Goal: Task Accomplishment & Management: Manage account settings

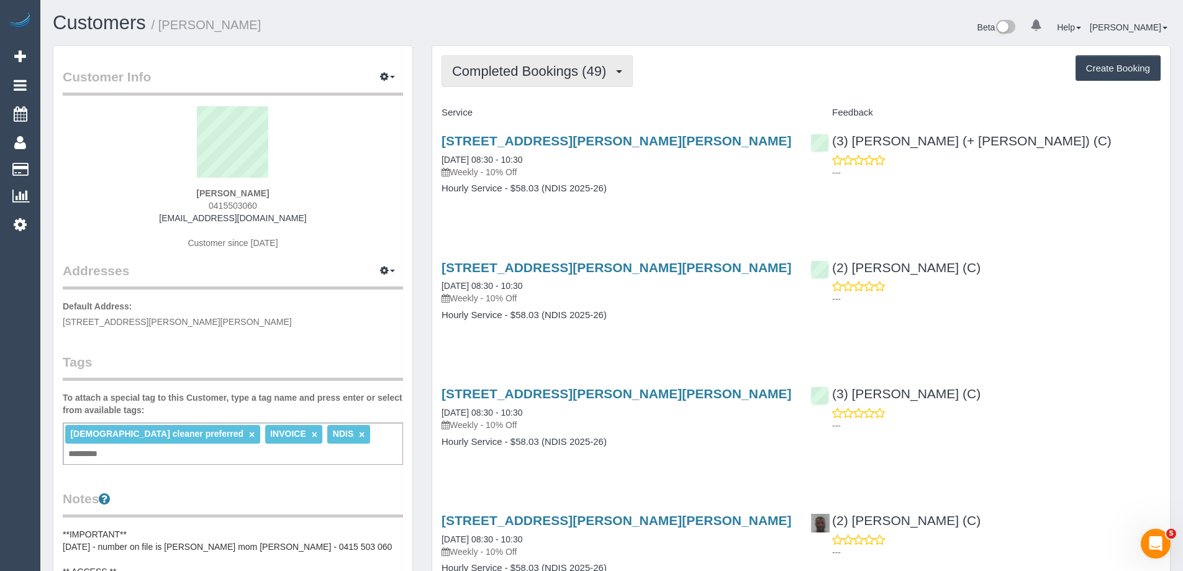
click at [561, 76] on span "Completed Bookings (49)" at bounding box center [532, 71] width 160 height 16
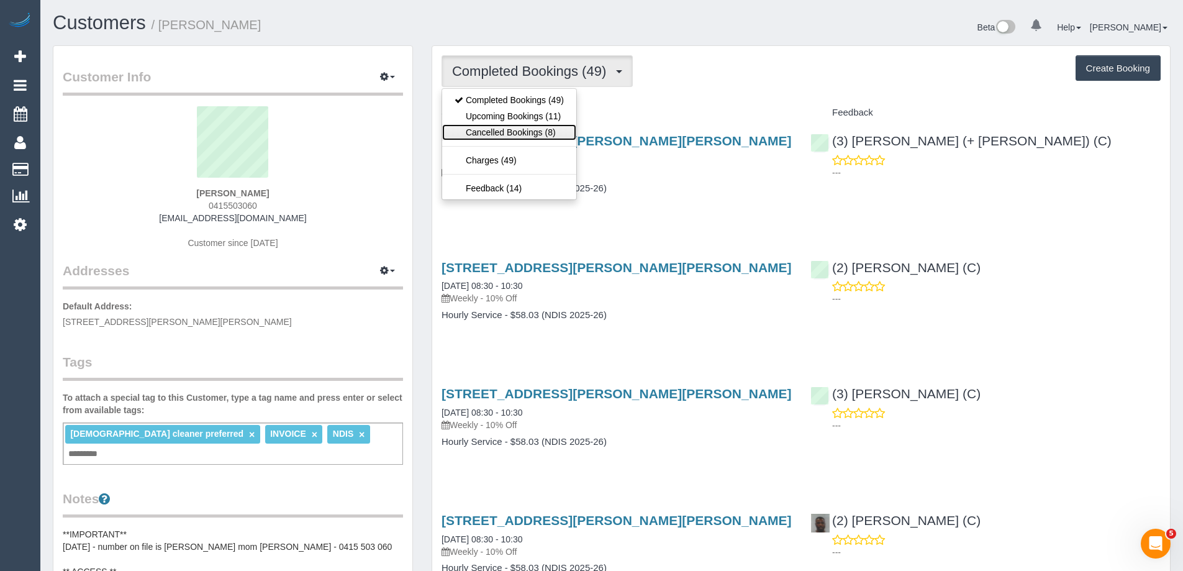
click at [532, 132] on link "Cancelled Bookings (8)" at bounding box center [509, 132] width 134 height 16
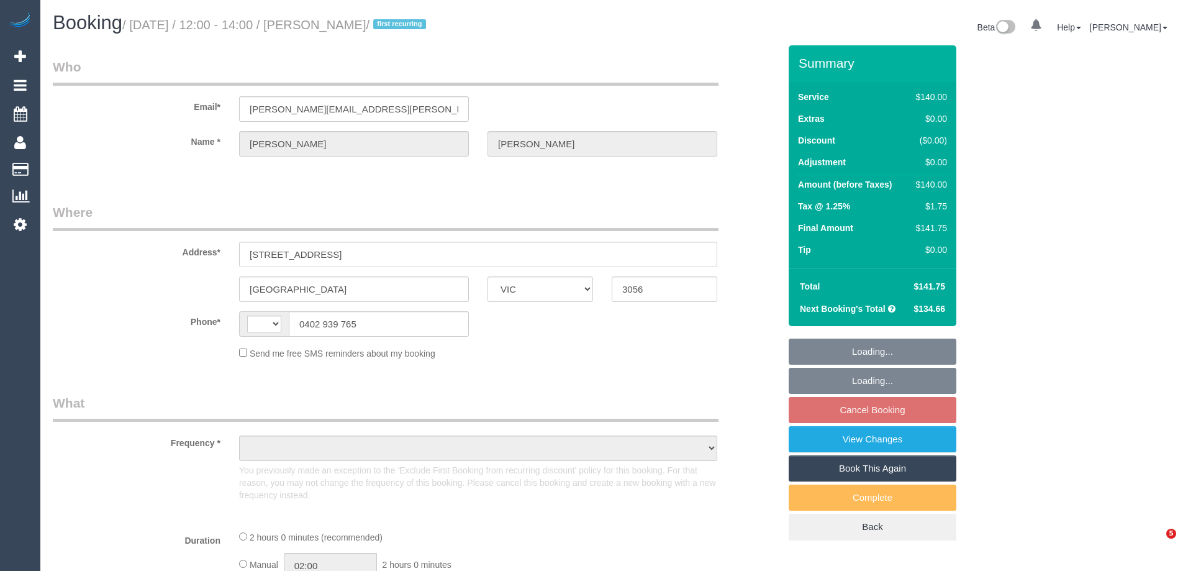
select select "VIC"
select select "string:stripe-pm_1Qz0aI2GScqysDRVbt838GBB"
select select "number:27"
select select "number:14"
select select "number:19"
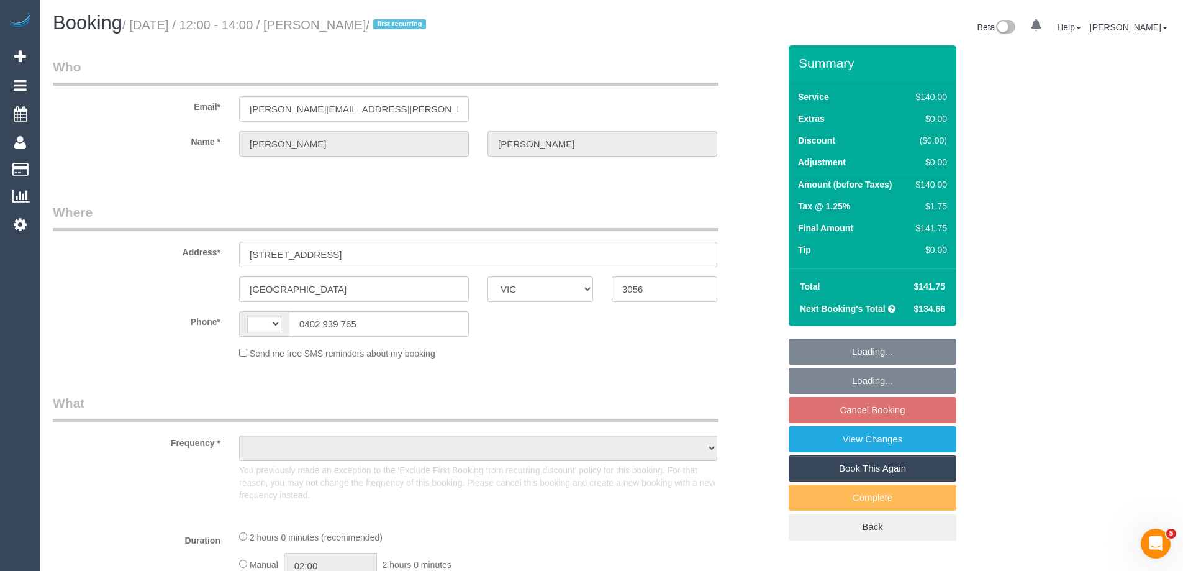
select select "number:24"
select select "number:34"
select select "number:13"
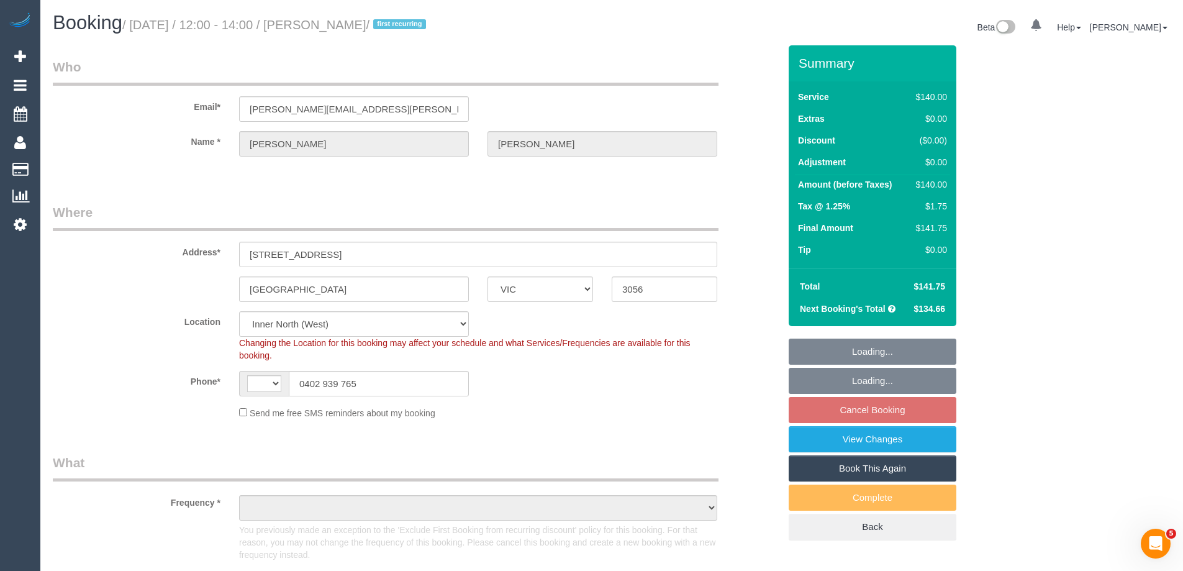
select select "string:AU"
select select "object:708"
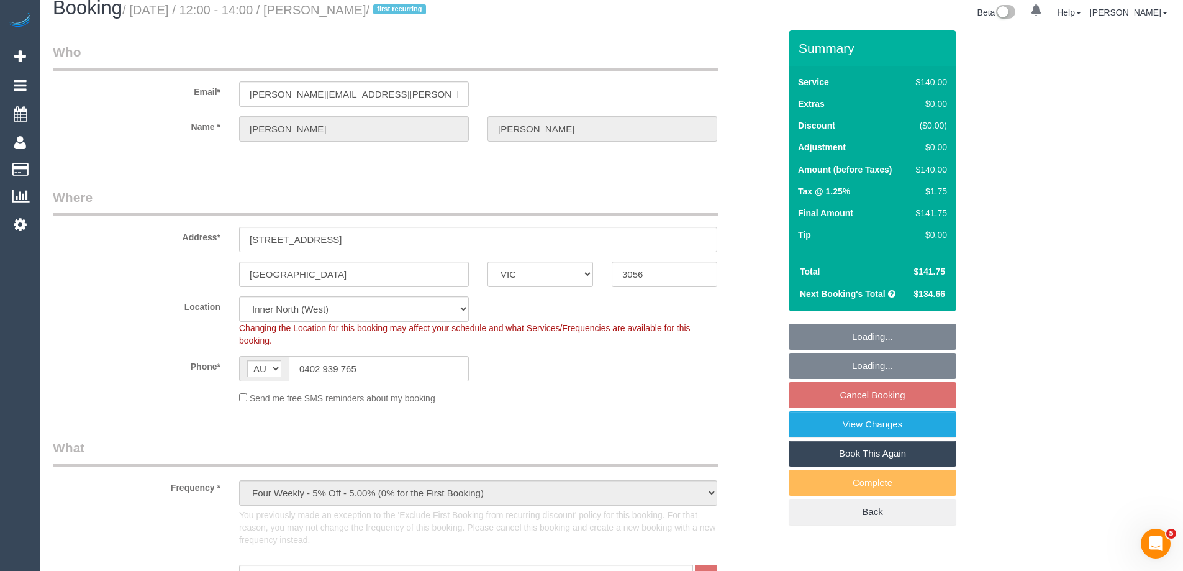
select select "spot1"
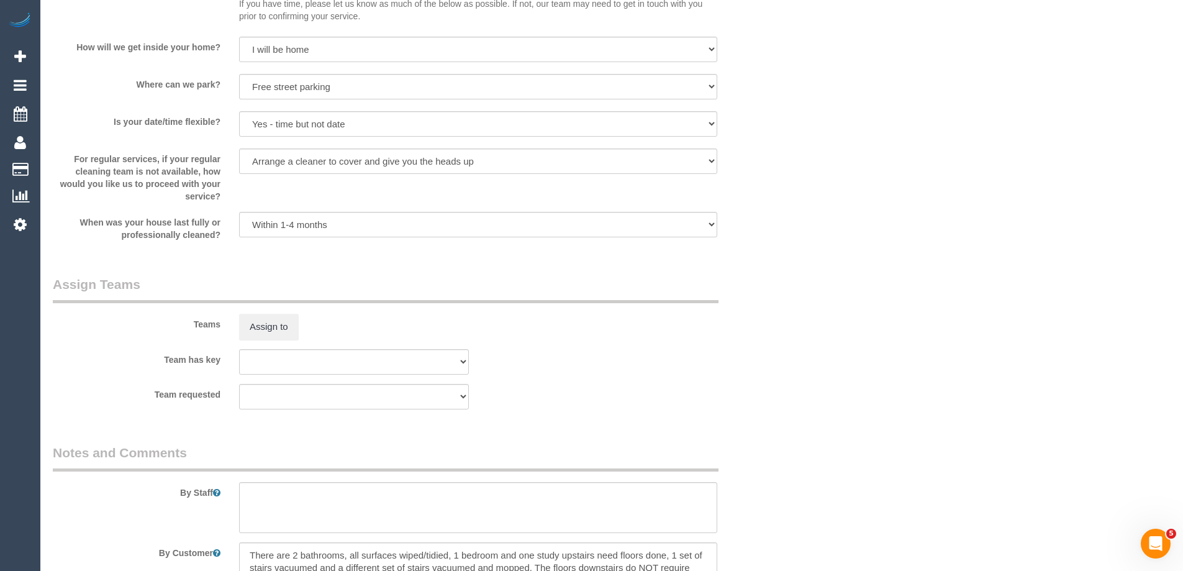
scroll to position [1925, 0]
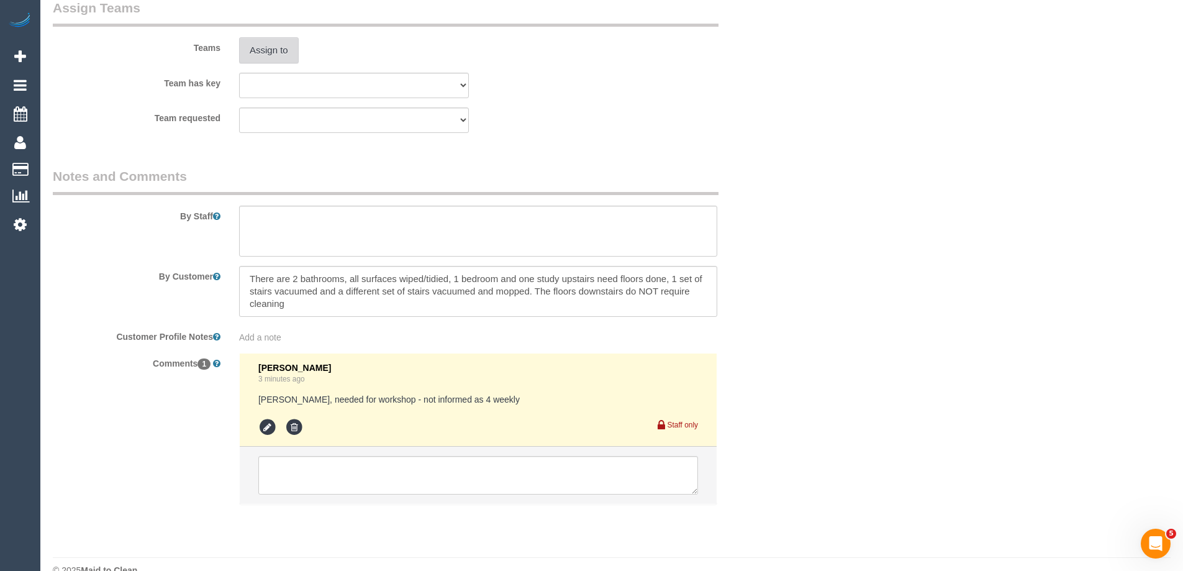
click at [275, 54] on button "Assign to" at bounding box center [269, 50] width 60 height 26
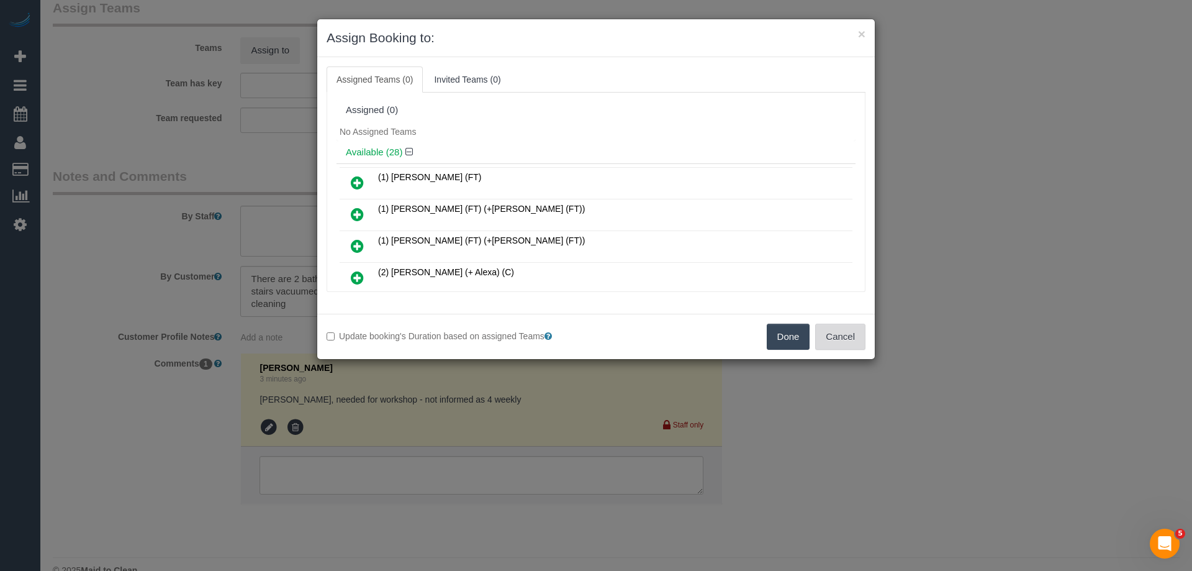
click at [848, 343] on button "Cancel" at bounding box center [840, 337] width 50 height 26
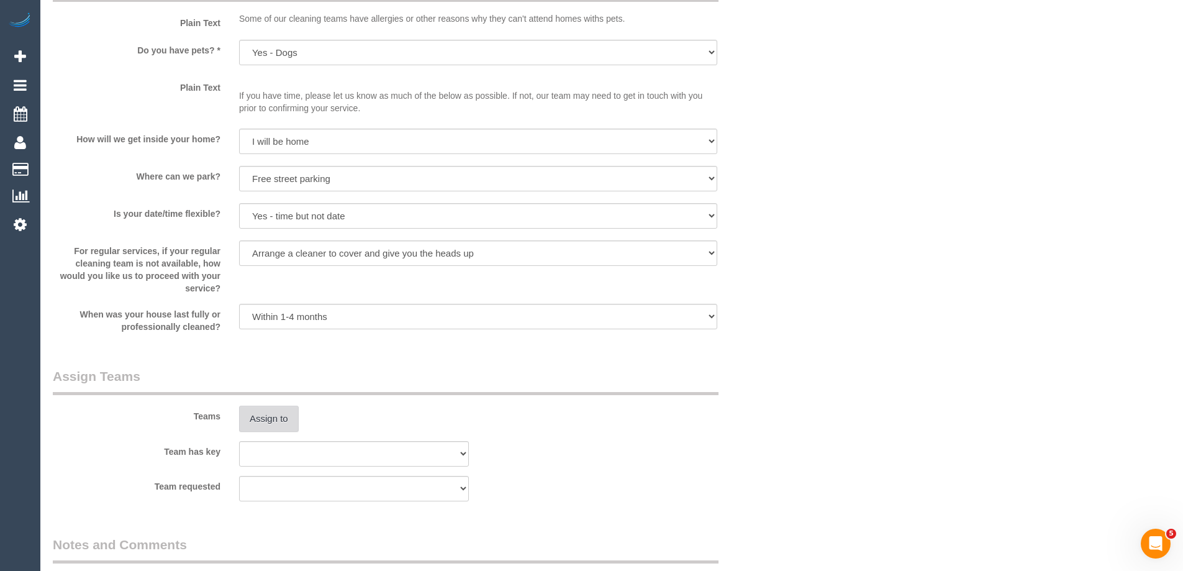
scroll to position [1552, 0]
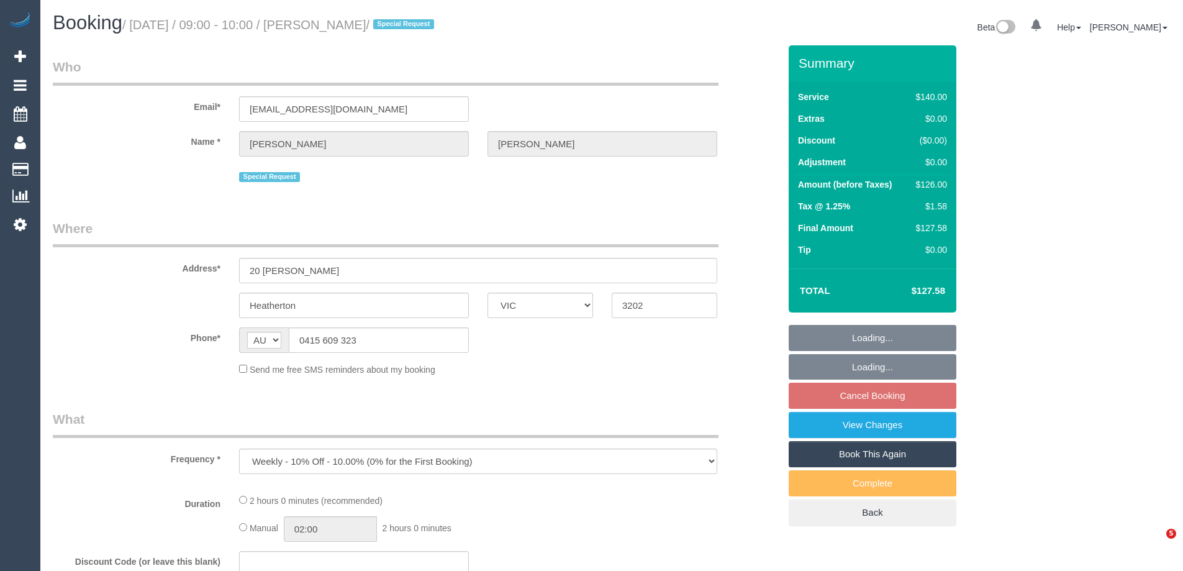
select select "VIC"
select select "object:887"
select select "string:stripe-pm_1Nzt8y2GScqysDRVew16rc4Z"
select select "number:28"
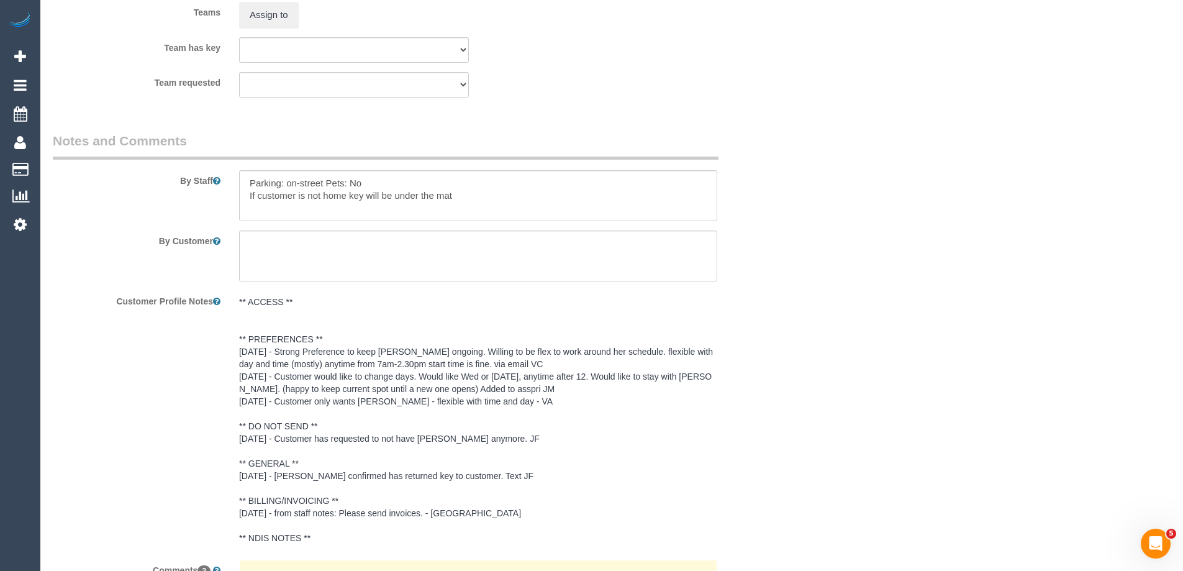
scroll to position [1869, 0]
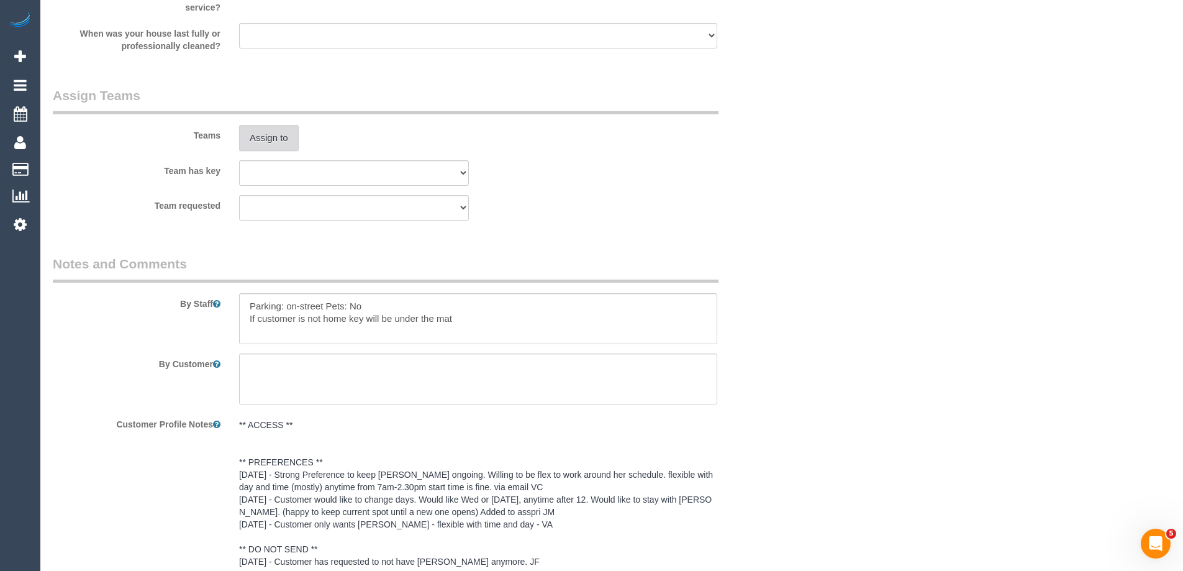
click at [275, 139] on button "Assign to" at bounding box center [269, 138] width 60 height 26
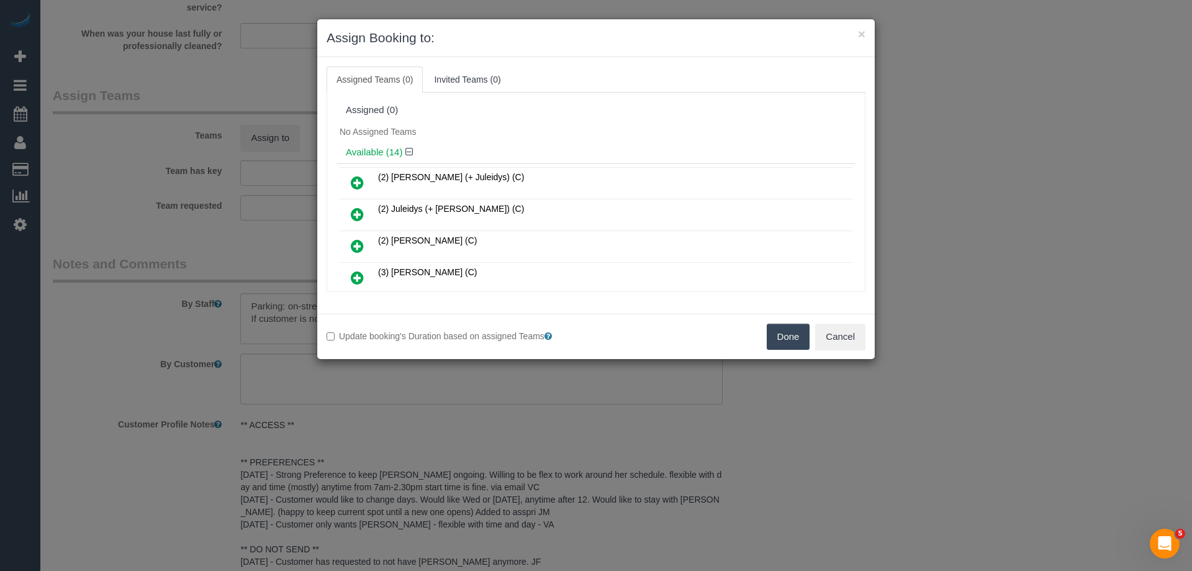
click at [350, 238] on link at bounding box center [357, 246] width 29 height 25
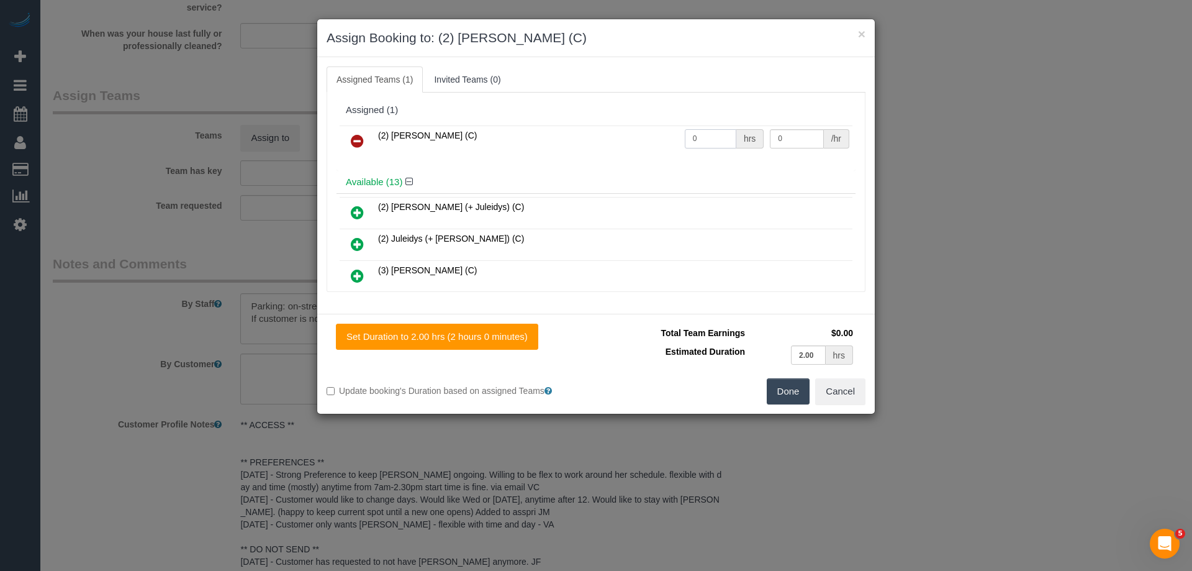
drag, startPoint x: 713, startPoint y: 130, endPoint x: 637, endPoint y: 122, distance: 76.2
click at [637, 122] on div "(2) Roumany Gergis (C) 0 hrs 0 /hr" at bounding box center [596, 146] width 519 height 48
type input "2"
drag, startPoint x: 793, startPoint y: 137, endPoint x: 732, endPoint y: 133, distance: 61.0
click at [732, 133] on tr "(2) Roumany Gergis (C) 2 hrs 0 /hr" at bounding box center [596, 141] width 513 height 32
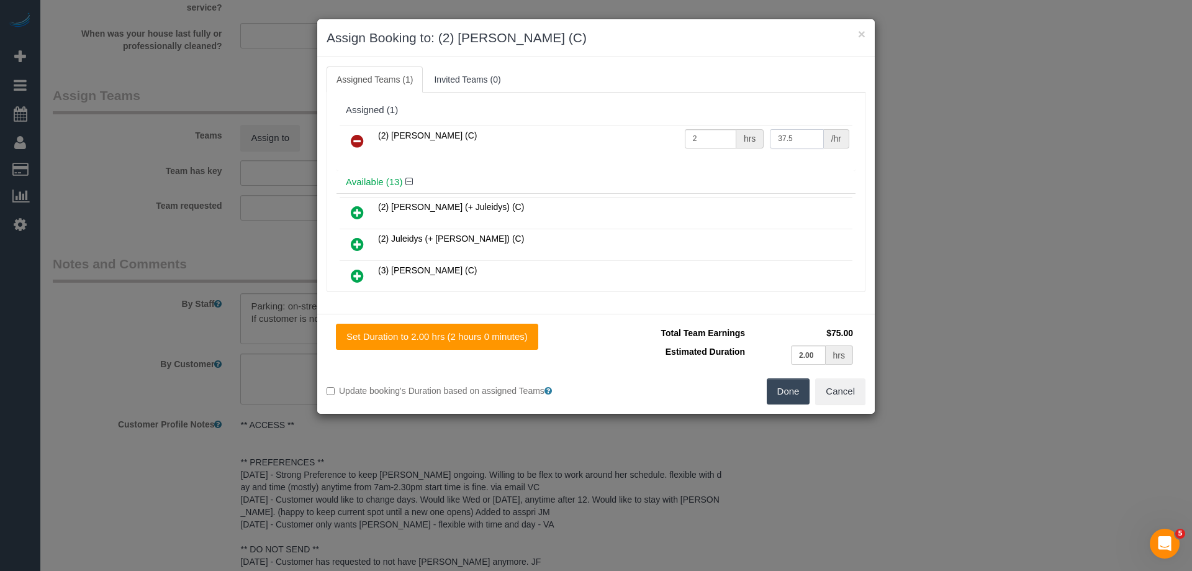
type input "37.5"
click at [792, 381] on button "Done" at bounding box center [788, 391] width 43 height 26
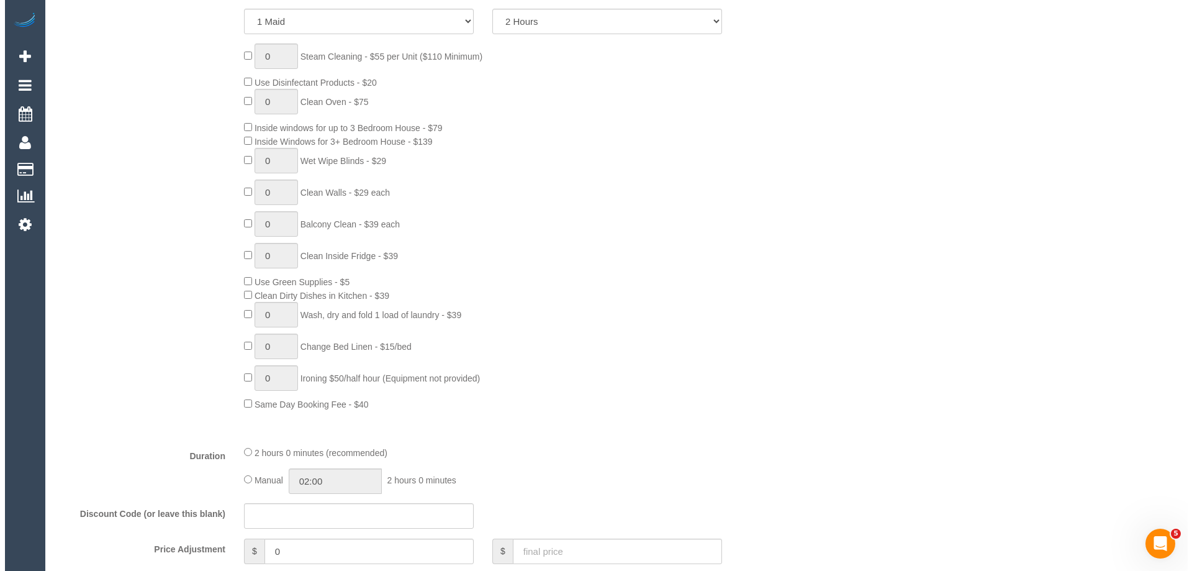
scroll to position [0, 0]
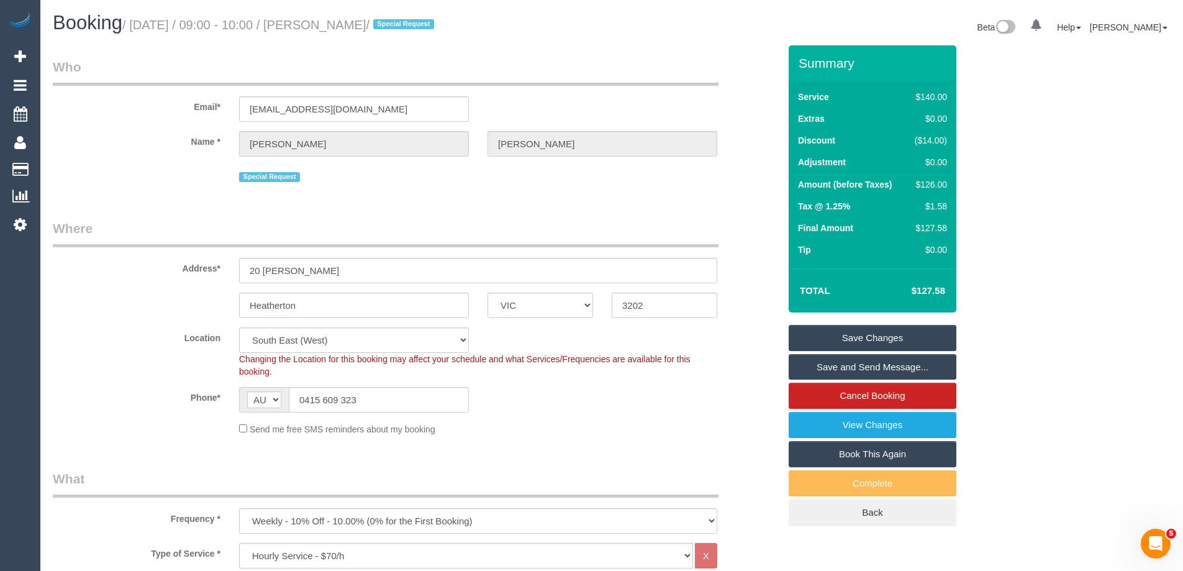
drag, startPoint x: 434, startPoint y: 24, endPoint x: 347, endPoint y: 29, distance: 87.7
click at [347, 29] on small "/ September 01, 2025 / 09:00 - 10:00 / Danielle Salman / Special Request" at bounding box center [279, 25] width 315 height 14
copy small "Danielle Salman"
click at [830, 373] on link "Save and Send Message..." at bounding box center [873, 367] width 168 height 26
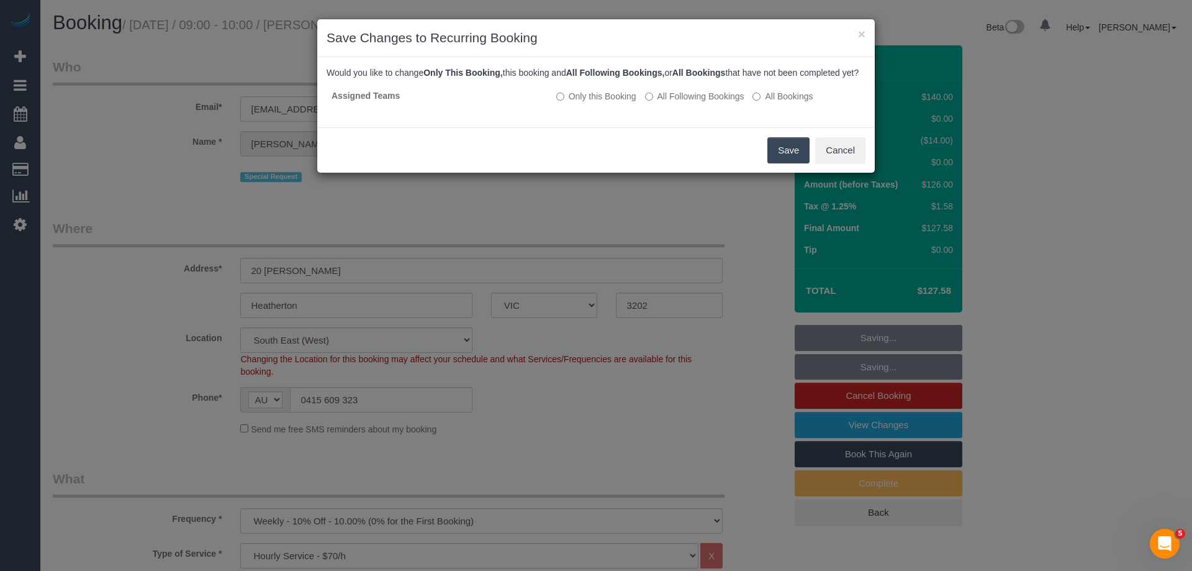
click at [792, 160] on button "Save" at bounding box center [789, 150] width 42 height 26
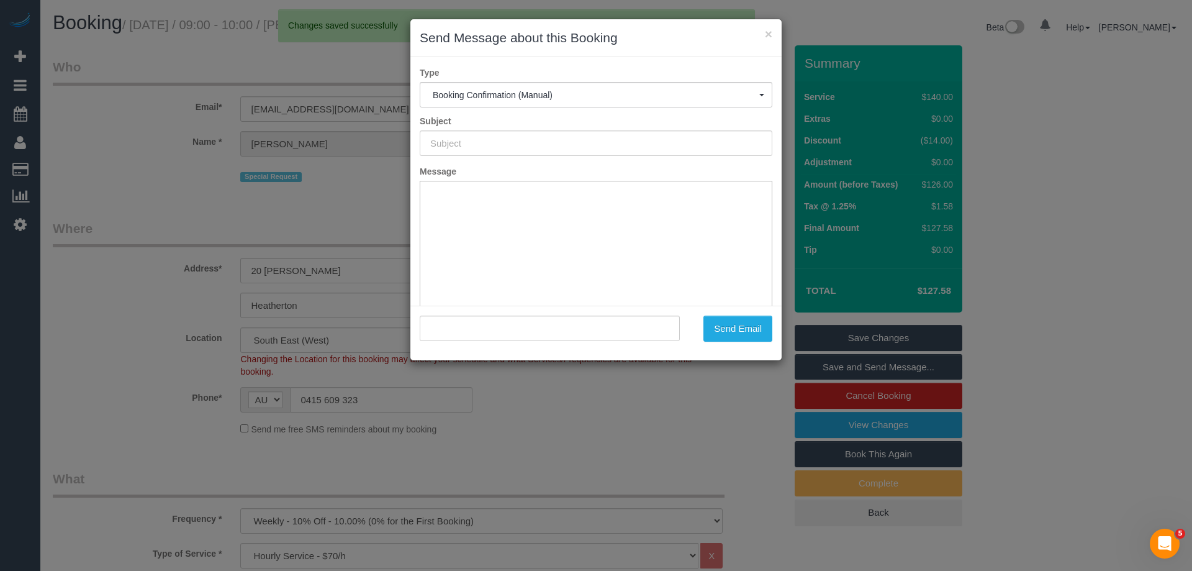
type input "Booking Confirmed"
type input ""Danielle Salman" <dee.salman18@gmail.com>"
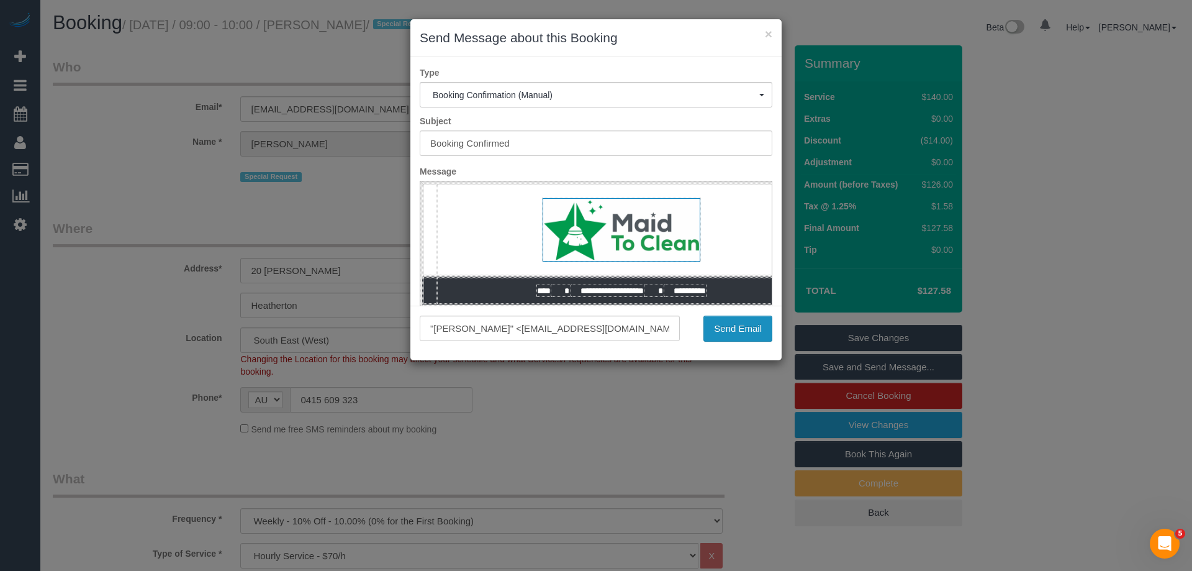
click at [721, 325] on button "Send Email" at bounding box center [738, 328] width 69 height 26
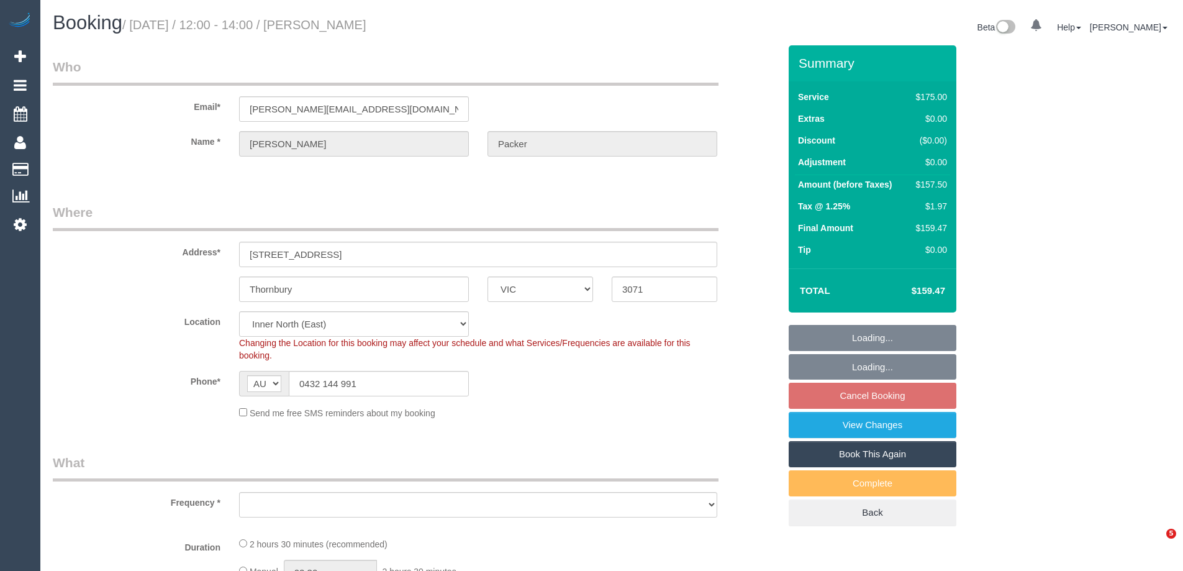
select select "VIC"
select select "spot1"
select select "number:30"
select select "number:14"
select select "number:19"
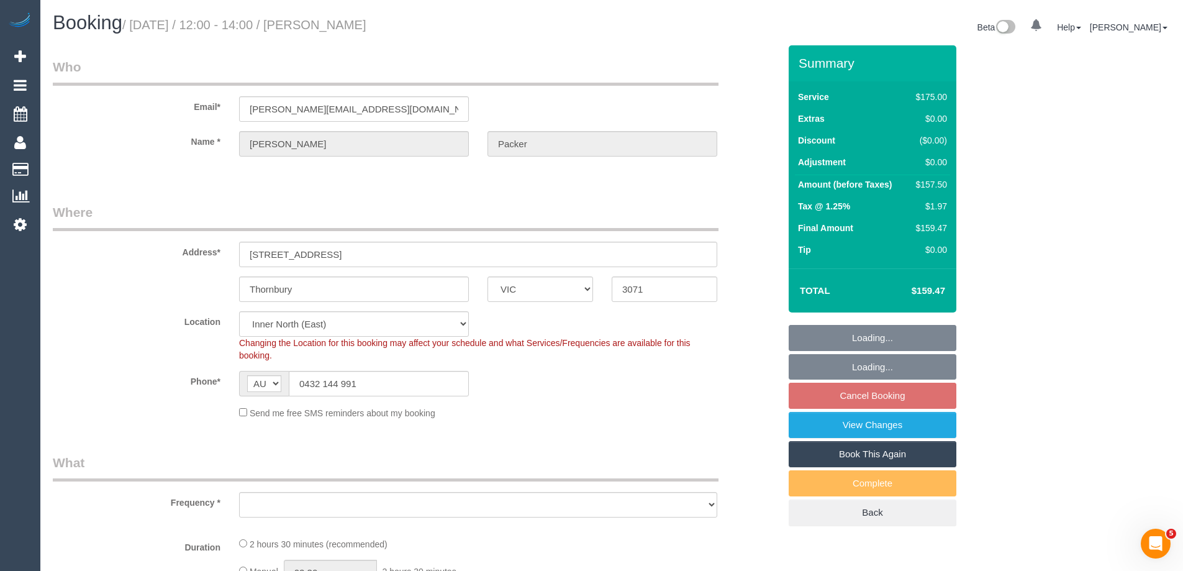
select select "number:25"
select select "number:34"
select select "object:892"
select select "150"
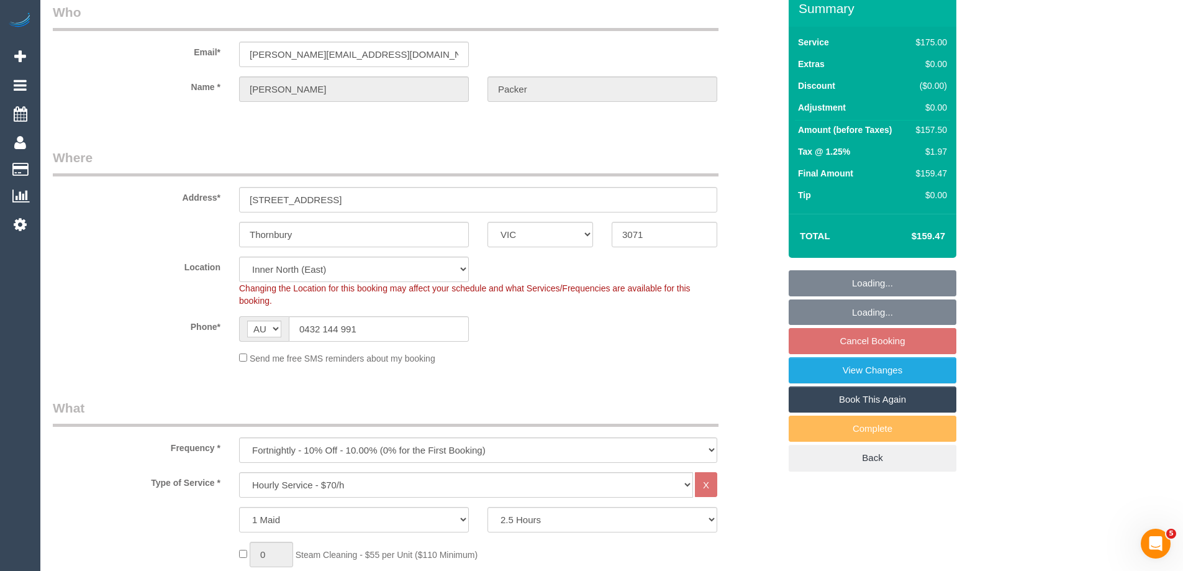
select select "string:stripe-pm_1PLJ582GScqysDRVpkXOTlYq"
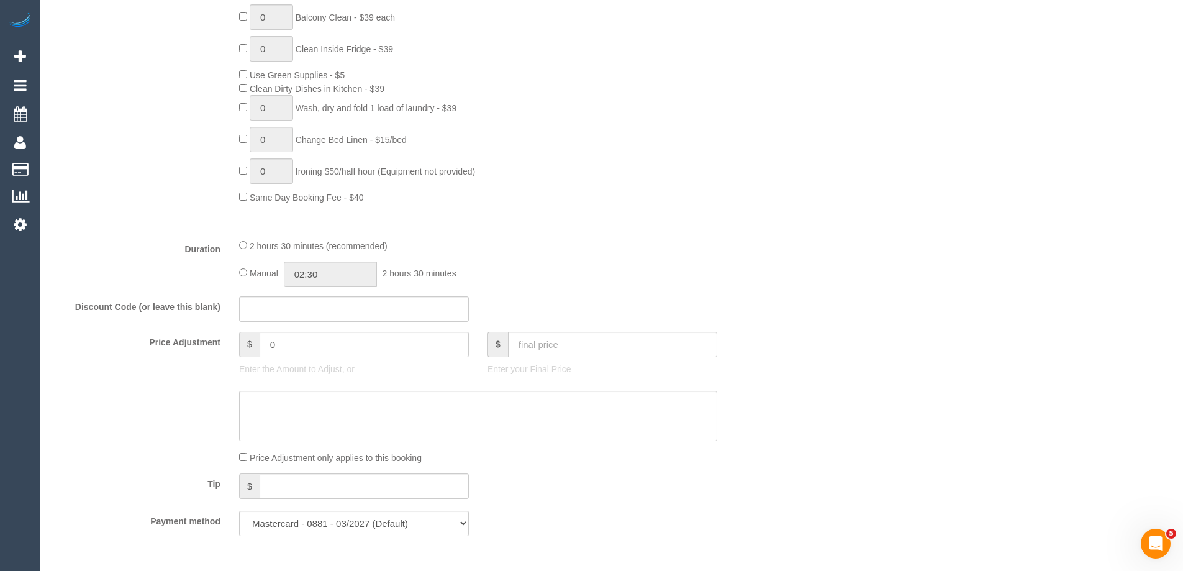
scroll to position [807, 0]
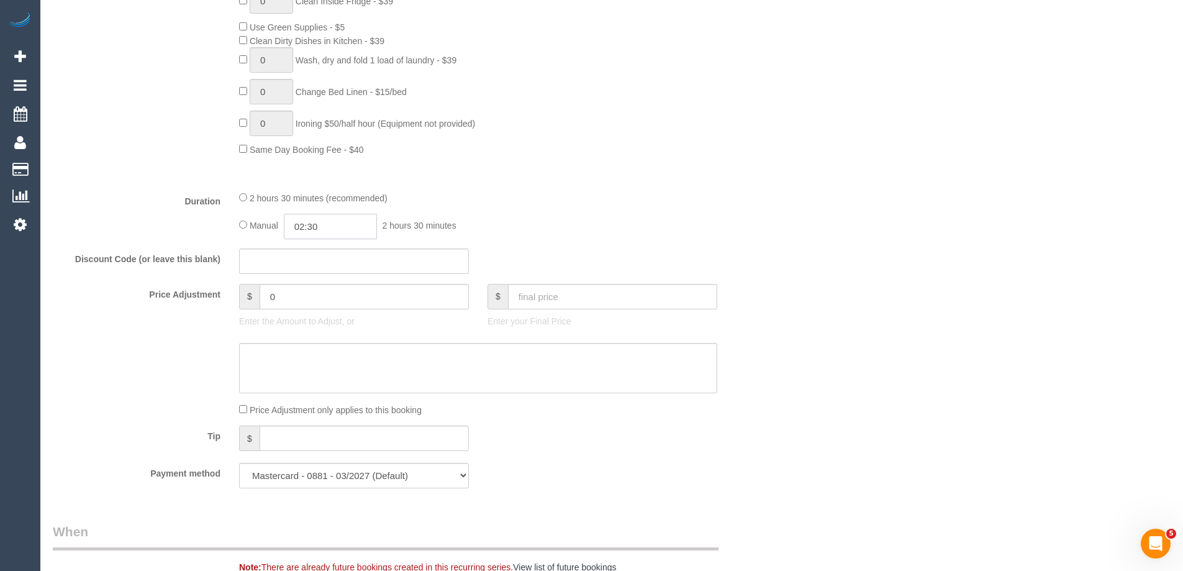
click at [345, 233] on input "02:30" at bounding box center [330, 226] width 93 height 25
type input "01:00"
click at [312, 279] on li "01:00" at bounding box center [316, 280] width 55 height 16
select select "spot9"
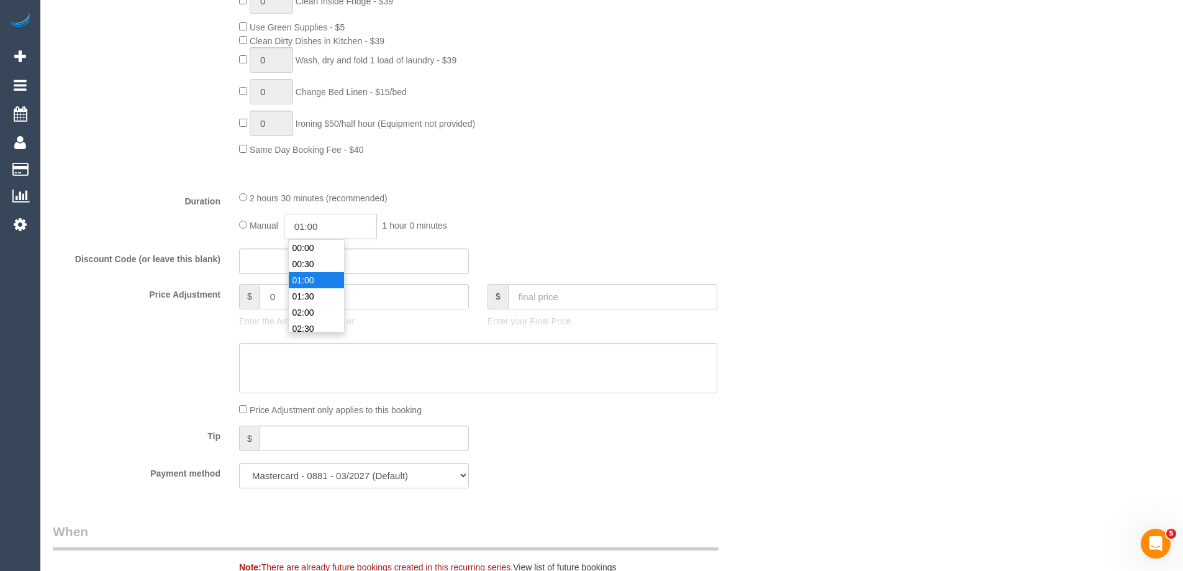
scroll to position [16, 0]
drag, startPoint x: 330, startPoint y: 229, endPoint x: 313, endPoint y: 224, distance: 17.5
click at [313, 224] on input "01:00" at bounding box center [330, 226] width 93 height 25
type input "01:15"
click at [554, 203] on div "2 hours 30 minutes (recommended)" at bounding box center [478, 198] width 478 height 14
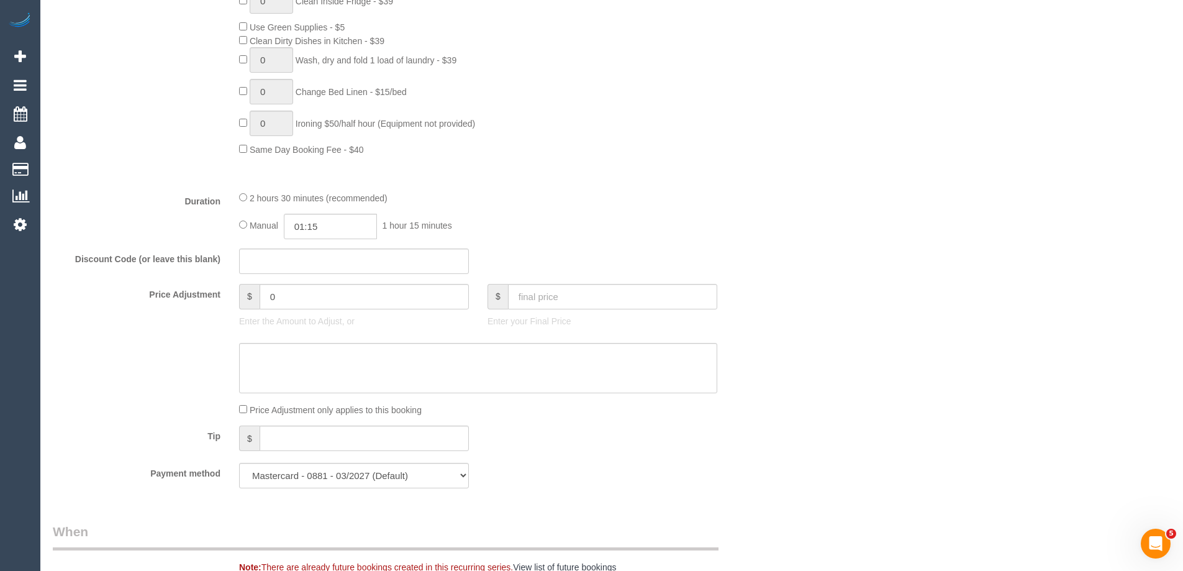
select select "spot25"
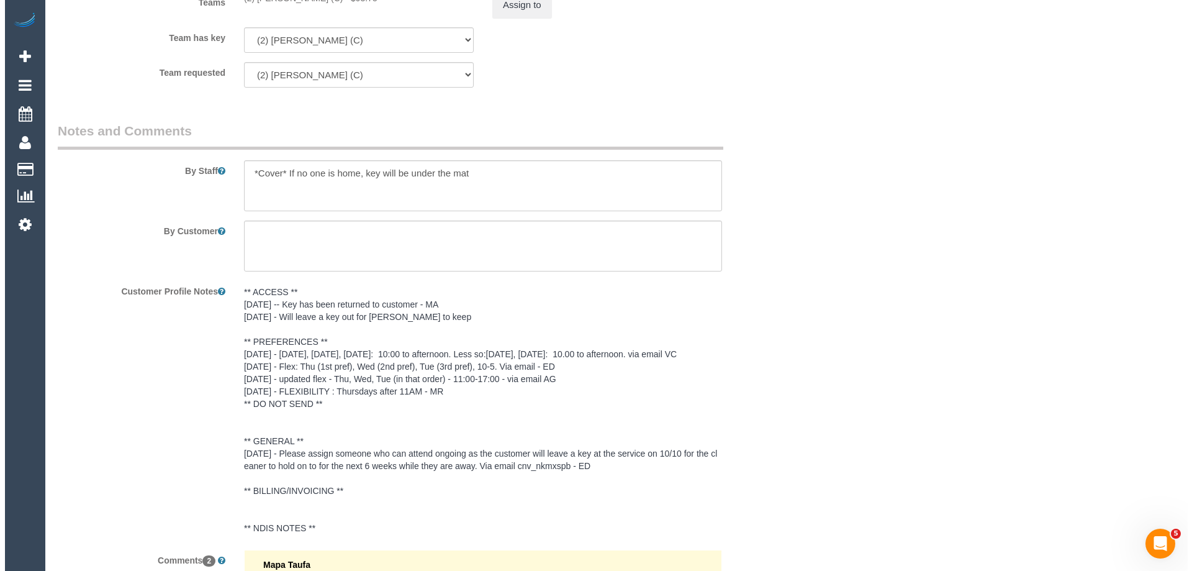
scroll to position [1801, 0]
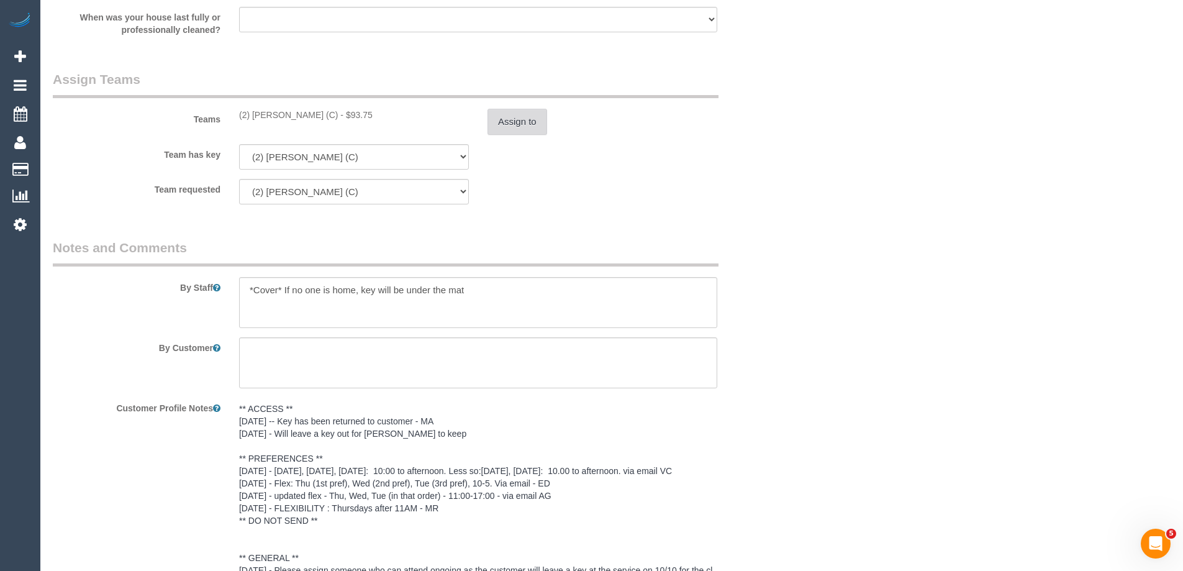
click at [512, 125] on button "Assign to" at bounding box center [517, 122] width 60 height 26
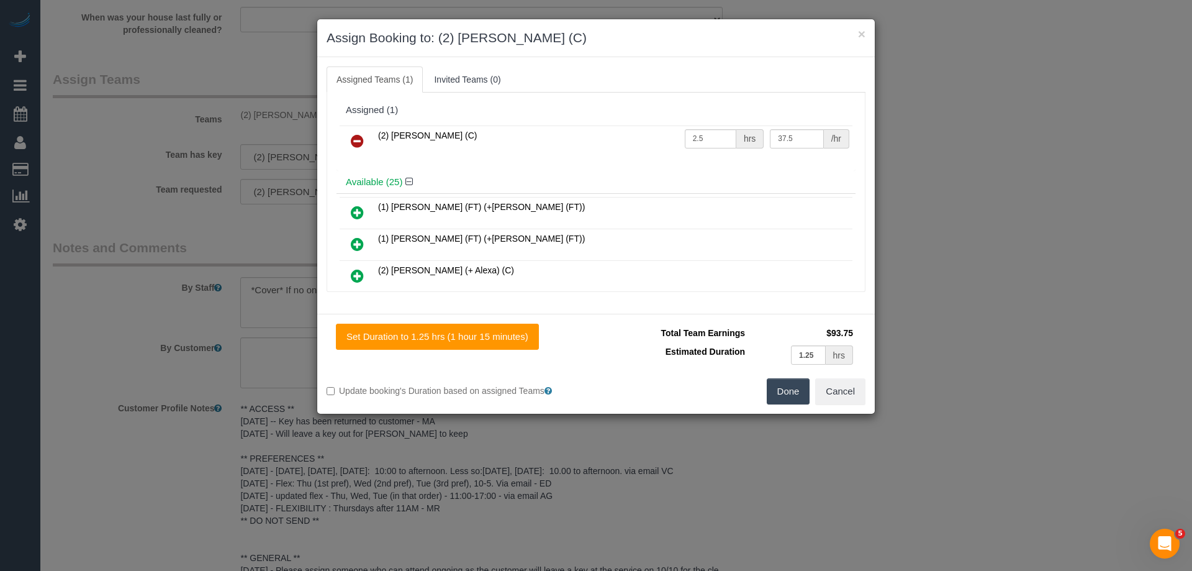
click at [355, 134] on icon at bounding box center [357, 141] width 13 height 15
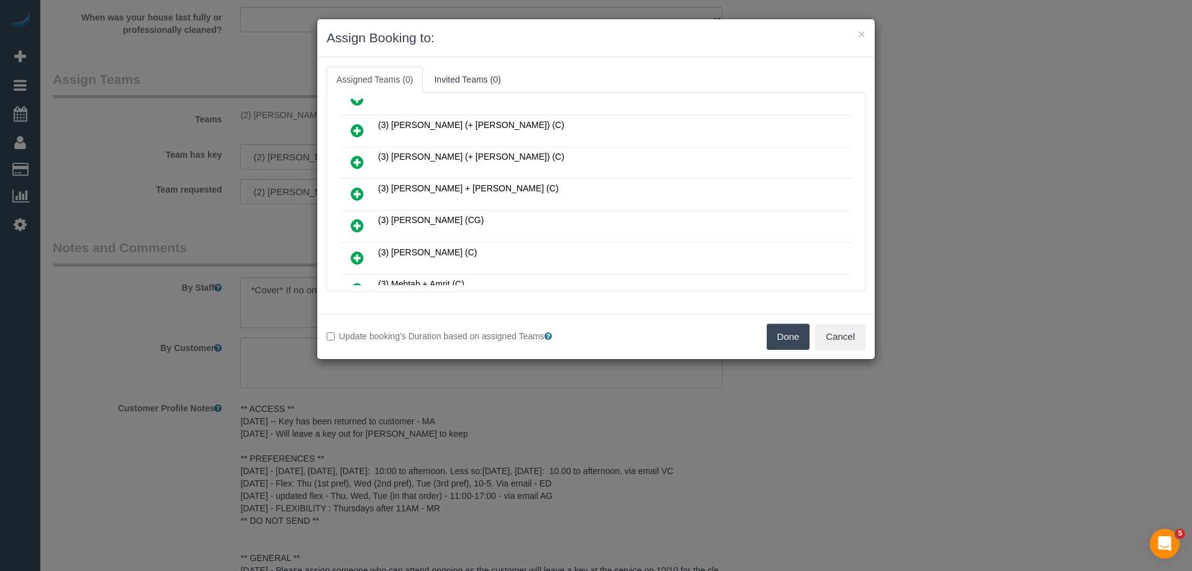
scroll to position [435, 0]
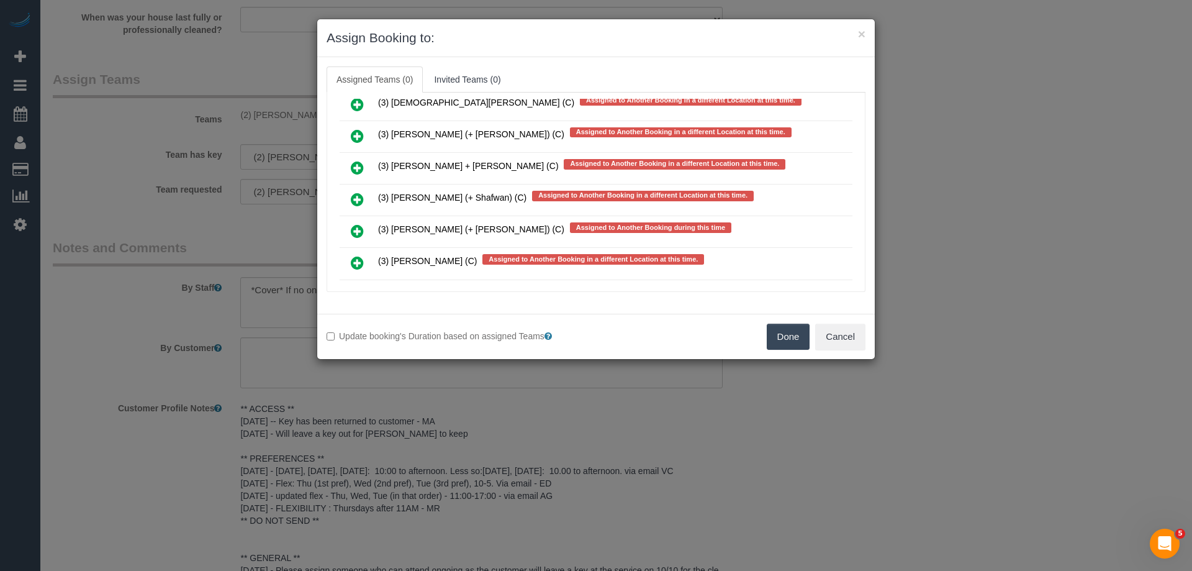
click at [351, 162] on icon at bounding box center [357, 167] width 13 height 15
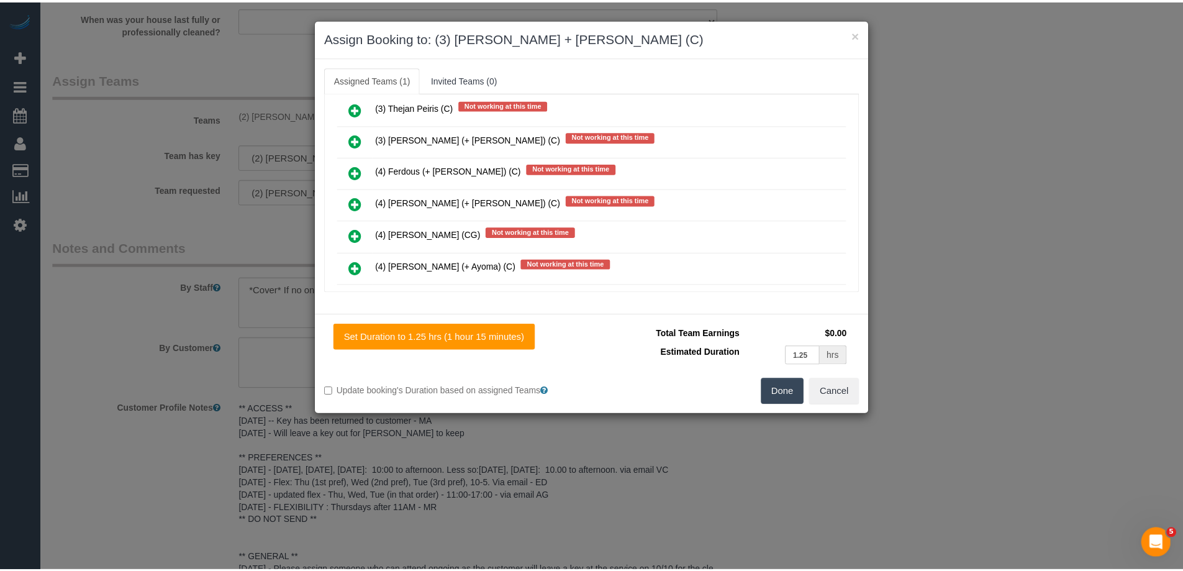
scroll to position [0, 0]
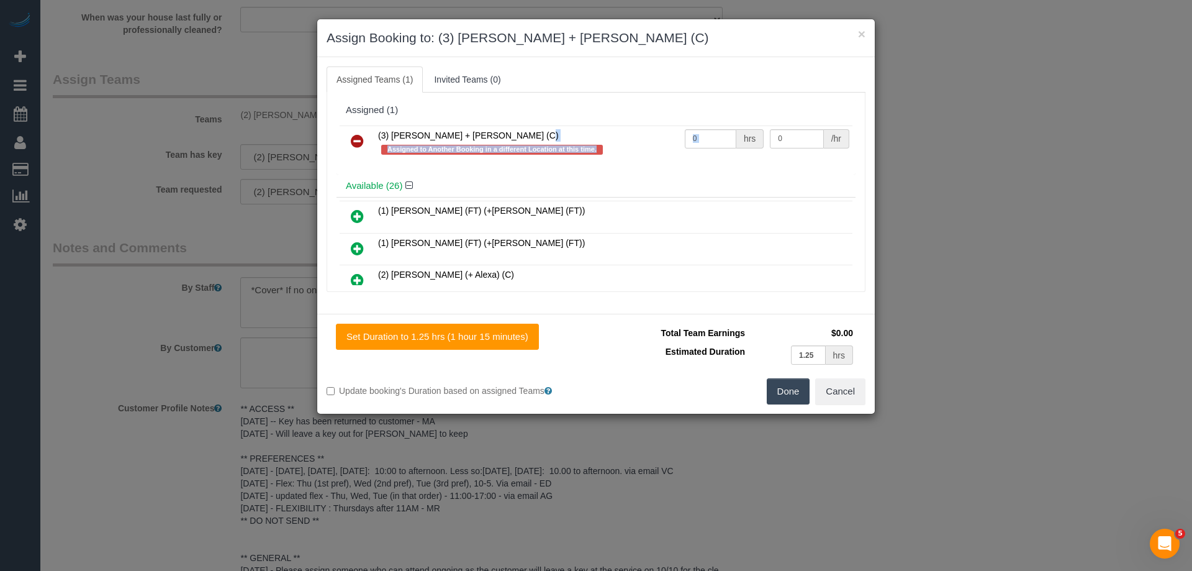
drag, startPoint x: 700, startPoint y: 135, endPoint x: 651, endPoint y: 132, distance: 49.1
click at [651, 132] on tr "(3) Denis + Kaira (C) Assigned to Another Booking in a different Location at th…" at bounding box center [596, 142] width 513 height 35
click at [717, 181] on h4 "Available (26)" at bounding box center [596, 186] width 501 height 11
drag, startPoint x: 709, startPoint y: 127, endPoint x: 629, endPoint y: 124, distance: 80.2
click at [629, 124] on div "(3) Denis + Kaira (C) Assigned to Another Booking in a different Location at th…" at bounding box center [596, 148] width 519 height 52
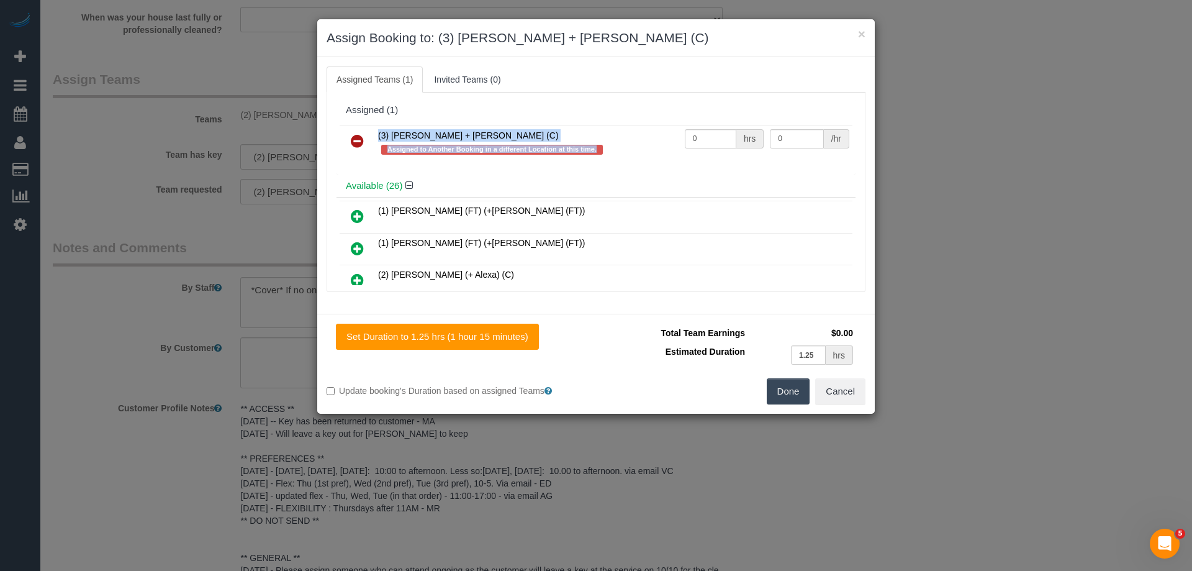
drag, startPoint x: 703, startPoint y: 164, endPoint x: 702, endPoint y: 145, distance: 18.6
click at [703, 163] on div "(3) Denis + Kaira (C) Assigned to Another Booking in a different Location at th…" at bounding box center [596, 148] width 519 height 52
drag, startPoint x: 700, startPoint y: 138, endPoint x: 627, endPoint y: 132, distance: 74.2
click at [627, 132] on tr "(3) Denis + Kaira (C) Assigned to Another Booking in a different Location at th…" at bounding box center [596, 142] width 513 height 35
type input "2.5"
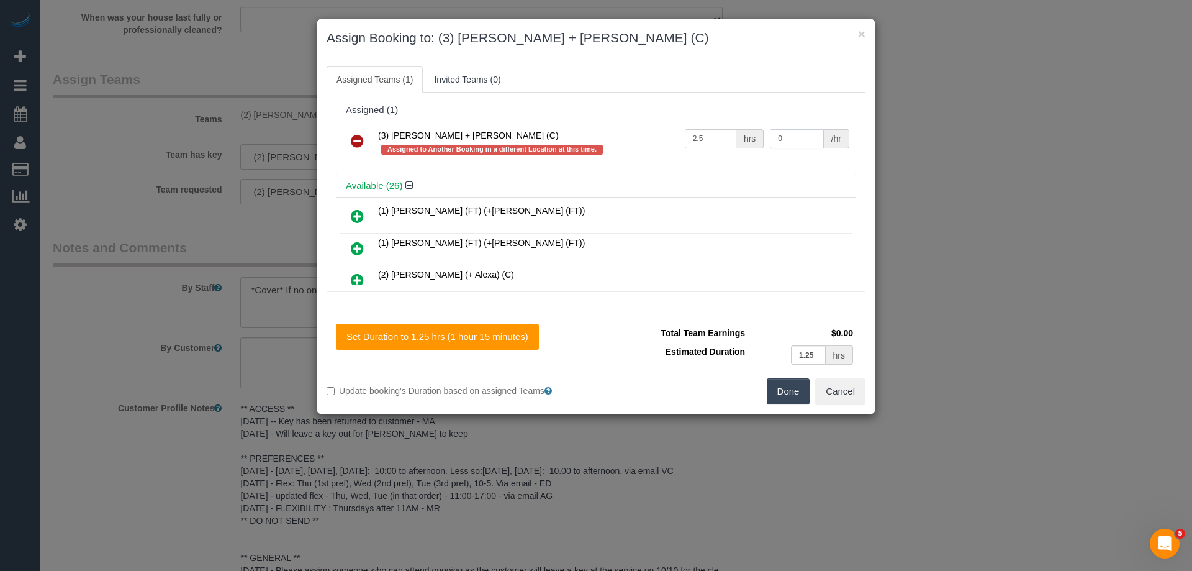
drag, startPoint x: 753, startPoint y: 136, endPoint x: 684, endPoint y: 156, distance: 72.3
click at [674, 132] on tr "(3) Denis + Kaira (C) Assigned to Another Booking in a different Location at th…" at bounding box center [596, 142] width 513 height 35
type input "35"
click at [777, 396] on button "Done" at bounding box center [788, 391] width 43 height 26
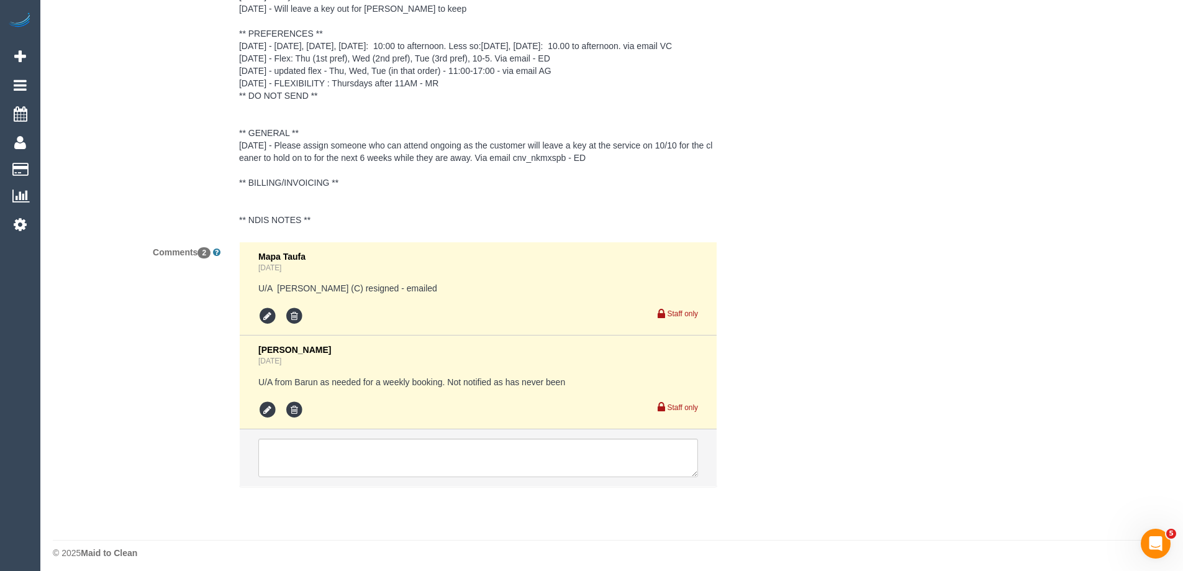
scroll to position [2232, 0]
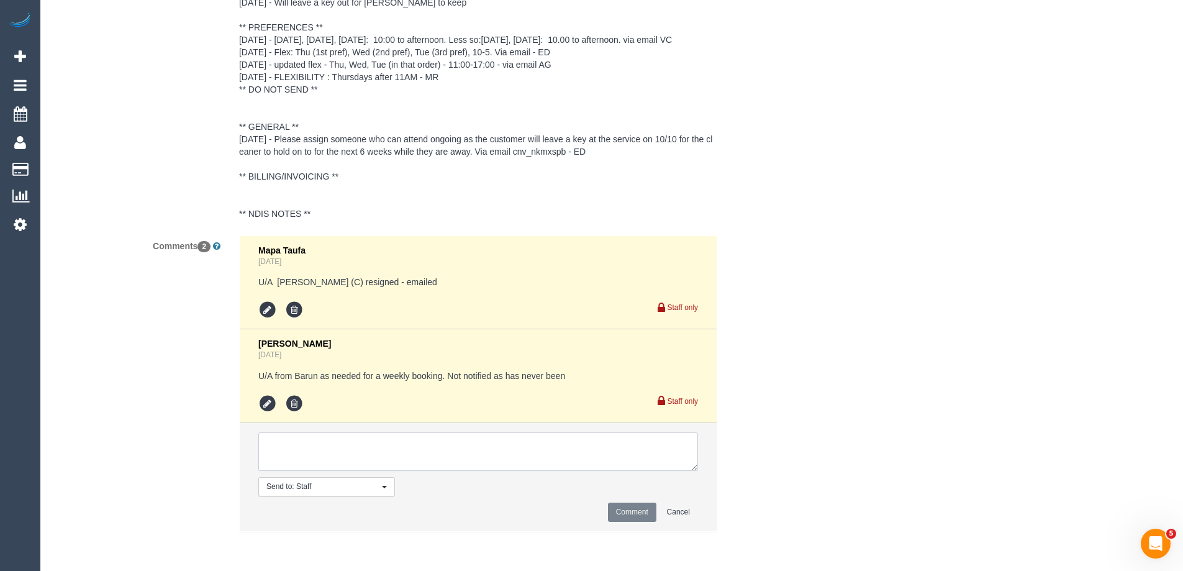
click at [322, 451] on textarea at bounding box center [478, 451] width 440 height 39
type textarea "U/A from Eray as needed for an urgent reclean. Not notified as is a cover"
click at [629, 516] on button "Comment" at bounding box center [632, 511] width 48 height 19
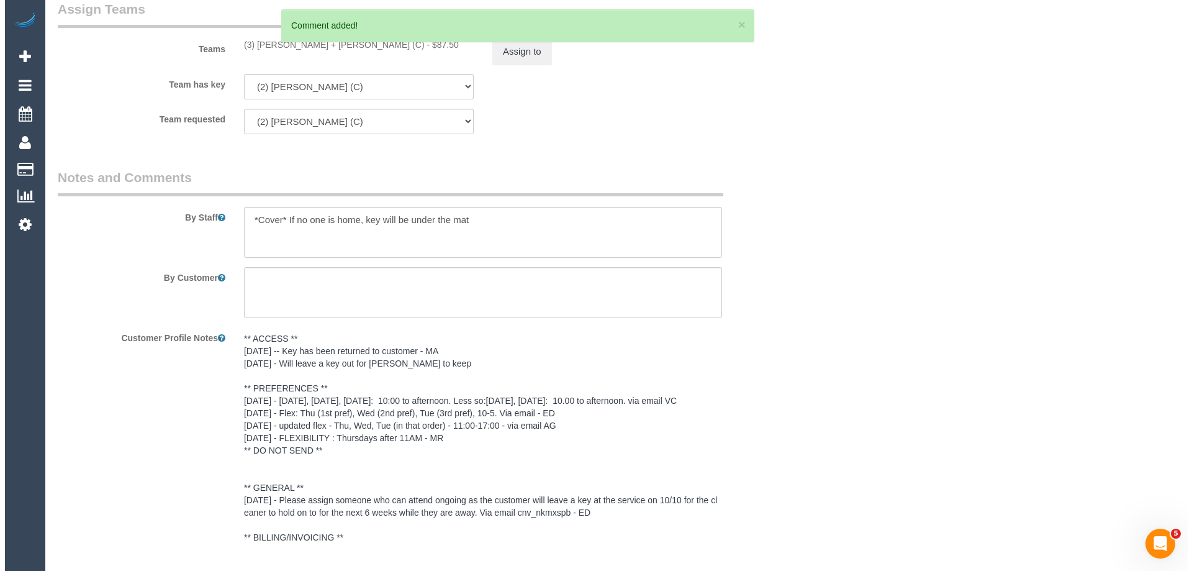
scroll to position [0, 0]
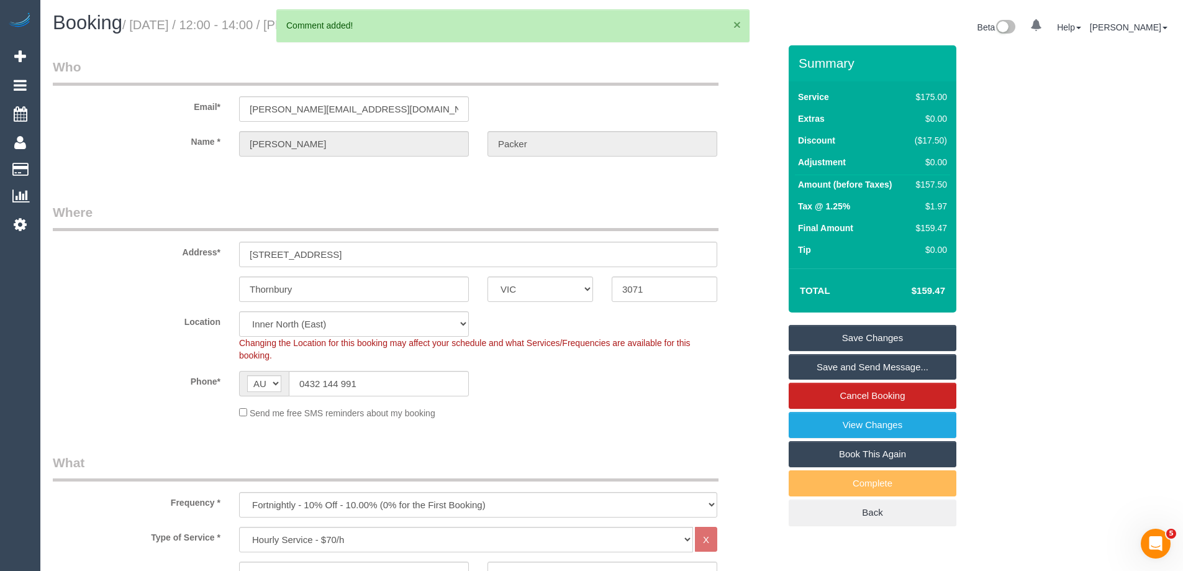
click at [736, 28] on button "×" at bounding box center [736, 24] width 7 height 13
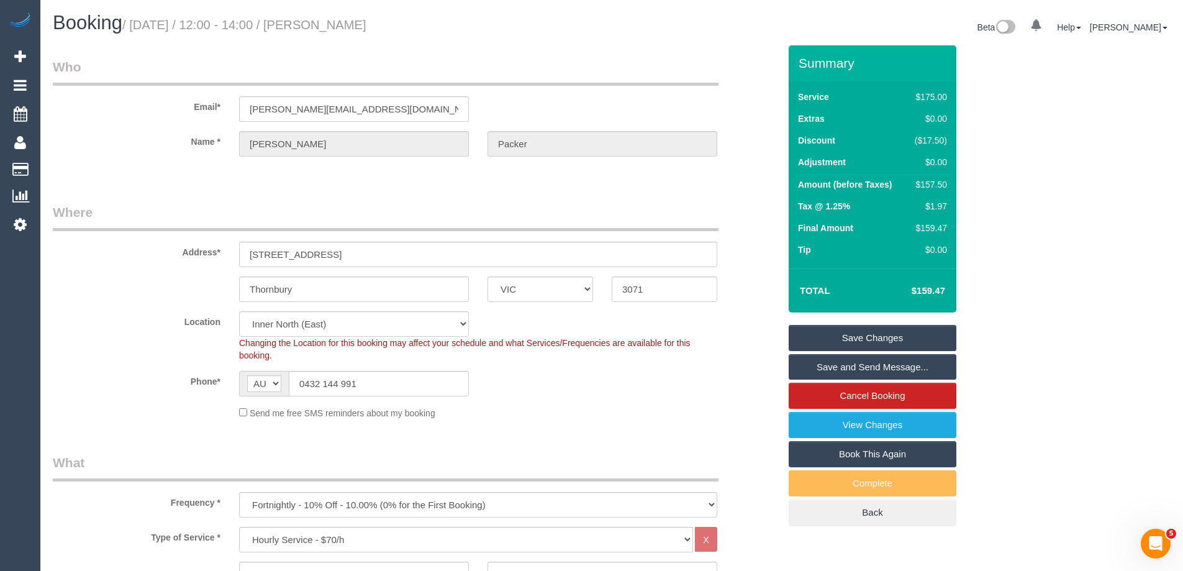
drag, startPoint x: 433, startPoint y: 25, endPoint x: 324, endPoint y: 17, distance: 109.5
click at [324, 17] on h1 "Booking / August 28, 2025 / 12:00 - 14:00 / Christopher Packer" at bounding box center [328, 22] width 550 height 21
copy small "Christopher Packer"
click at [864, 335] on link "Save Changes" at bounding box center [873, 338] width 168 height 26
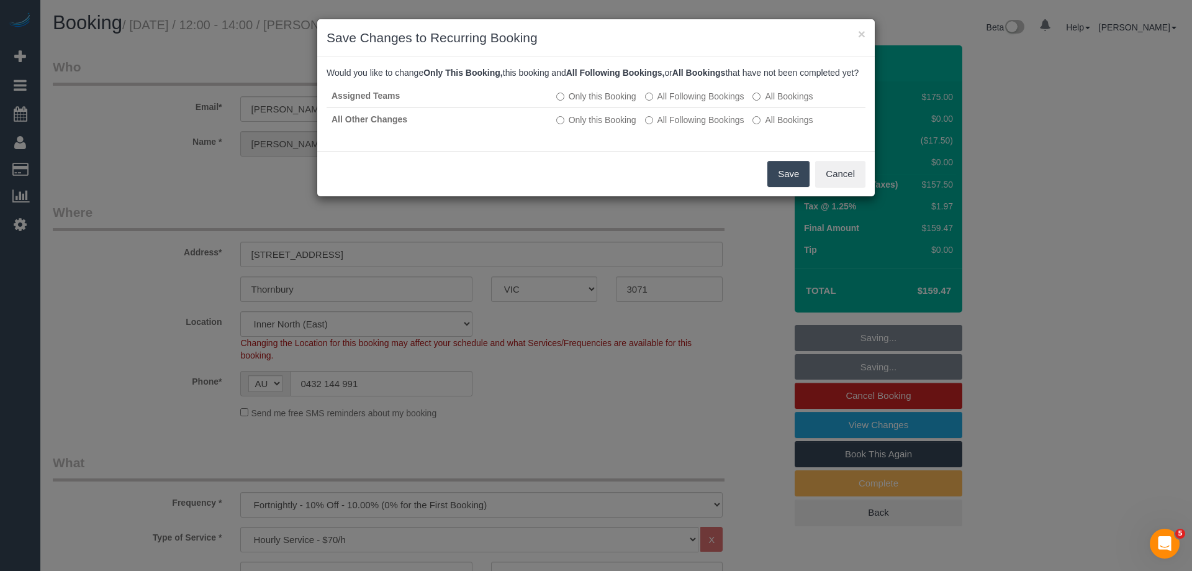
click at [793, 187] on button "Save" at bounding box center [789, 174] width 42 height 26
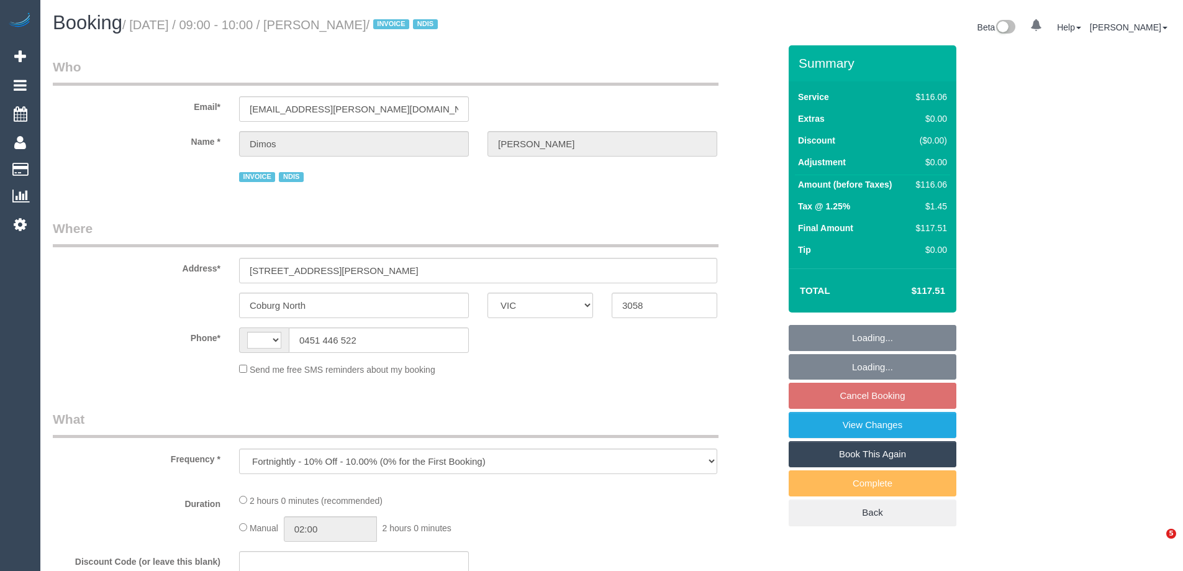
select select "VIC"
select select "string:AU"
select select "number:27"
select select "number:14"
select select "number:19"
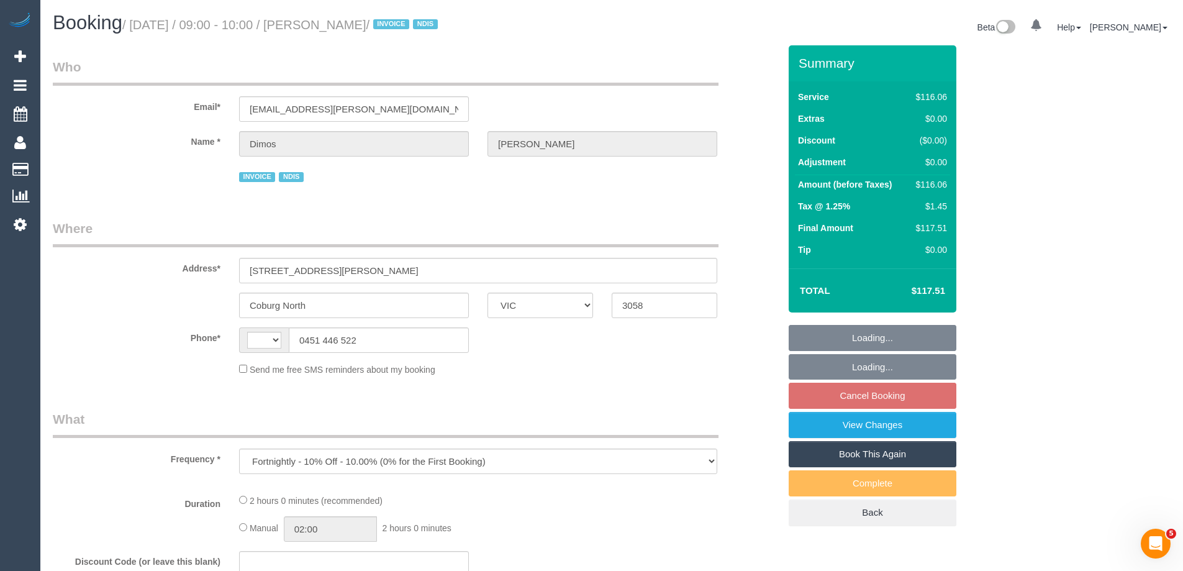
select select "number:25"
select select "number:34"
select select "number:12"
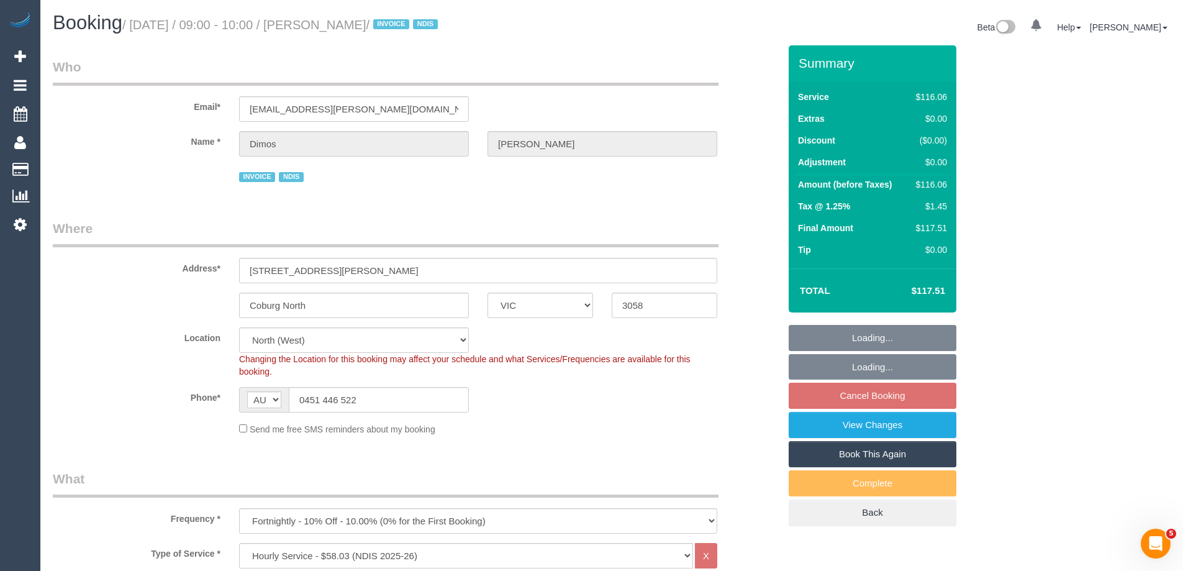
select select "object:812"
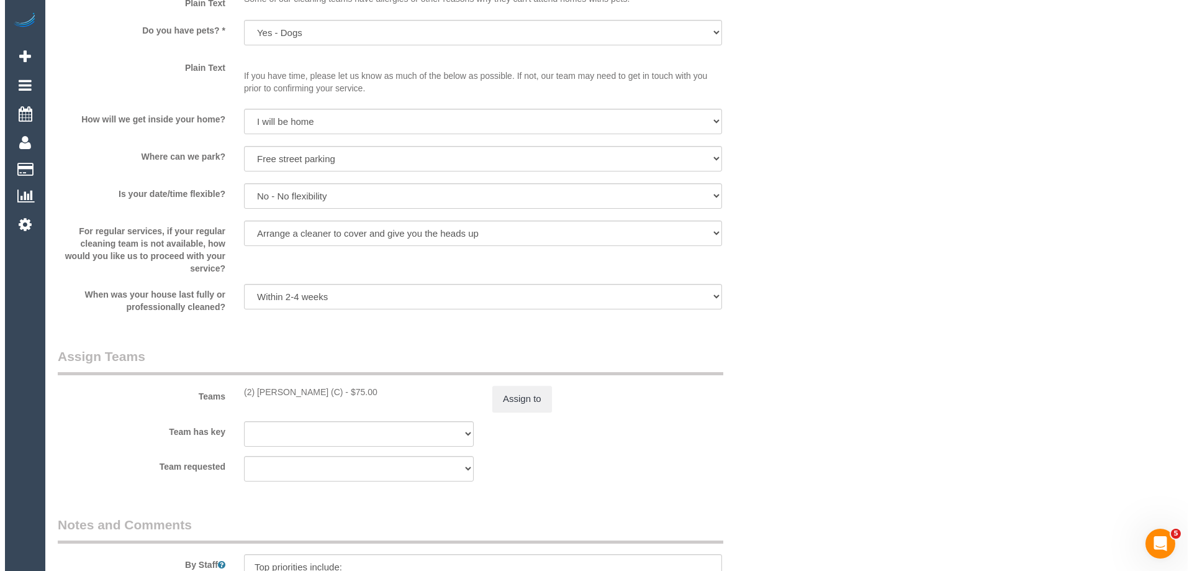
scroll to position [1490, 0]
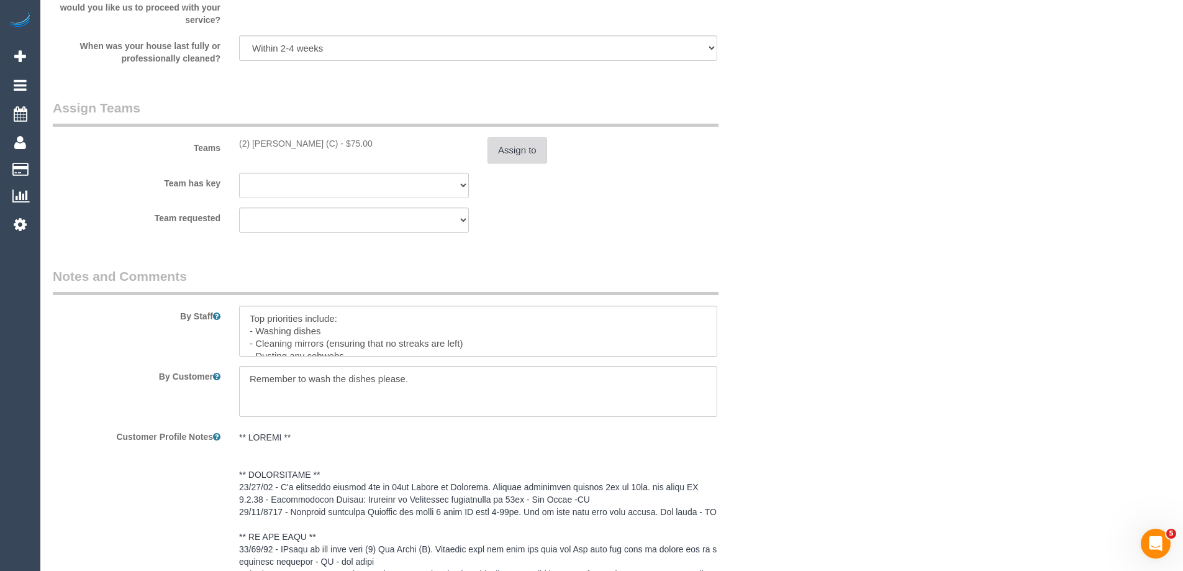
click at [510, 148] on button "Assign to" at bounding box center [517, 150] width 60 height 26
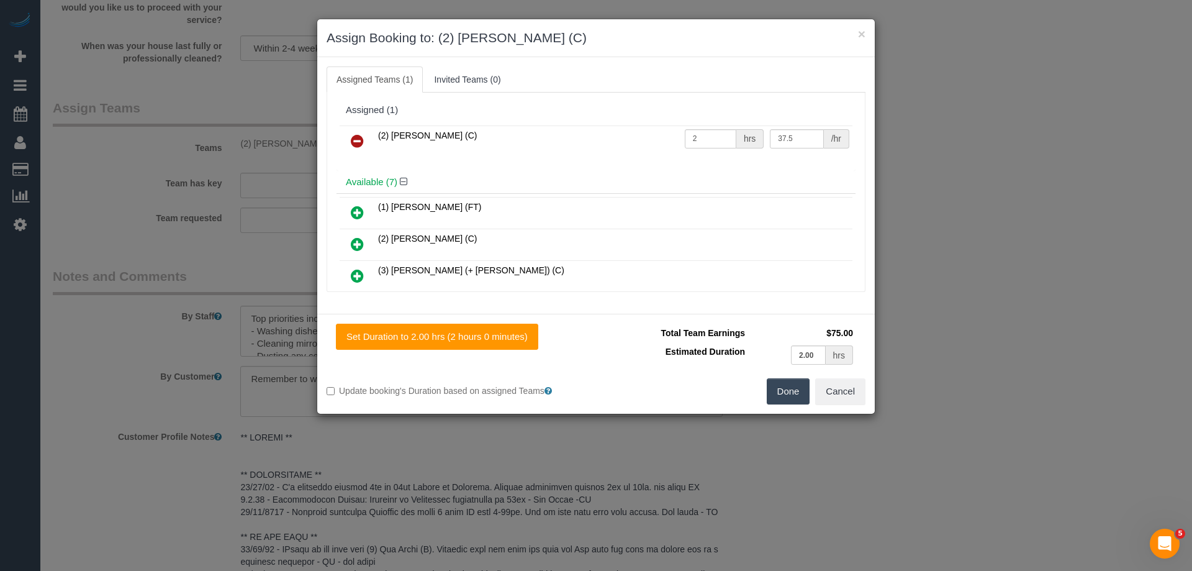
click at [362, 142] on icon at bounding box center [357, 141] width 13 height 15
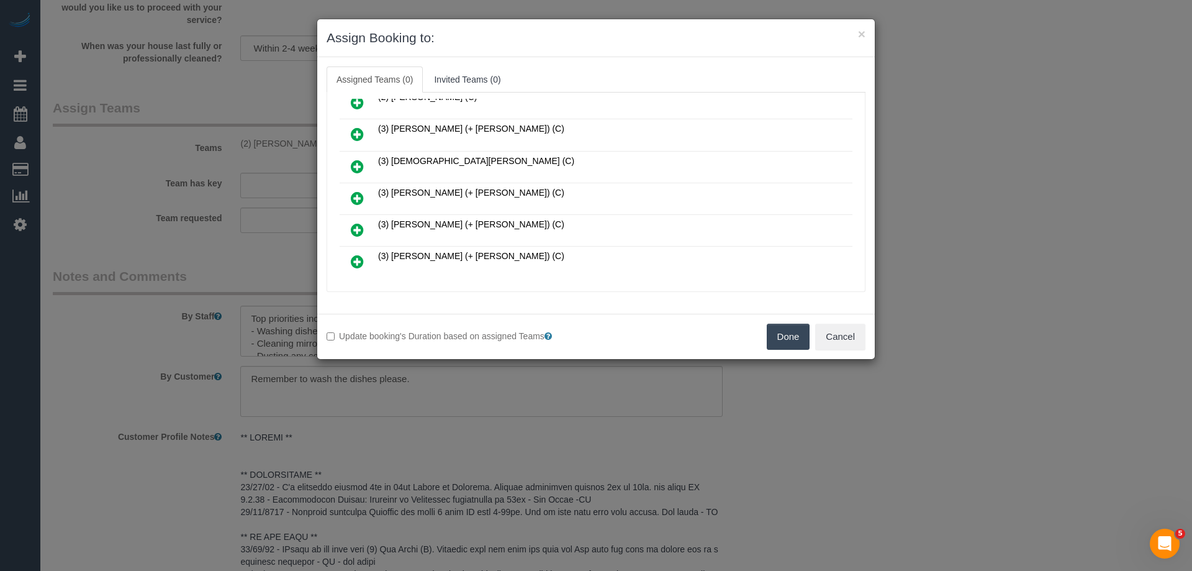
scroll to position [124, 0]
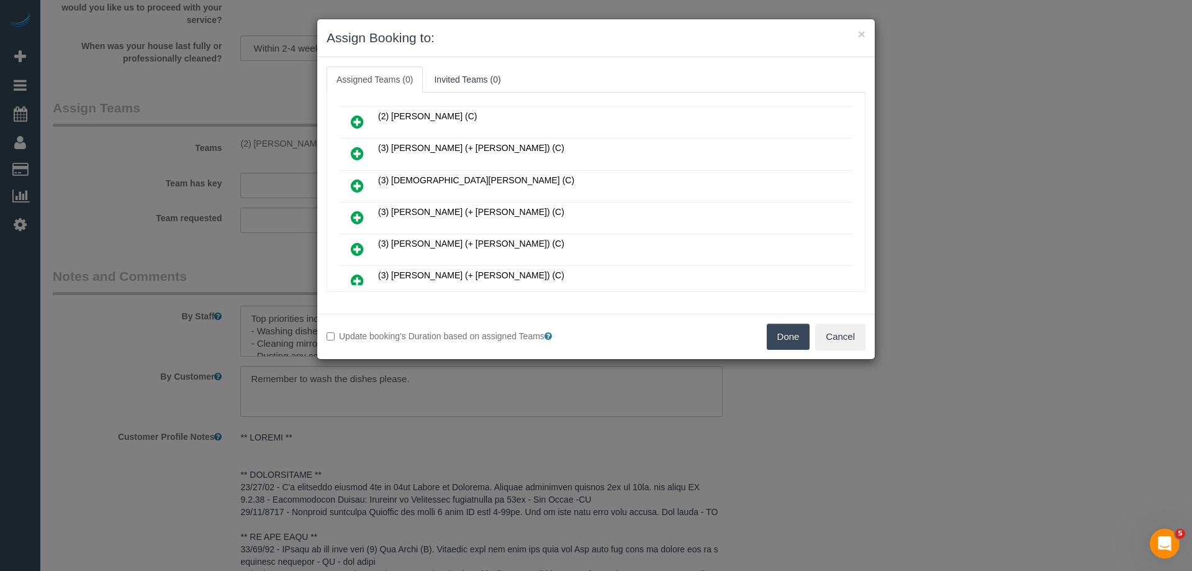
click at [361, 183] on icon at bounding box center [357, 185] width 13 height 15
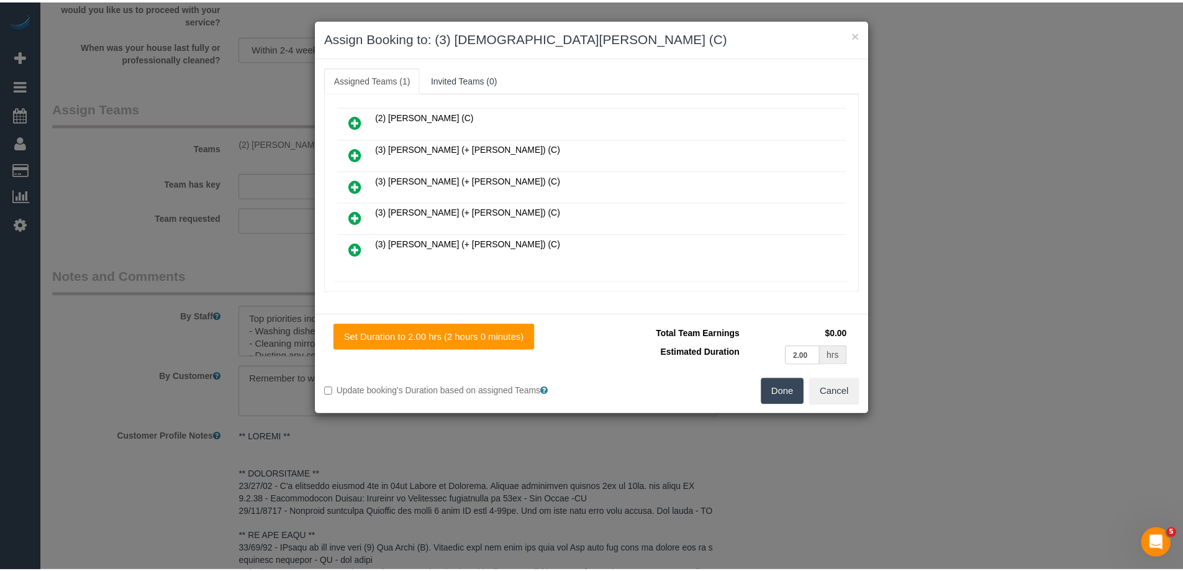
scroll to position [0, 0]
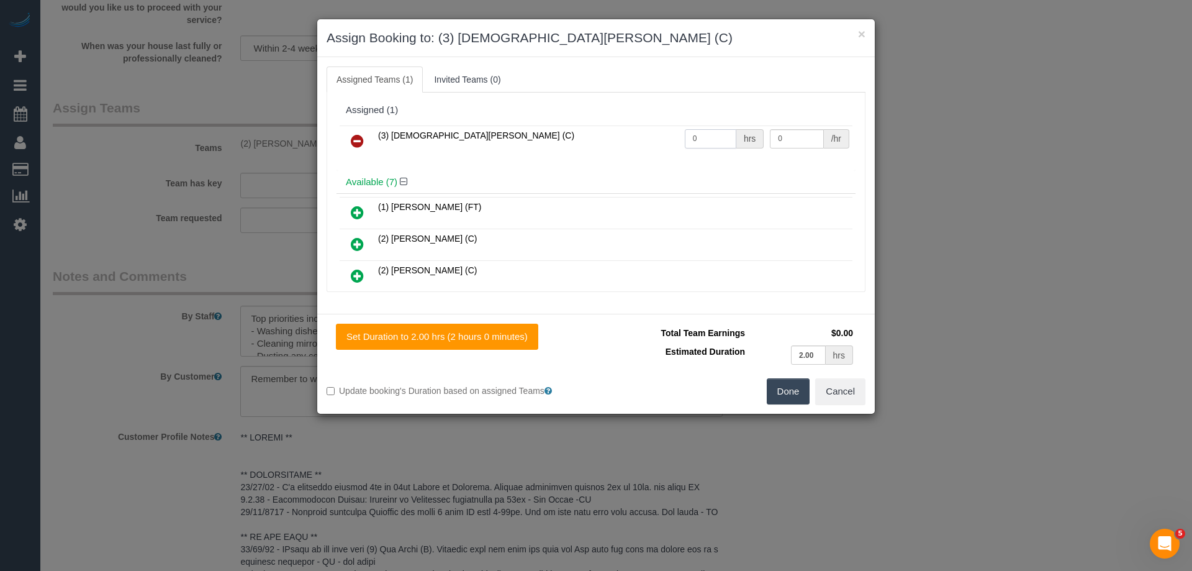
click at [651, 137] on tr "(3) Buddhi Adhikari (C) 0 hrs 0 /hr" at bounding box center [596, 141] width 513 height 32
type input "2"
drag, startPoint x: 782, startPoint y: 138, endPoint x: 702, endPoint y: 134, distance: 80.2
click at [726, 138] on tr "(3) Buddhi Adhikari (C) 2 hrs 0 /hr" at bounding box center [596, 141] width 513 height 32
type input "35"
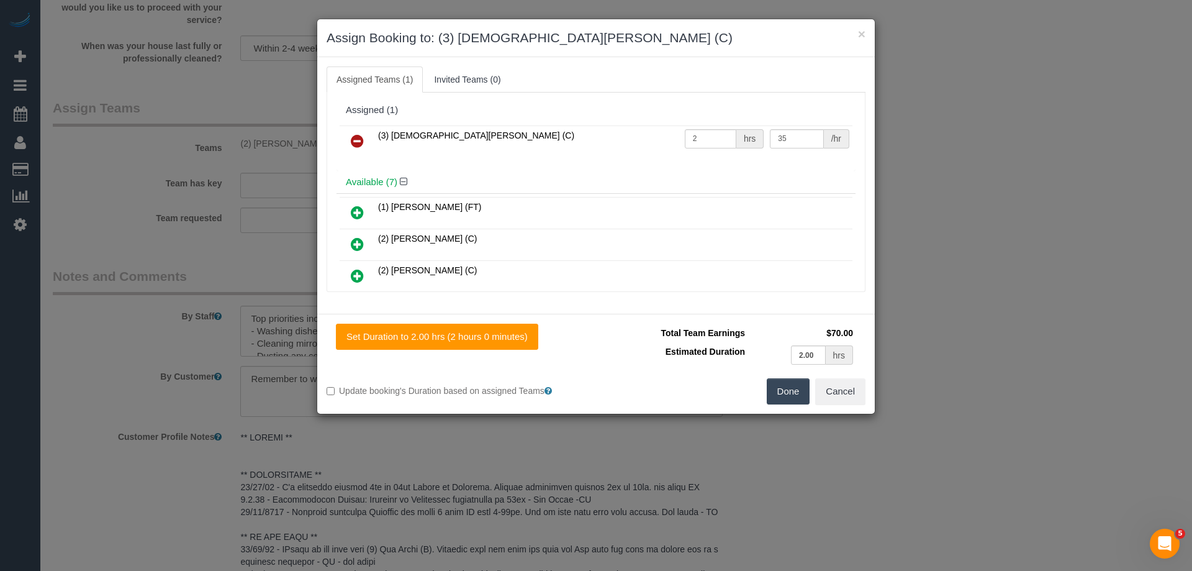
click at [786, 396] on button "Done" at bounding box center [788, 391] width 43 height 26
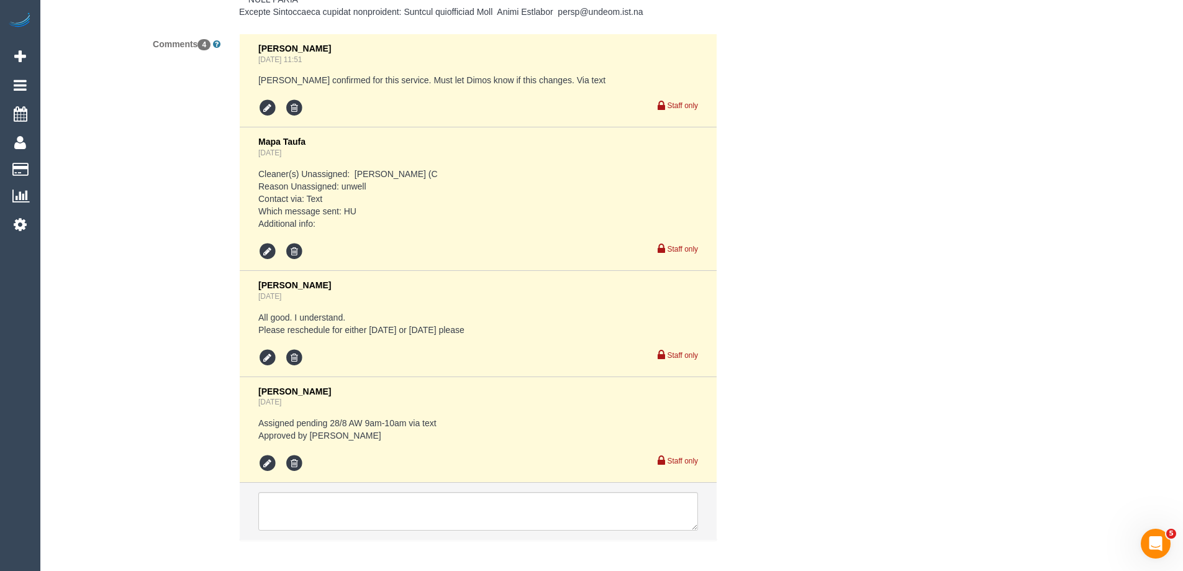
scroll to position [2335, 0]
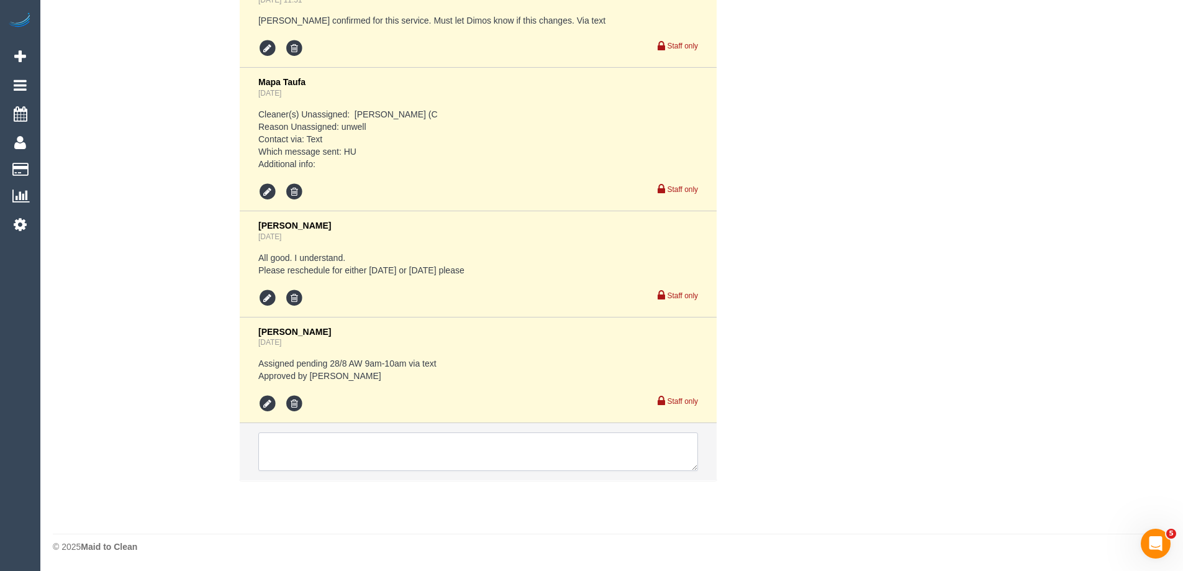
click at [300, 457] on textarea at bounding box center [478, 451] width 440 height 39
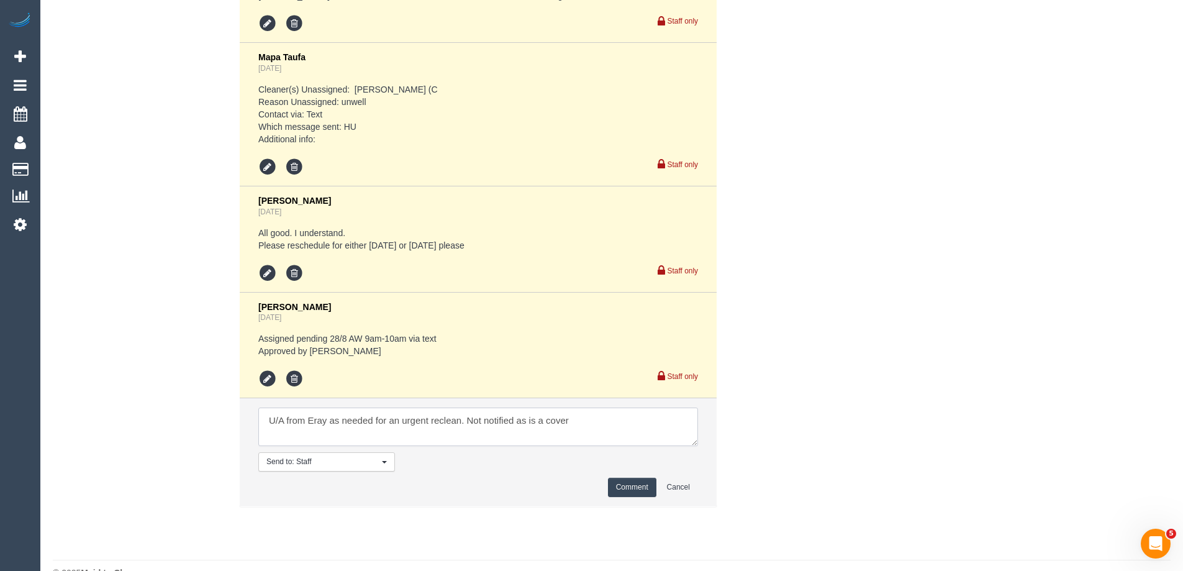
type textarea "U/A from Eray as needed for an urgent reclean. Not notified as is a cover"
click at [638, 497] on button "Comment" at bounding box center [632, 487] width 48 height 19
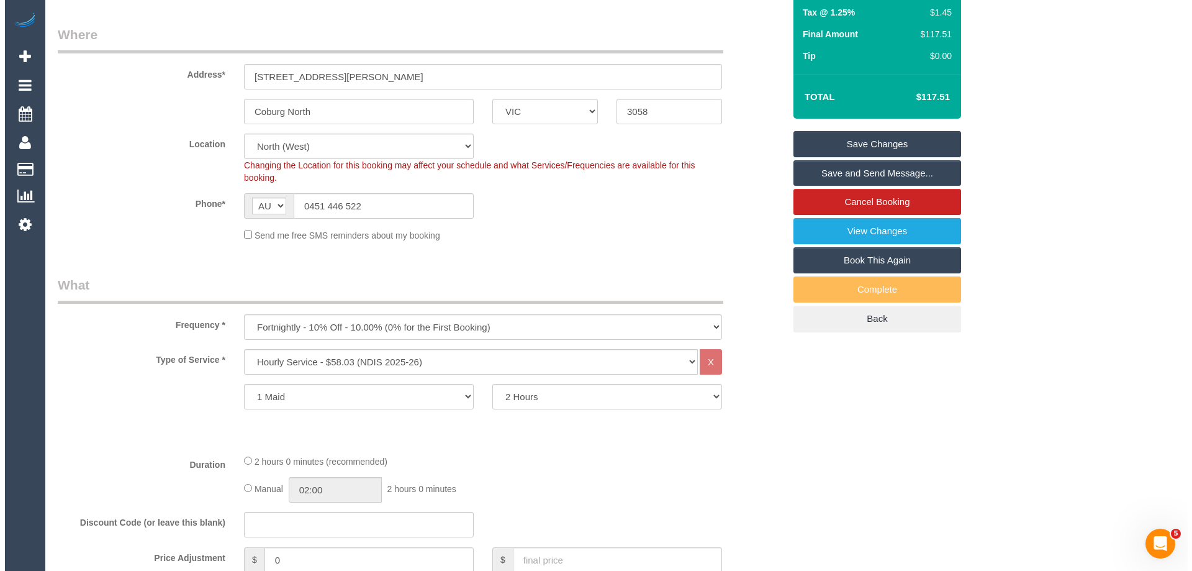
scroll to position [0, 0]
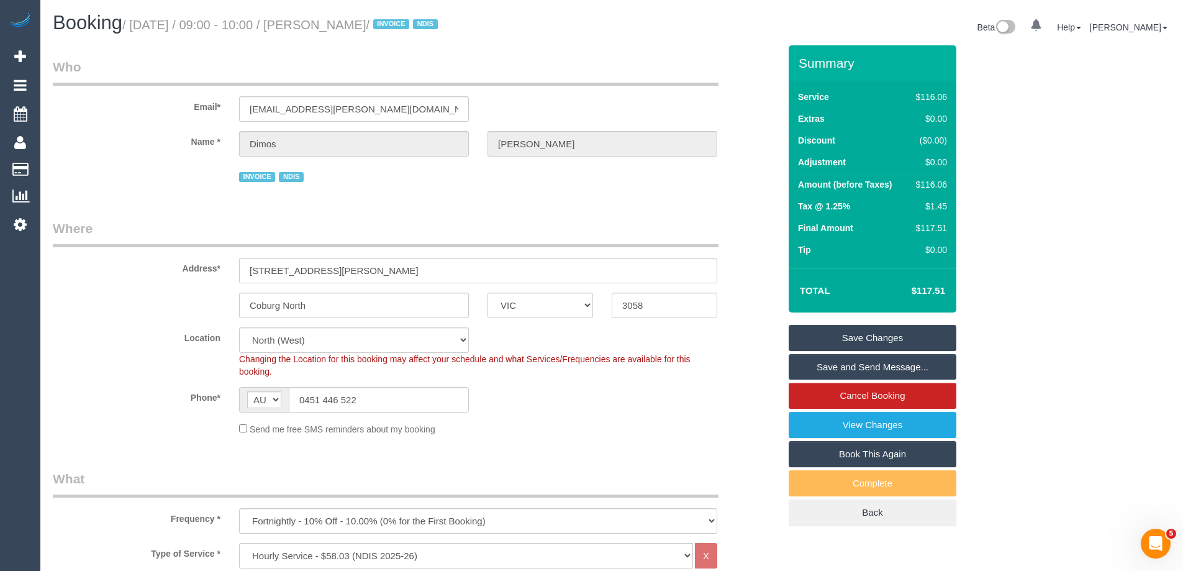
drag, startPoint x: 413, startPoint y: 25, endPoint x: 323, endPoint y: 27, distance: 90.1
click at [323, 27] on small "/ August 28, 2025 / 09:00 - 10:00 / Dimos Andreadis / INVOICE NDIS" at bounding box center [281, 25] width 319 height 14
copy small "Dimos Andreadis"
click at [814, 338] on link "Save Changes" at bounding box center [873, 338] width 168 height 26
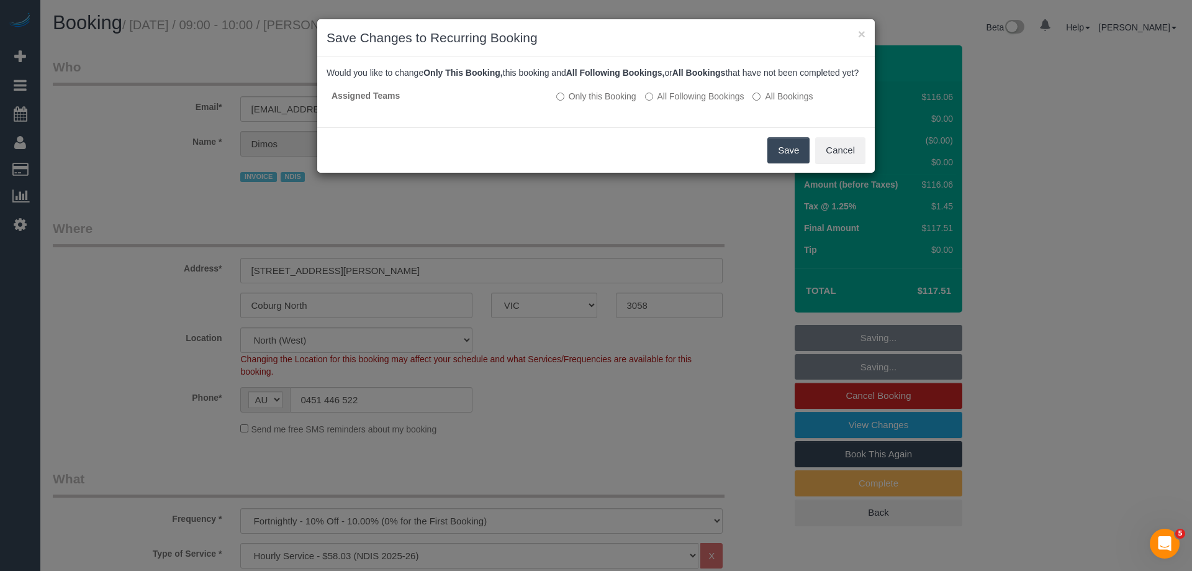
click at [797, 163] on button "Save" at bounding box center [789, 150] width 42 height 26
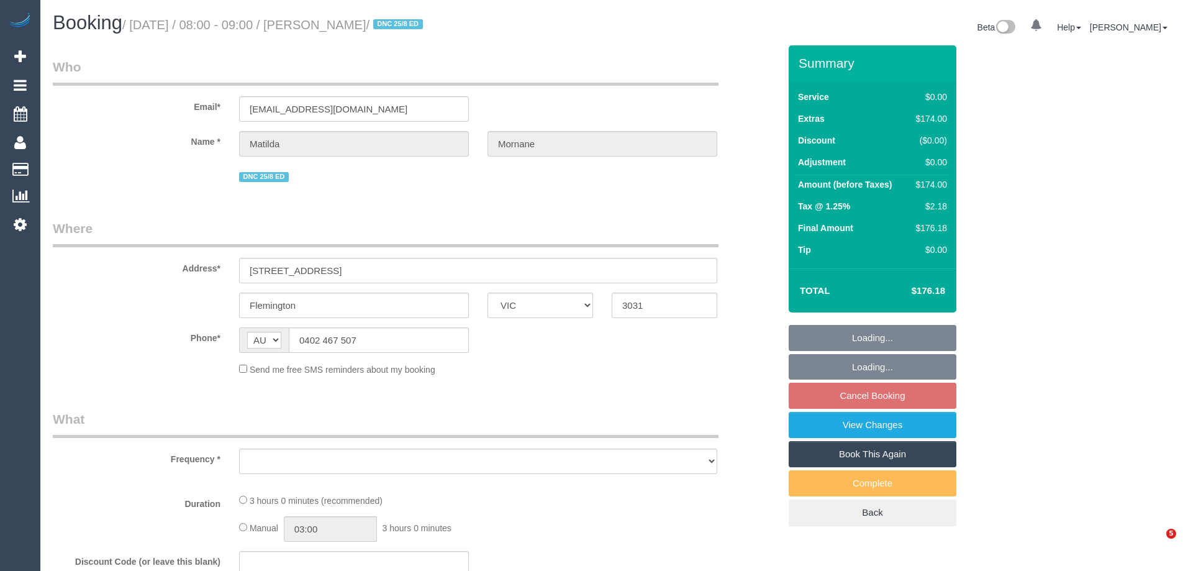
select select "VIC"
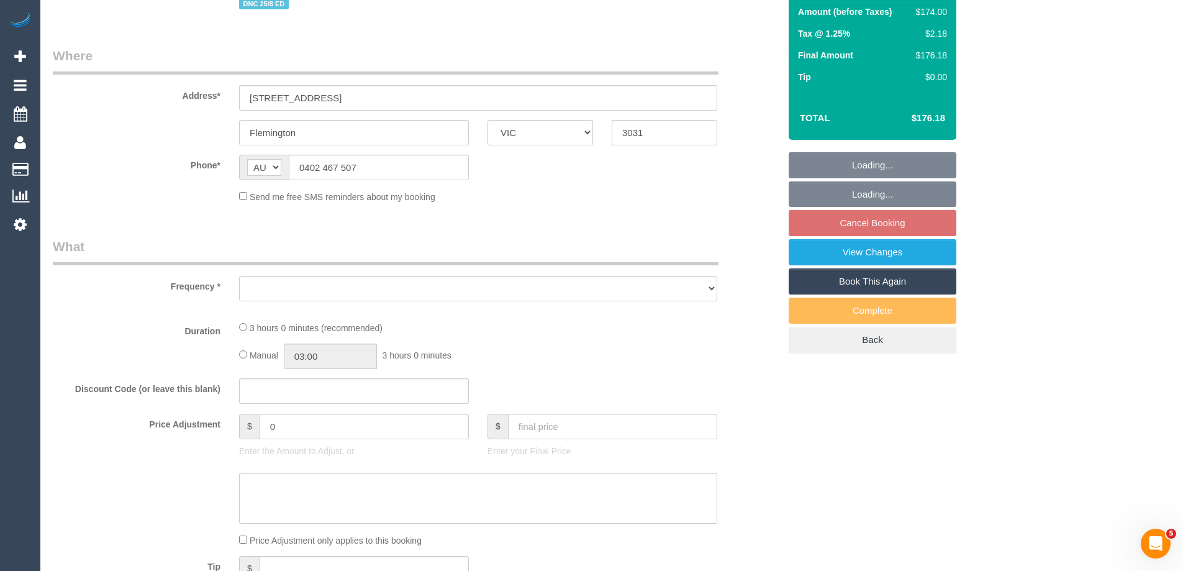
select select "number:29"
select select "number:14"
select select "number:18"
select select "number:24"
select select "number:13"
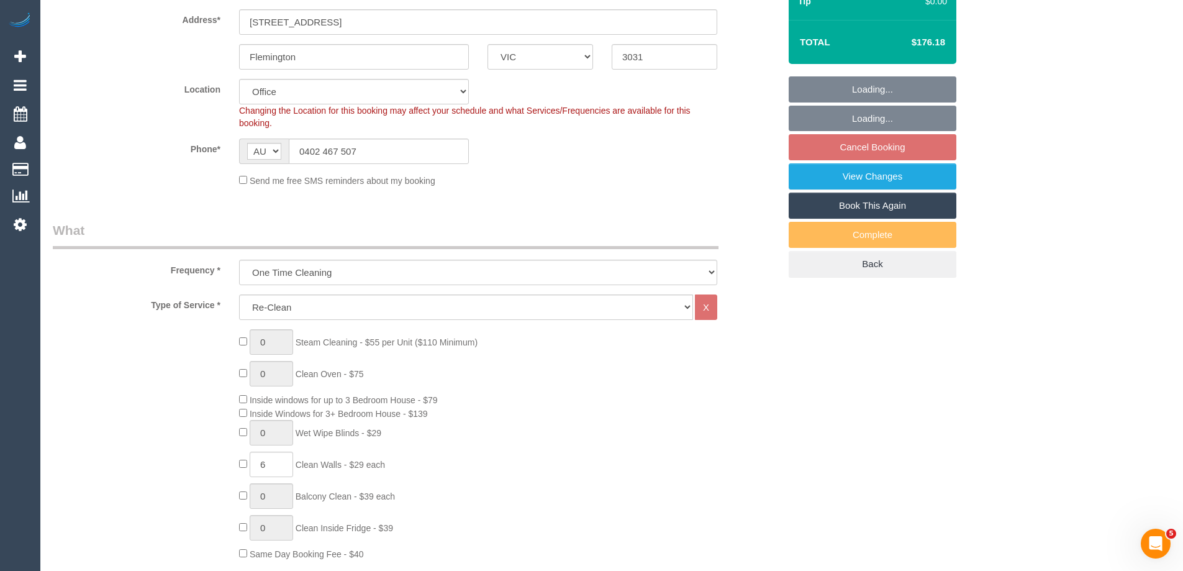
select select "object:776"
select select "string:stripe-pm_1RsFsd2GScqysDRVgSeO7wtR"
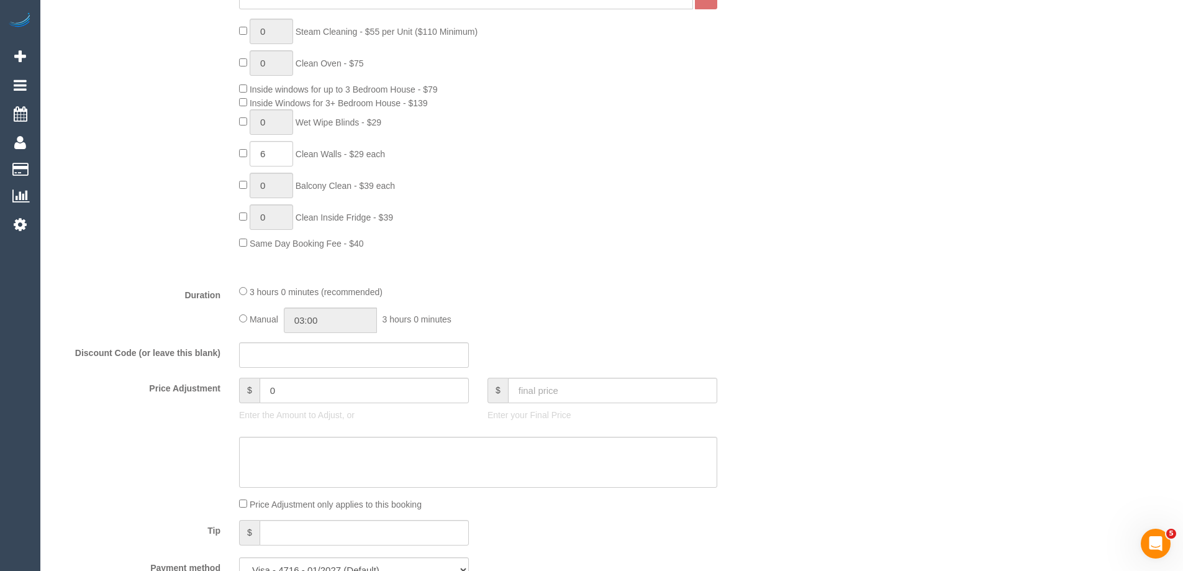
scroll to position [621, 0]
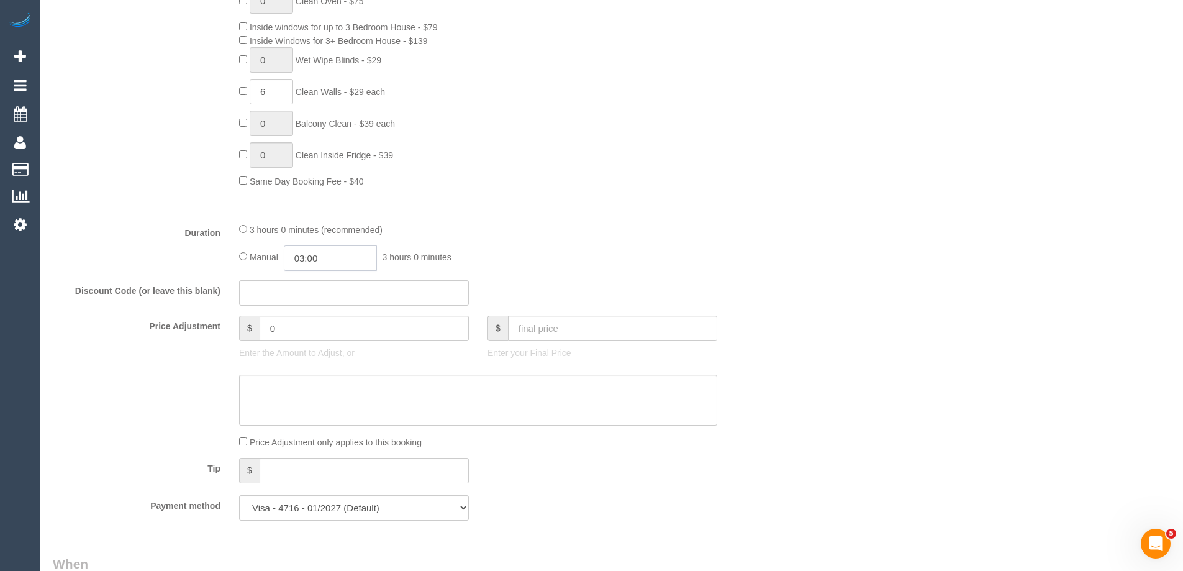
click at [349, 260] on input "03:00" at bounding box center [330, 257] width 93 height 25
type input "07:00"
click at [303, 325] on li "07:00" at bounding box center [316, 325] width 55 height 16
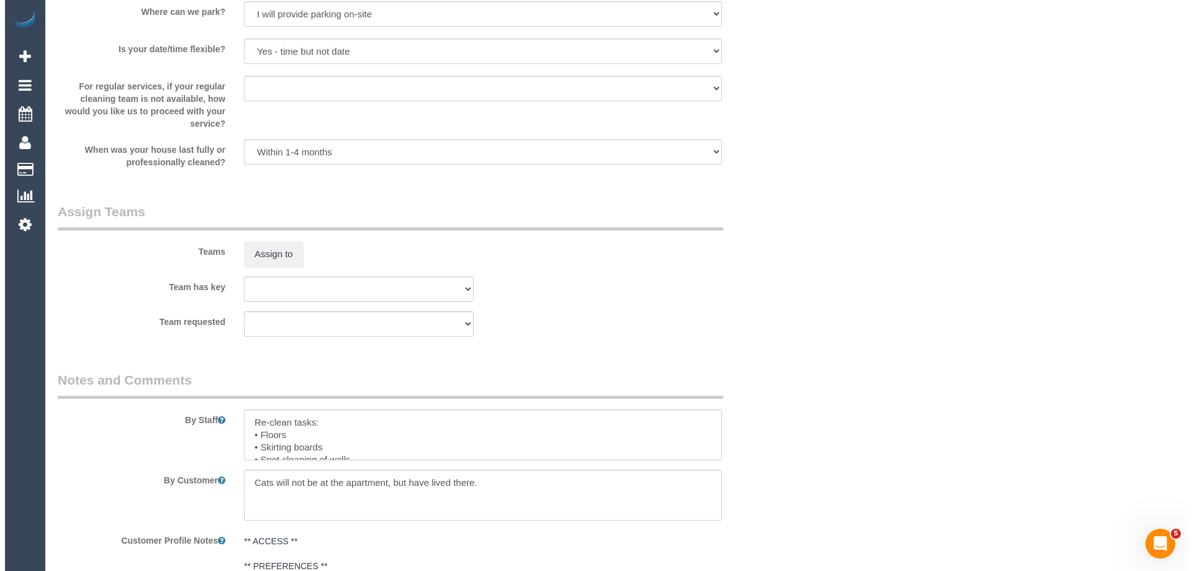
scroll to position [1739, 0]
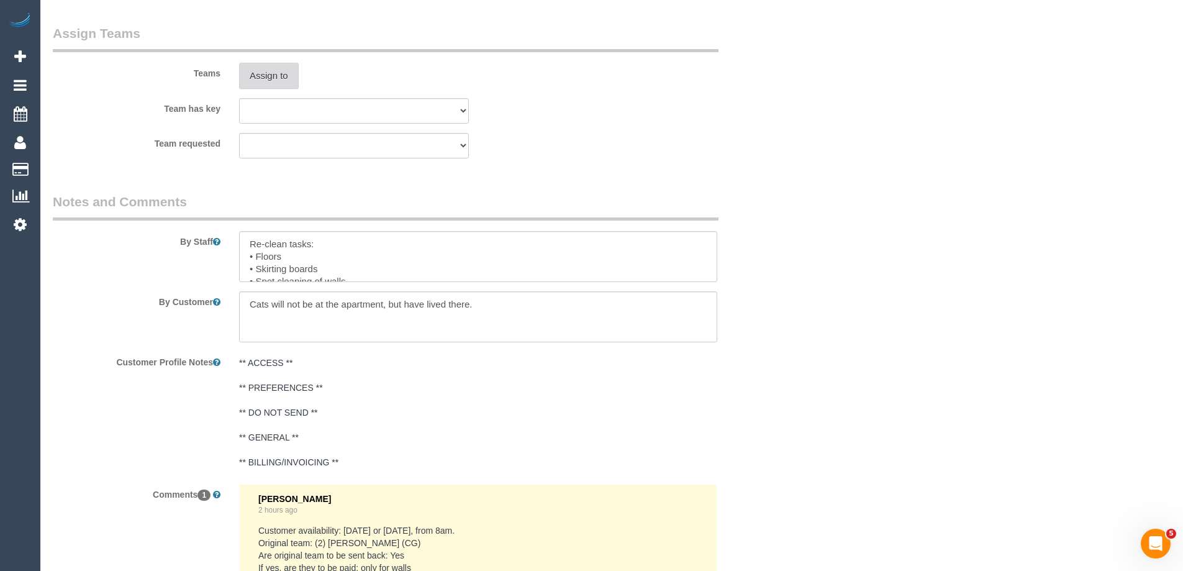
click at [281, 77] on button "Assign to" at bounding box center [269, 76] width 60 height 26
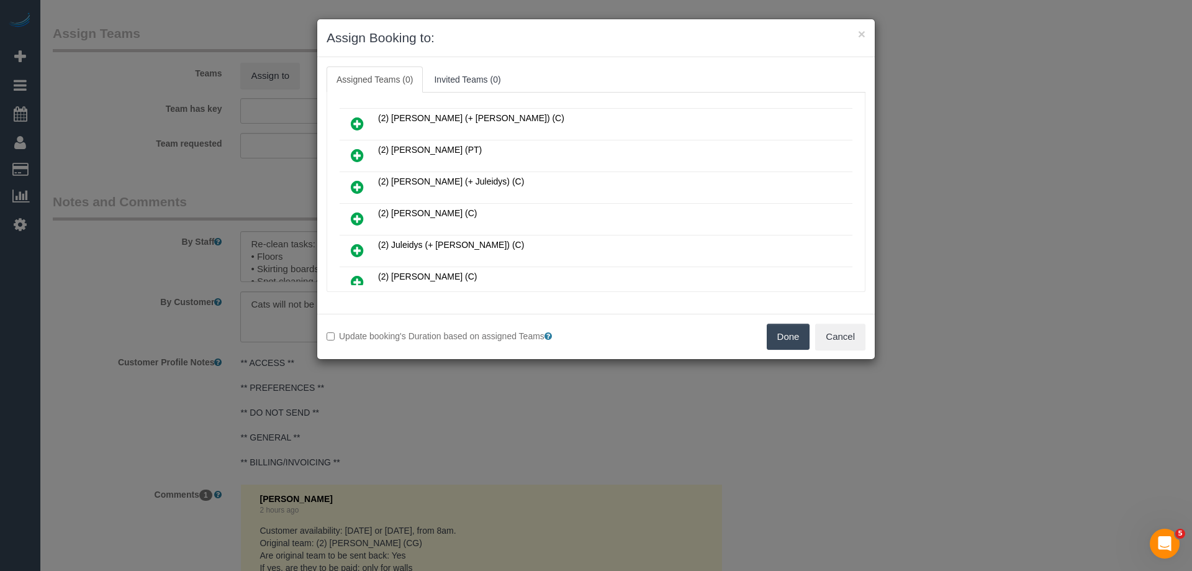
click at [361, 214] on icon at bounding box center [357, 218] width 13 height 15
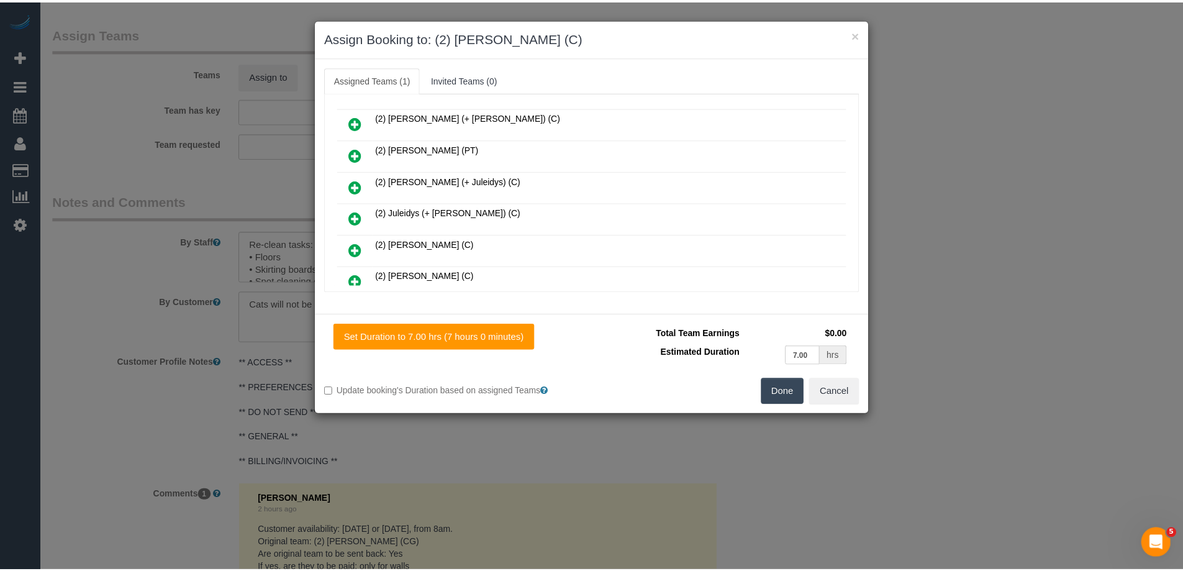
scroll to position [0, 0]
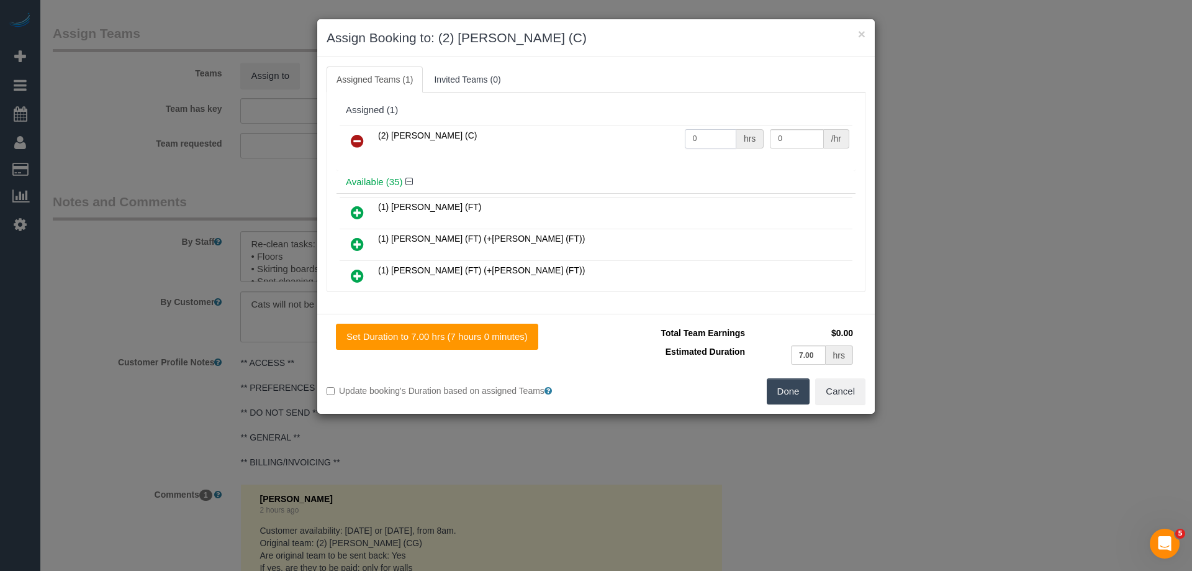
drag, startPoint x: 682, startPoint y: 143, endPoint x: 642, endPoint y: 145, distance: 39.8
click at [640, 145] on tr "(2) Eray Mertturk (C) 0 hrs 0 /hr" at bounding box center [596, 141] width 513 height 32
type input "7"
drag, startPoint x: 793, startPoint y: 135, endPoint x: 687, endPoint y: 125, distance: 106.0
click at [687, 125] on table "(2) Eray Mertturk (C) 7 hrs 0 /hr" at bounding box center [596, 141] width 513 height 32
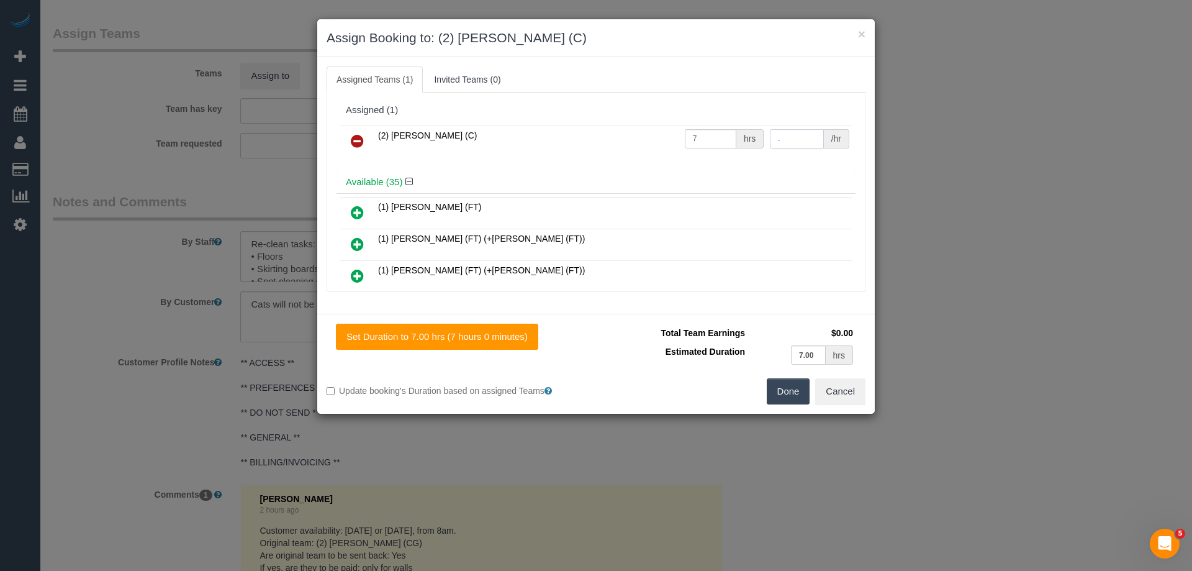
drag, startPoint x: 779, startPoint y: 139, endPoint x: 694, endPoint y: 125, distance: 85.5
click at [694, 125] on tr "(2) Eray Mertturk (C) 7 hrs . /hr" at bounding box center [596, 141] width 513 height 32
type input "37.5"
click at [790, 392] on button "Done" at bounding box center [788, 391] width 43 height 26
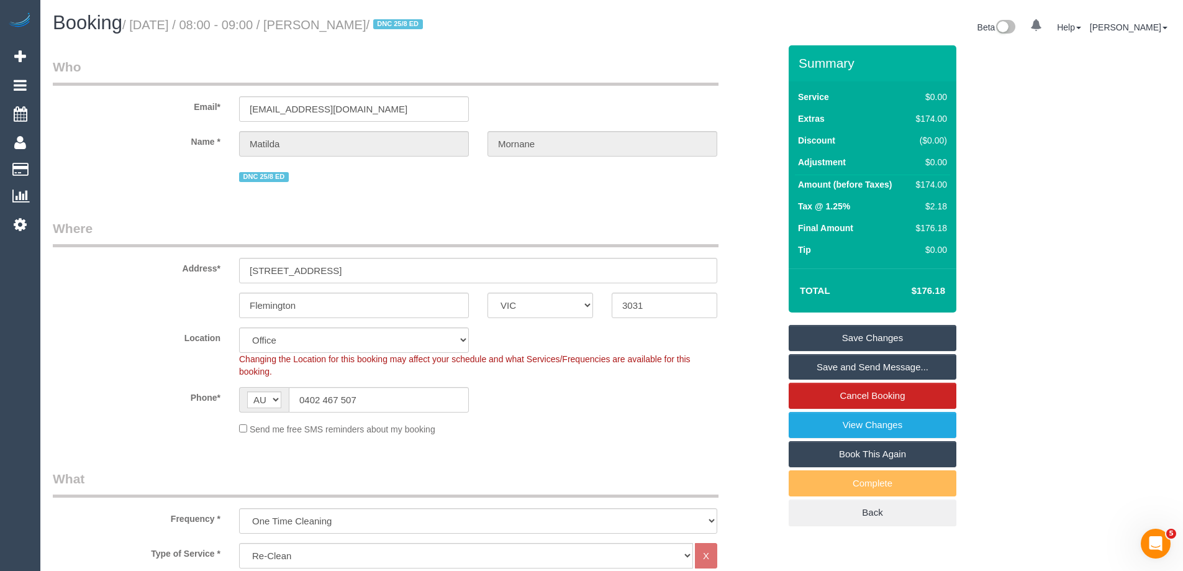
drag, startPoint x: 410, startPoint y: 28, endPoint x: 323, endPoint y: 23, distance: 87.7
click at [323, 23] on small "/ August 28, 2025 / 08:00 - 09:00 / Matilda Mornane / DNC 25/8 ED" at bounding box center [274, 25] width 304 height 14
copy small "[PERSON_NAME]"
click at [836, 334] on link "Save Changes" at bounding box center [873, 338] width 168 height 26
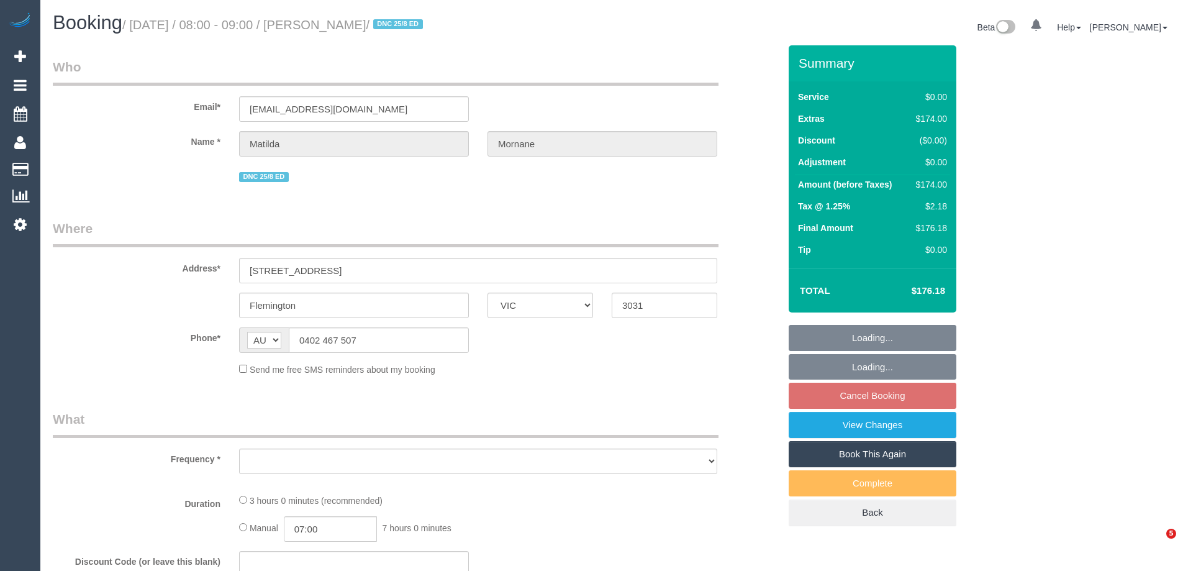
select select "VIC"
select select "string:stripe-pm_1RsFsd2GScqysDRVgSeO7wtR"
select select "number:29"
select select "number:14"
select select "number:18"
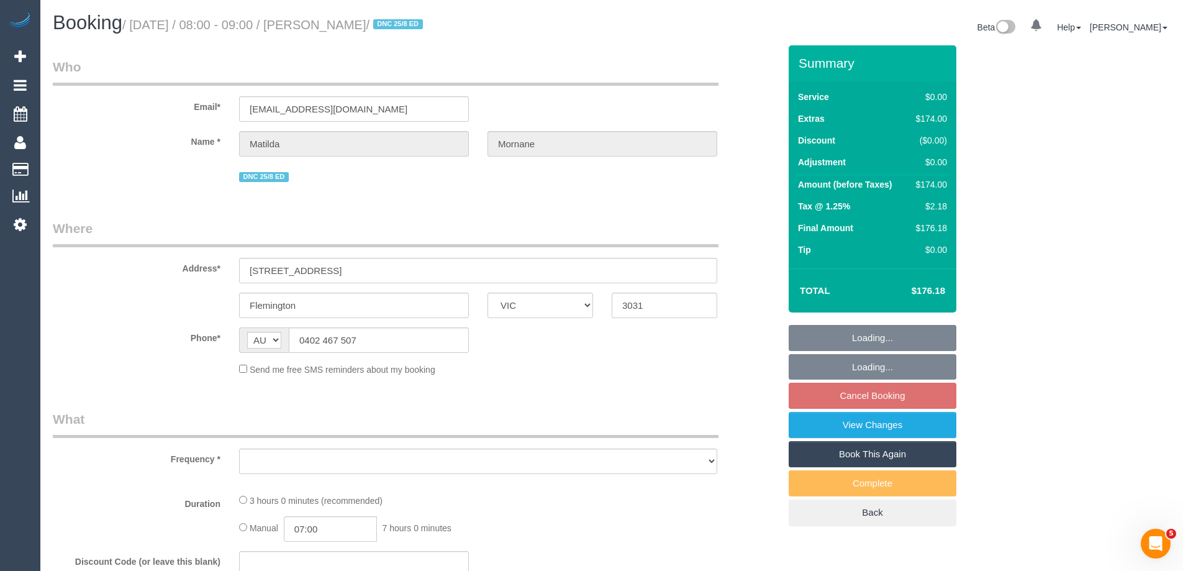
select select "number:24"
select select "number:13"
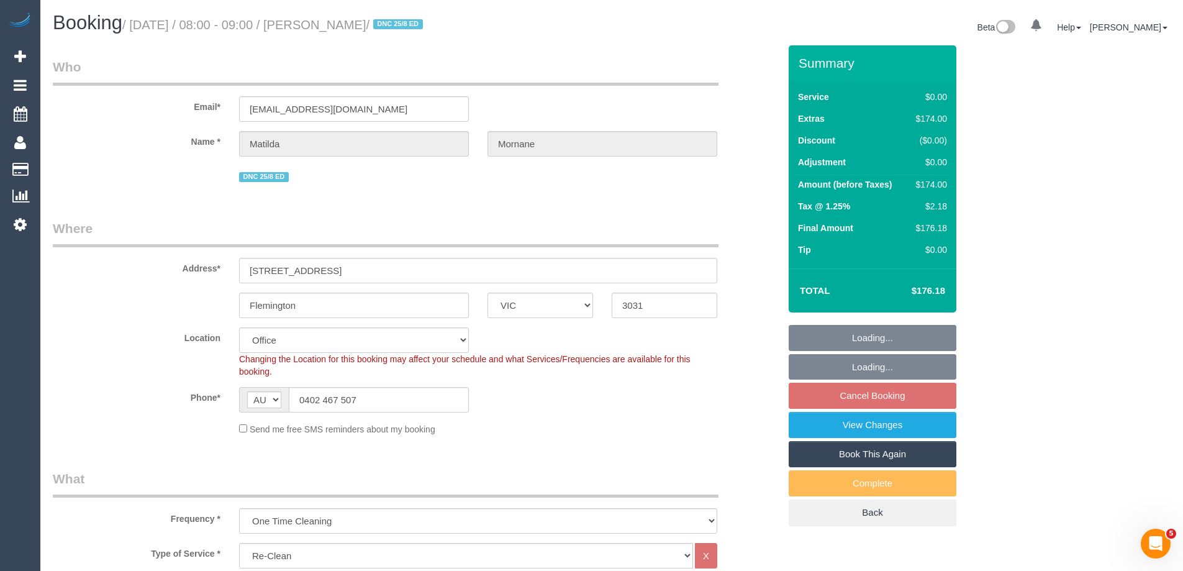
select select "object:2011"
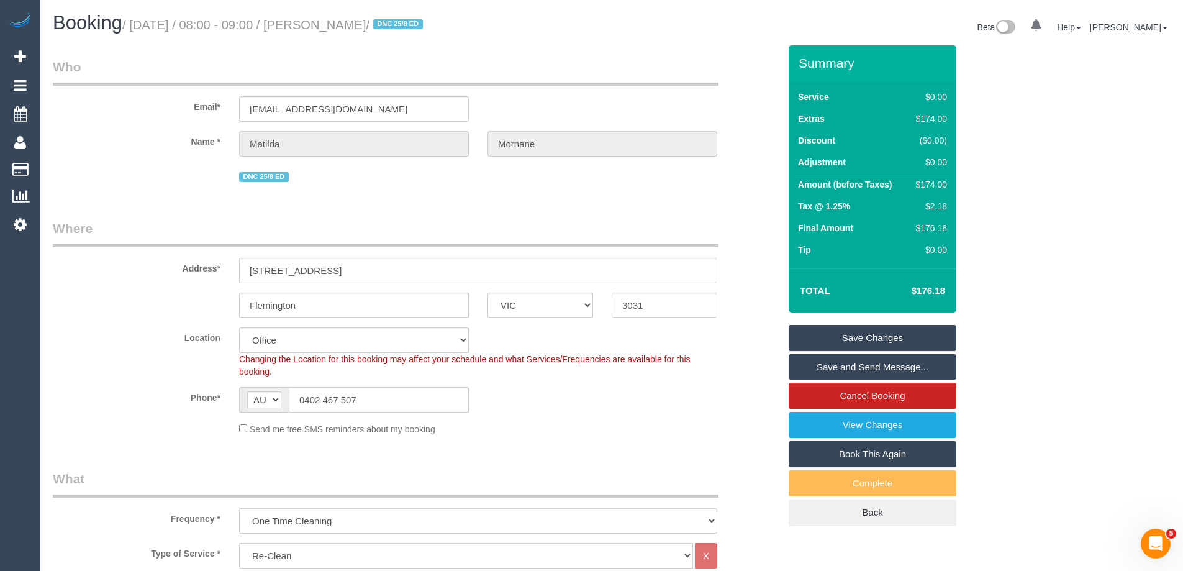
click at [822, 337] on link "Save Changes" at bounding box center [873, 338] width 168 height 26
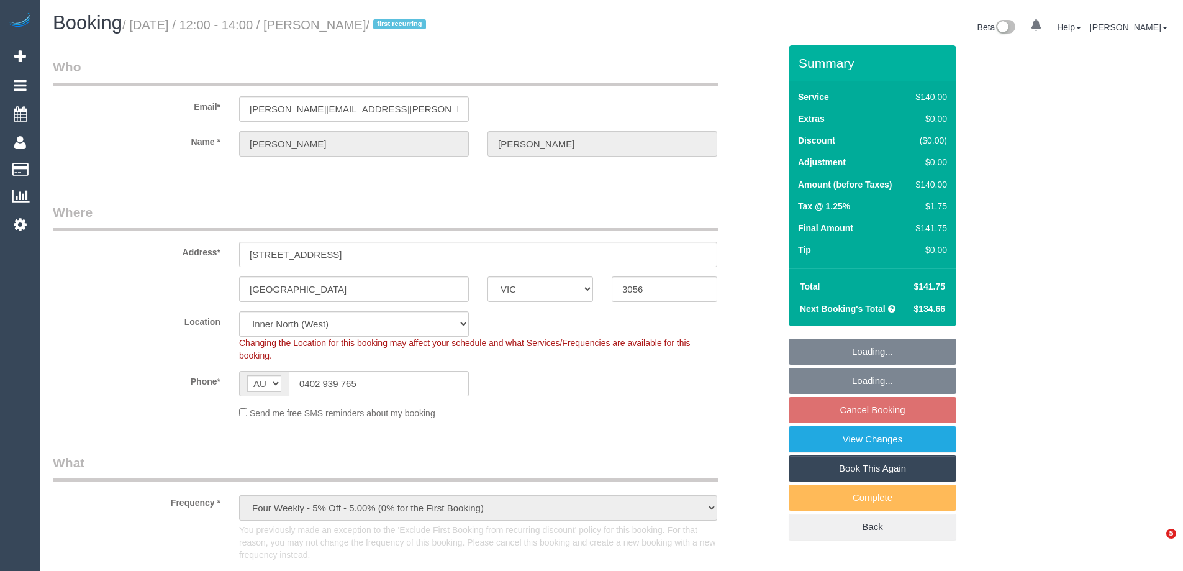
select select "VIC"
select select "string:stripe-pm_1Qz0aI2GScqysDRVbt838GBB"
select select "spot1"
select select "number:27"
select select "number:14"
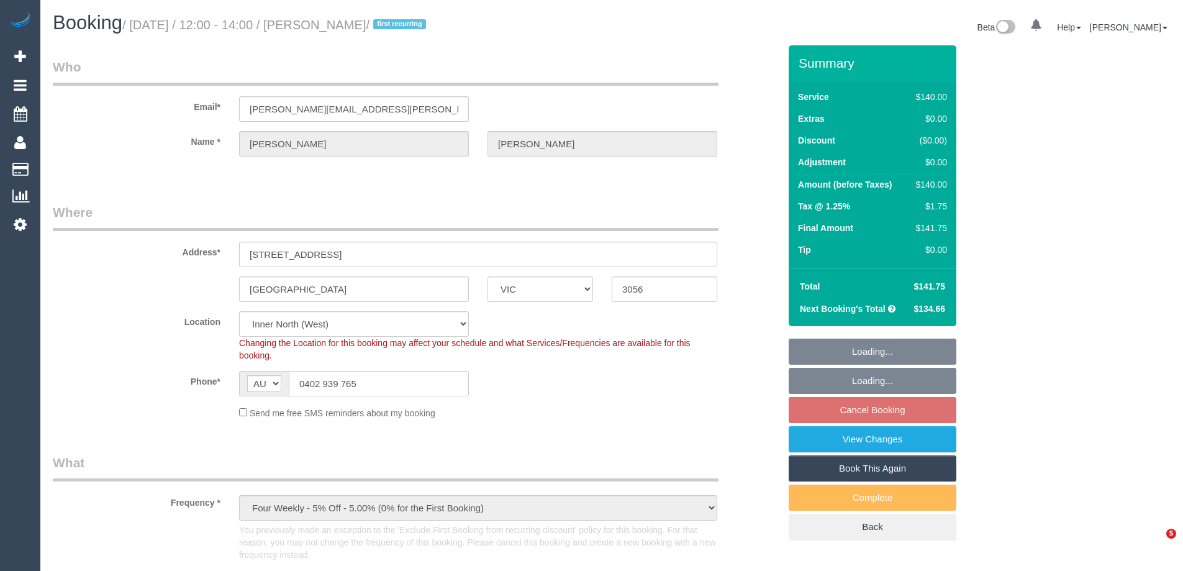
select select "number:19"
select select "number:24"
select select "number:34"
select select "number:13"
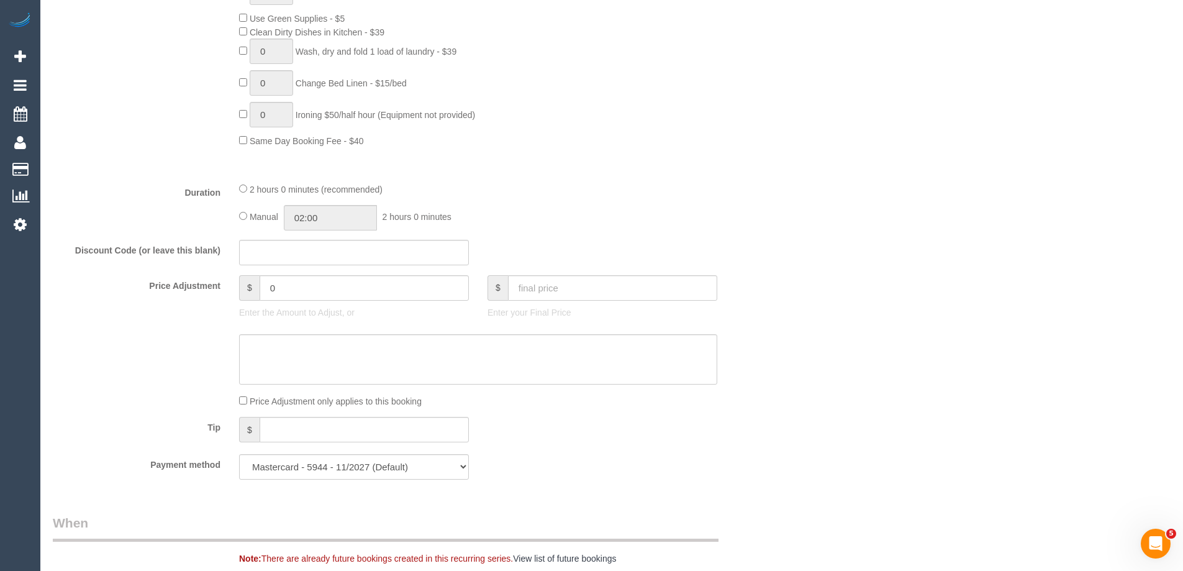
scroll to position [869, 0]
click at [338, 212] on input "02:00" at bounding box center [330, 216] width 93 height 25
type input "01:00"
click at [322, 242] on li "01:00" at bounding box center [316, 247] width 55 height 16
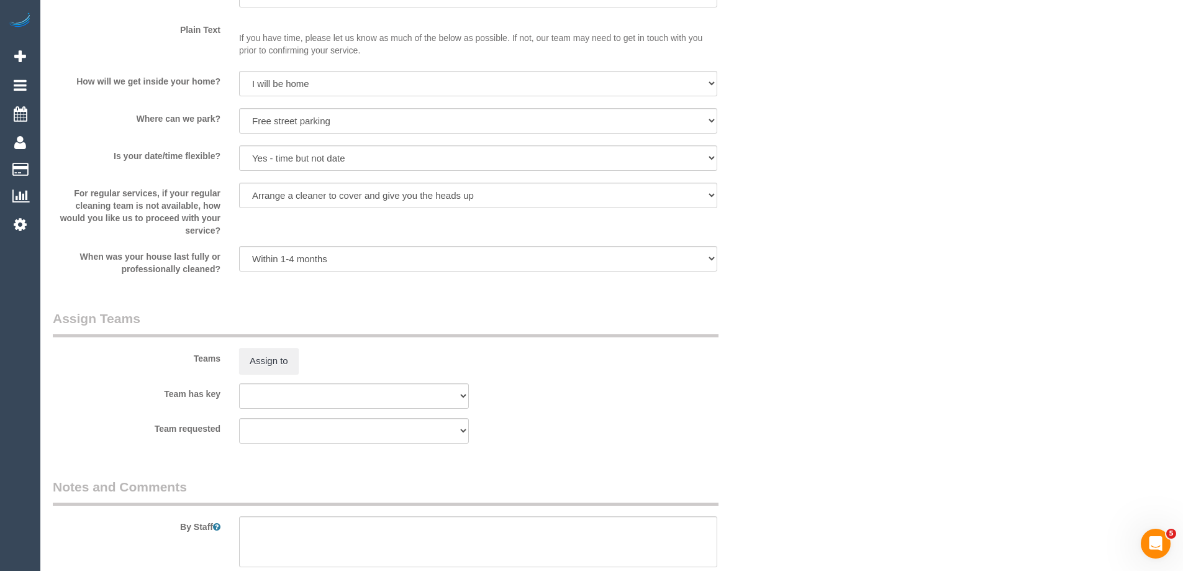
select select "spot12"
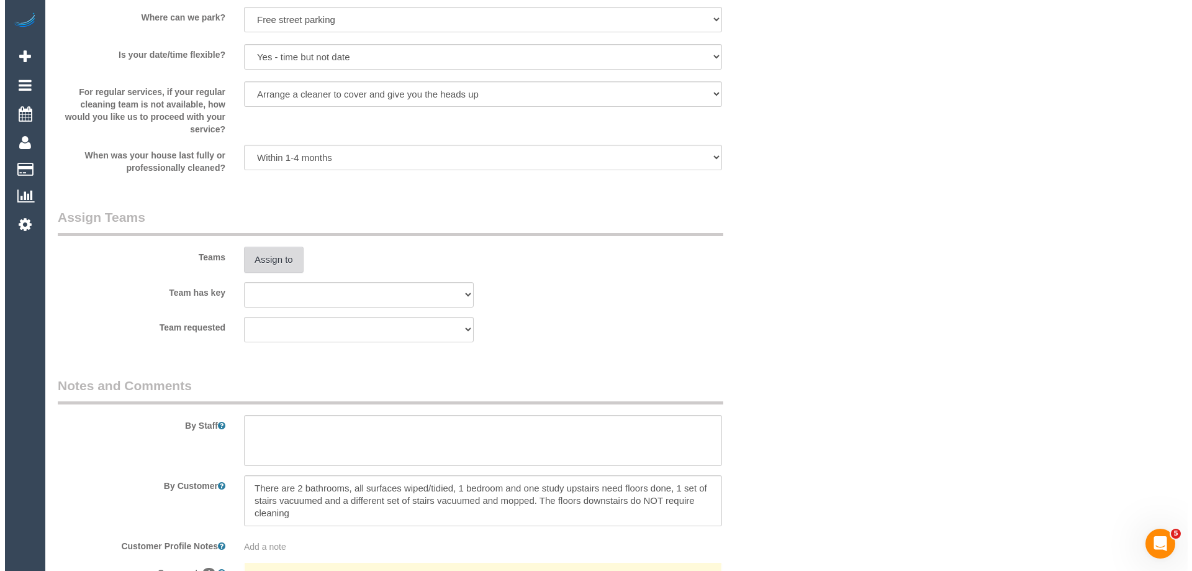
scroll to position [1700, 0]
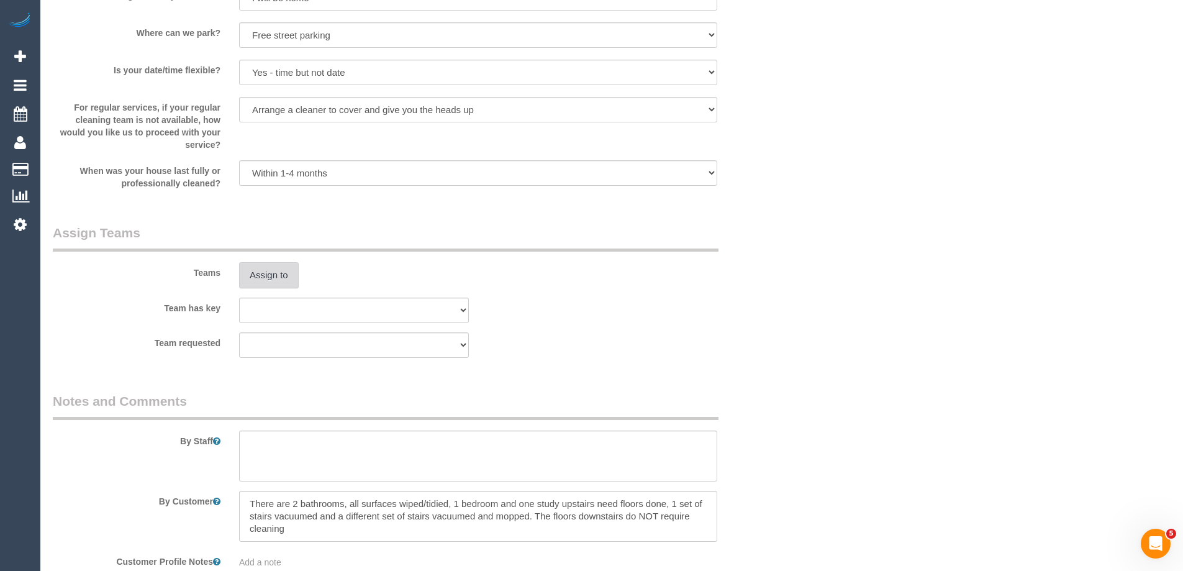
click at [266, 275] on button "Assign to" at bounding box center [269, 275] width 60 height 26
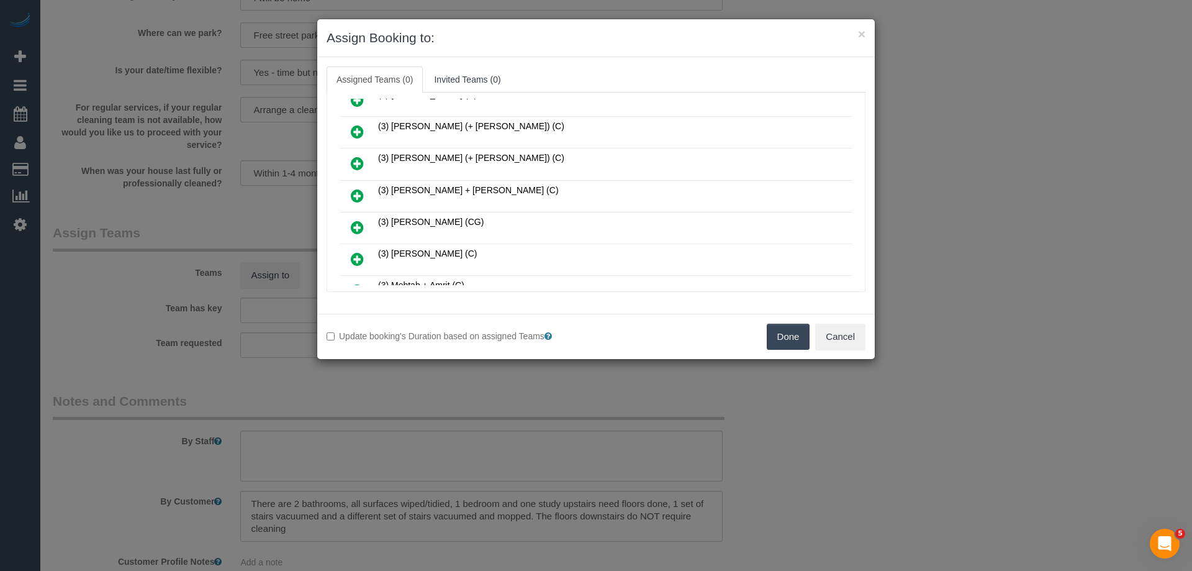
click at [351, 196] on icon at bounding box center [357, 195] width 13 height 15
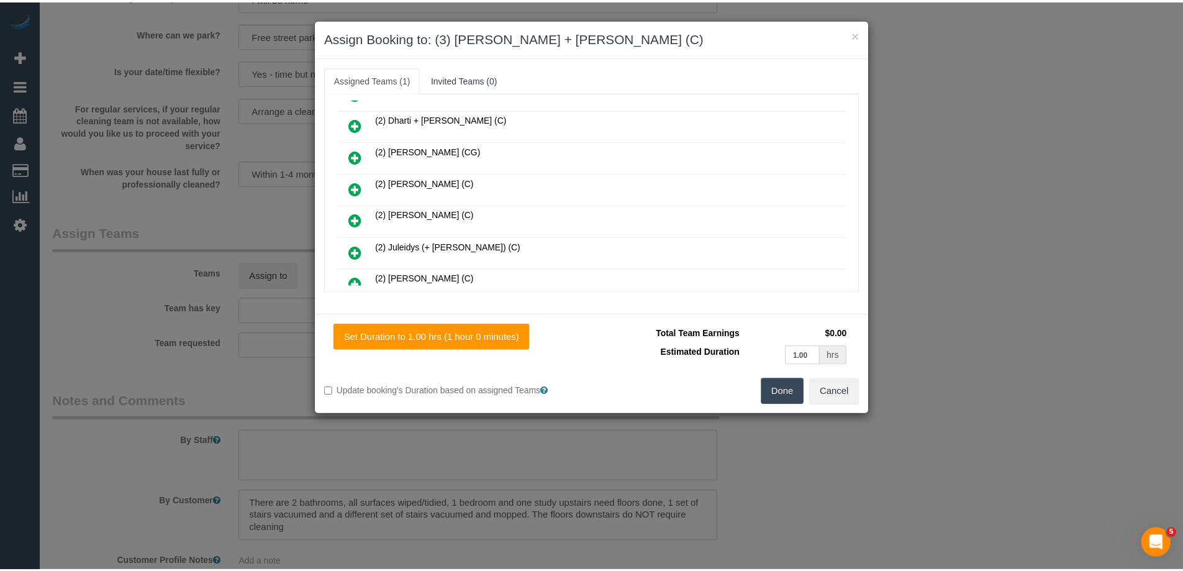
scroll to position [0, 0]
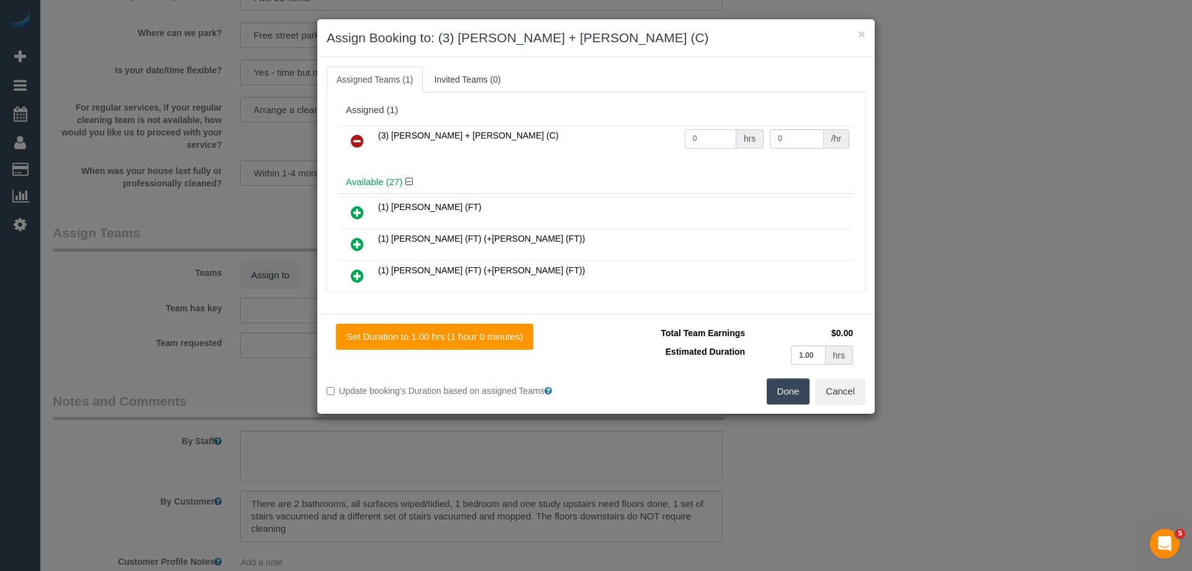
drag, startPoint x: 715, startPoint y: 140, endPoint x: 639, endPoint y: 135, distance: 75.9
click at [639, 135] on tr "(3) Gurdeep + Kamalpreet (C) 0 hrs 0 /hr" at bounding box center [596, 141] width 513 height 32
type input "2"
drag, startPoint x: 772, startPoint y: 137, endPoint x: 835, endPoint y: 136, distance: 63.4
click at [836, 136] on div "0 /hr" at bounding box center [809, 138] width 79 height 19
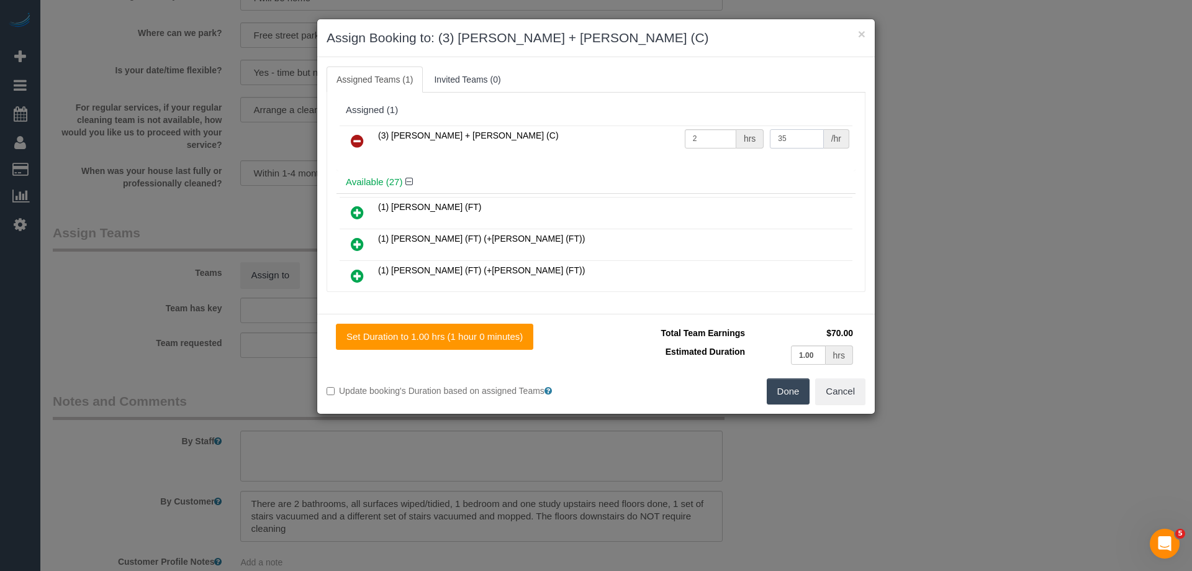
type input "35"
click at [790, 395] on button "Done" at bounding box center [788, 391] width 43 height 26
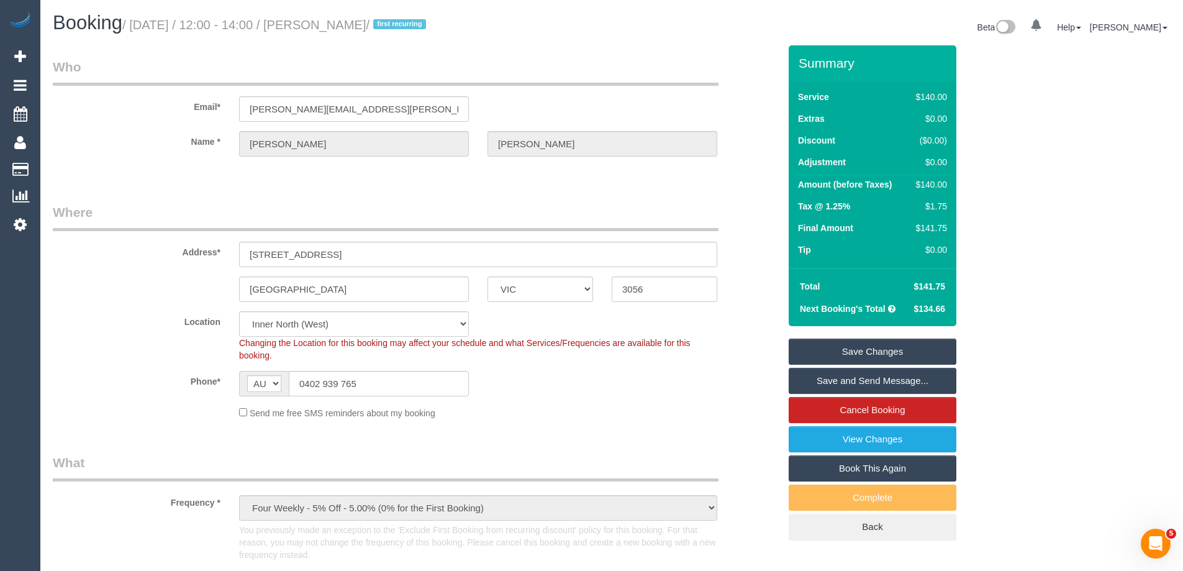
drag, startPoint x: 383, startPoint y: 27, endPoint x: 322, endPoint y: 30, distance: 61.6
click at [322, 30] on small "/ August 28, 2025 / 12:00 - 14:00 / Leah Jones / first recurring" at bounding box center [275, 25] width 307 height 14
copy small "Leah Jones"
click at [801, 349] on link "Save Changes" at bounding box center [873, 351] width 168 height 26
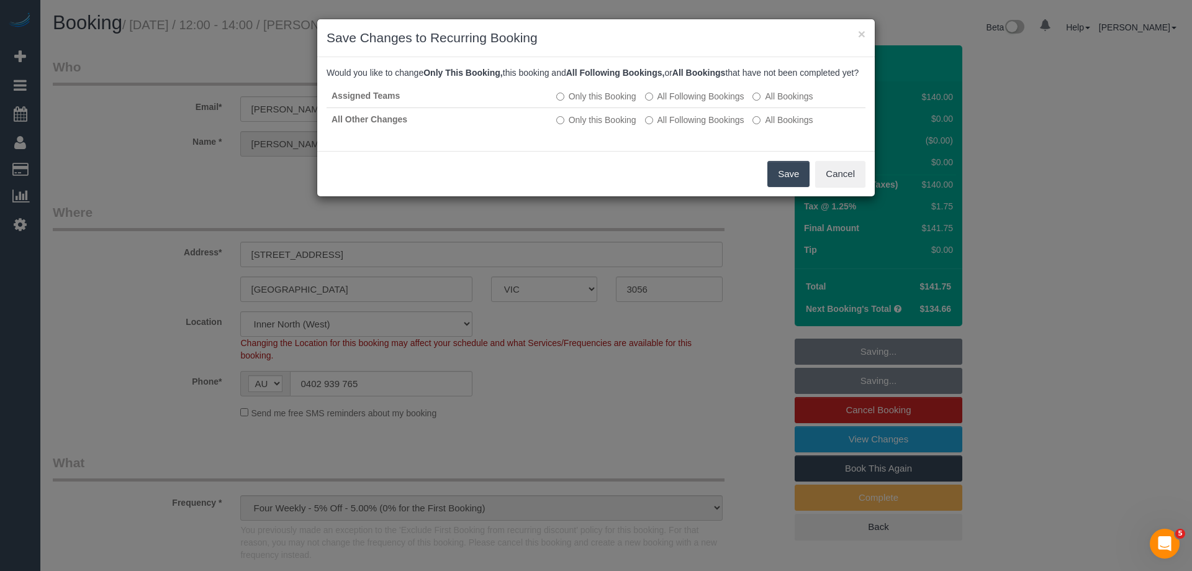
click at [792, 183] on button "Save" at bounding box center [789, 174] width 42 height 26
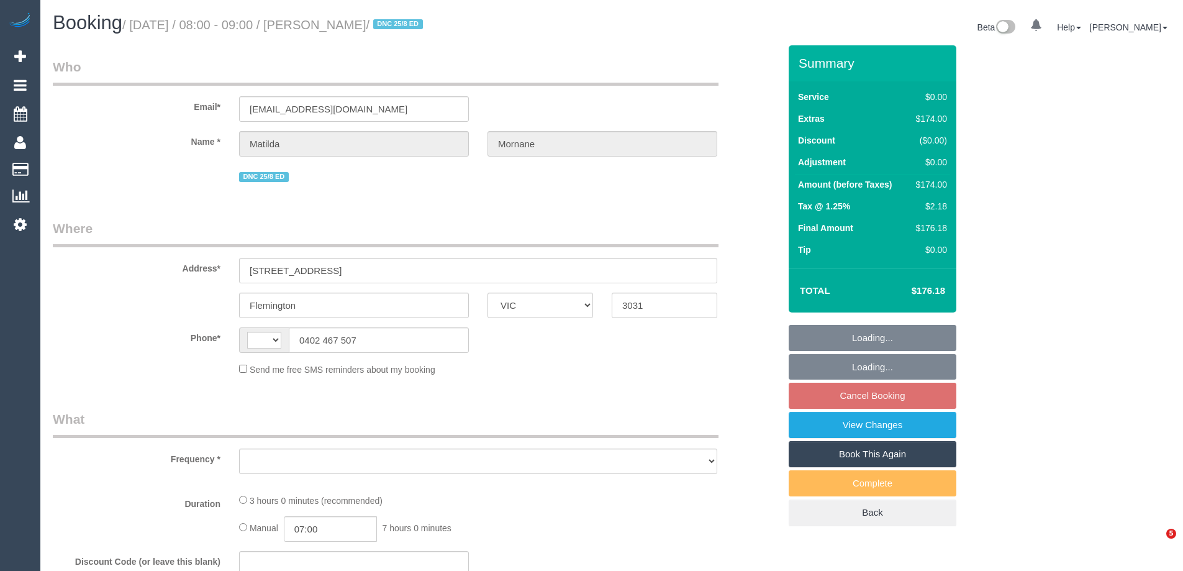
select select "VIC"
select select "string:AU"
select select "object:558"
select select "string:stripe-pm_1RsFsd2GScqysDRVgSeO7wtR"
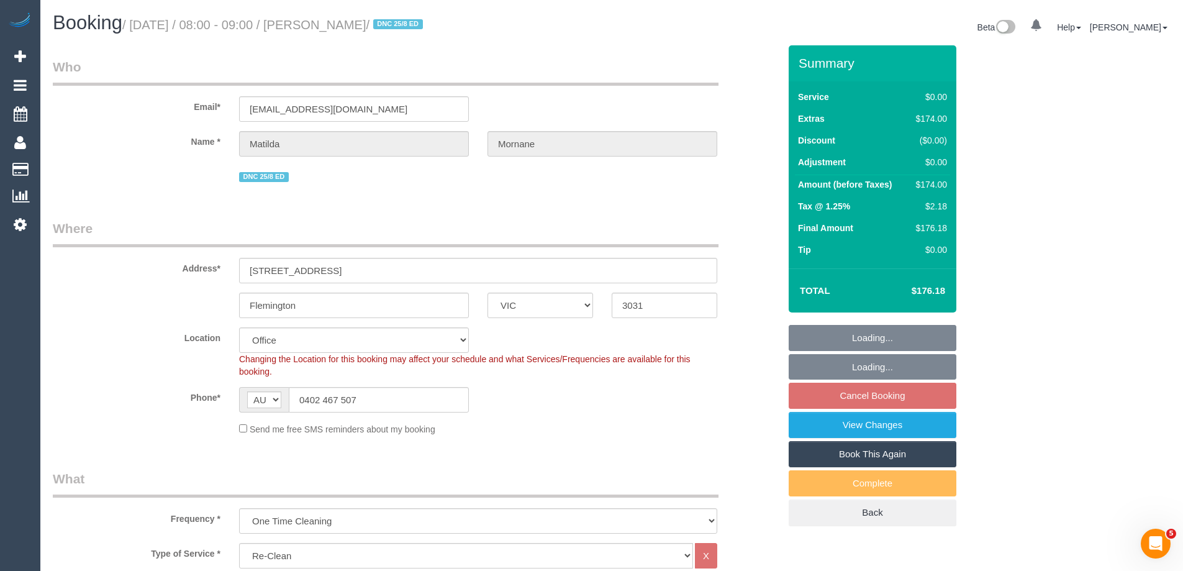
select select "number:29"
select select "number:14"
select select "number:18"
select select "number:24"
select select "number:13"
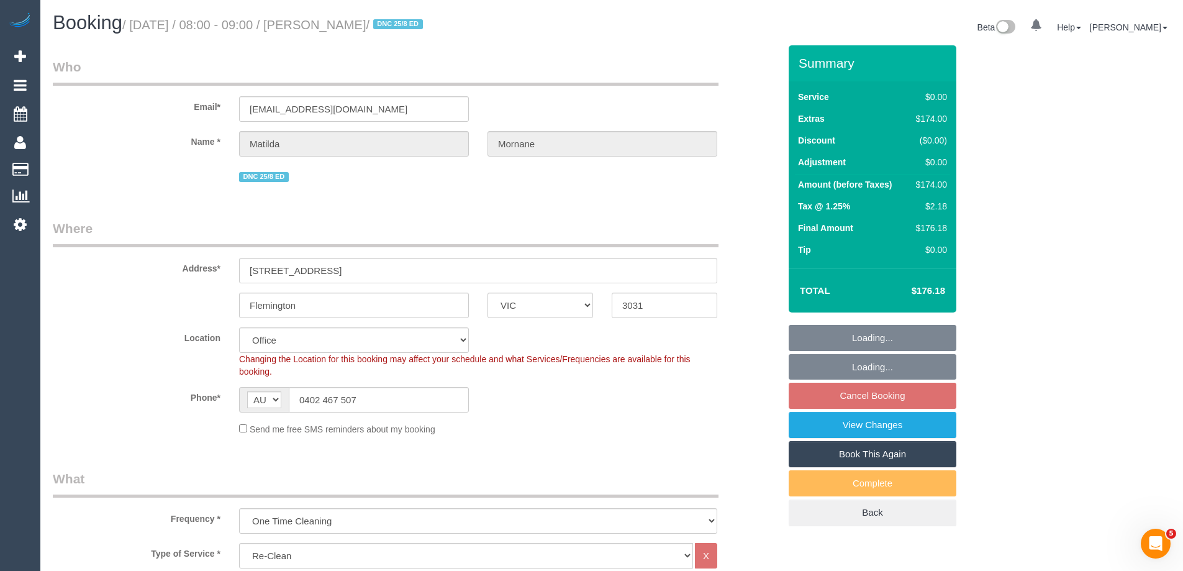
select select "object:768"
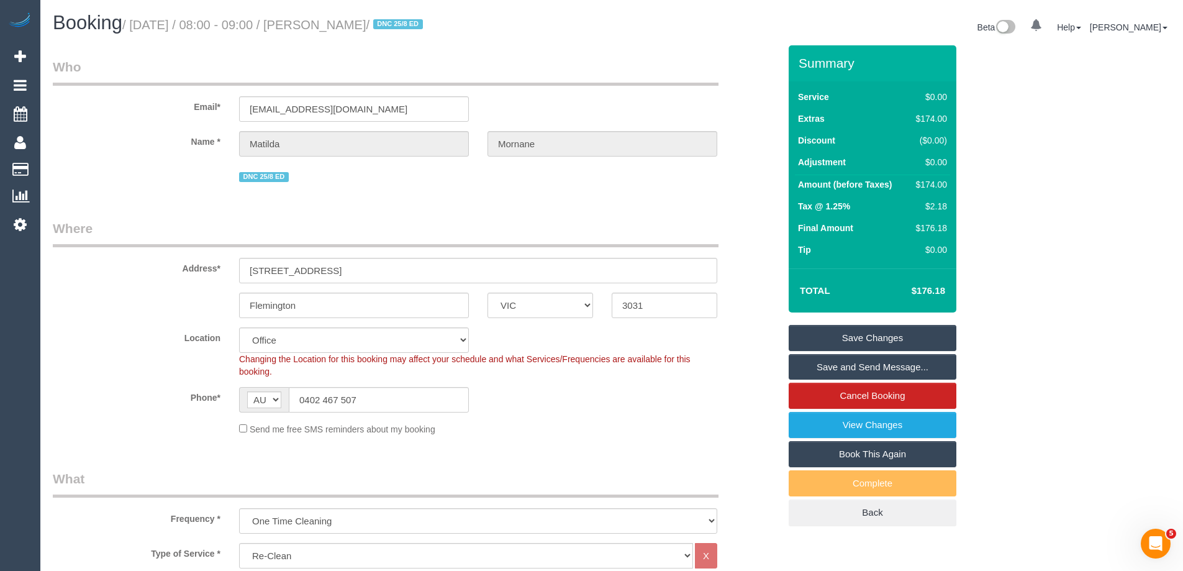
drag, startPoint x: 414, startPoint y: 24, endPoint x: 317, endPoint y: 14, distance: 97.4
click at [317, 14] on h1 "Booking / [DATE] / 08:00 - 09:00 / [PERSON_NAME] / DNC 25/8 ED" at bounding box center [328, 22] width 550 height 21
copy small "[PERSON_NAME]"
click at [832, 339] on link "Save Changes" at bounding box center [873, 338] width 168 height 26
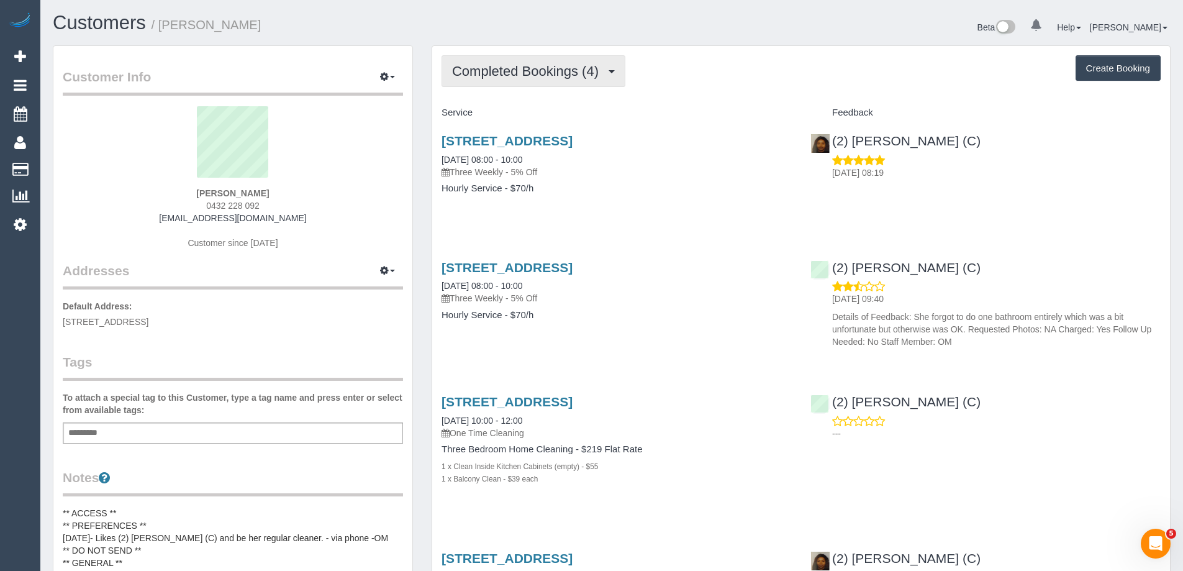
click at [548, 73] on span "Completed Bookings (4)" at bounding box center [528, 71] width 153 height 16
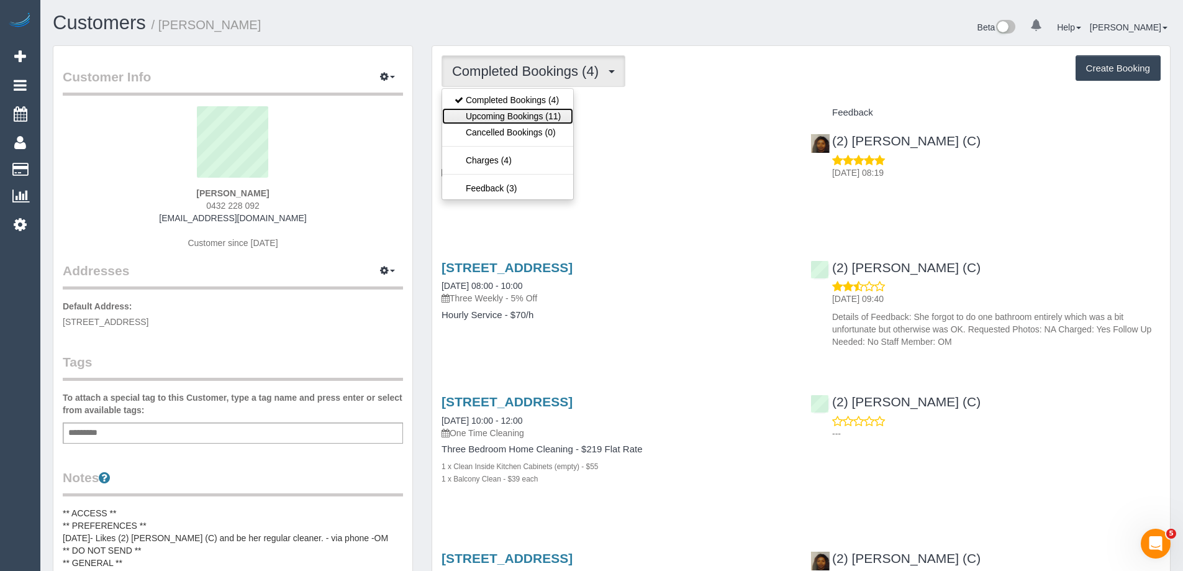
click at [546, 116] on link "Upcoming Bookings (11)" at bounding box center [507, 116] width 131 height 16
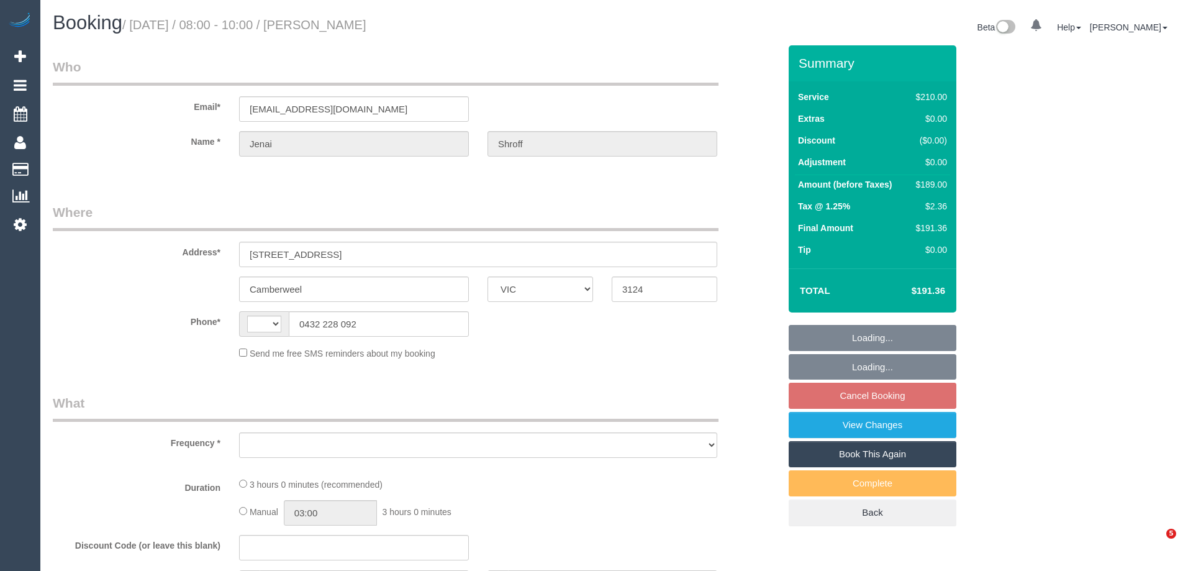
select select "VIC"
select select "string:AU"
select select "object:551"
select select "string:stripe-pm_1RkaMh2GScqysDRVzL0AtIri"
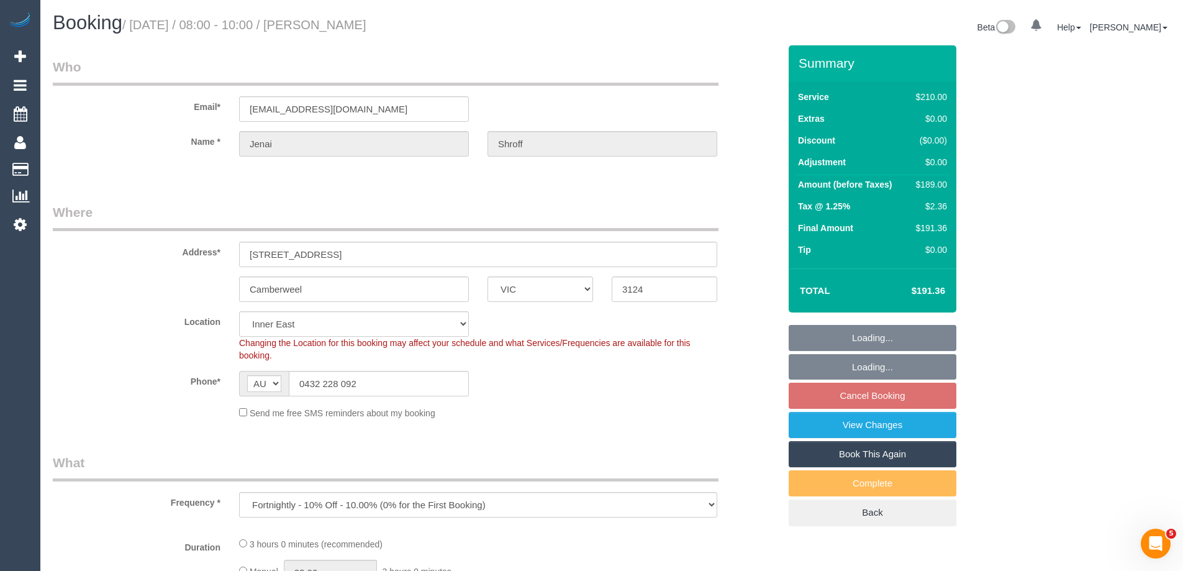
select select "180"
select select "number:28"
select select "number:14"
select select "number:19"
select select "number:25"
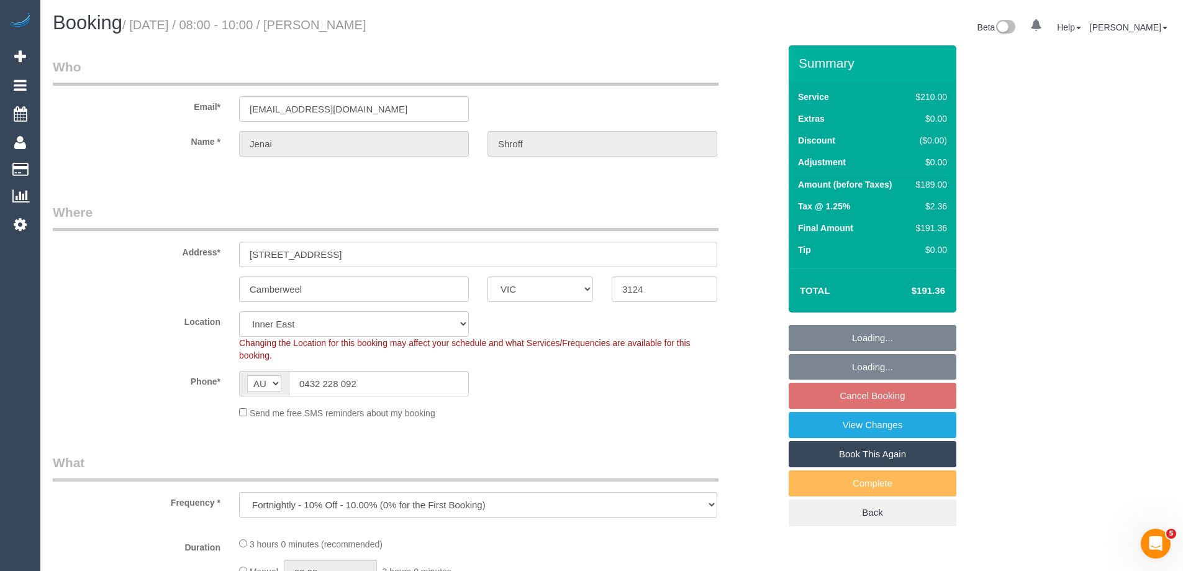
select select "number:35"
select select "number:12"
select select "object:866"
select select "spot2"
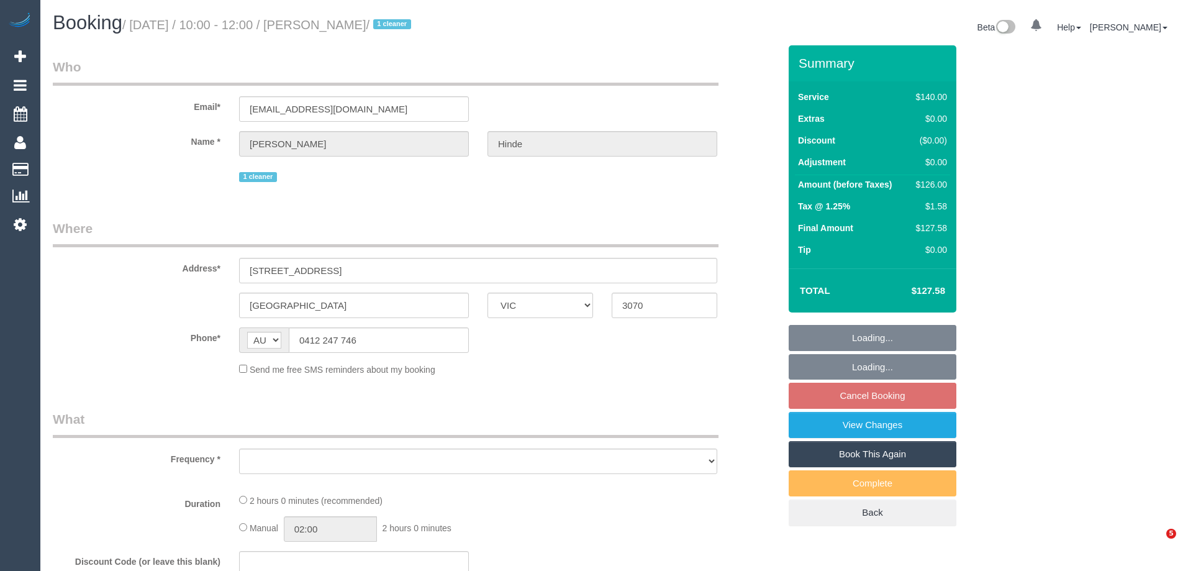
select select "VIC"
select select "number:28"
select select "number:14"
select select "number:18"
select select "number:36"
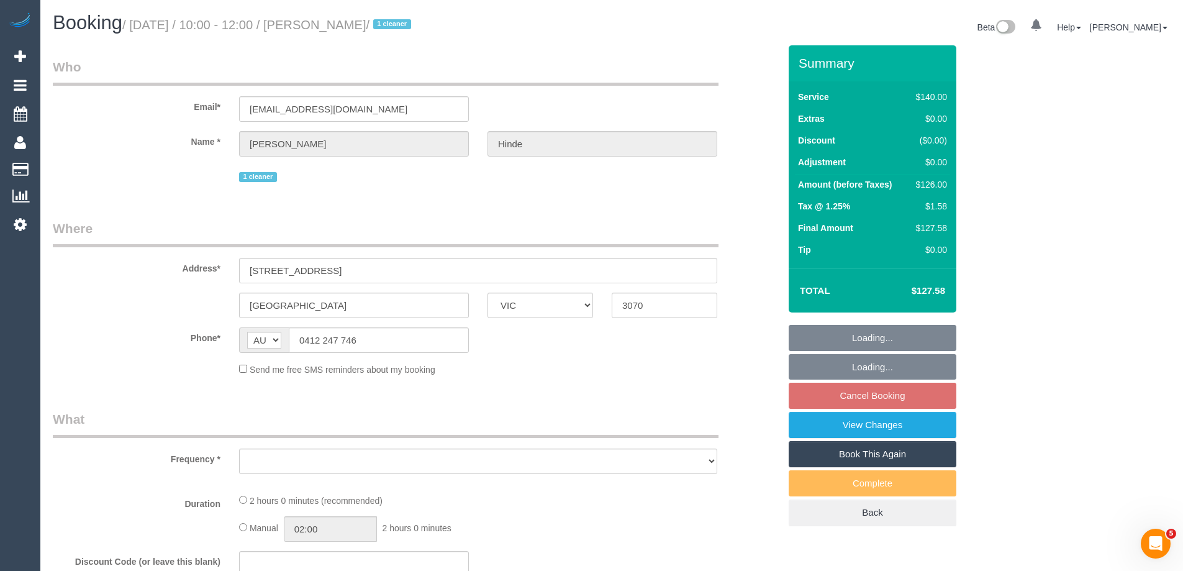
select select "number:33"
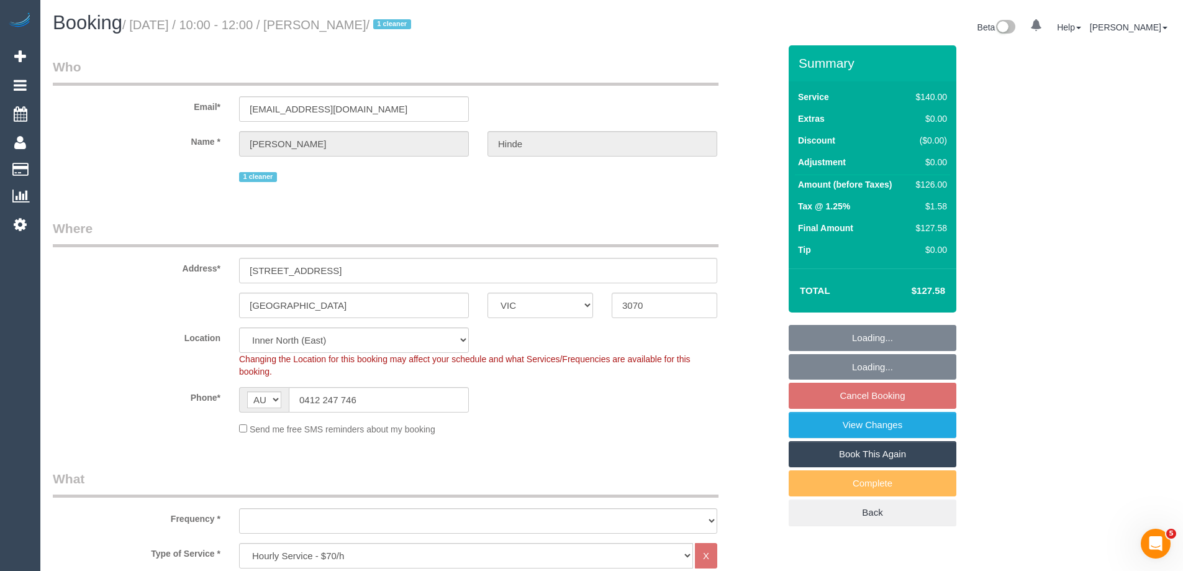
select select "string:stripe-pm_1QkDw72GScqysDRVNmaaGZB3"
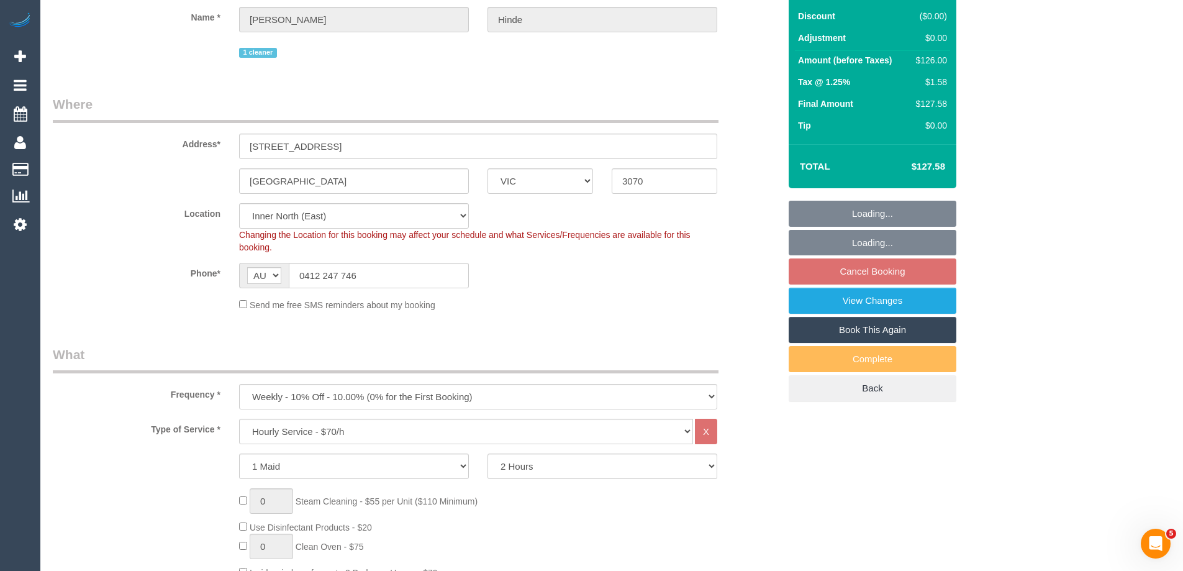
select select "object:859"
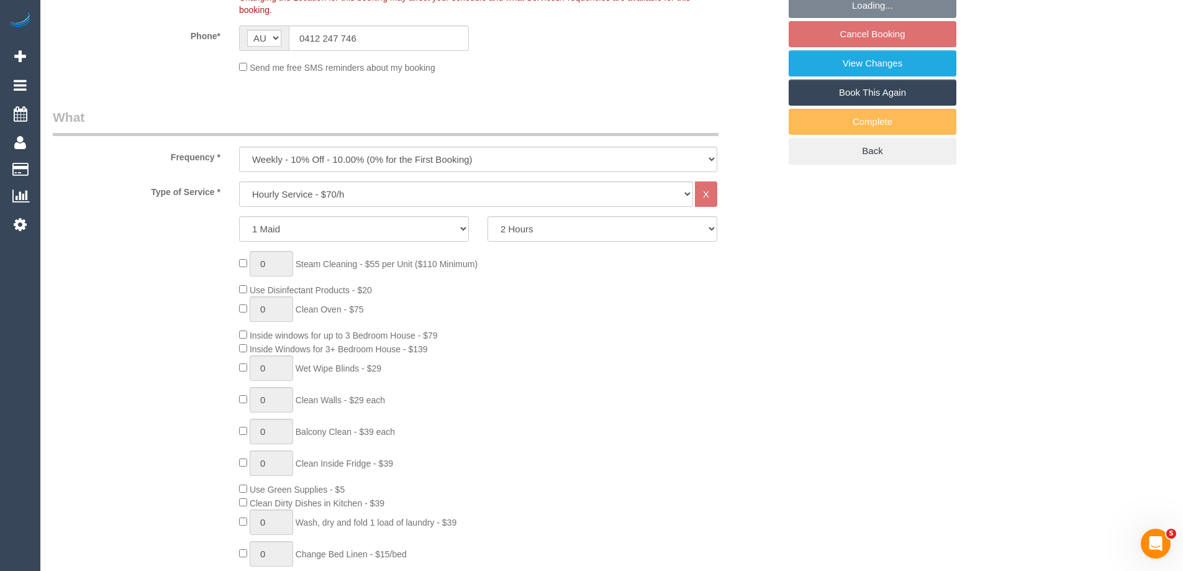
select select "spot3"
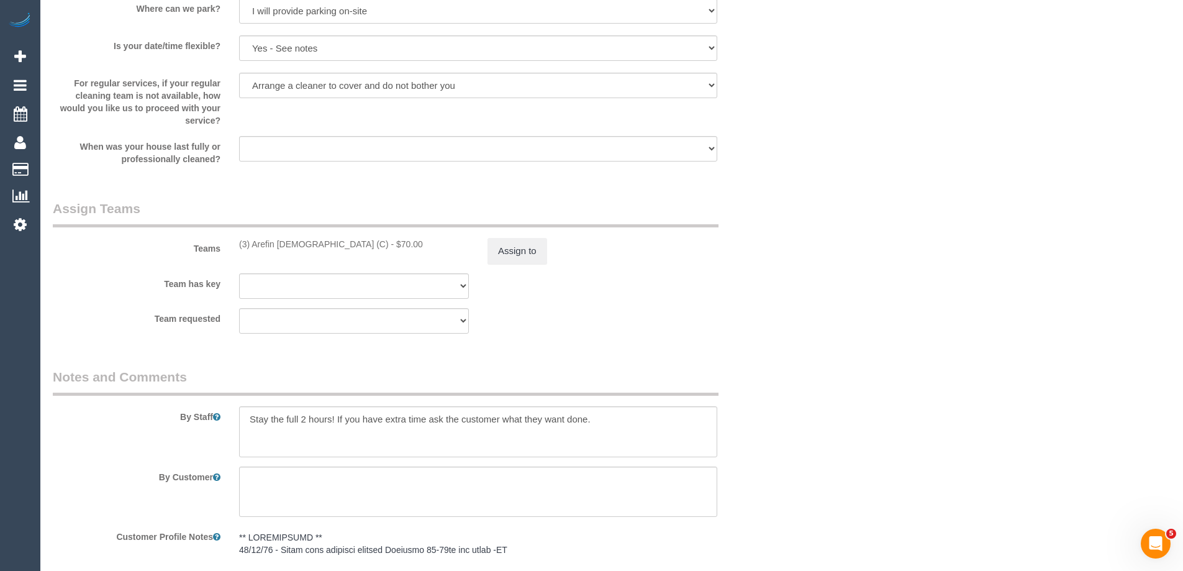
scroll to position [1677, 0]
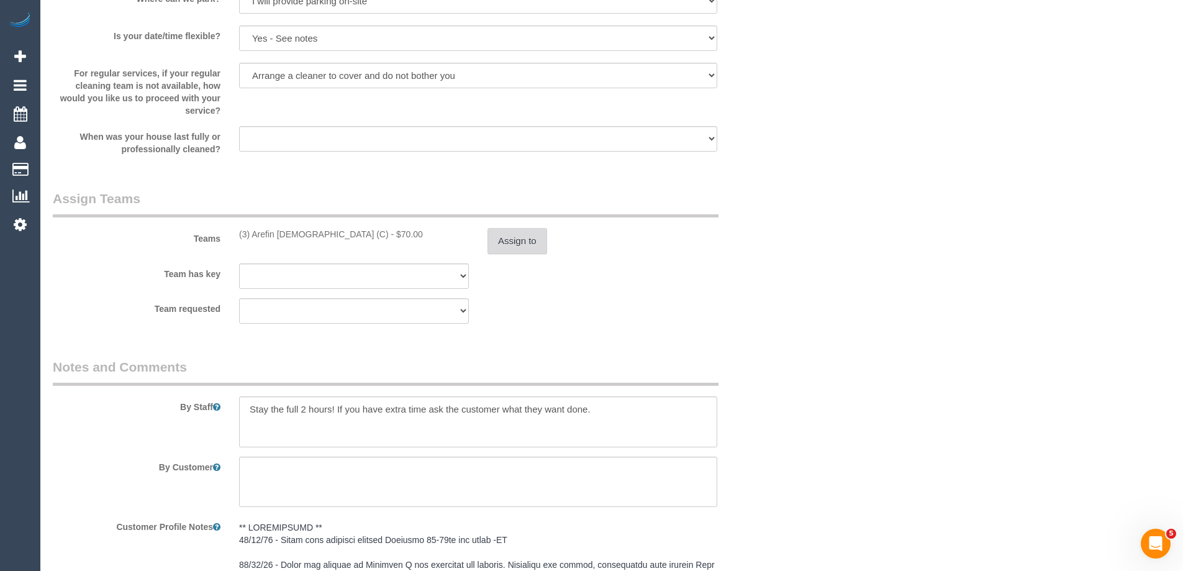
click at [513, 235] on button "Assign to" at bounding box center [517, 241] width 60 height 26
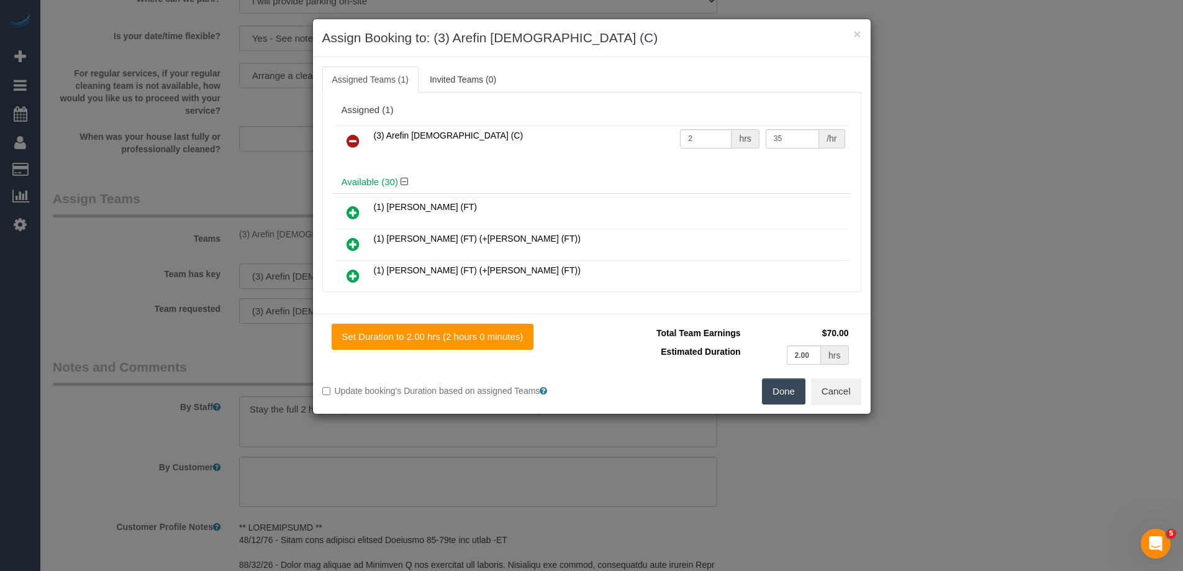
click at [350, 136] on div "Assigned (1) (3) Arefin Islam (C) 2 hrs 35 /hr Available (30) (1) Kumpee R (FT)" at bounding box center [591, 192] width 519 height 186
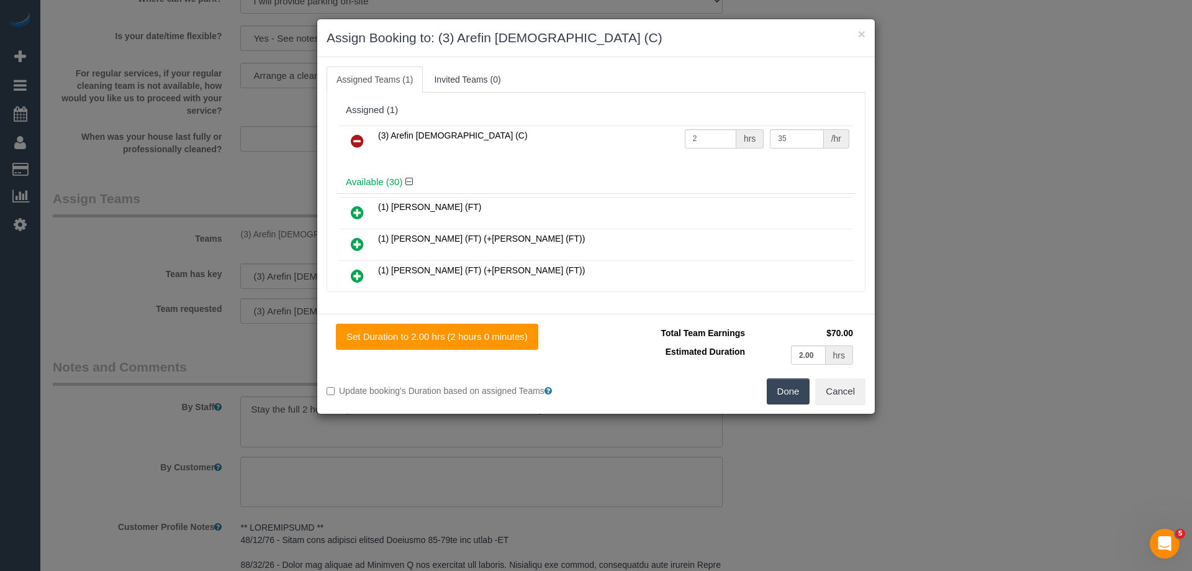
click at [370, 141] on link at bounding box center [357, 141] width 29 height 25
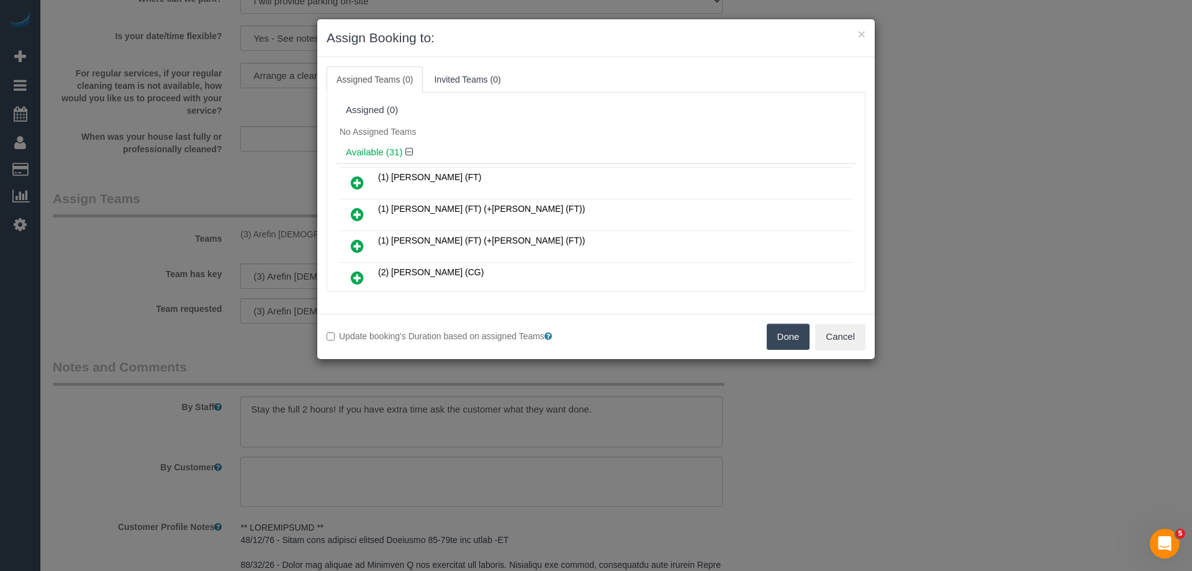
click at [804, 333] on button "Done" at bounding box center [788, 337] width 43 height 26
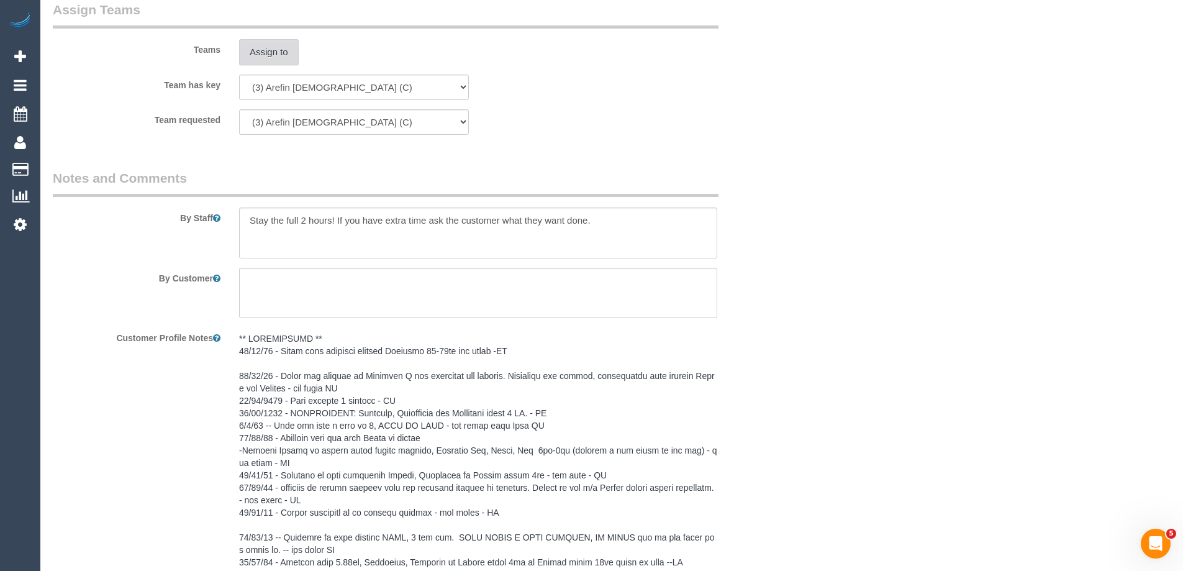
scroll to position [2101, 0]
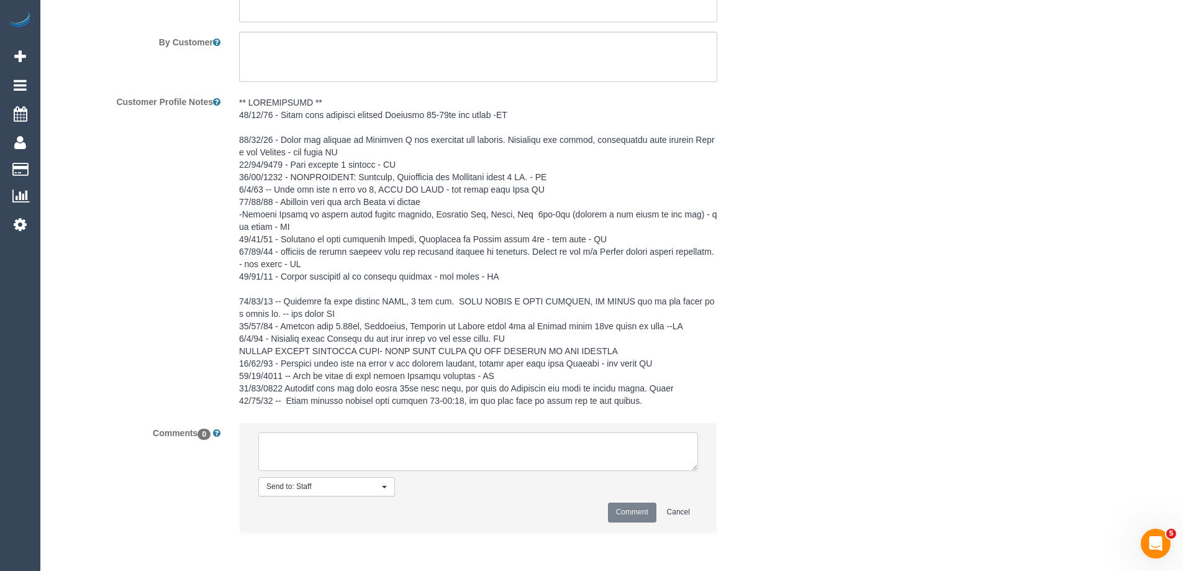
click at [347, 442] on textarea at bounding box center [478, 451] width 440 height 39
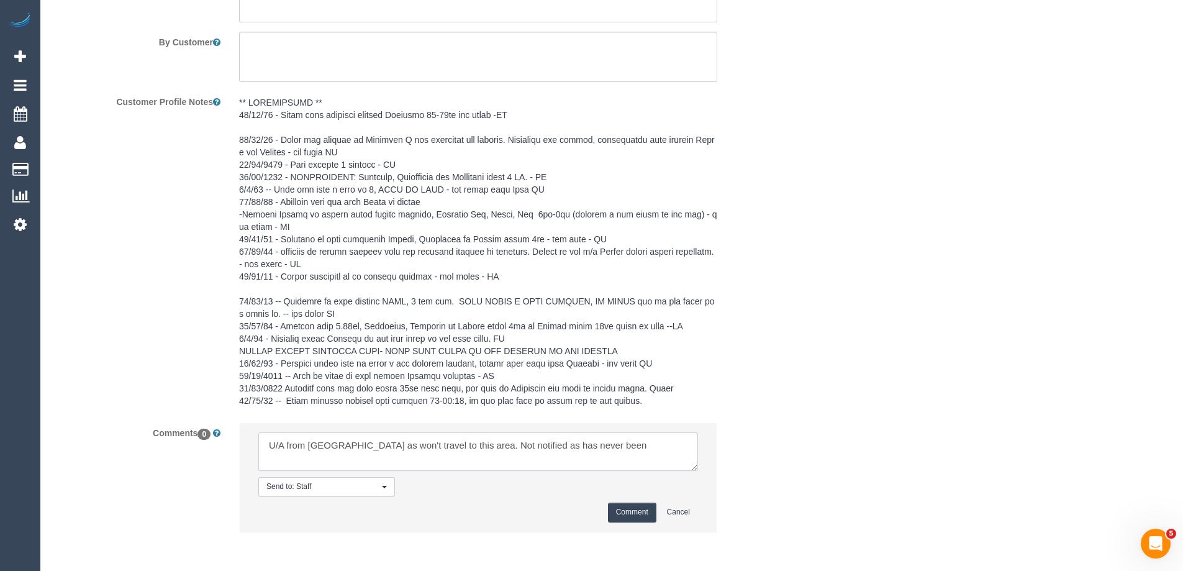
type textarea "U/A from Arefin as won't travel to this area. Not notified as has never been"
click at [641, 509] on button "Comment" at bounding box center [632, 511] width 48 height 19
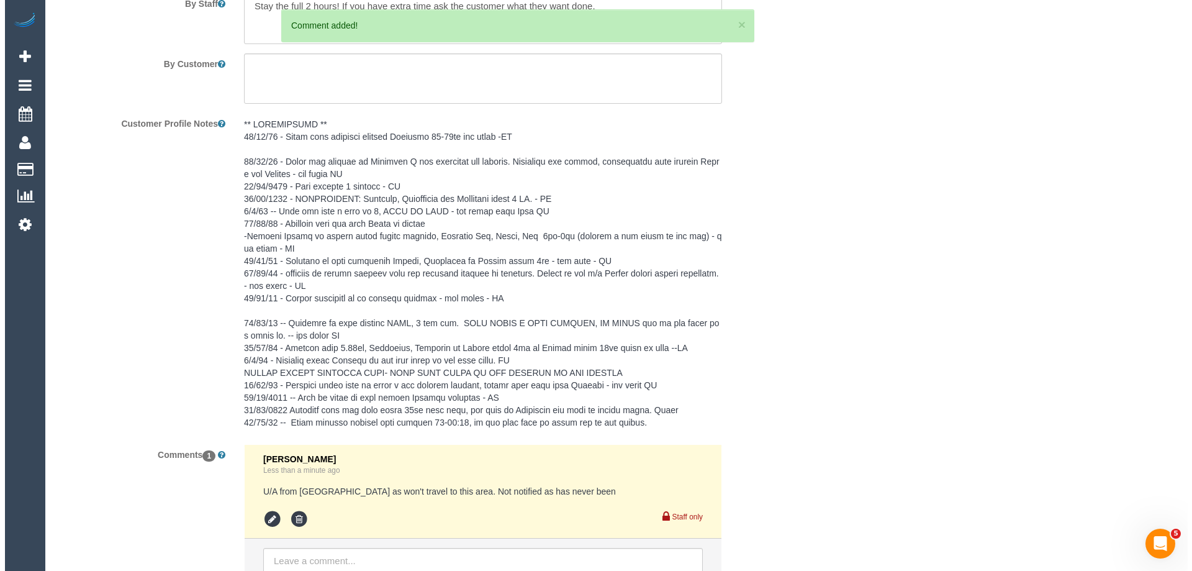
scroll to position [0, 0]
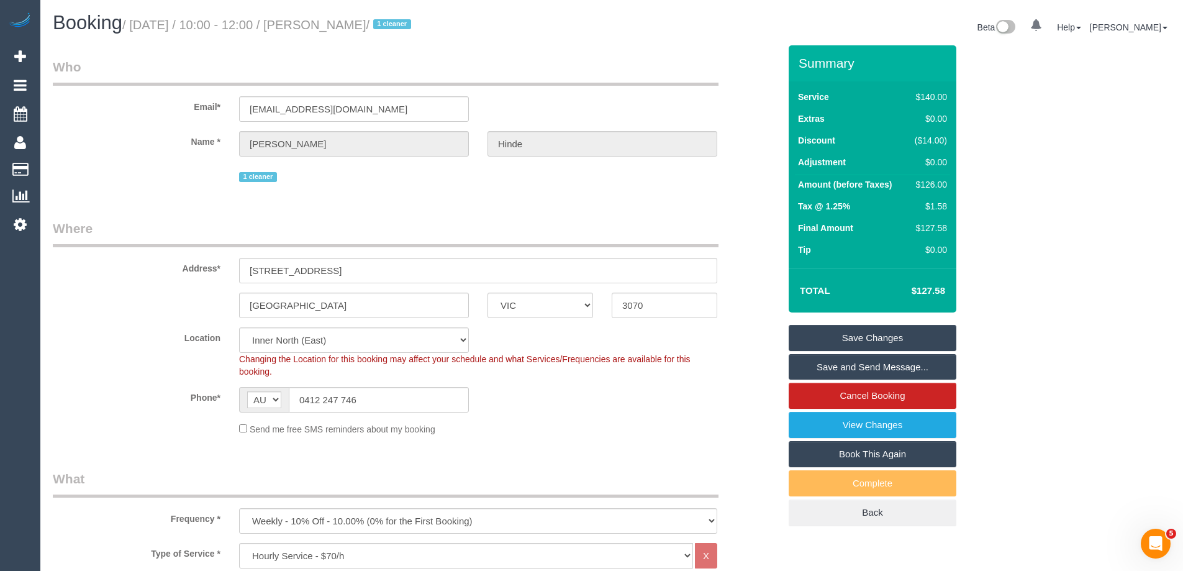
click at [825, 340] on link "Save Changes" at bounding box center [873, 338] width 168 height 26
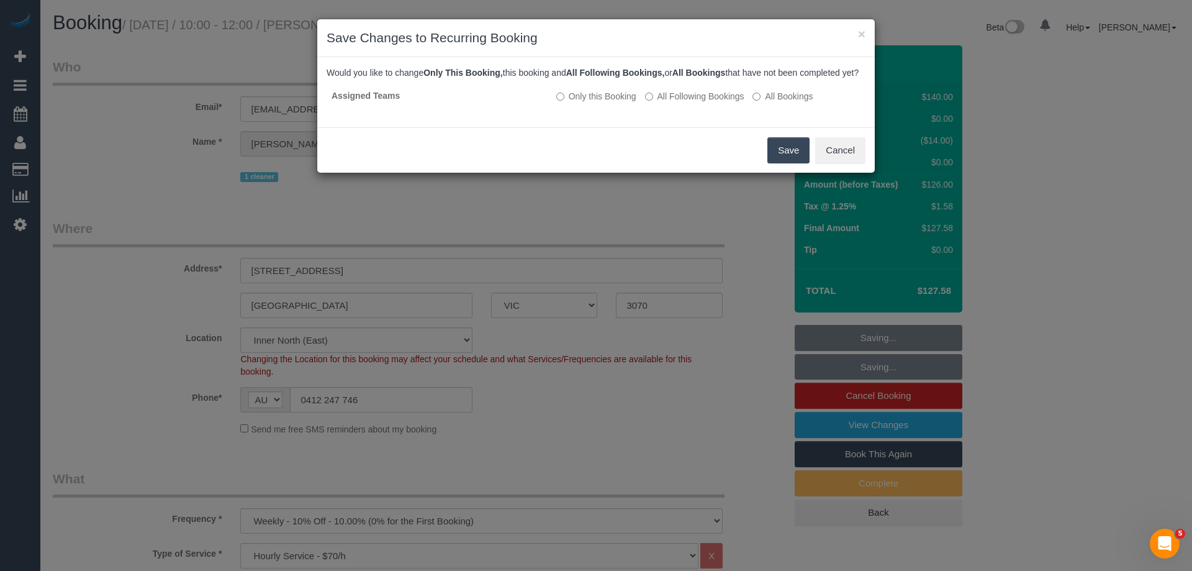
click at [781, 163] on button "Save" at bounding box center [789, 150] width 42 height 26
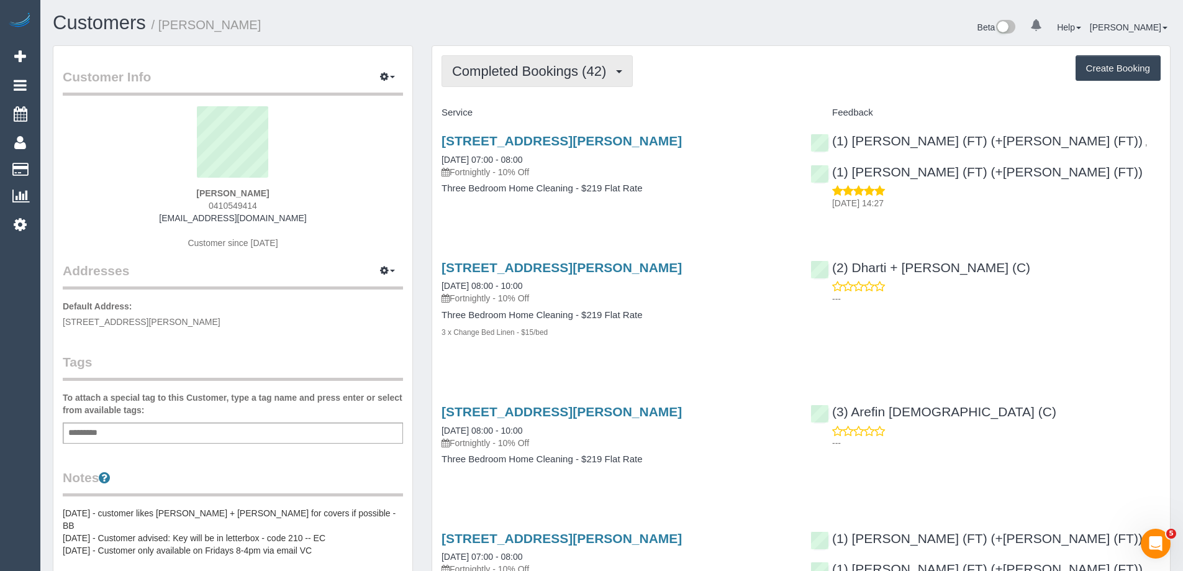
click at [555, 74] on span "Completed Bookings (42)" at bounding box center [532, 71] width 160 height 16
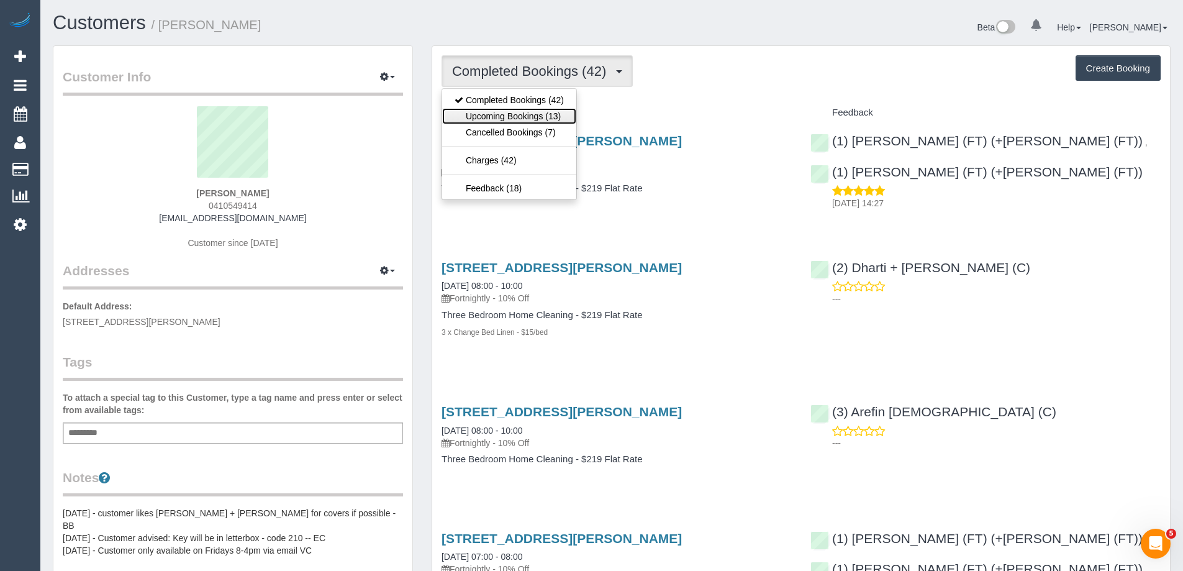
click at [557, 111] on link "Upcoming Bookings (13)" at bounding box center [509, 116] width 134 height 16
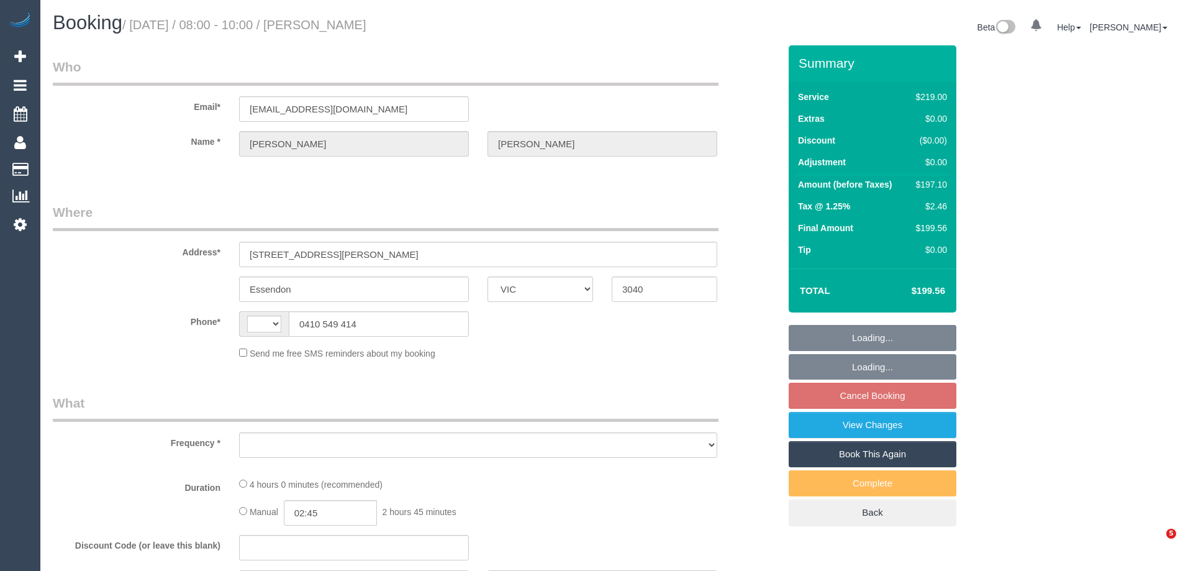
select select "VIC"
select select "string:AU"
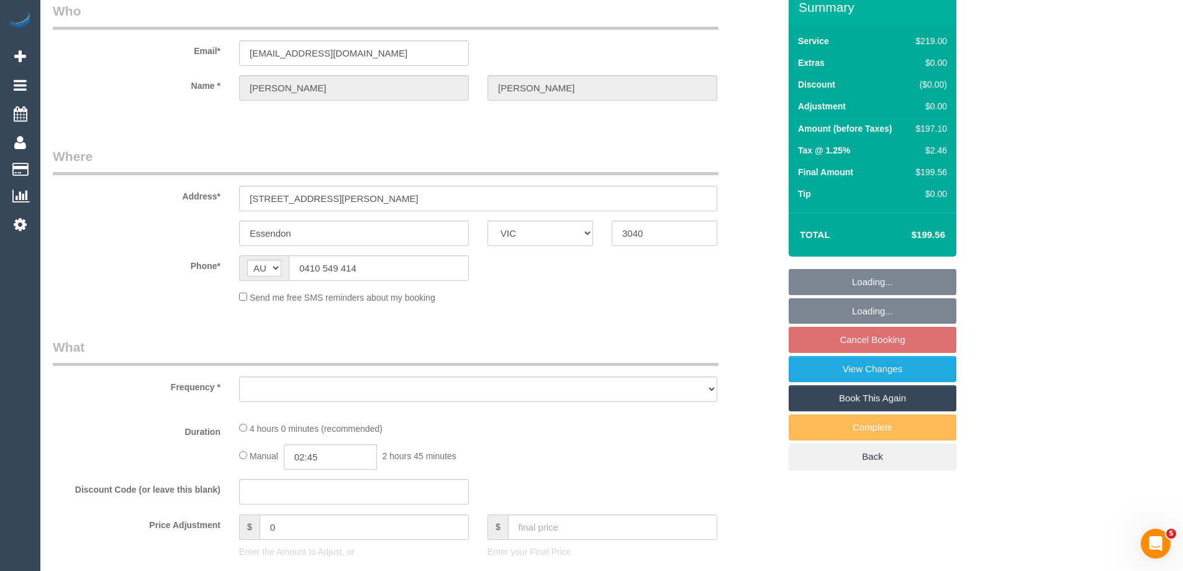
select select "string:stripe-pm_1OaW4e2GScqysDRVebSok6d0"
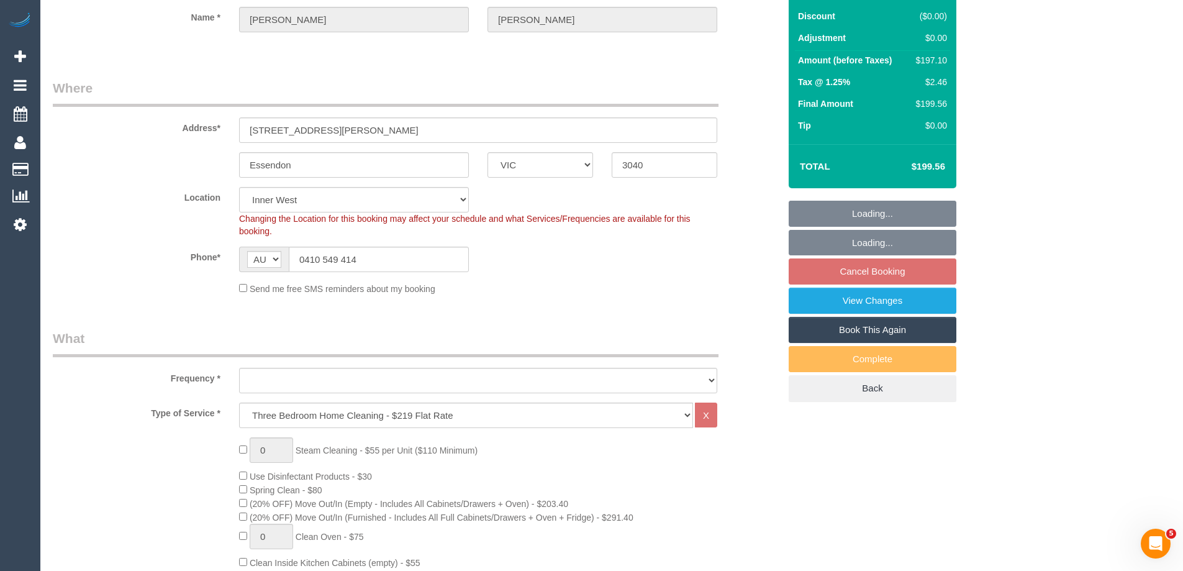
select select "object:651"
select select "number:27"
select select "number:14"
select select "number:19"
select select "number:24"
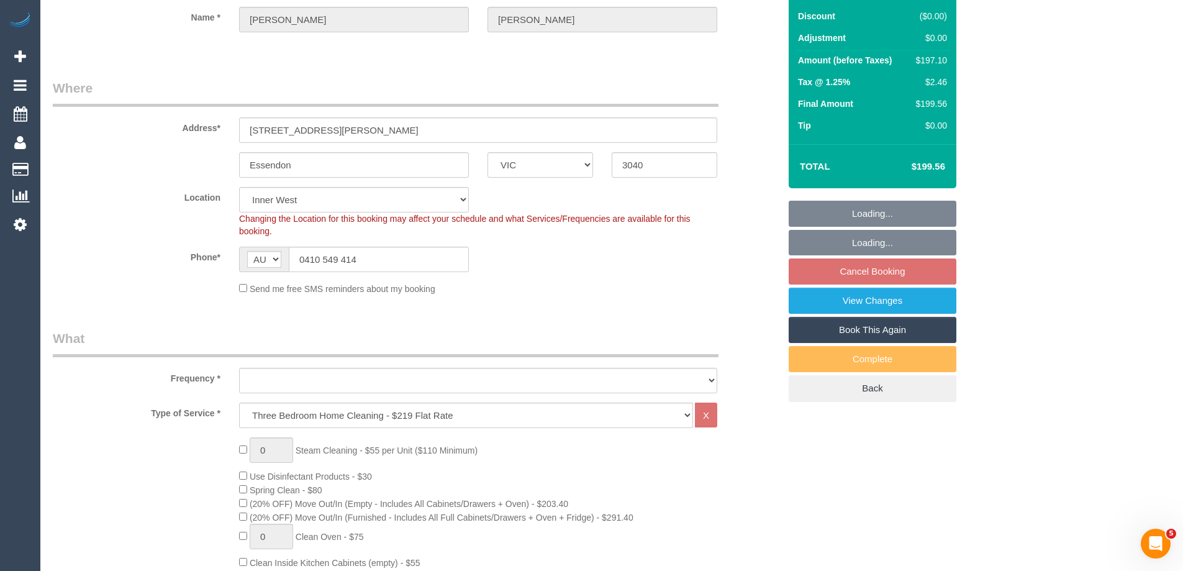
select select "number:34"
select select "number:11"
select select "object:807"
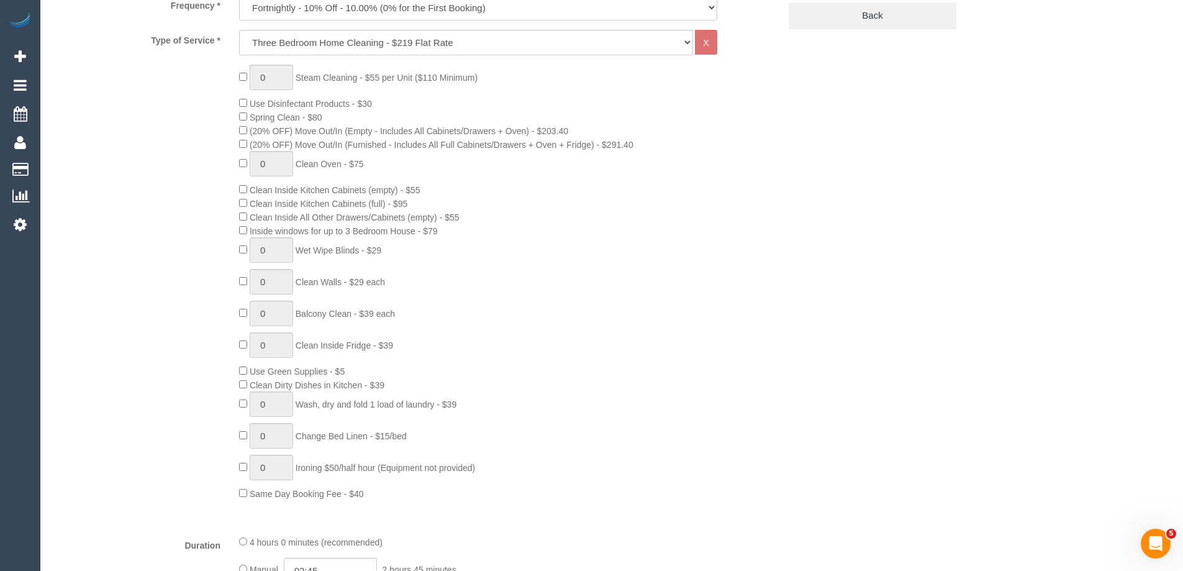
select select "spot2"
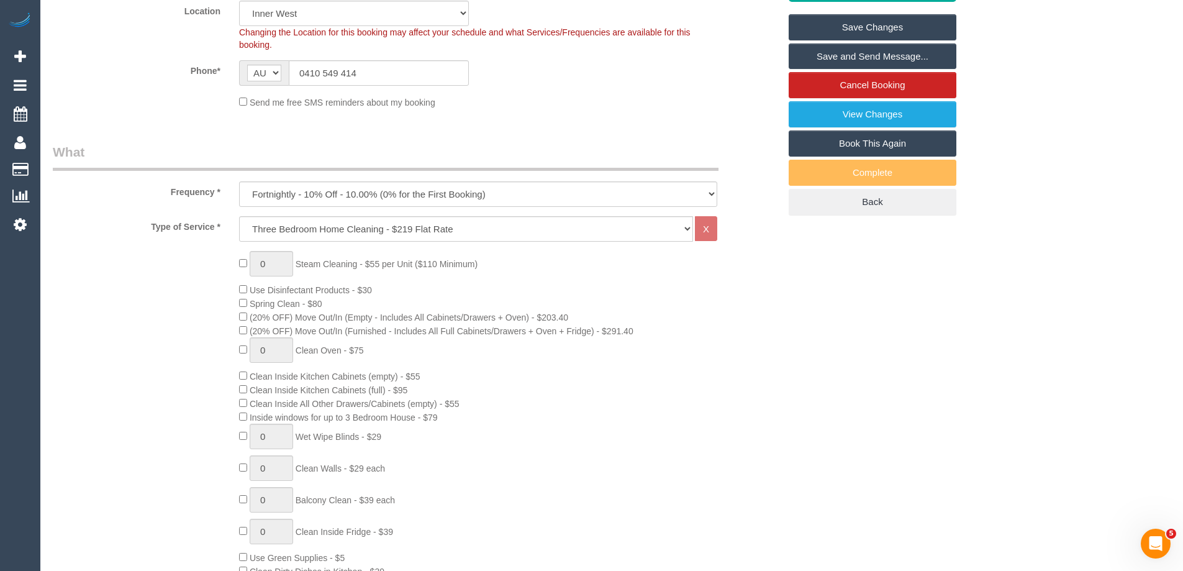
scroll to position [683, 0]
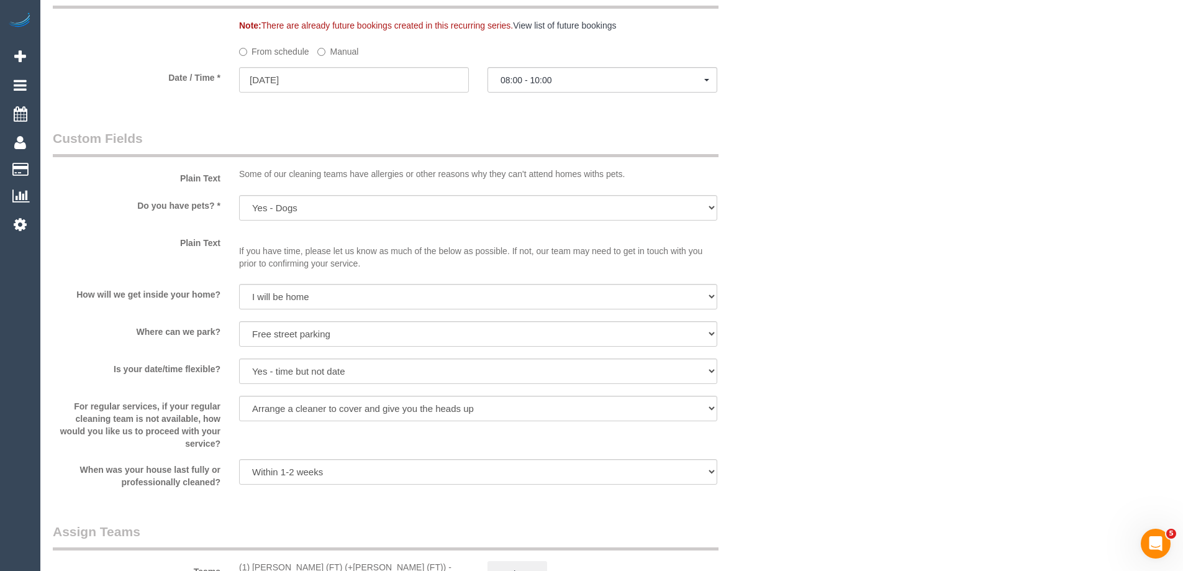
select select "spot23"
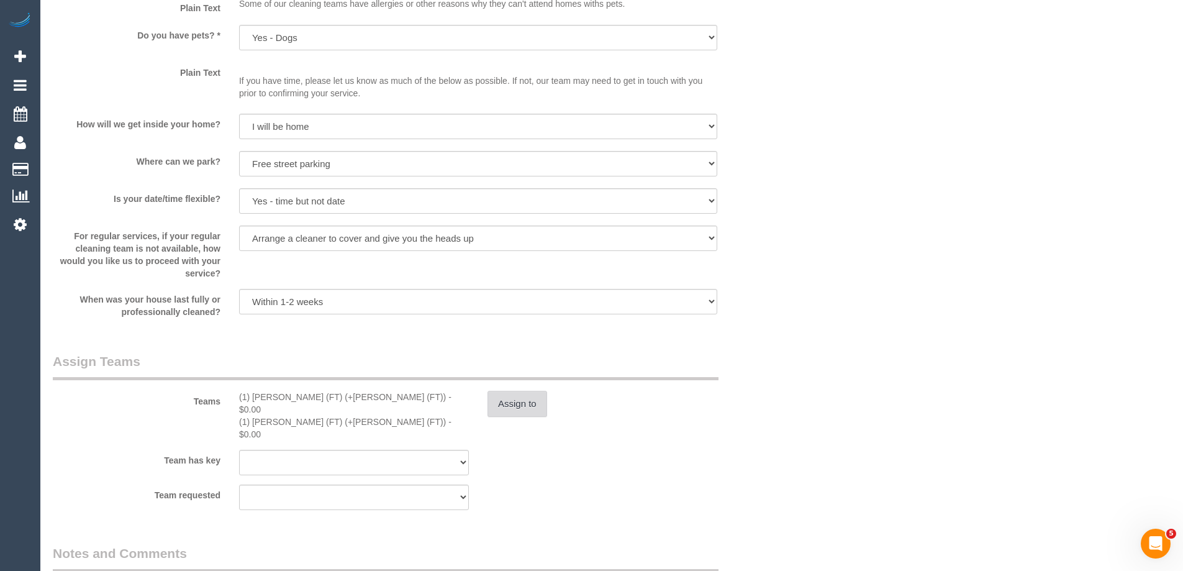
click at [513, 405] on button "Assign to" at bounding box center [517, 404] width 60 height 26
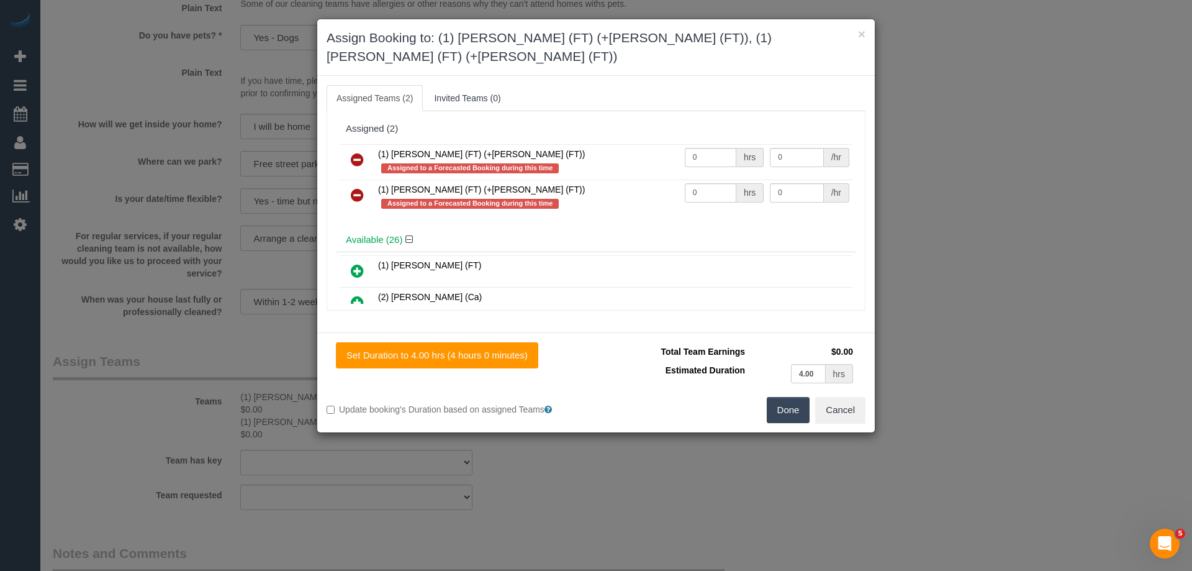
click at [358, 152] on icon at bounding box center [357, 159] width 13 height 15
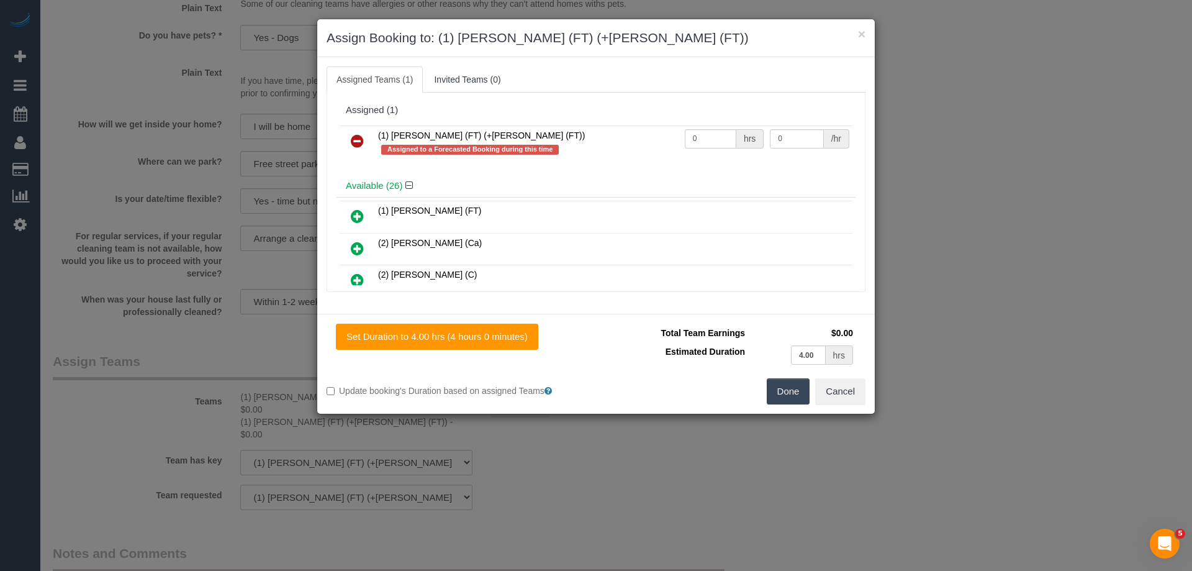
click at [358, 138] on icon at bounding box center [357, 141] width 13 height 15
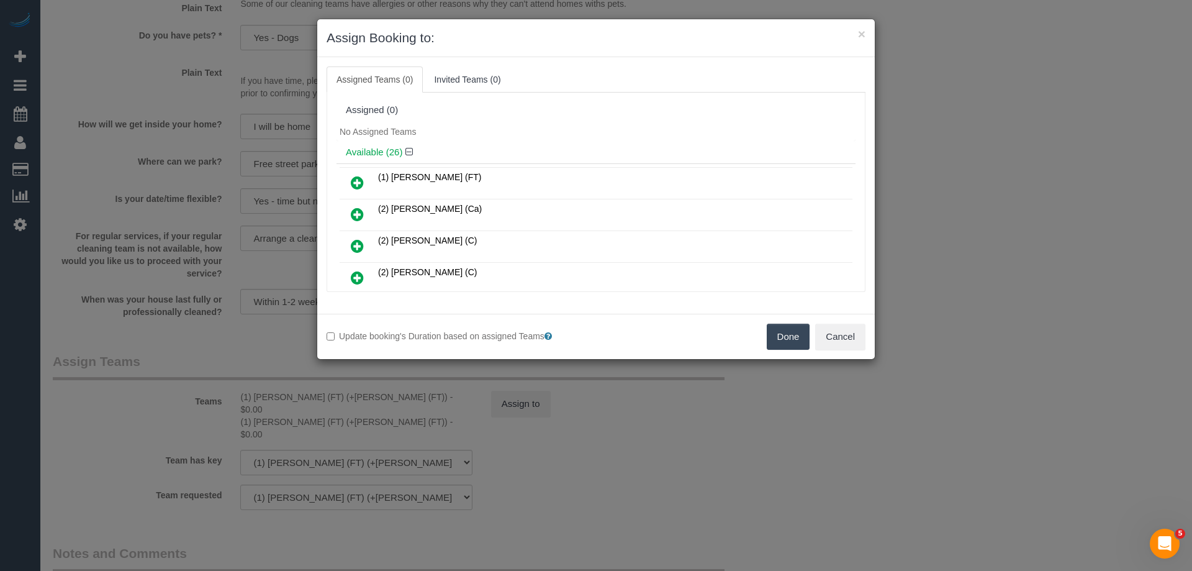
click at [792, 343] on button "Done" at bounding box center [788, 337] width 43 height 26
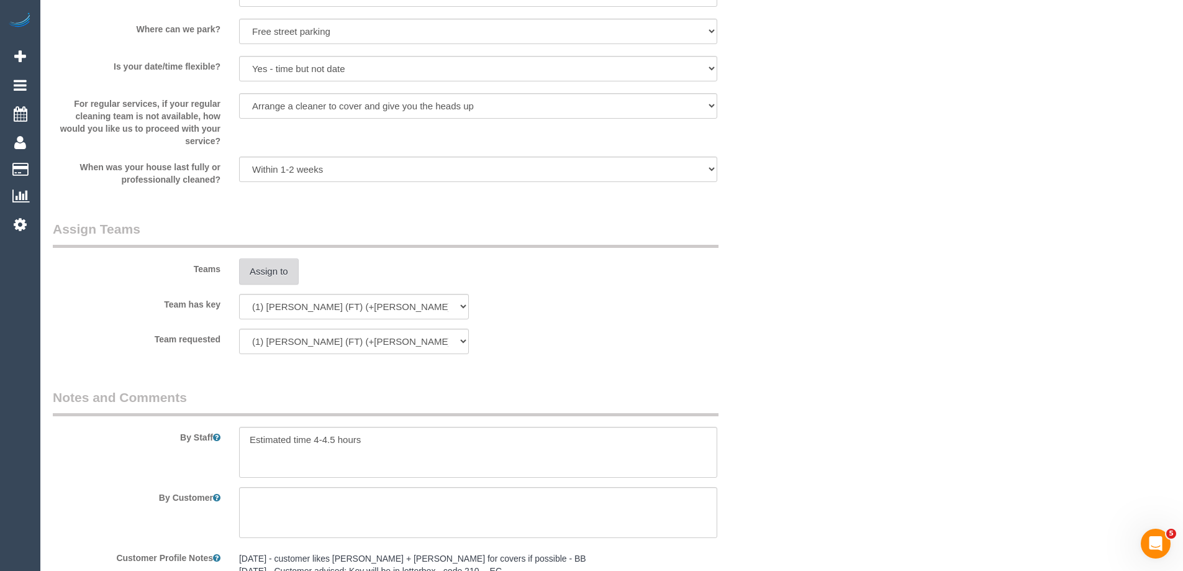
scroll to position [1960, 0]
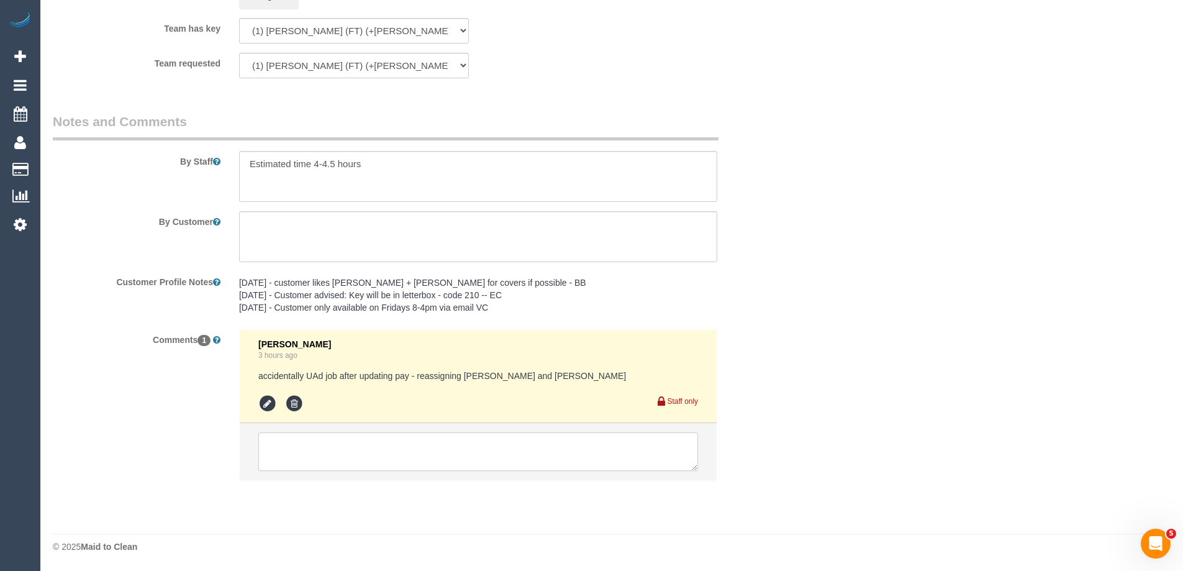
click at [289, 457] on textarea at bounding box center [478, 451] width 440 height 39
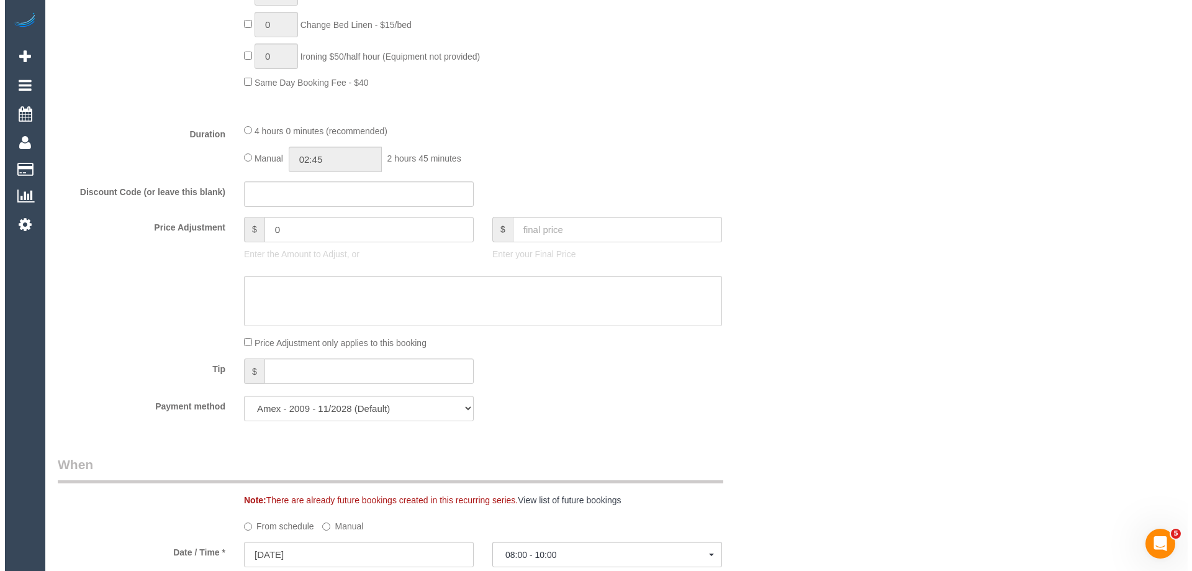
scroll to position [0, 0]
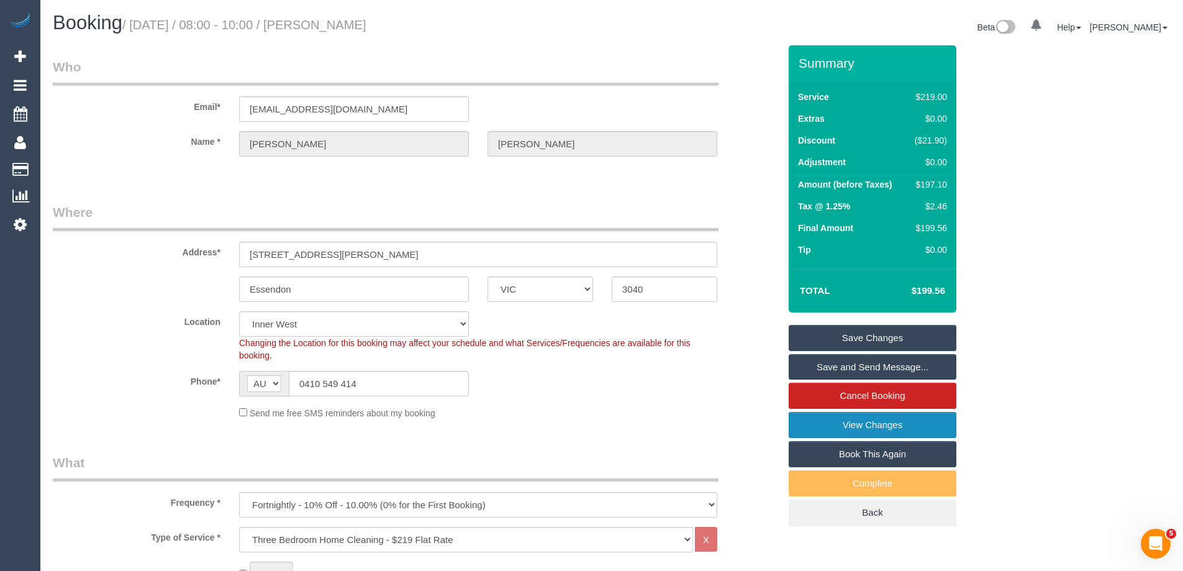
click at [830, 429] on link "View Changes" at bounding box center [873, 425] width 168 height 26
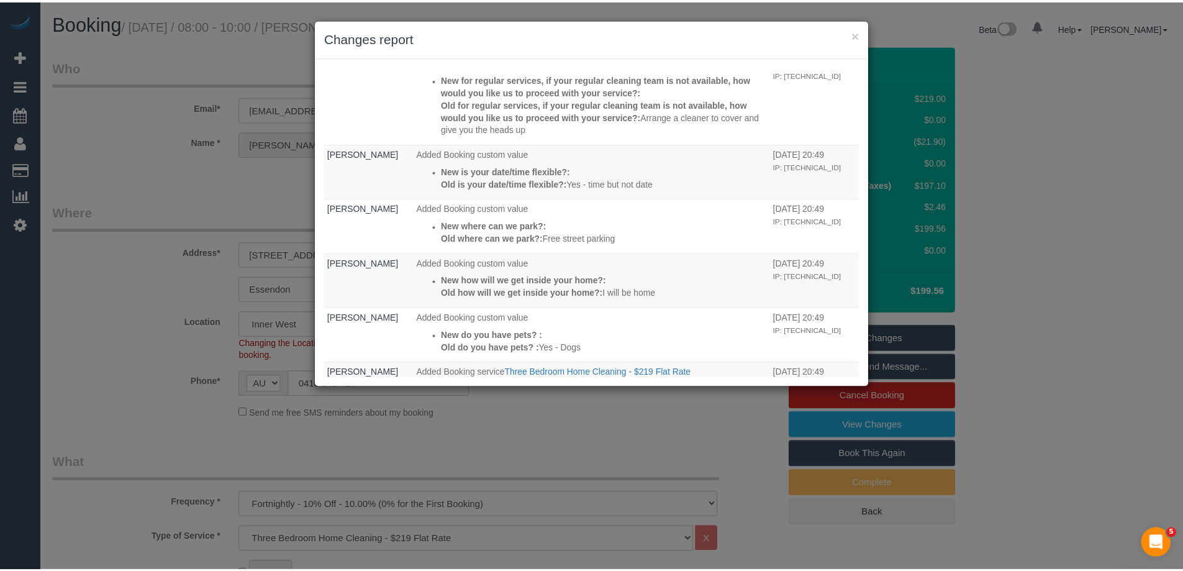
scroll to position [248, 0]
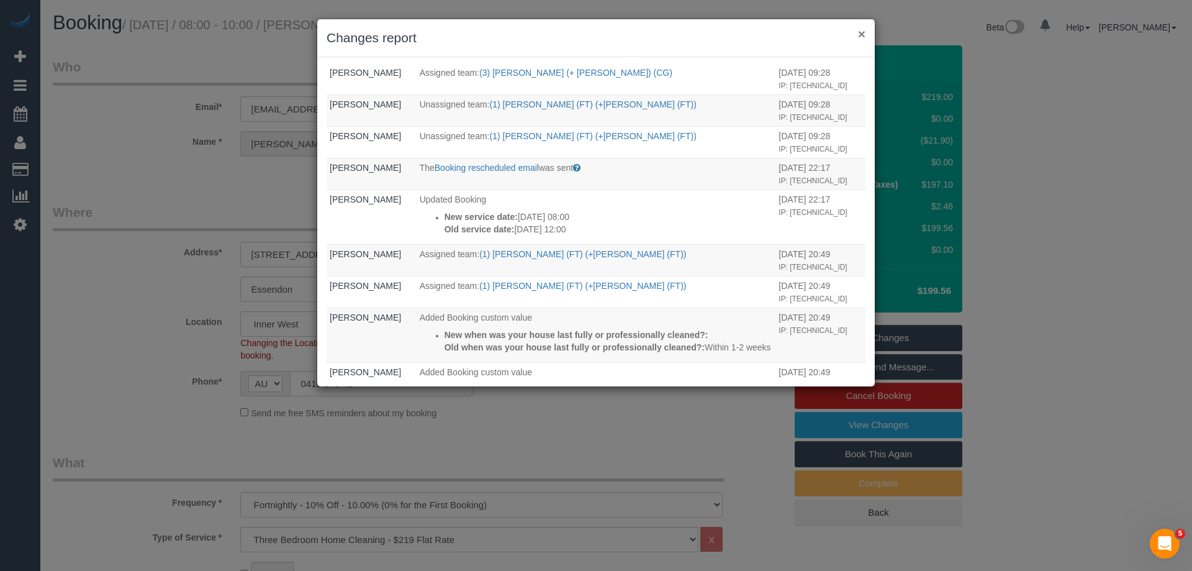
click at [861, 32] on button "×" at bounding box center [861, 33] width 7 height 13
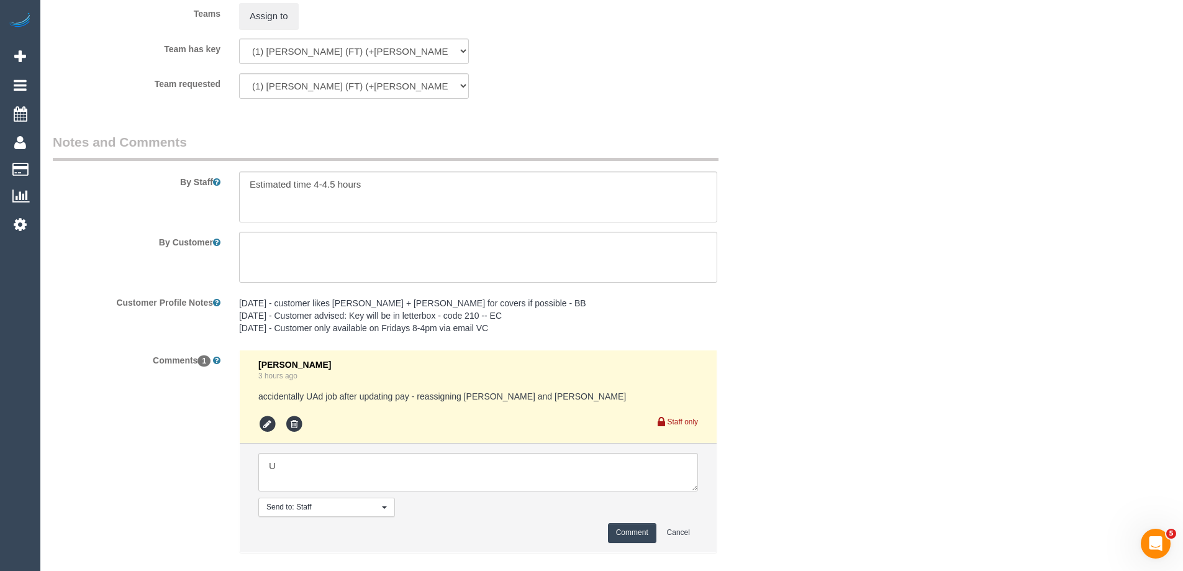
scroll to position [2012, 0]
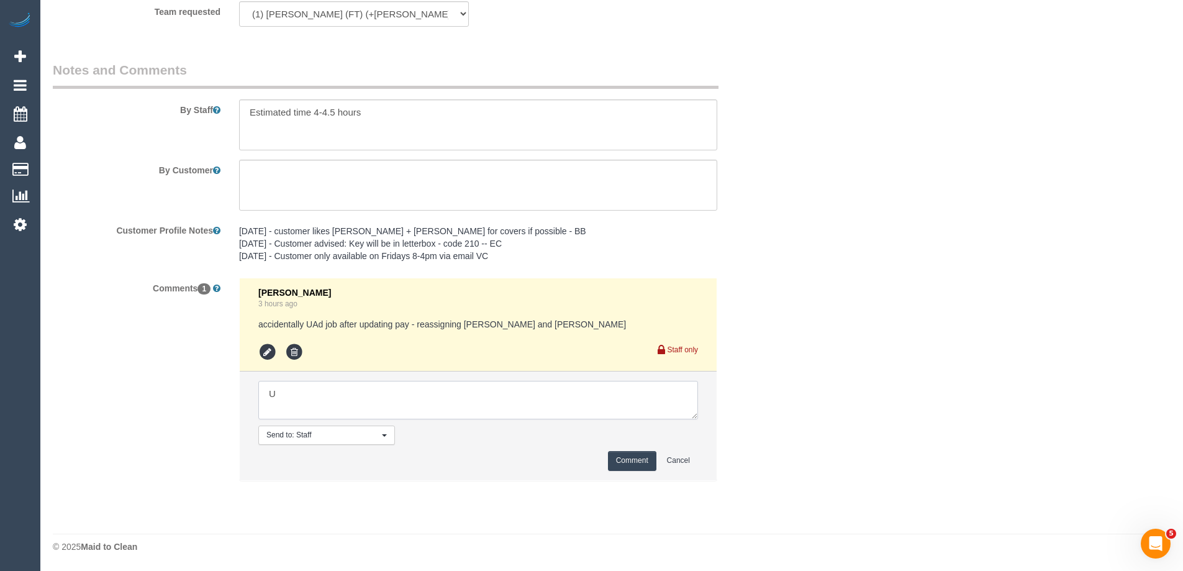
click at [297, 392] on textarea at bounding box center [478, 400] width 440 height 39
type textarea "U/A from T&T as rescheduled date causes a clash. Notified via email"
click at [622, 458] on button "Comment" at bounding box center [632, 460] width 48 height 19
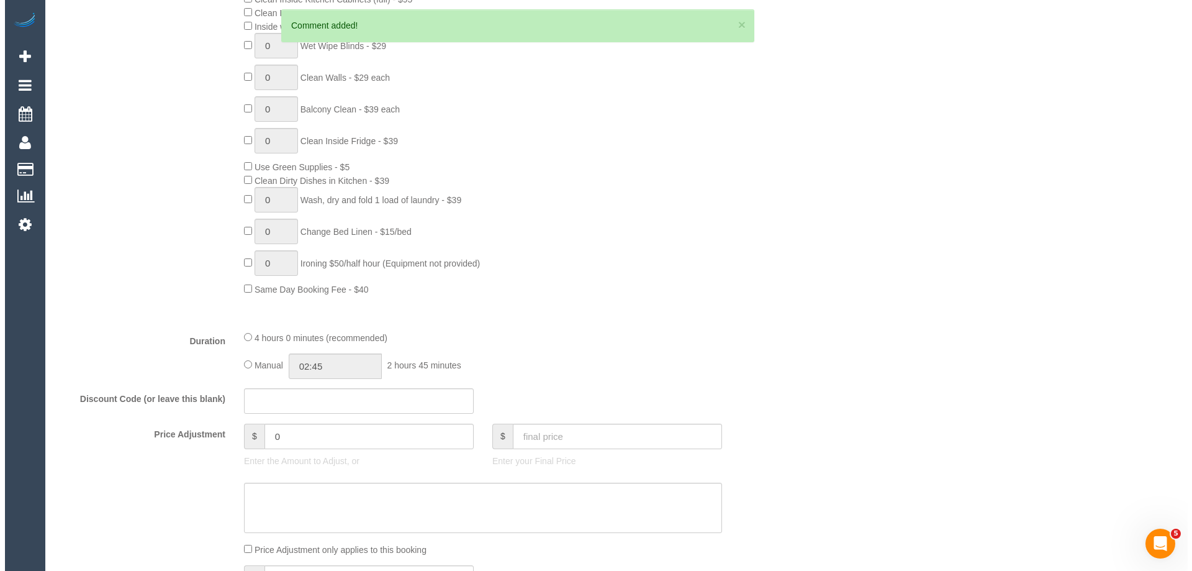
scroll to position [0, 0]
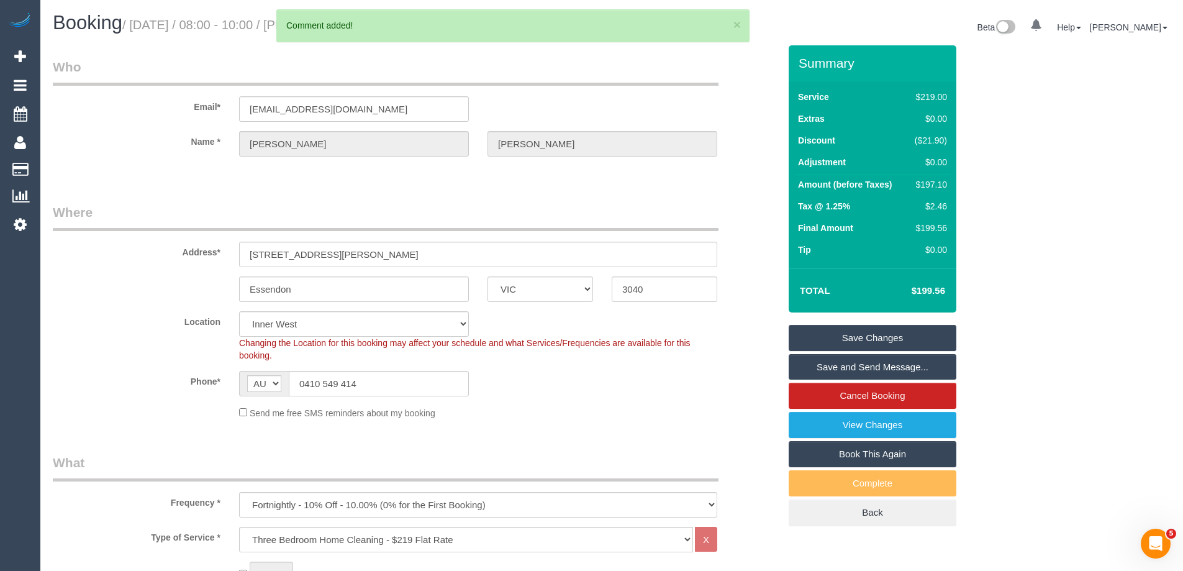
click at [851, 343] on link "Save Changes" at bounding box center [873, 338] width 168 height 26
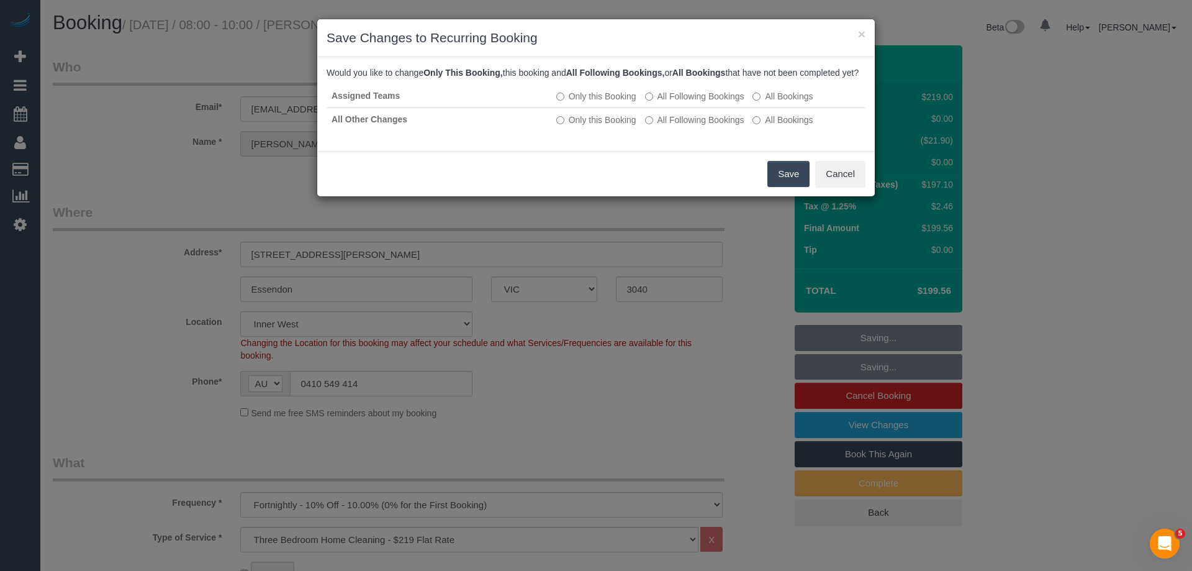
click at [787, 178] on button "Save" at bounding box center [789, 174] width 42 height 26
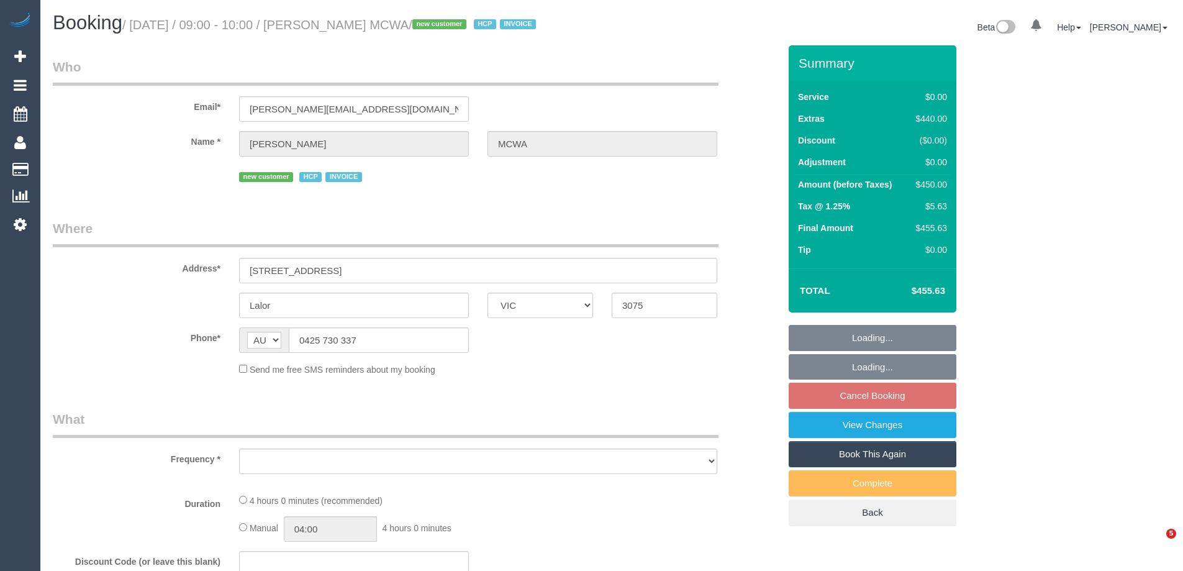
select select "VIC"
select select "number:28"
select select "number:14"
select select "number:18"
select select "number:24"
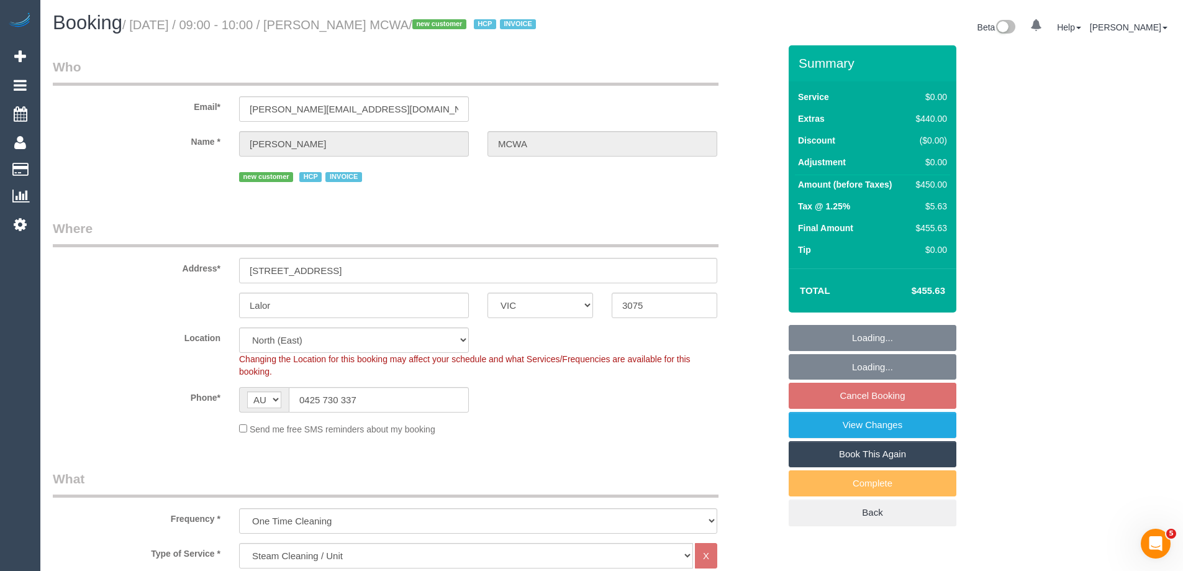
select select "object:734"
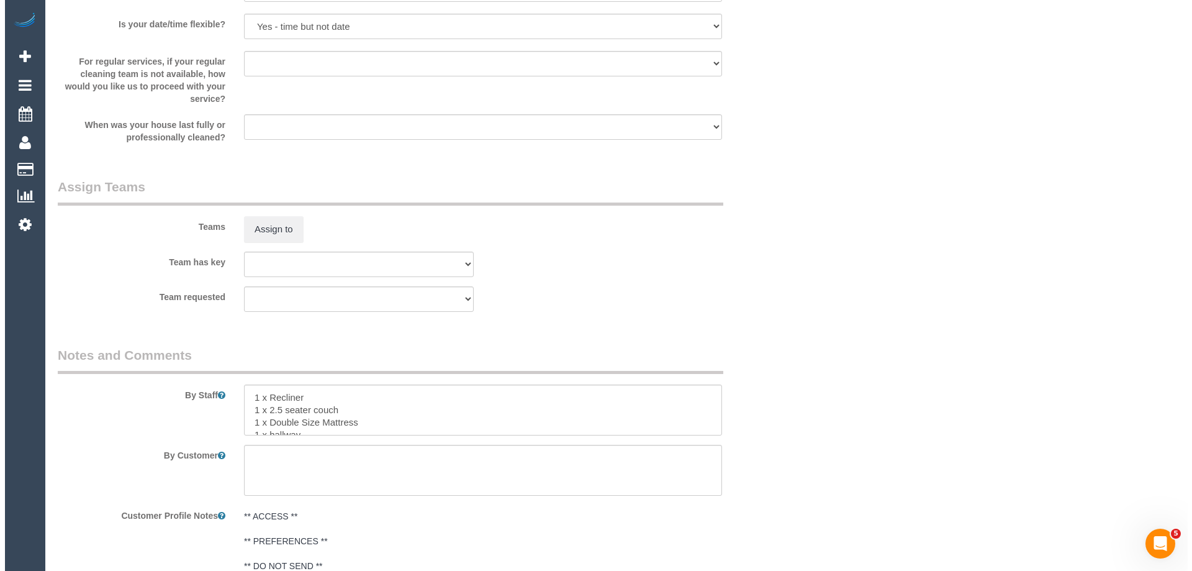
scroll to position [1366, 0]
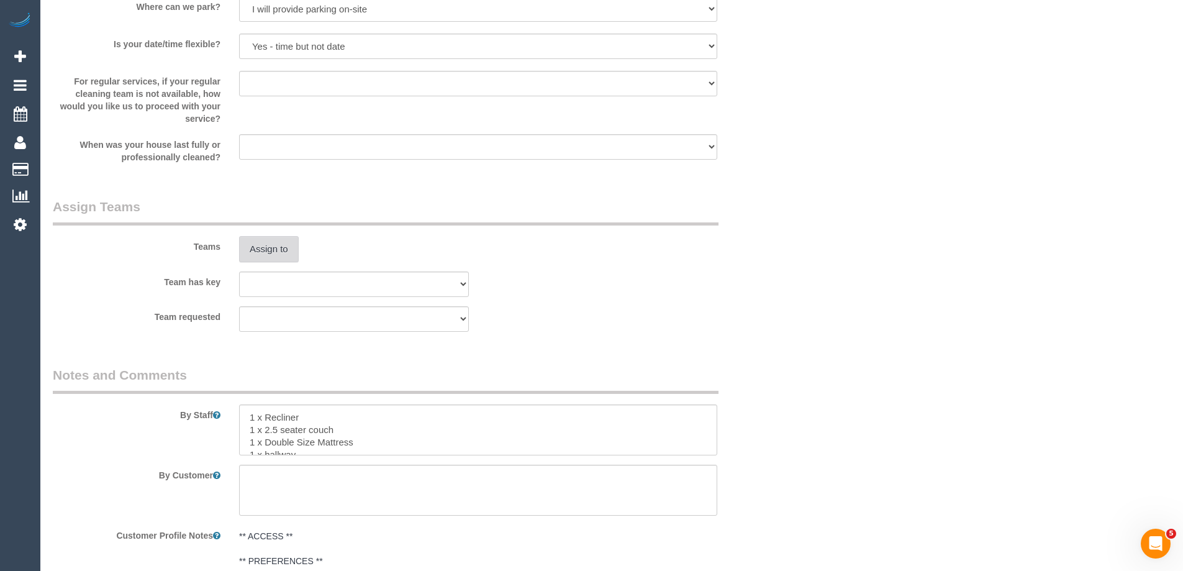
click at [262, 258] on button "Assign to" at bounding box center [269, 249] width 60 height 26
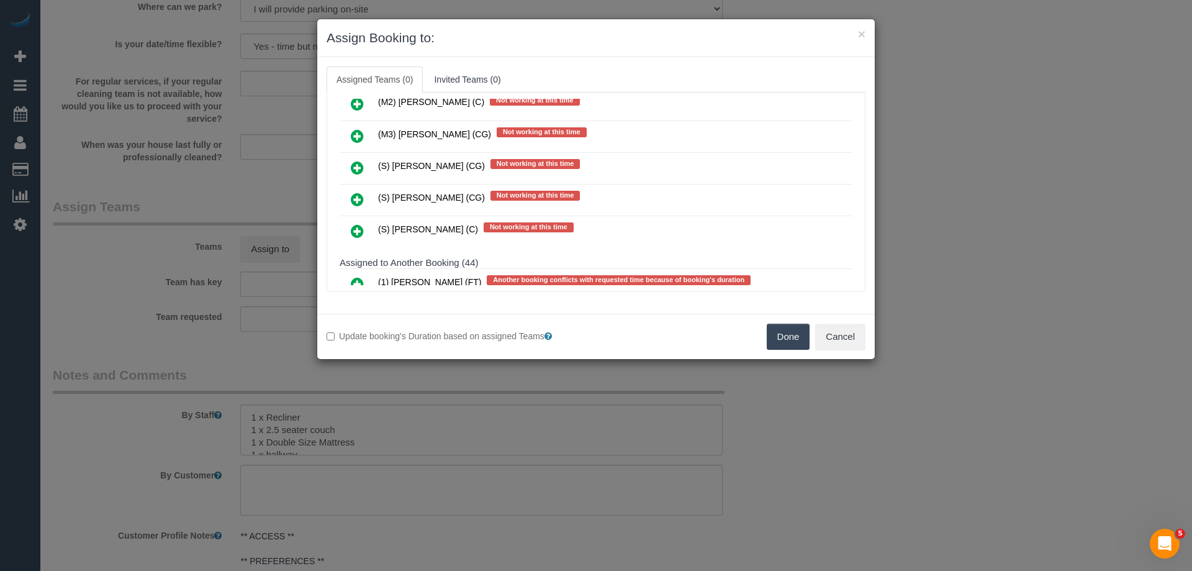
click at [368, 132] on link at bounding box center [357, 136] width 29 height 25
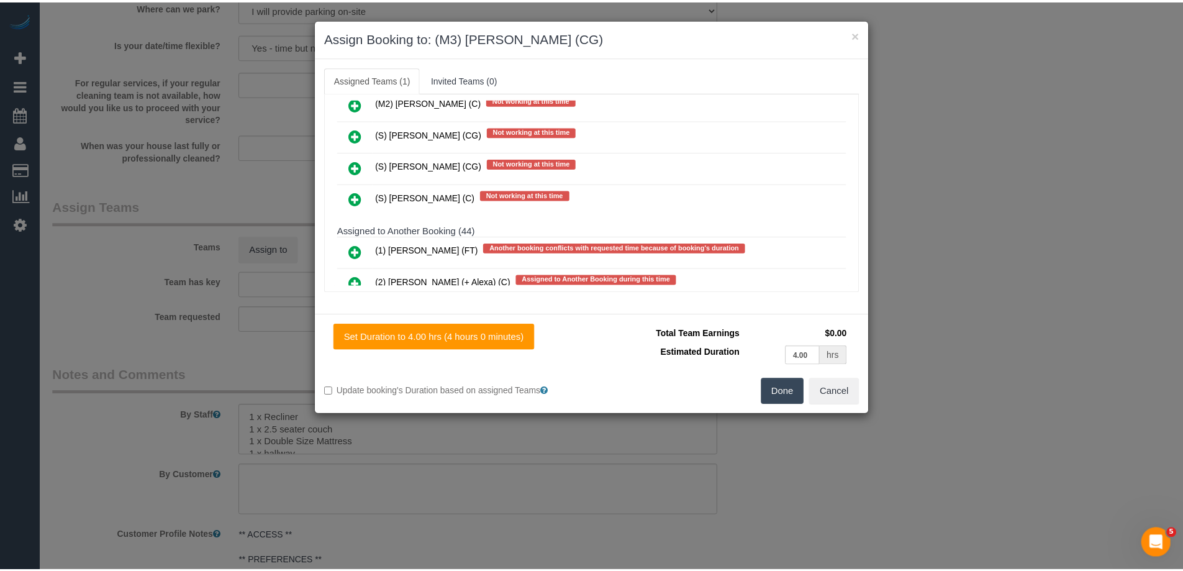
scroll to position [0, 0]
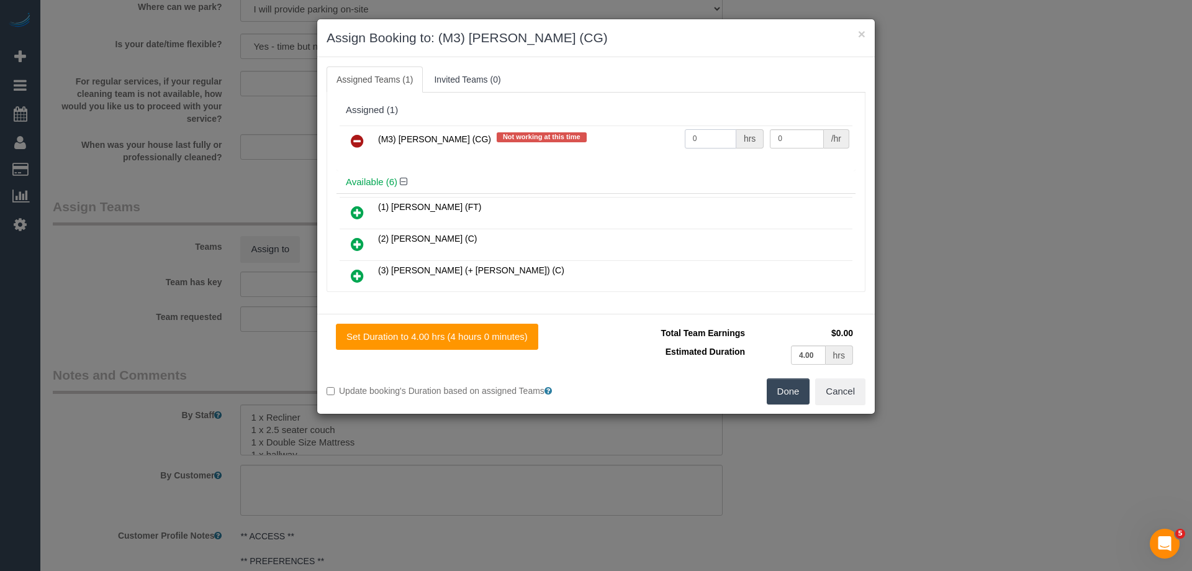
drag, startPoint x: 707, startPoint y: 142, endPoint x: 609, endPoint y: 139, distance: 98.1
click at [609, 139] on tr "(M3) Adnan (CG) Not working at this time 0 hrs 0 /hr" at bounding box center [596, 141] width 513 height 32
type input "1"
click at [681, 120] on div "Assigned (1) (M3) Adnan (CG) Not working at this time 1 hrs 0 /hr" at bounding box center [596, 135] width 519 height 72
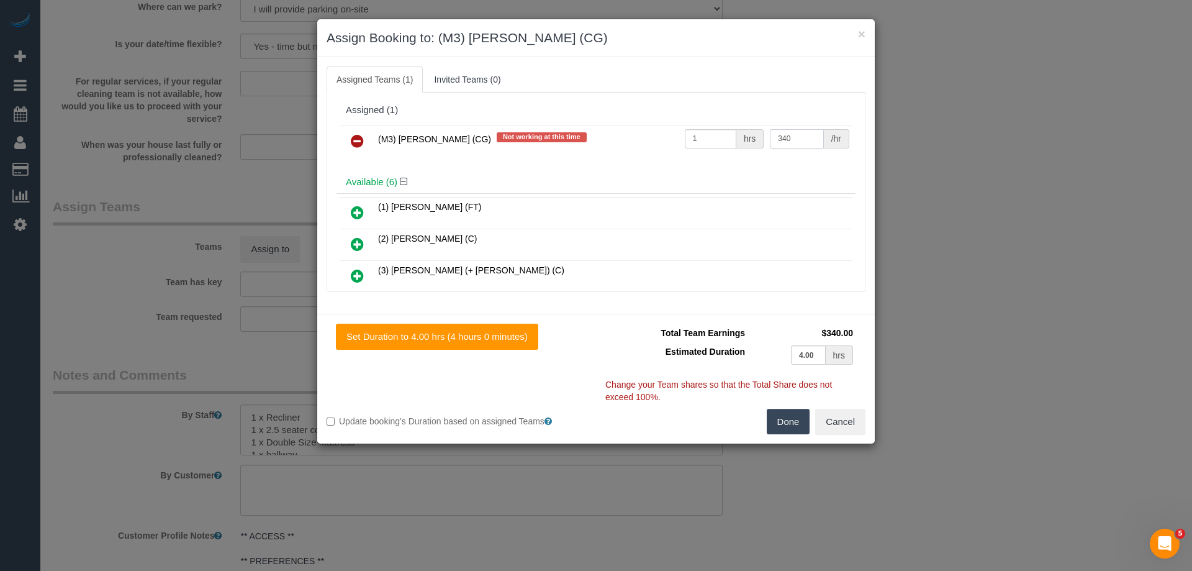
type input "340"
click at [785, 418] on button "Done" at bounding box center [788, 422] width 43 height 26
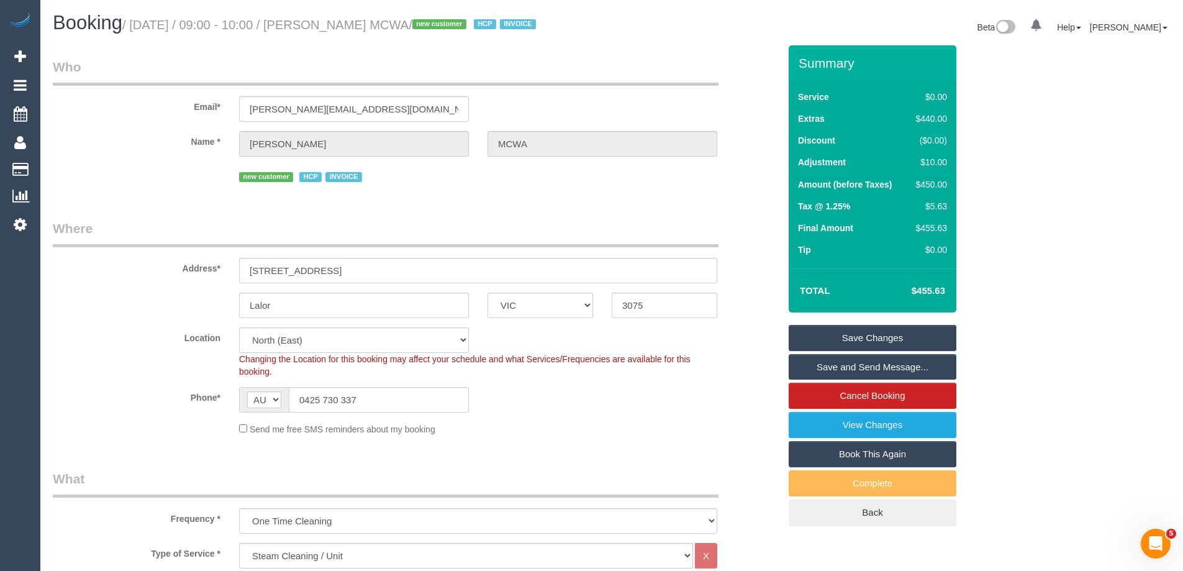
drag, startPoint x: 437, startPoint y: 25, endPoint x: 322, endPoint y: 21, distance: 114.9
click at [322, 21] on small "/ August 28, 2025 / 09:00 - 10:00 / Faye Petsinis MCWA / new customer HCP INVOI…" at bounding box center [330, 25] width 417 height 14
copy small "Faye Petsinis MCWA"
click at [831, 360] on link "Save and Send Message..." at bounding box center [873, 367] width 168 height 26
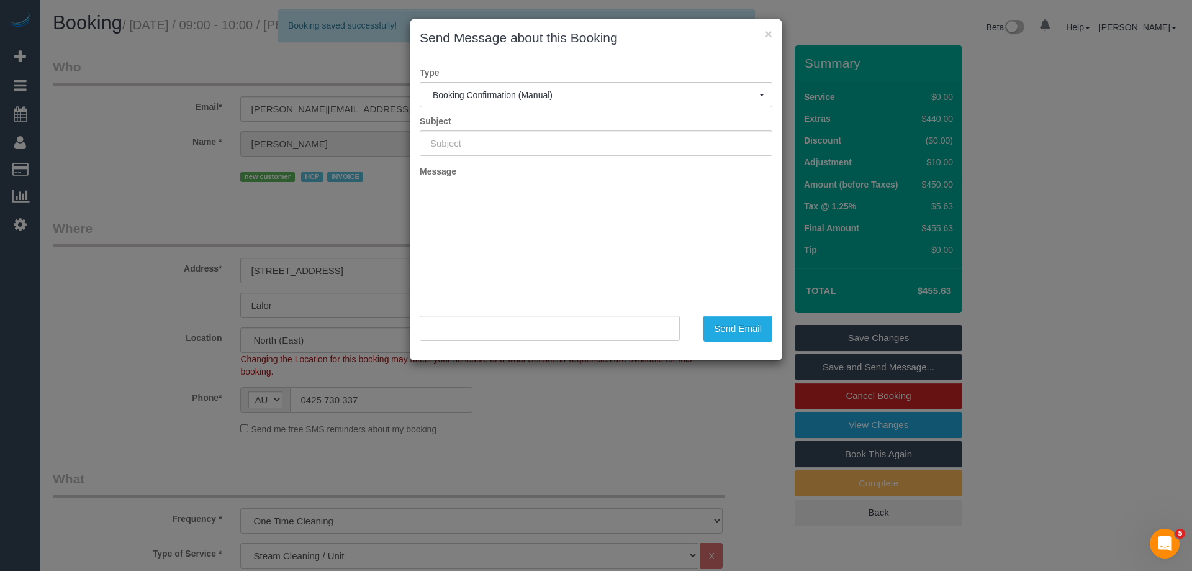
type input "Booking Confirmed"
type input ""Faye Petsinis MCWA" <faye.mcwa@fake.com>"
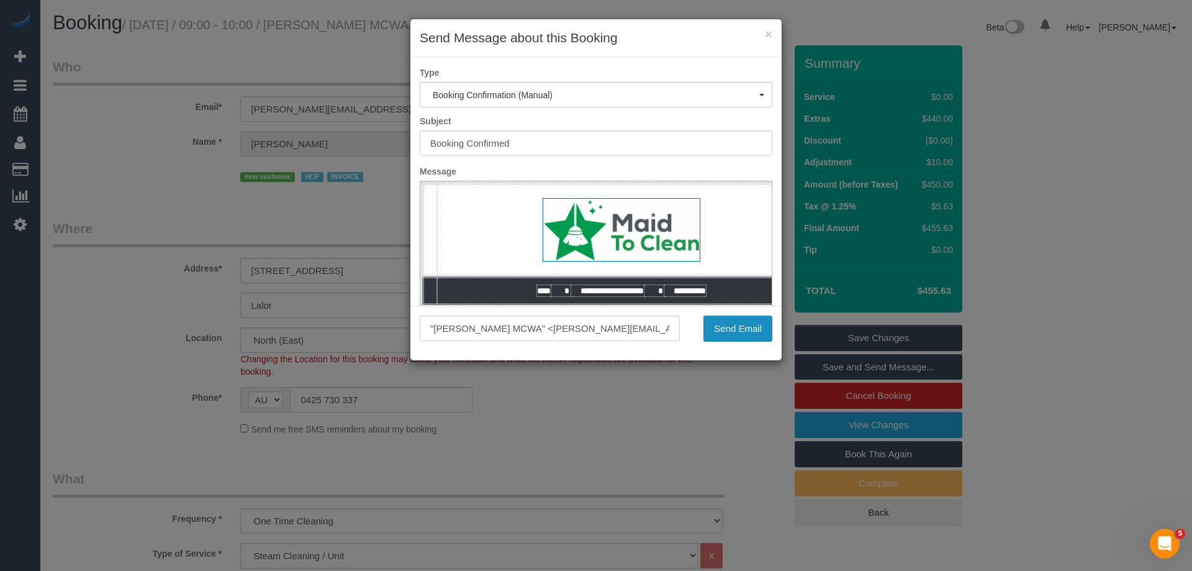
click at [716, 323] on button "Send Email" at bounding box center [738, 328] width 69 height 26
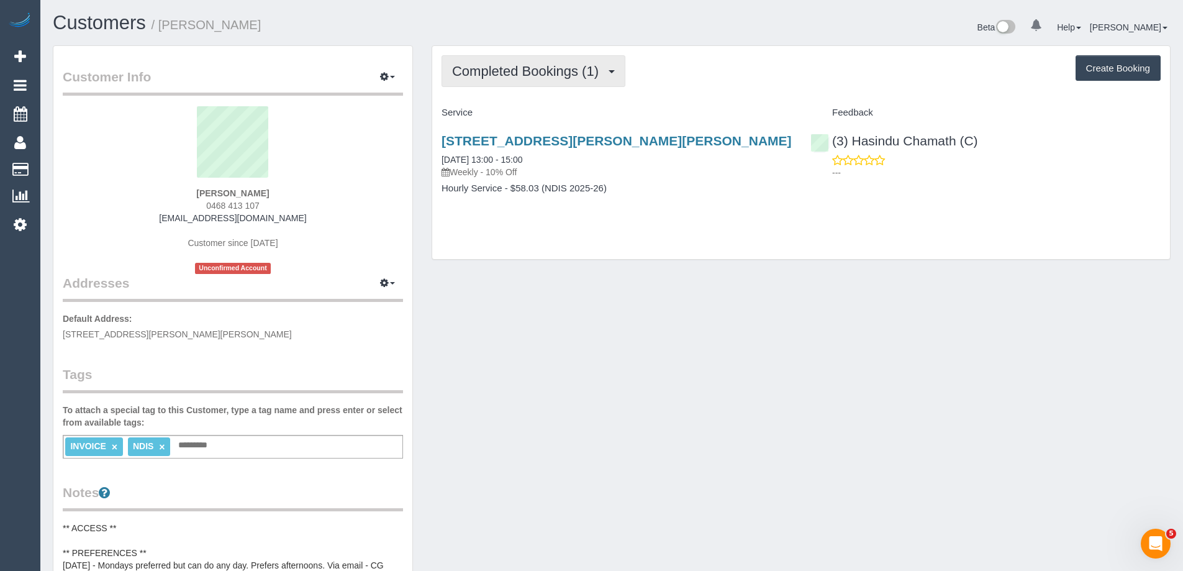
click at [547, 75] on span "Completed Bookings (1)" at bounding box center [528, 71] width 153 height 16
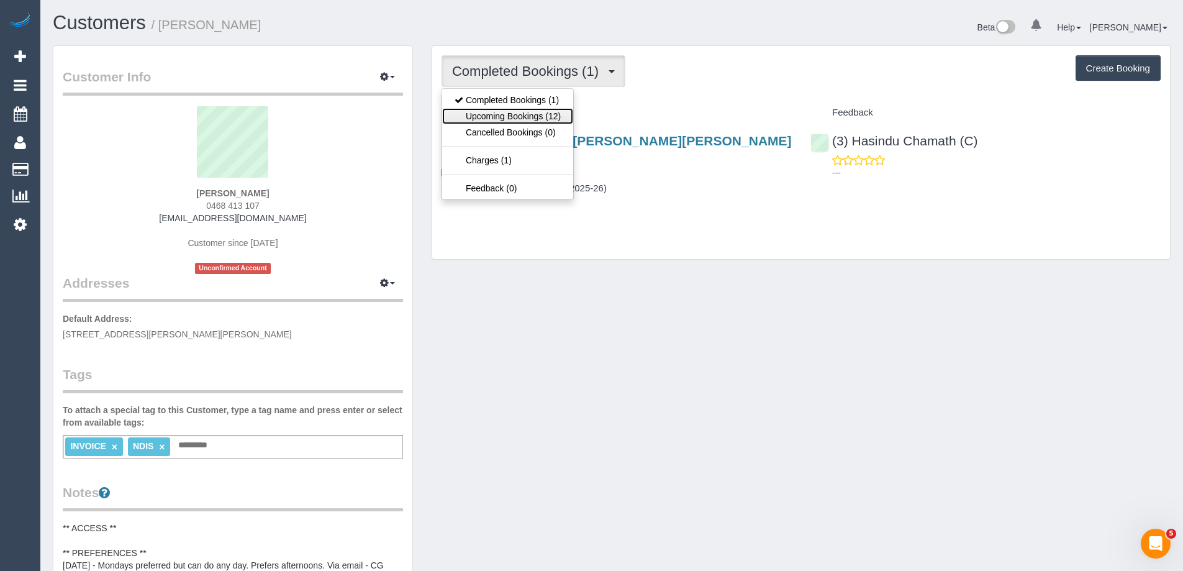
click at [537, 112] on link "Upcoming Bookings (12)" at bounding box center [507, 116] width 131 height 16
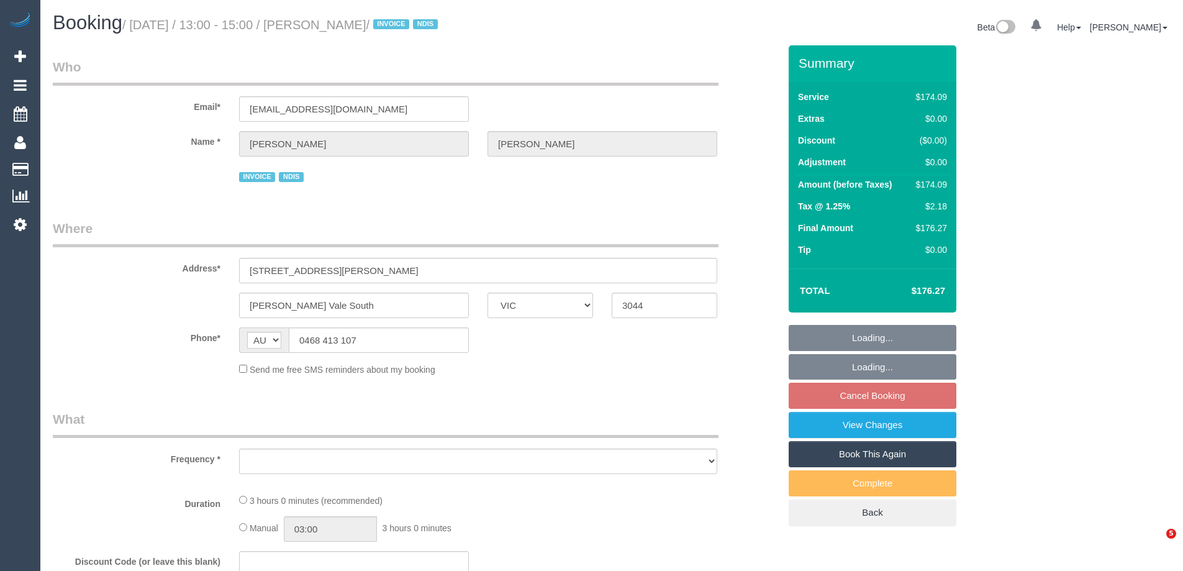
select select "VIC"
select select "object:525"
select select "number:29"
select select "number:14"
select select "number:19"
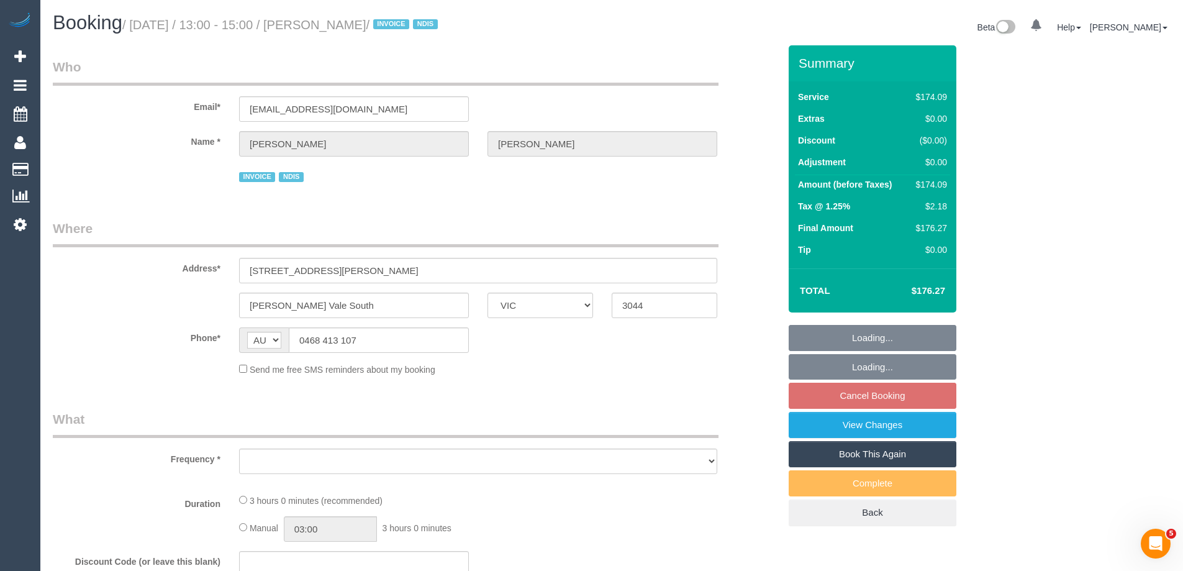
select select "number:23"
select select "number:34"
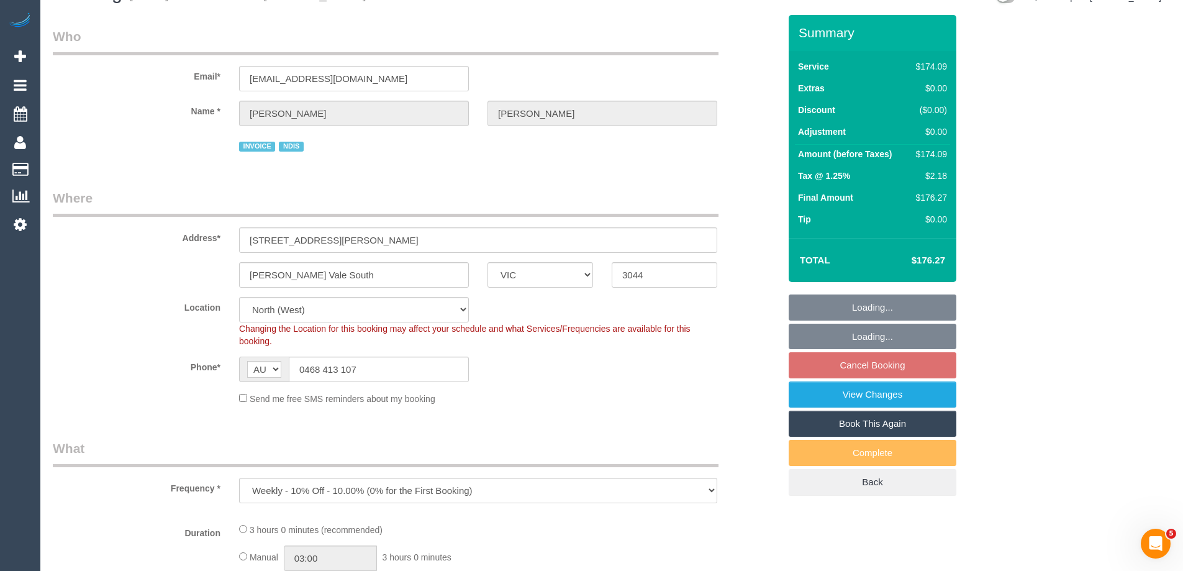
select select "object:699"
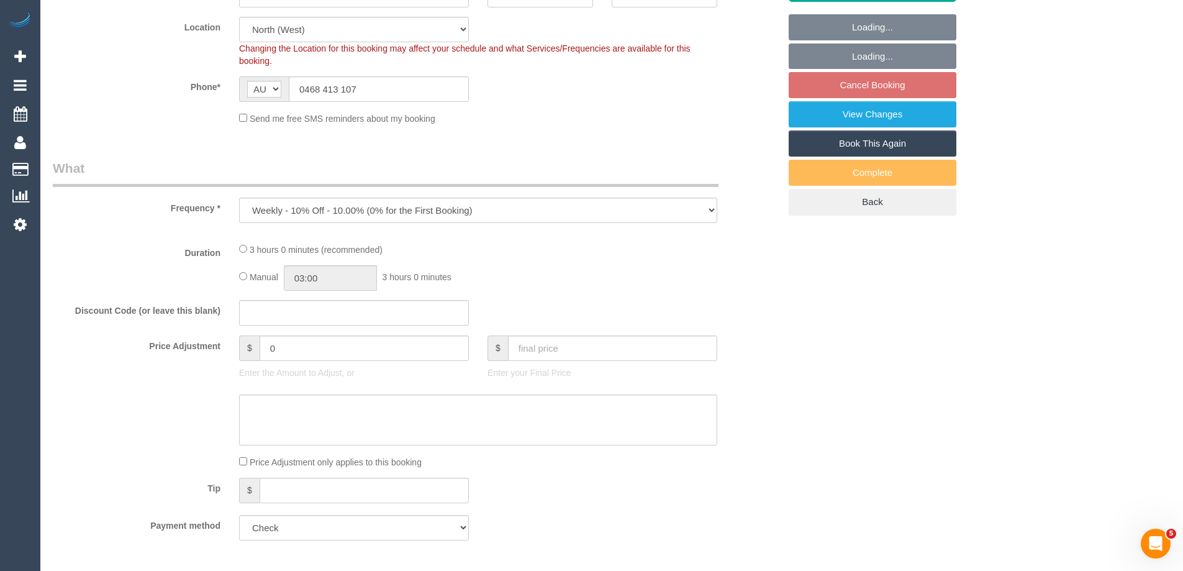
select select "180"
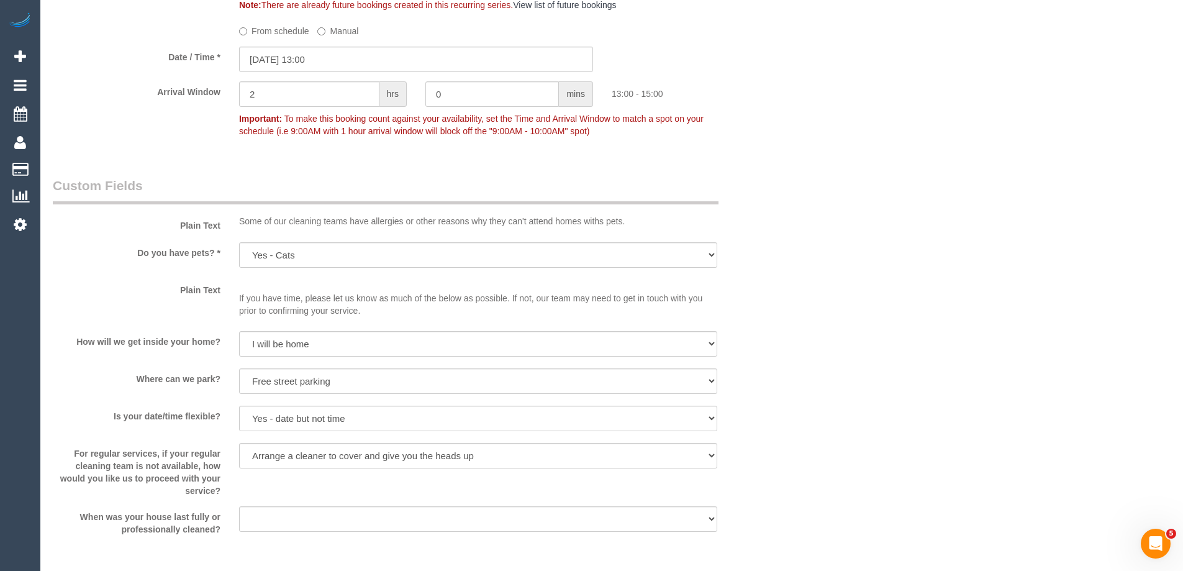
scroll to position [1056, 0]
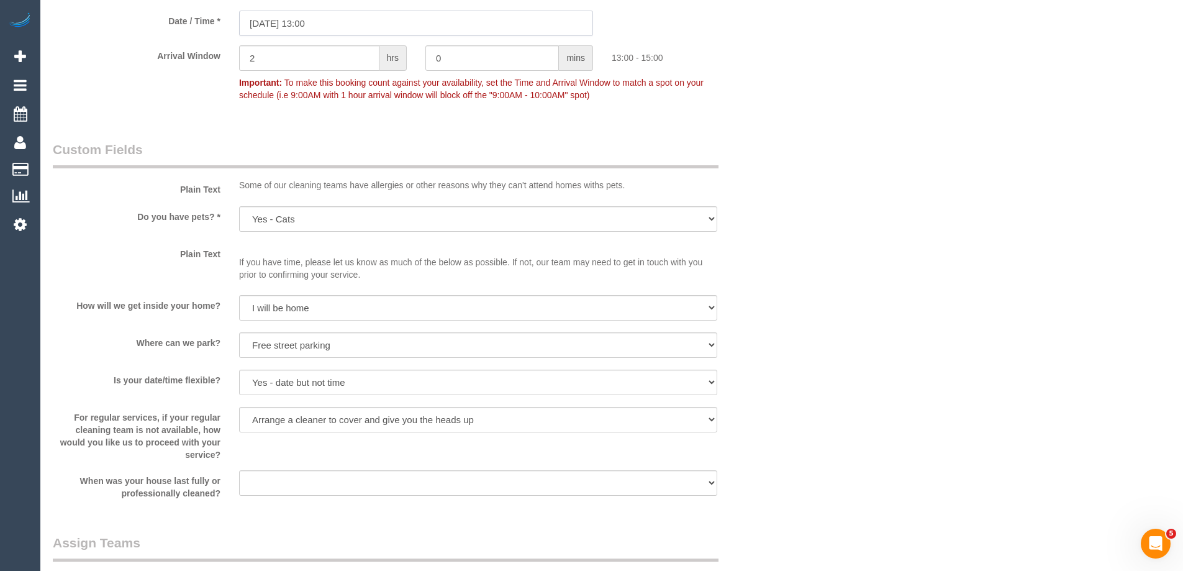
click at [276, 24] on input "01/09/2025 13:00" at bounding box center [416, 23] width 354 height 25
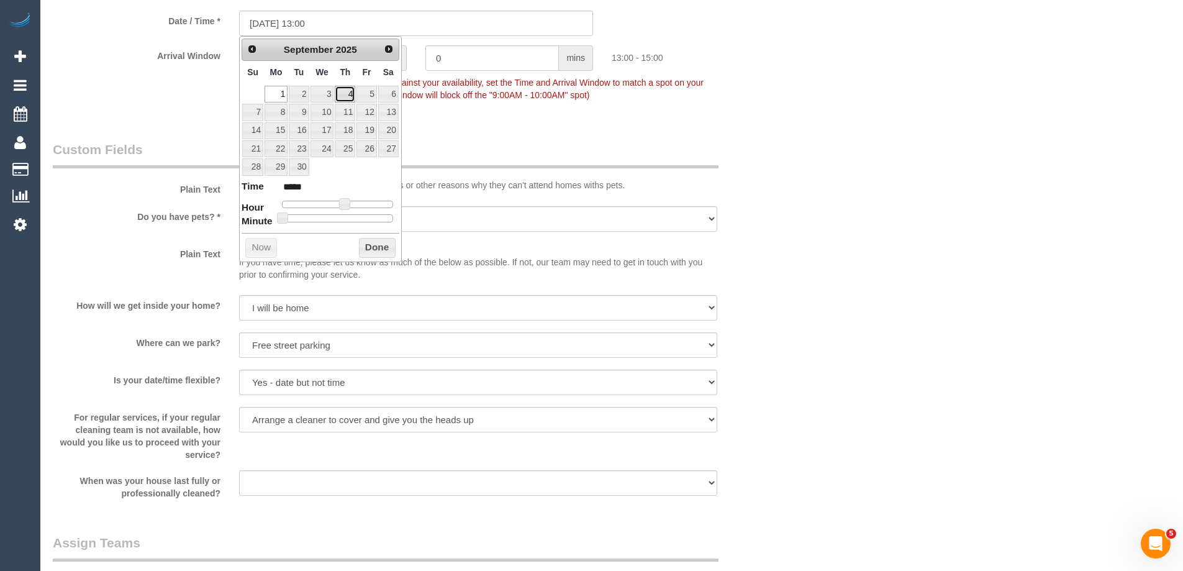
click at [351, 91] on link "4" at bounding box center [345, 94] width 20 height 17
type input "04/09/2025 13:00"
click at [374, 246] on button "Done" at bounding box center [377, 248] width 37 height 20
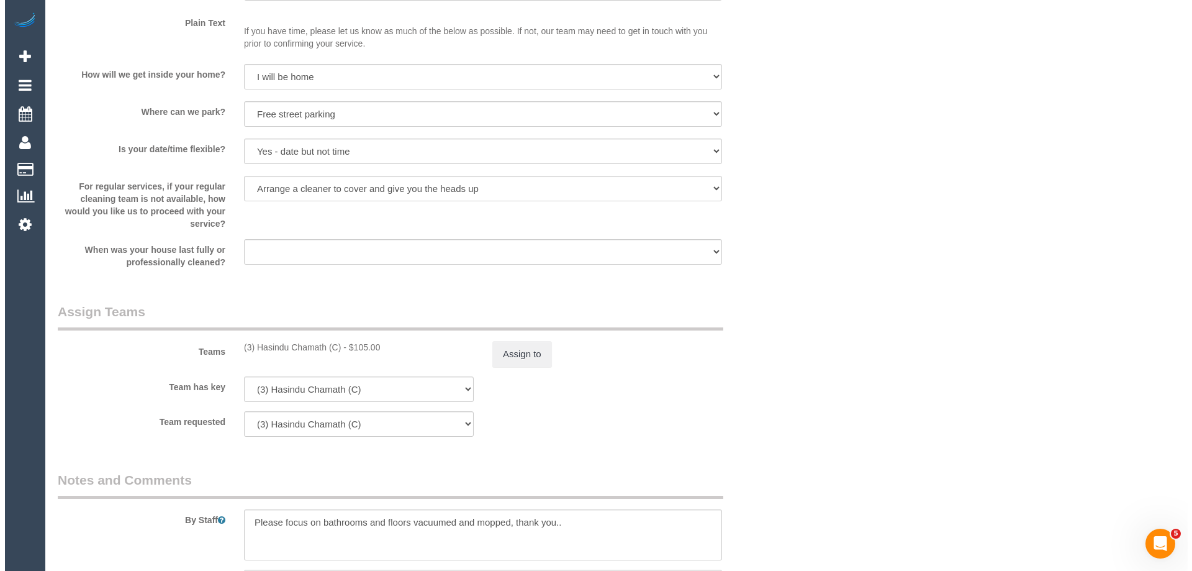
scroll to position [1490, 0]
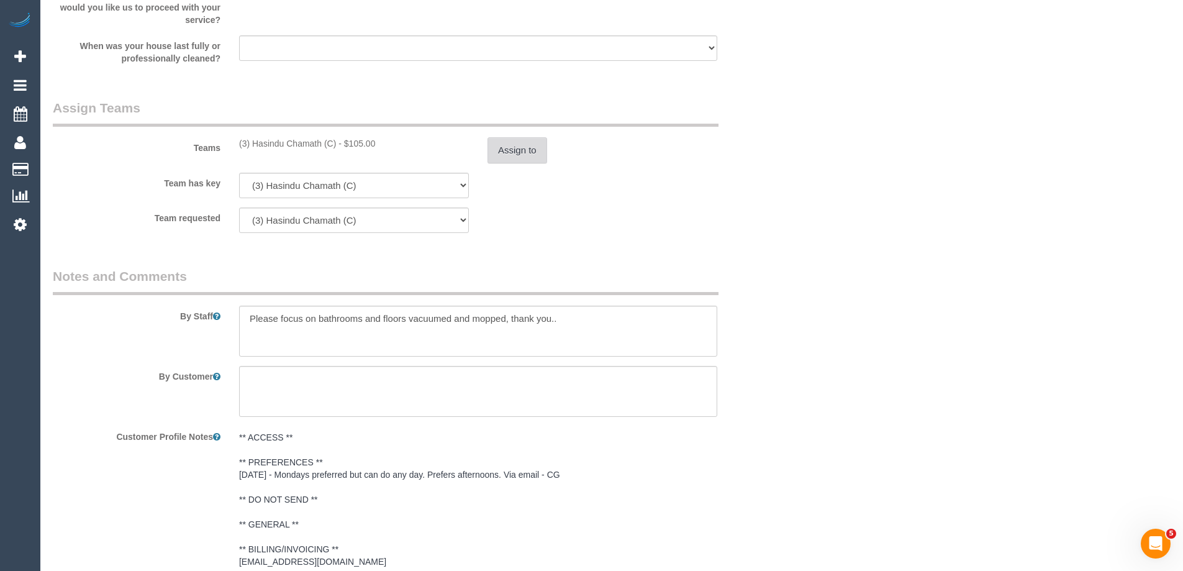
click at [533, 154] on button "Assign to" at bounding box center [517, 150] width 60 height 26
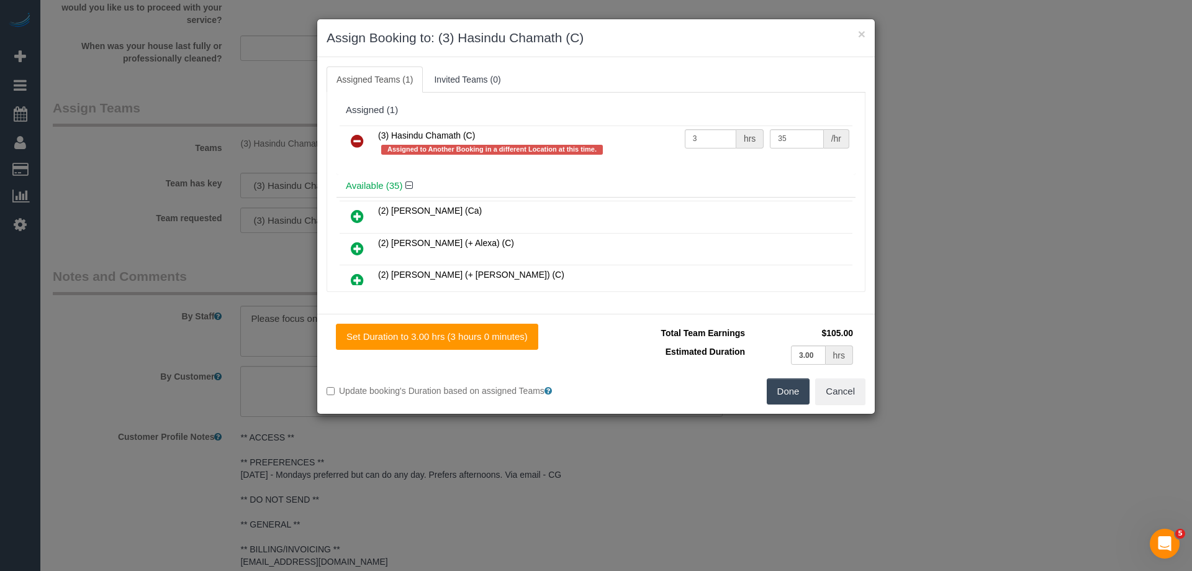
click at [360, 143] on icon at bounding box center [357, 141] width 13 height 15
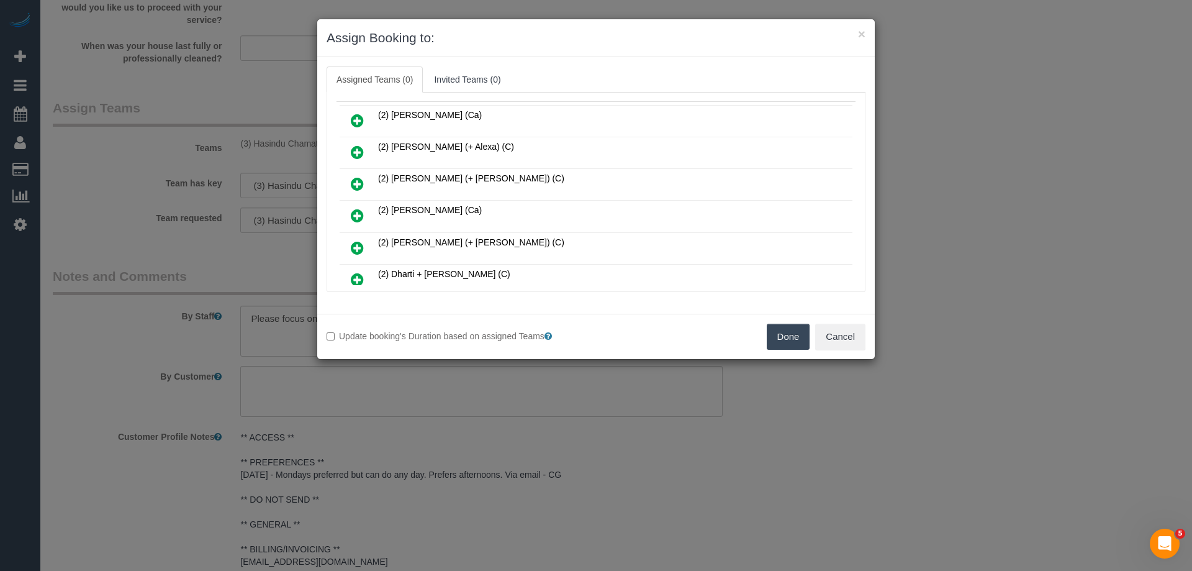
scroll to position [124, 0]
click at [350, 243] on link at bounding box center [357, 249] width 29 height 25
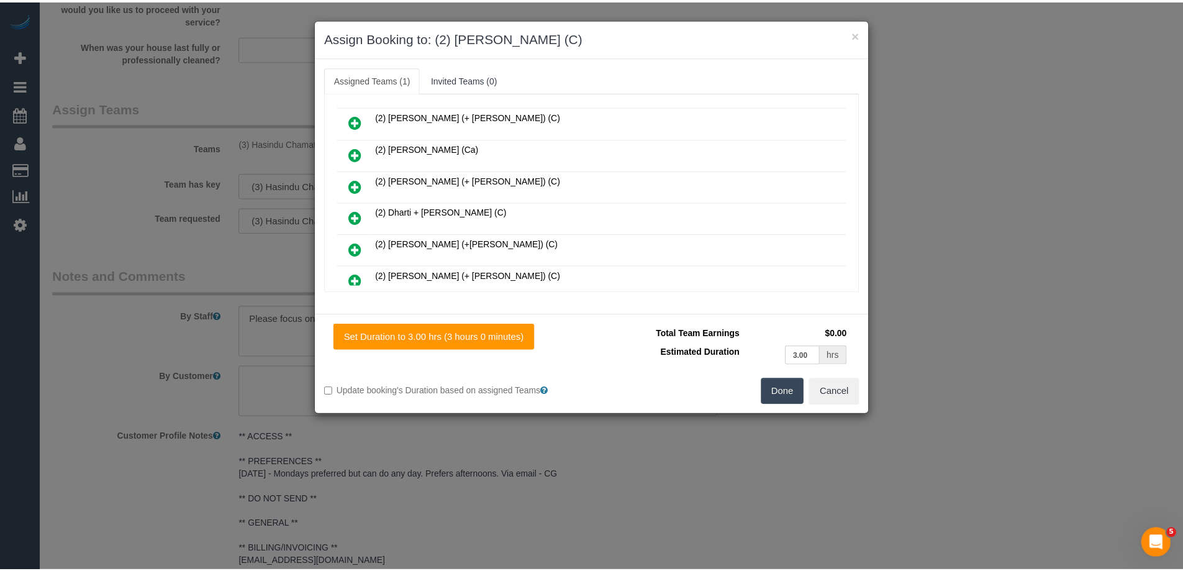
scroll to position [0, 0]
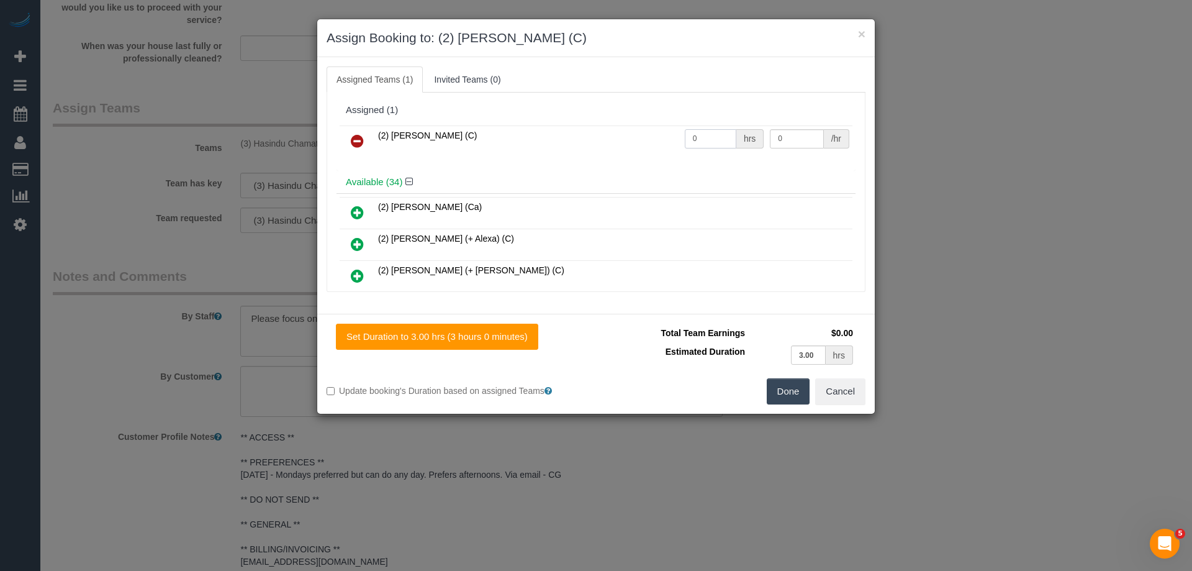
drag, startPoint x: 696, startPoint y: 140, endPoint x: 619, endPoint y: 142, distance: 77.0
click at [625, 142] on tr "(2) Eray Mertturk (C) 0 hrs 0 /hr" at bounding box center [596, 141] width 513 height 32
type input "3"
drag, startPoint x: 813, startPoint y: 134, endPoint x: 708, endPoint y: 122, distance: 106.2
click at [708, 122] on div "(2) Eray Mertturk (C) 3 hrs 0 /hr" at bounding box center [596, 146] width 519 height 48
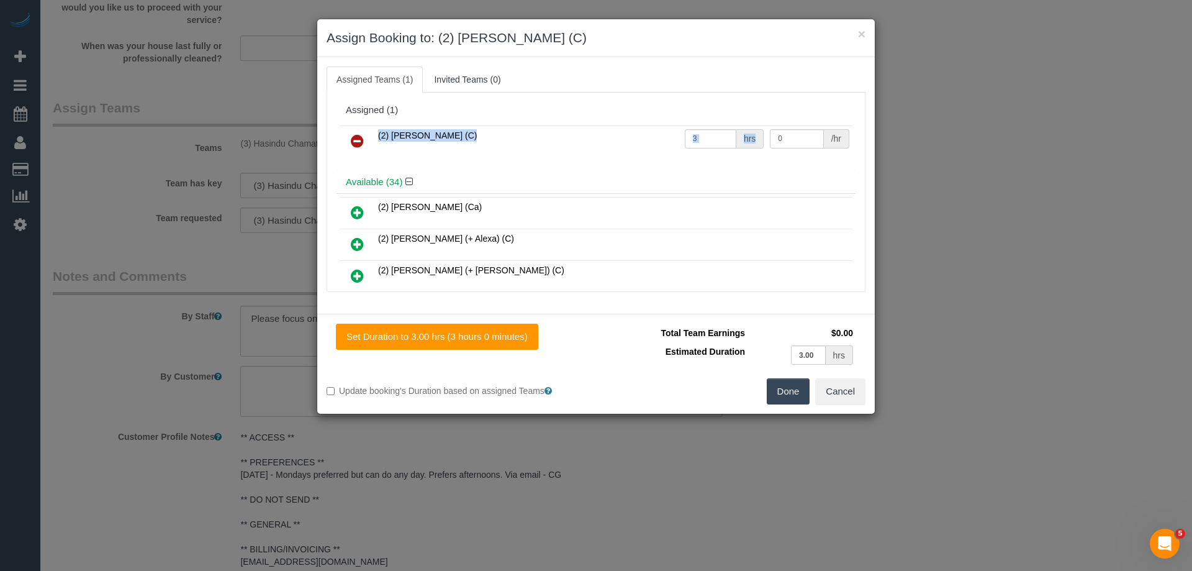
click at [779, 160] on div "(2) Eray Mertturk (C) 3 hrs 0 /hr" at bounding box center [596, 146] width 519 height 48
click at [783, 135] on input "0" at bounding box center [796, 138] width 53 height 19
drag, startPoint x: 792, startPoint y: 178, endPoint x: 781, endPoint y: 147, distance: 32.2
click at [790, 175] on div "Available (34)" at bounding box center [596, 182] width 519 height 23
drag, startPoint x: 787, startPoint y: 140, endPoint x: 693, endPoint y: 134, distance: 94.6
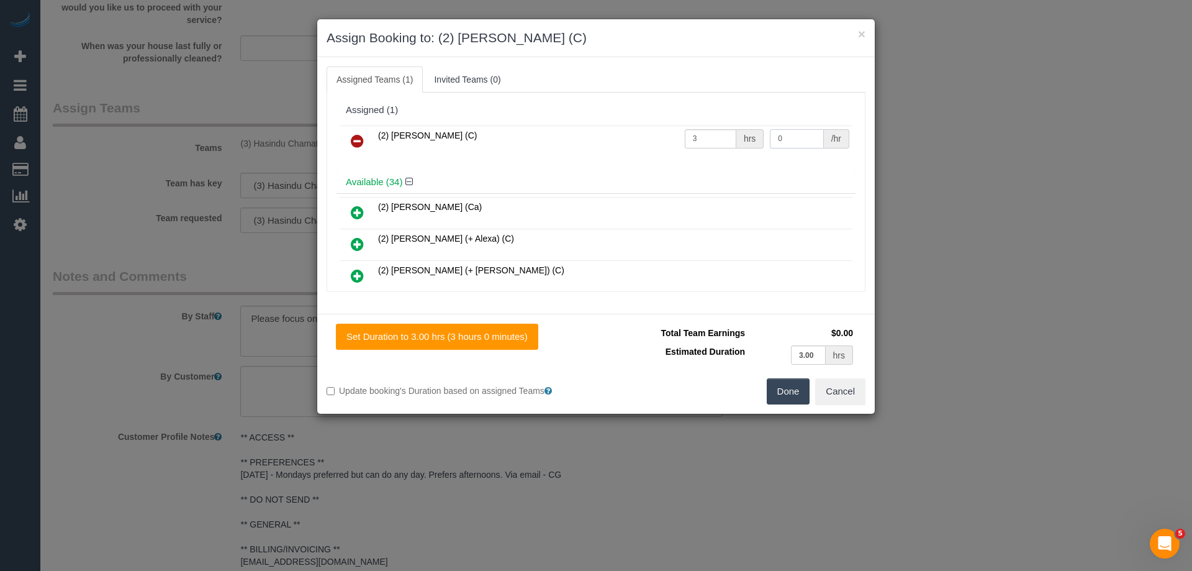
click at [693, 134] on tr "(2) Eray Mertturk (C) 3 hrs 0 /hr" at bounding box center [596, 141] width 513 height 32
type input "37.5"
click at [781, 392] on button "Done" at bounding box center [788, 391] width 43 height 26
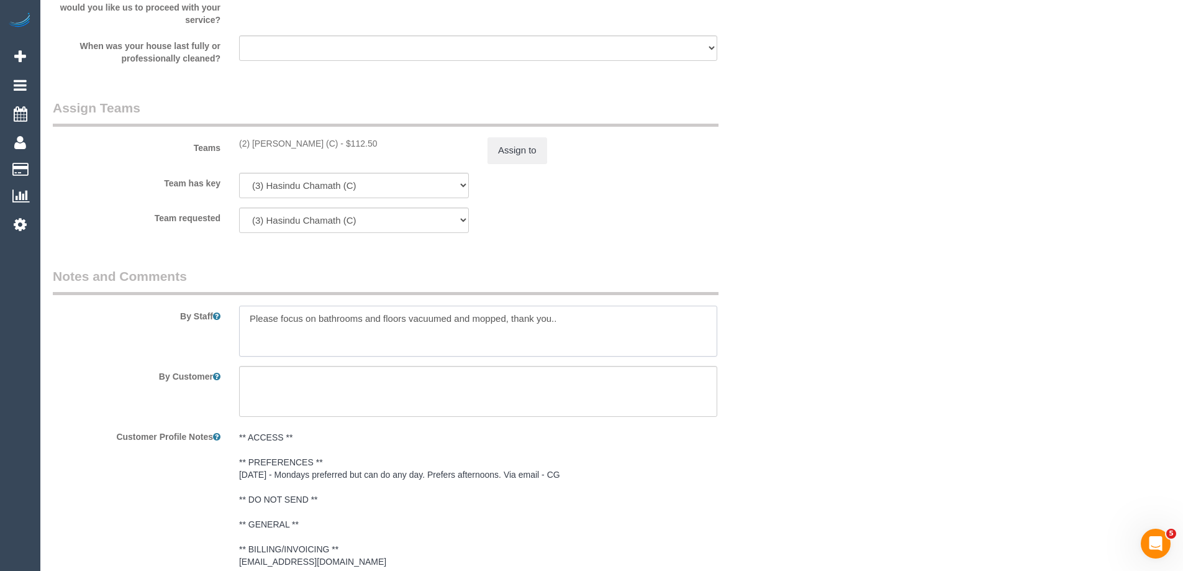
click at [249, 316] on textarea at bounding box center [478, 331] width 478 height 51
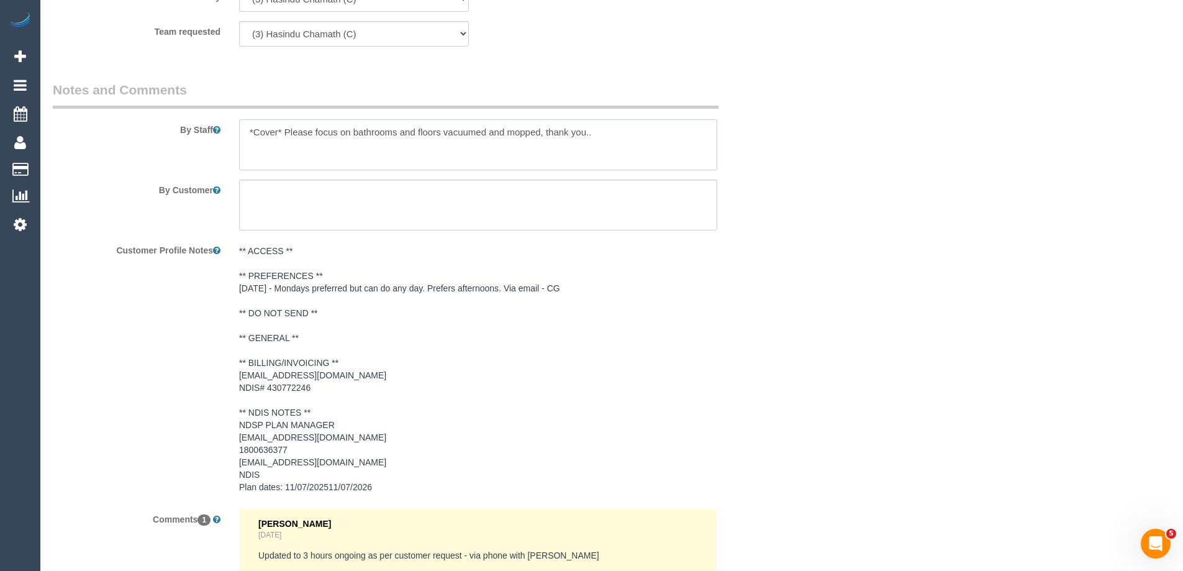
scroll to position [1856, 0]
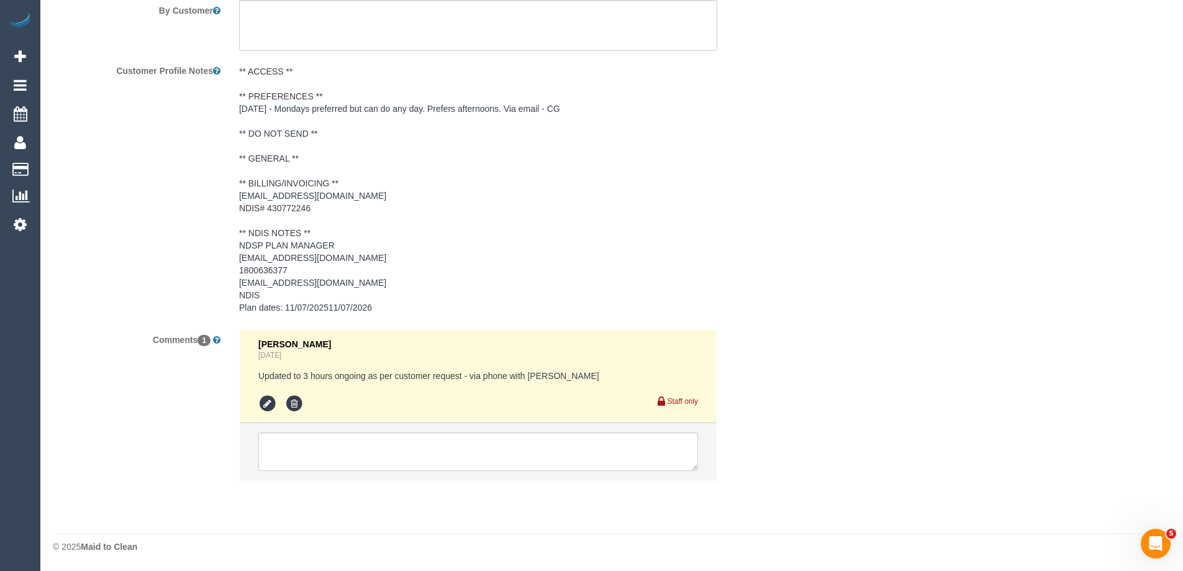
type textarea "*Cover* Please focus on bathrooms and floors vacuumed and mopped, thank you.."
click at [306, 446] on textarea at bounding box center [478, 451] width 440 height 39
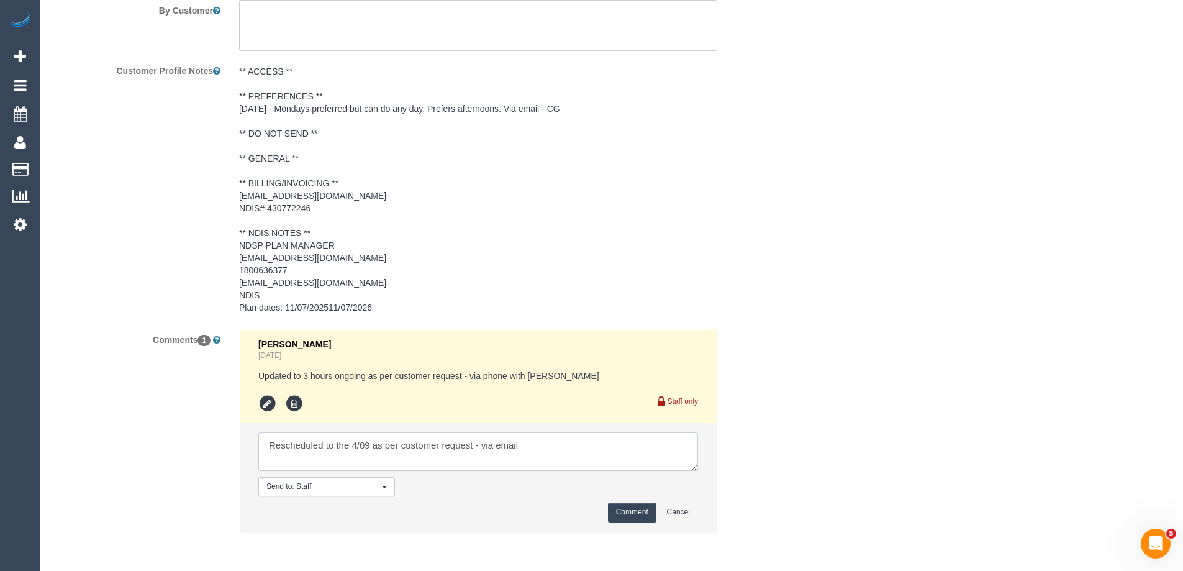
type textarea "Rescheduled to the 4/09 as per customer request - via email"
click at [625, 512] on button "Comment" at bounding box center [632, 511] width 48 height 19
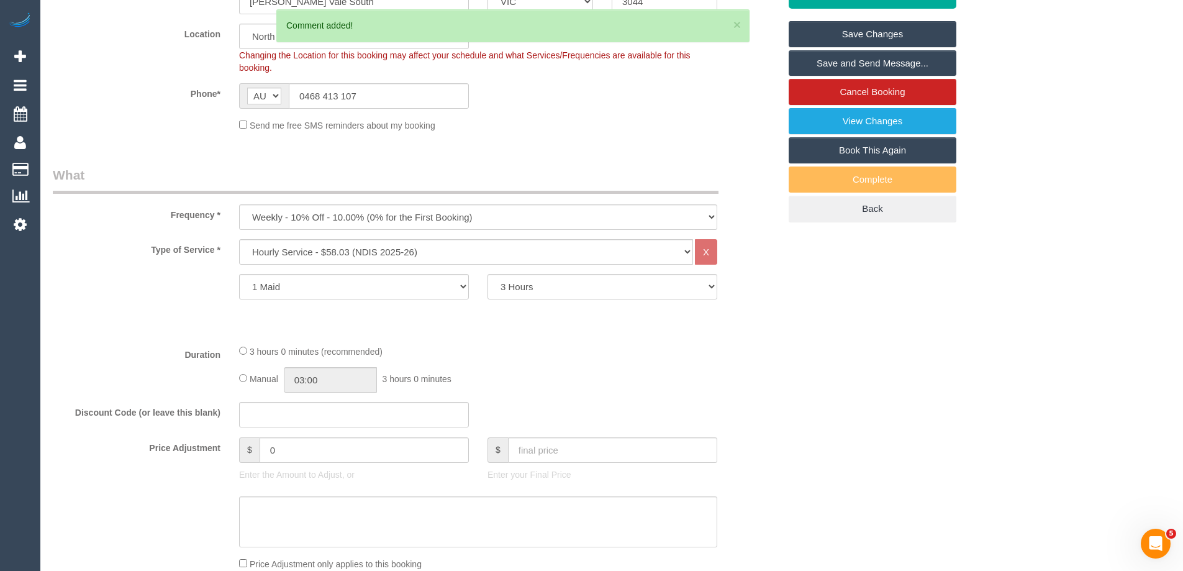
scroll to position [0, 0]
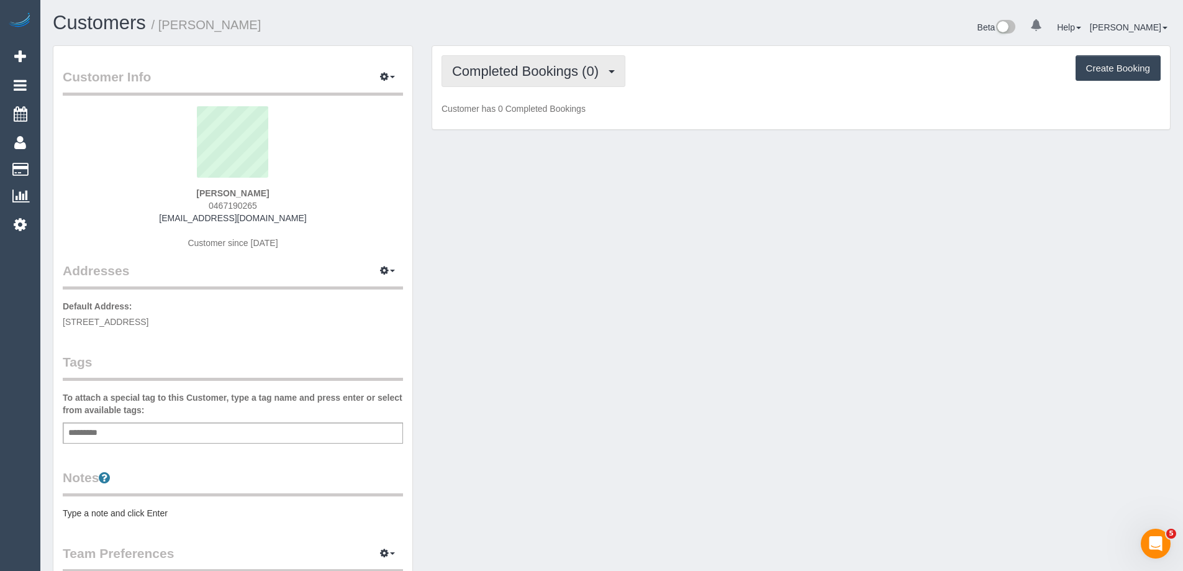
click at [525, 81] on button "Completed Bookings (0)" at bounding box center [534, 71] width 184 height 32
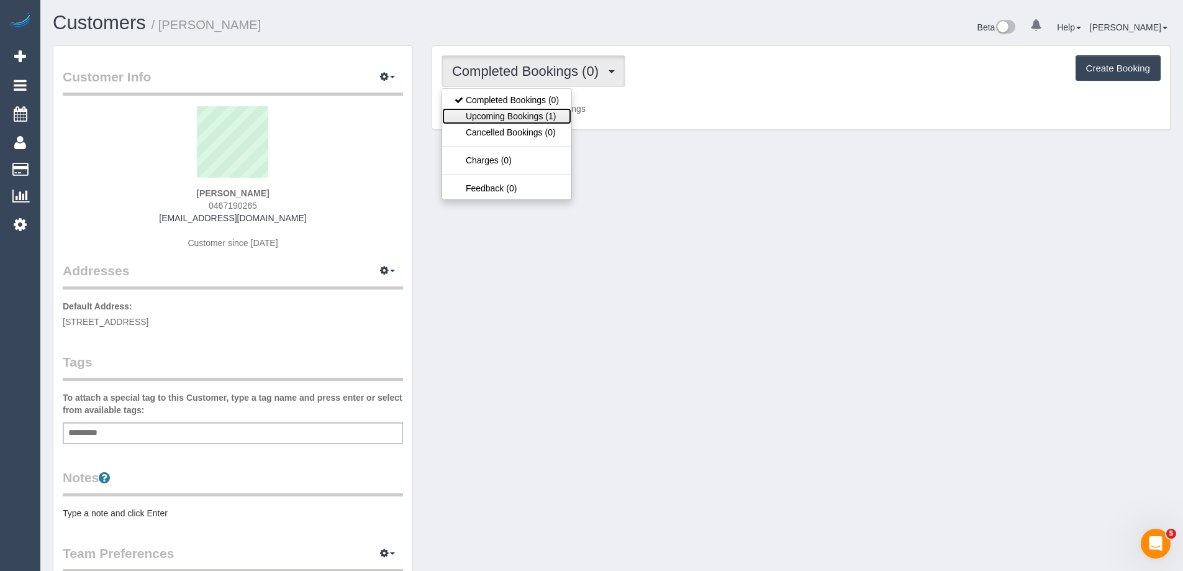
click at [537, 116] on link "Upcoming Bookings (1)" at bounding box center [506, 116] width 129 height 16
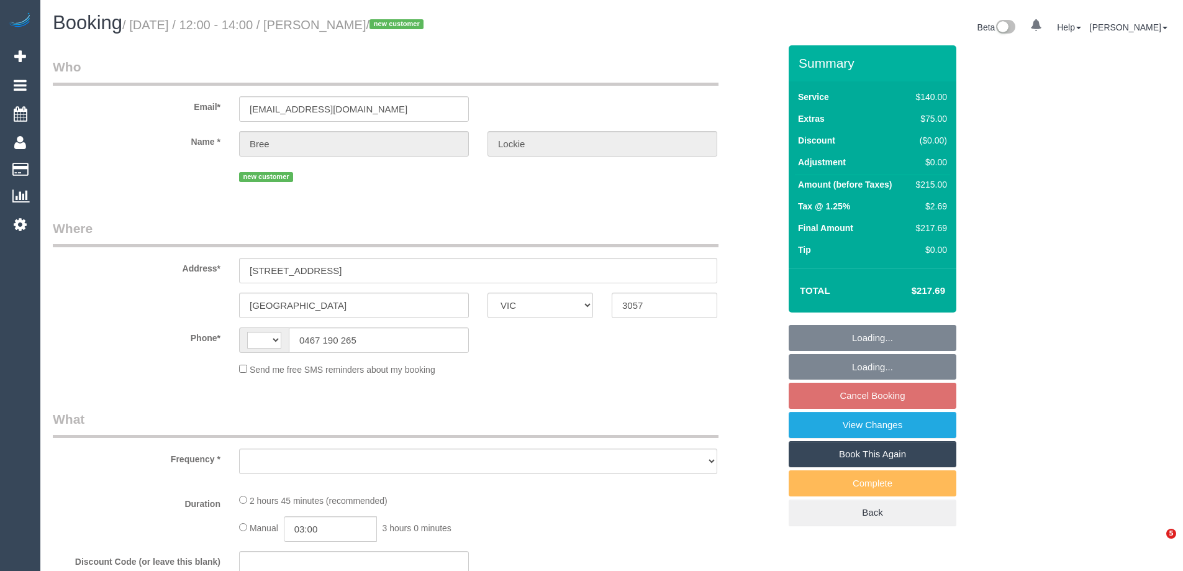
select select "VIC"
select select "string:stripe-pm_1RxmCj2GScqysDRVhHDIhDT1"
select select "number:28"
select select "number:14"
select select "number:19"
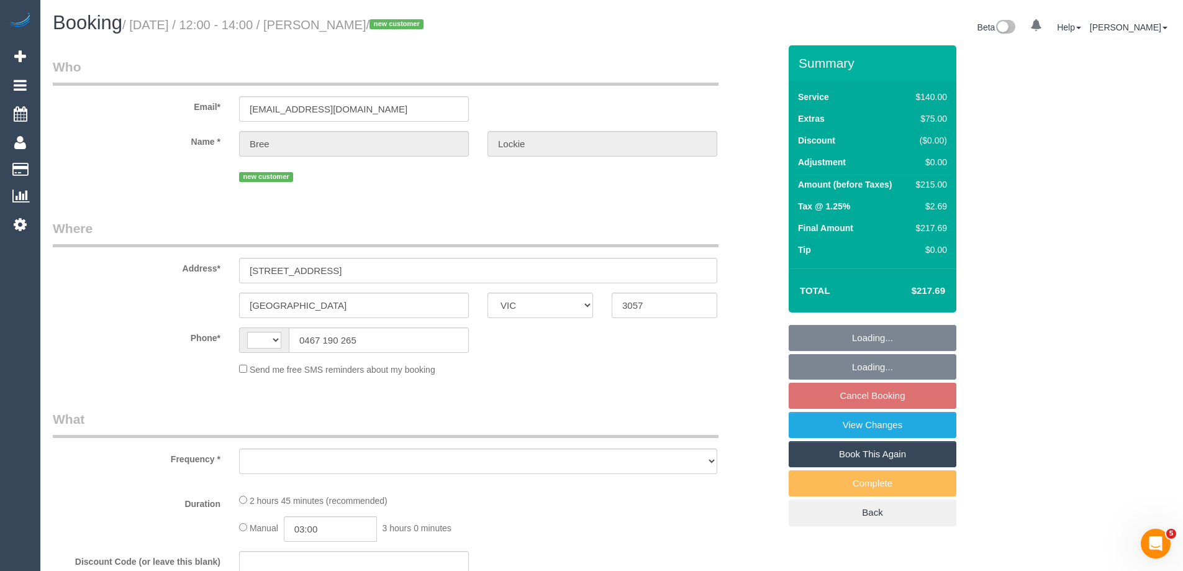
select select "number:24"
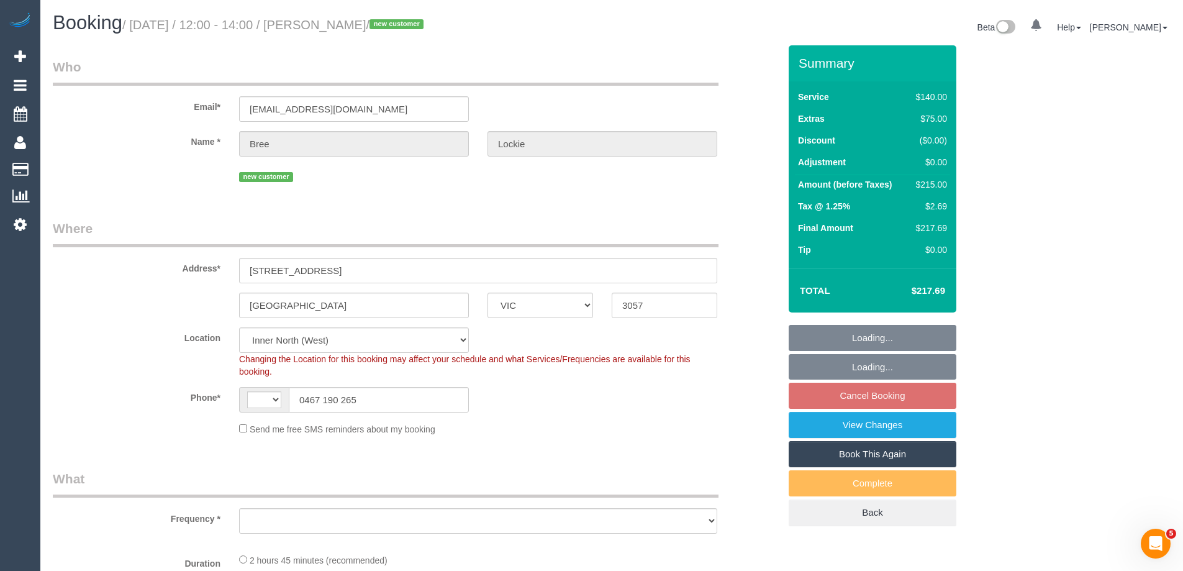
select select "string:AU"
select select "object:711"
select select "spot1"
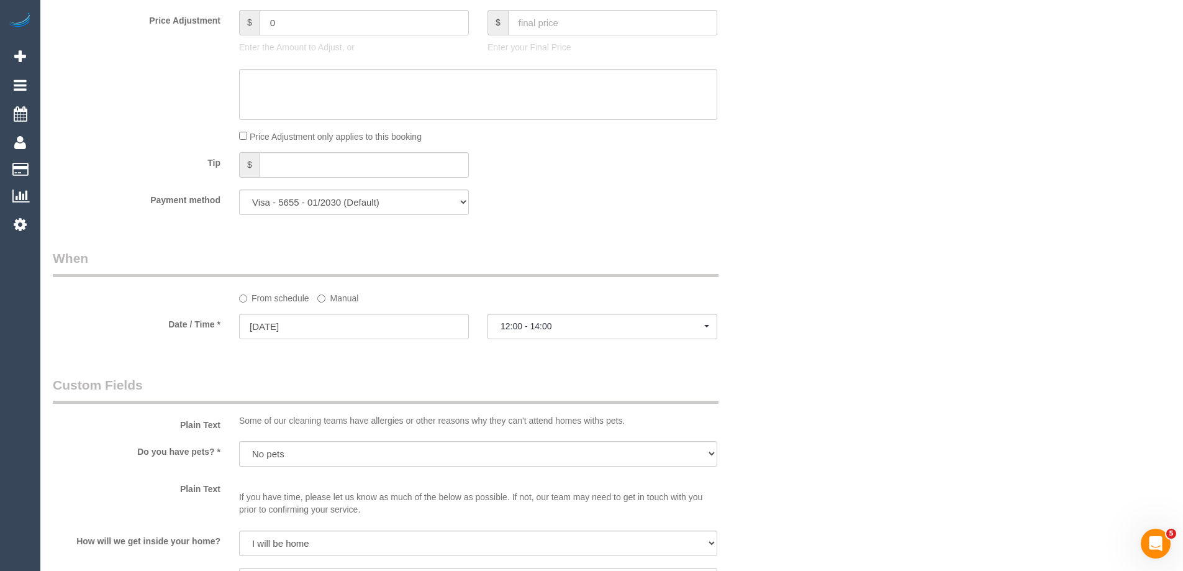
scroll to position [1863, 0]
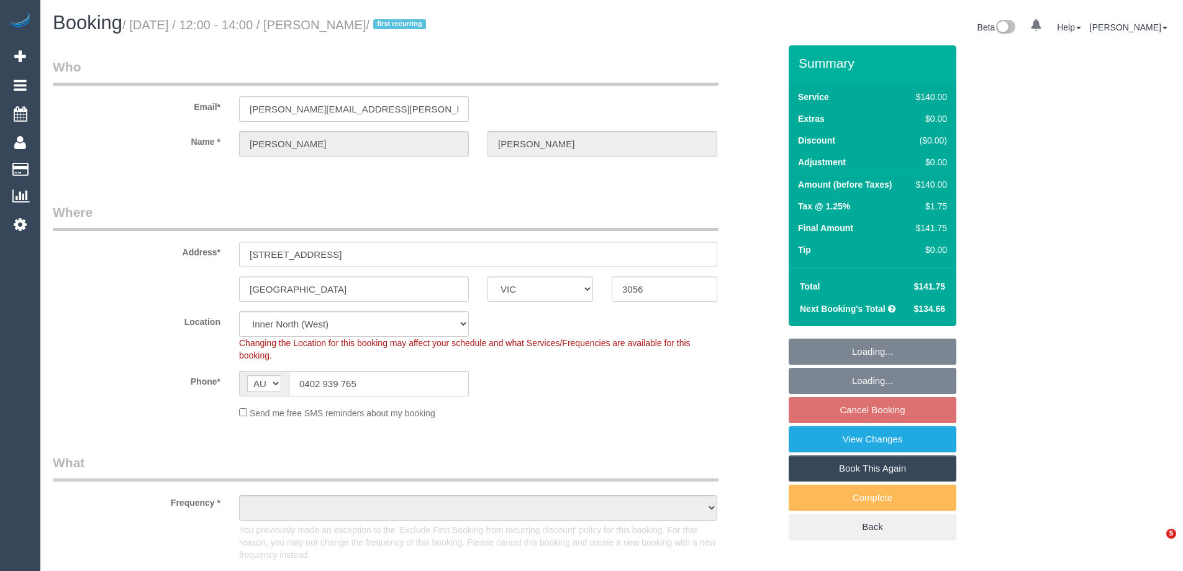
select select "VIC"
select select "string:stripe-pm_1Qz0aI2GScqysDRVbt838GBB"
select select "number:27"
select select "number:14"
select select "number:19"
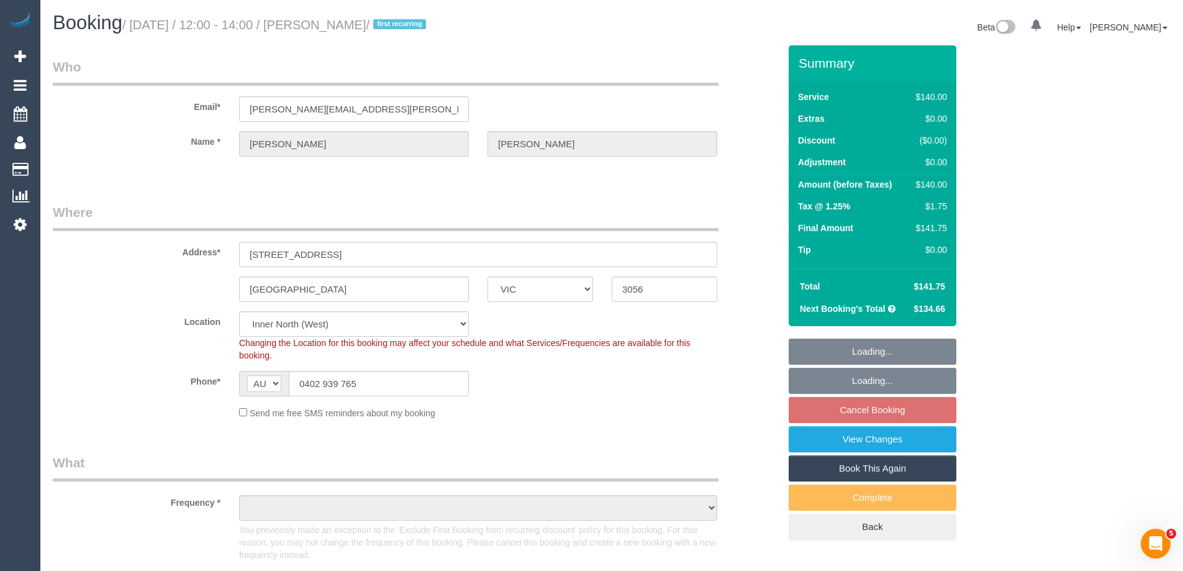
select select "number:24"
select select "number:34"
select select "number:13"
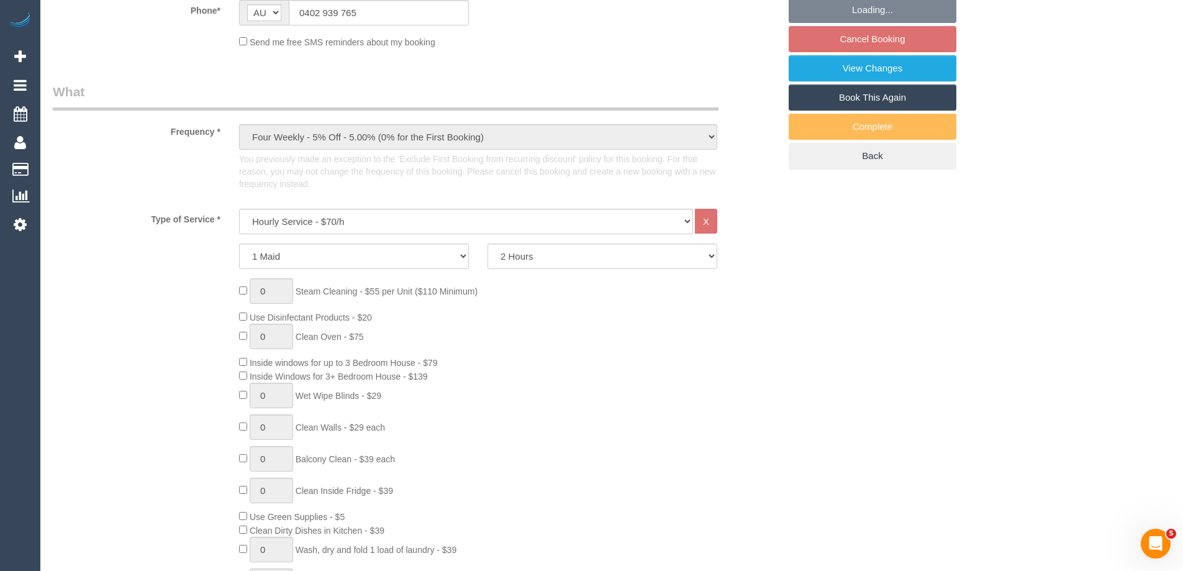
select select "object:1733"
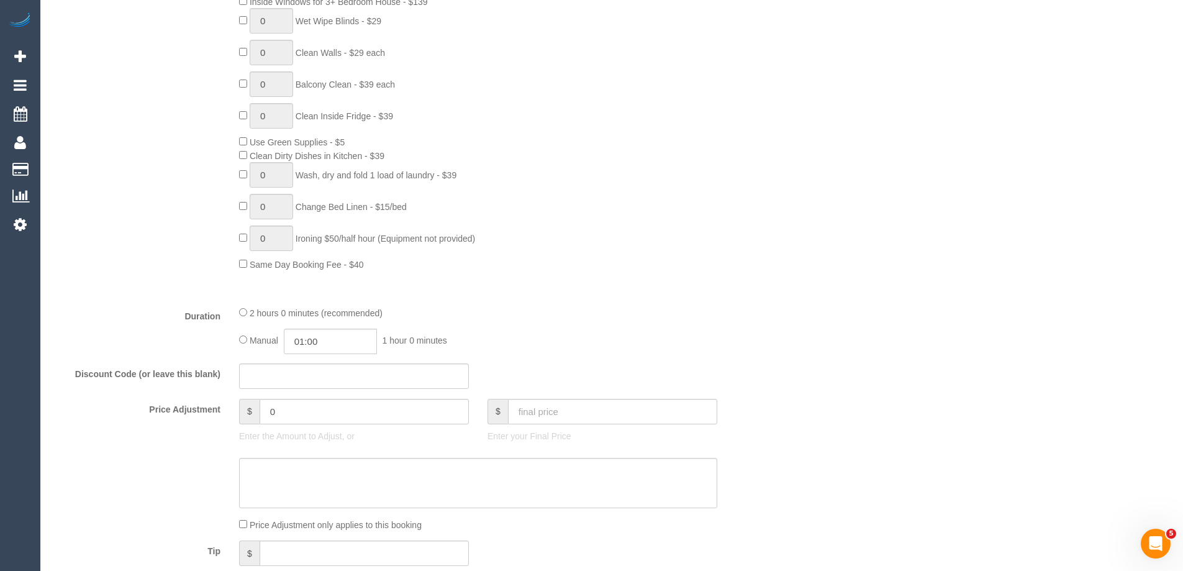
select select "spot1"
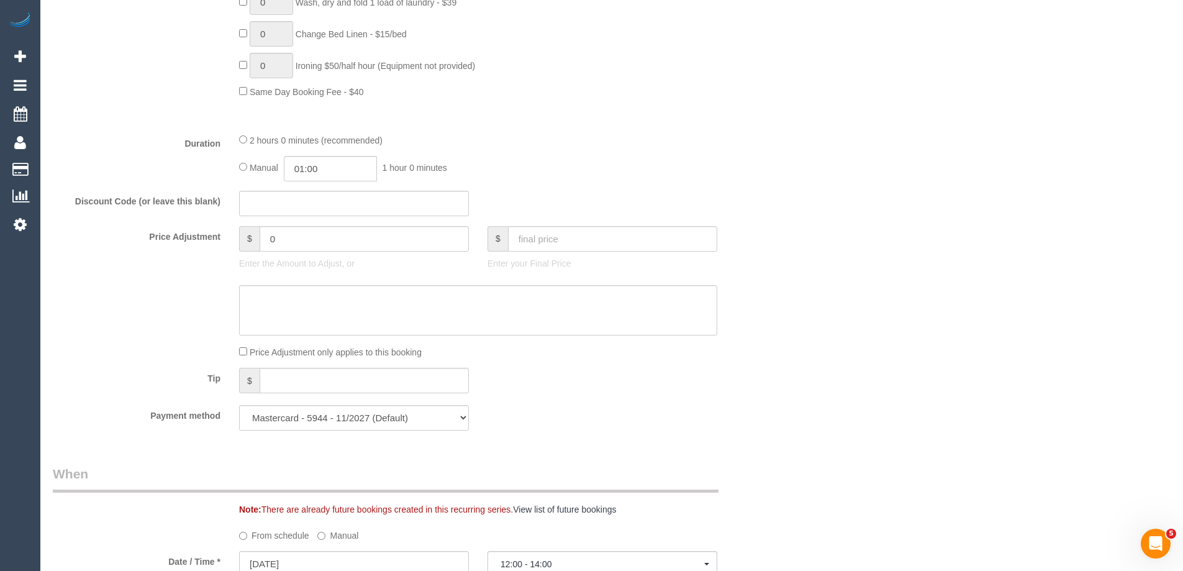
scroll to position [1180, 0]
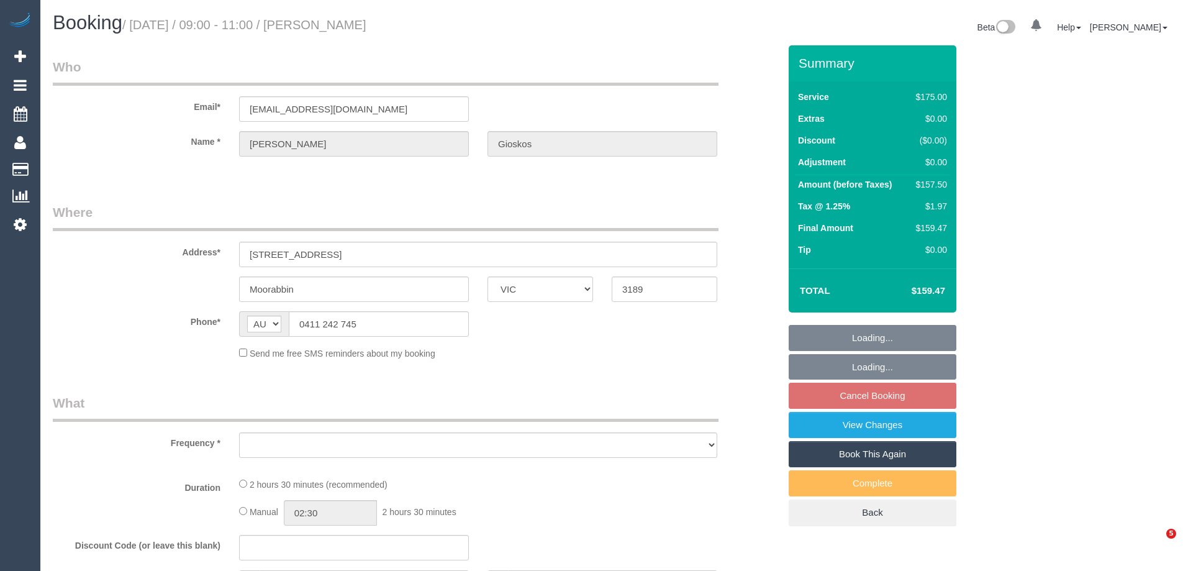
select select "VIC"
select select "string:stripe-pm_1RSnkq2GScqysDRVCaPtB9Gs"
select select "150"
select select "number:28"
select select "number:14"
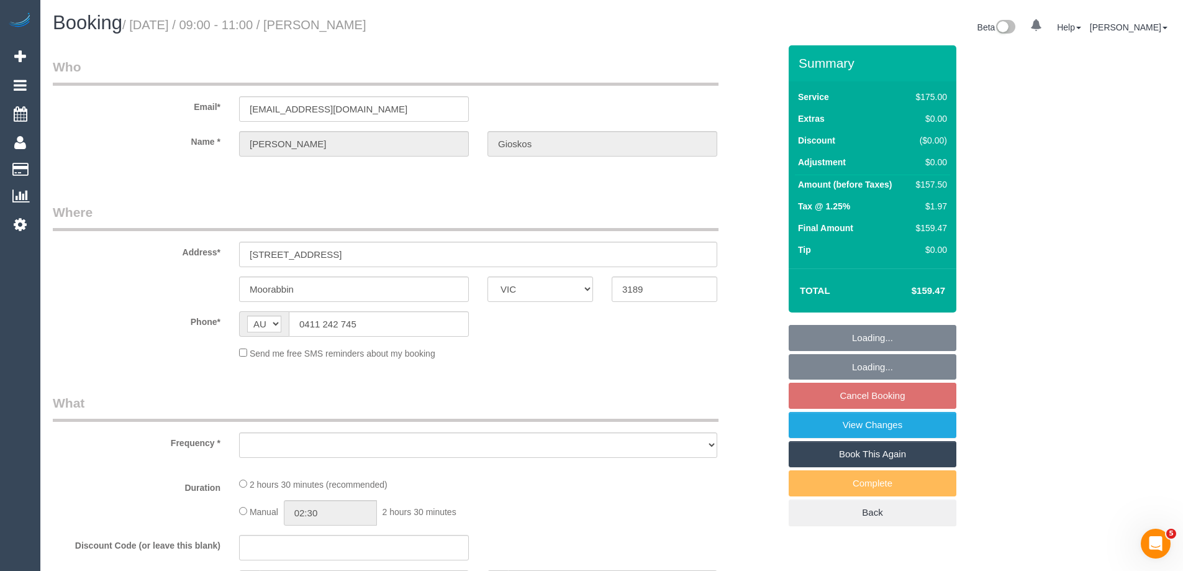
select select "number:19"
select select "number:25"
select select "number:34"
select select "number:13"
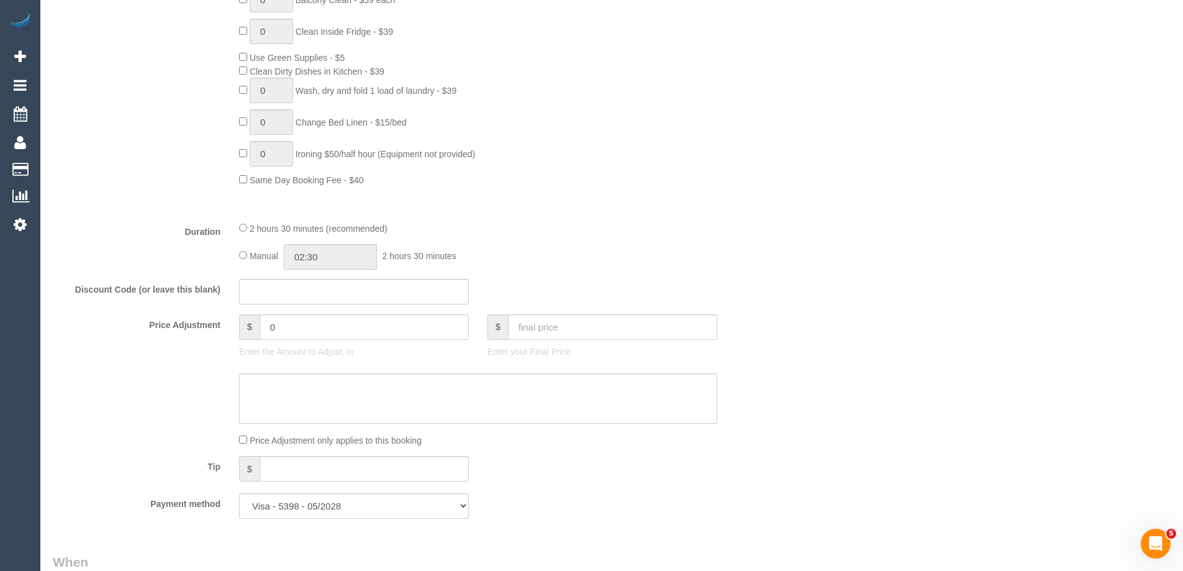
select select "object:1367"
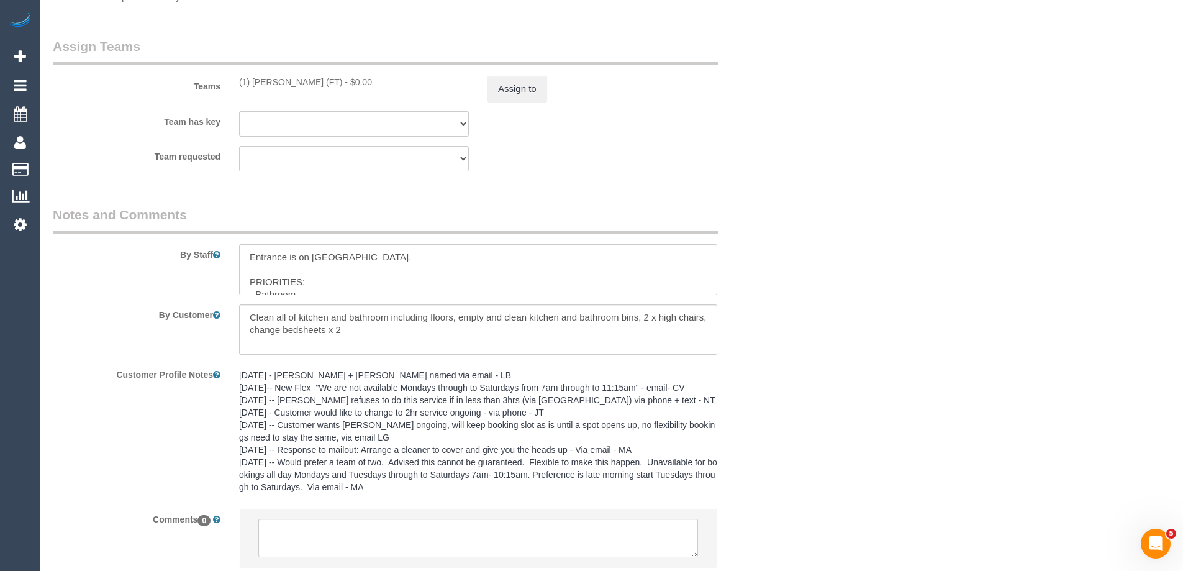
scroll to position [1967, 0]
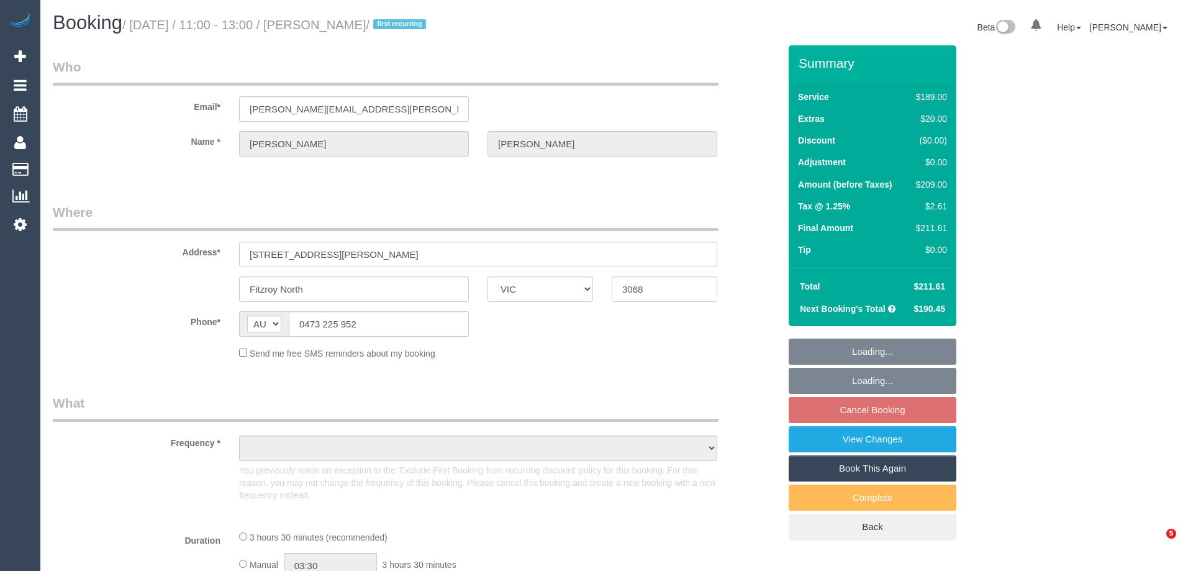
select select "VIC"
select select "string:stripe-pm_1RerMD2GScqysDRVJzzH2UlL"
select select "number:29"
select select "number:15"
select select "number:19"
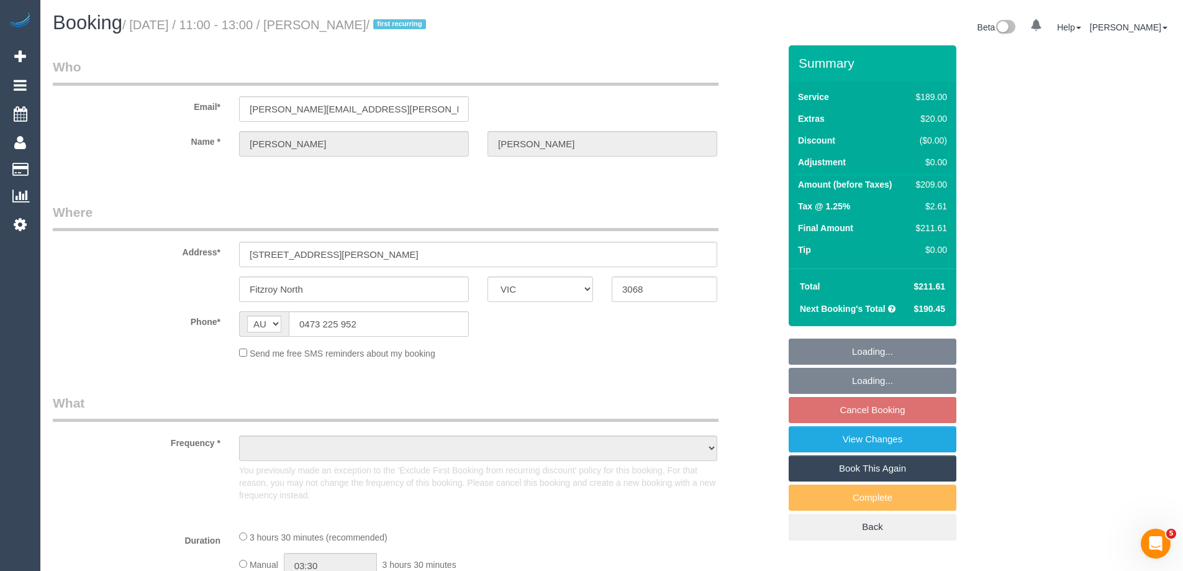
select select "number:22"
select select "number:33"
select select "number:11"
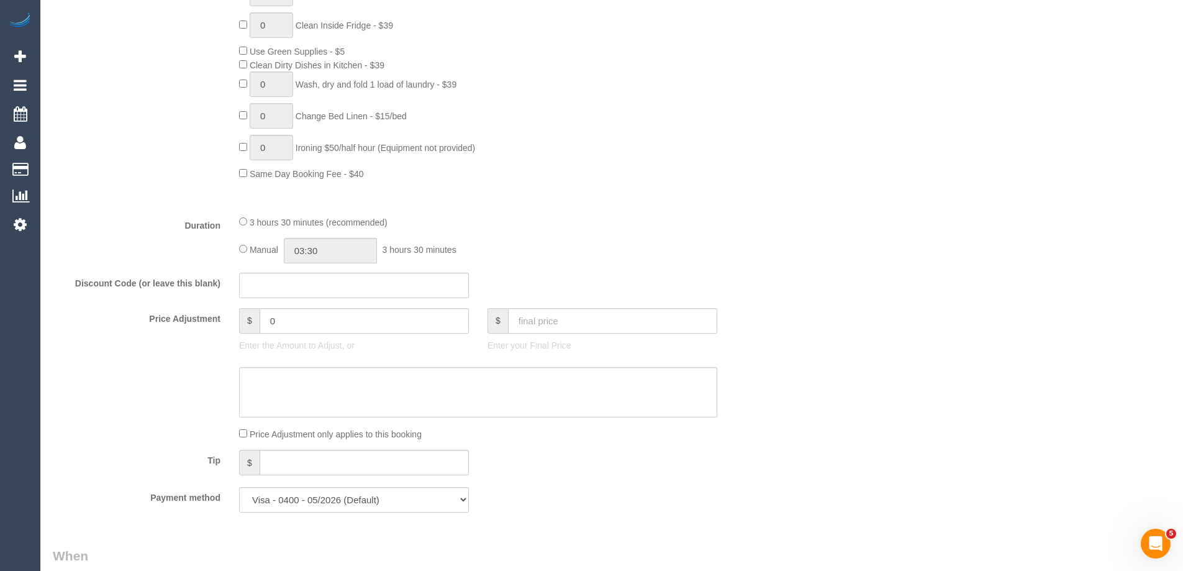
select select "object:1647"
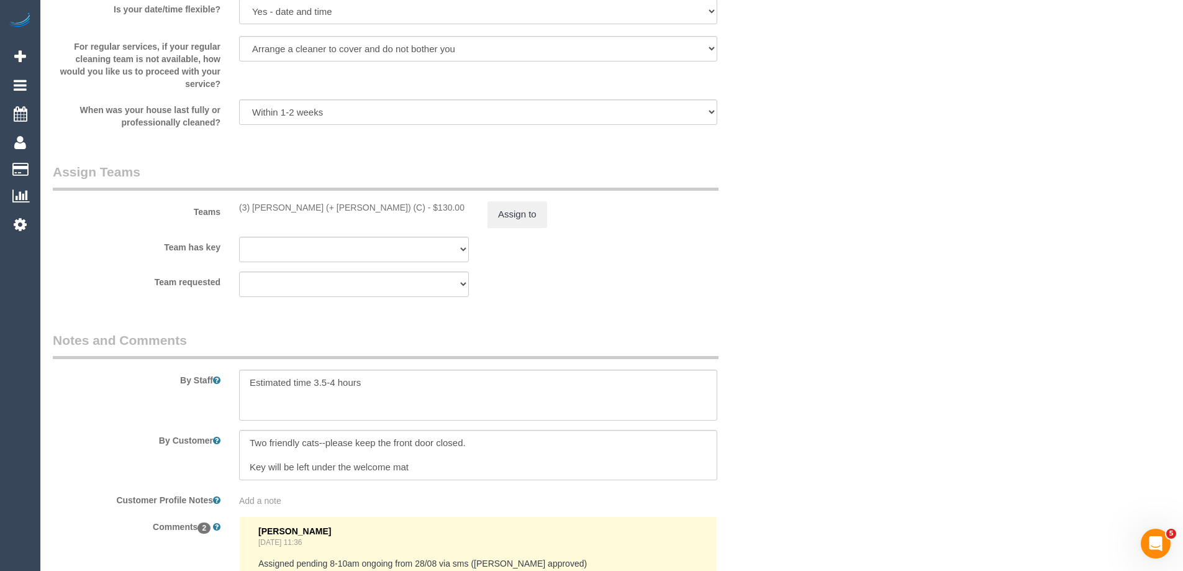
scroll to position [2144, 0]
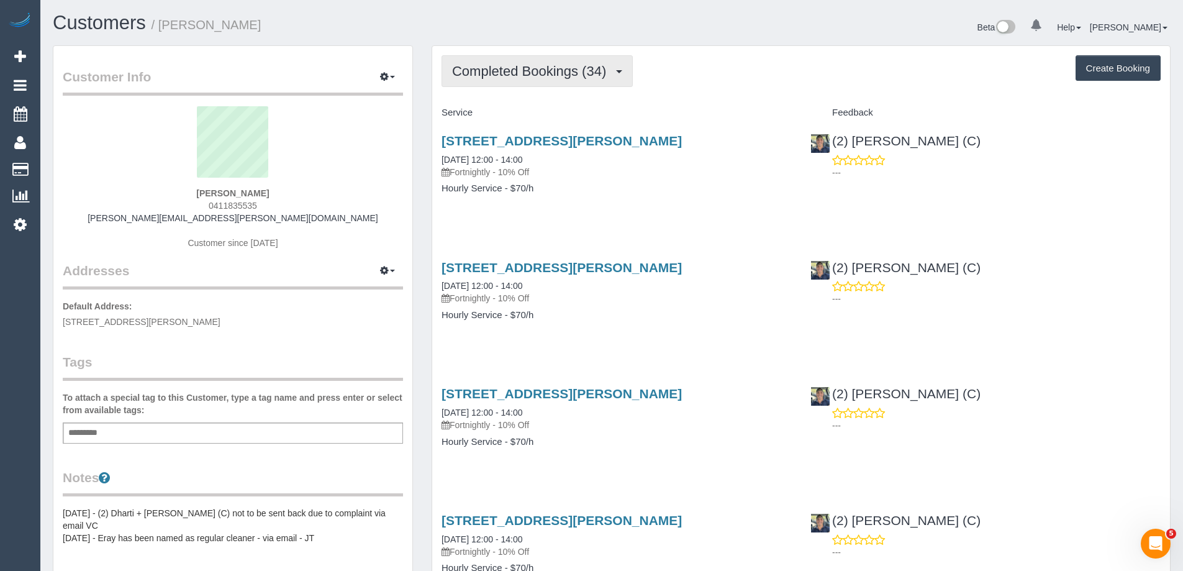
click at [538, 71] on span "Completed Bookings (34)" at bounding box center [532, 71] width 160 height 16
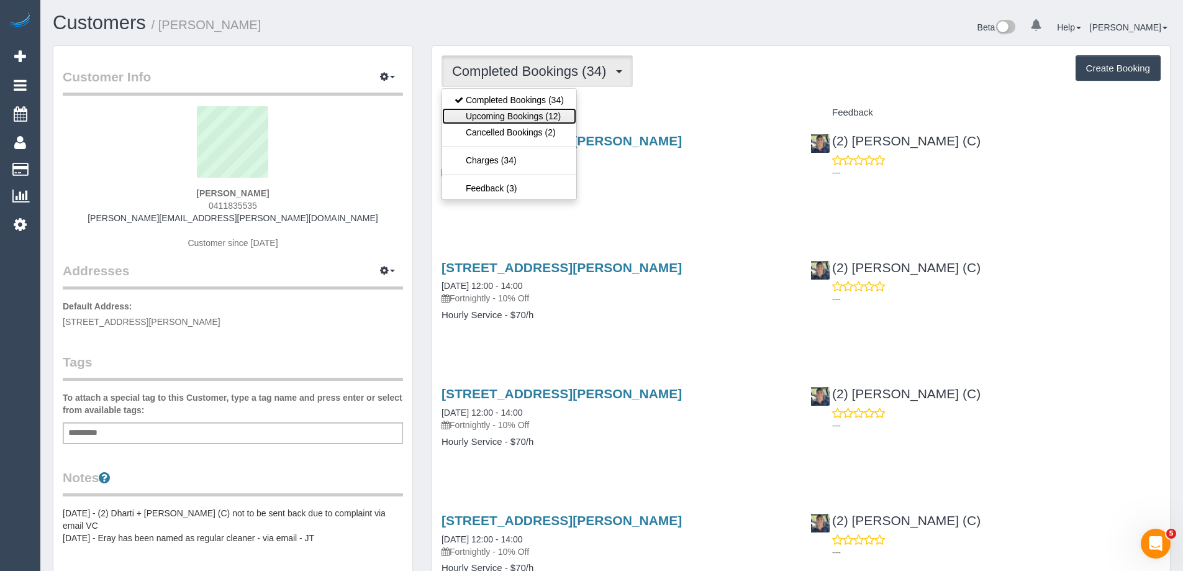
click at [537, 115] on link "Upcoming Bookings (12)" at bounding box center [509, 116] width 134 height 16
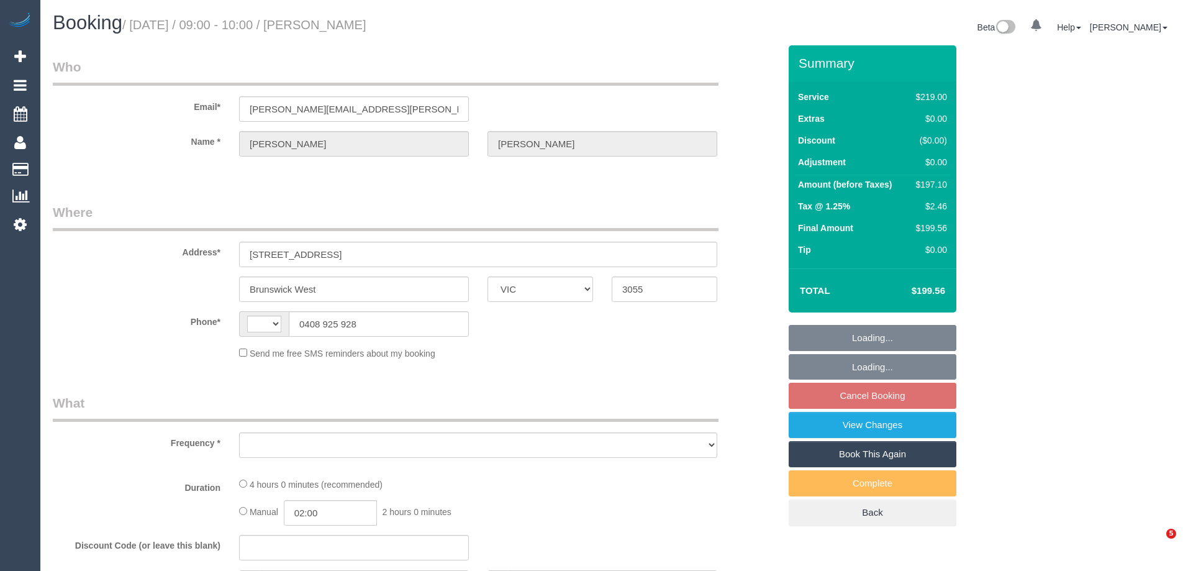
select select "VIC"
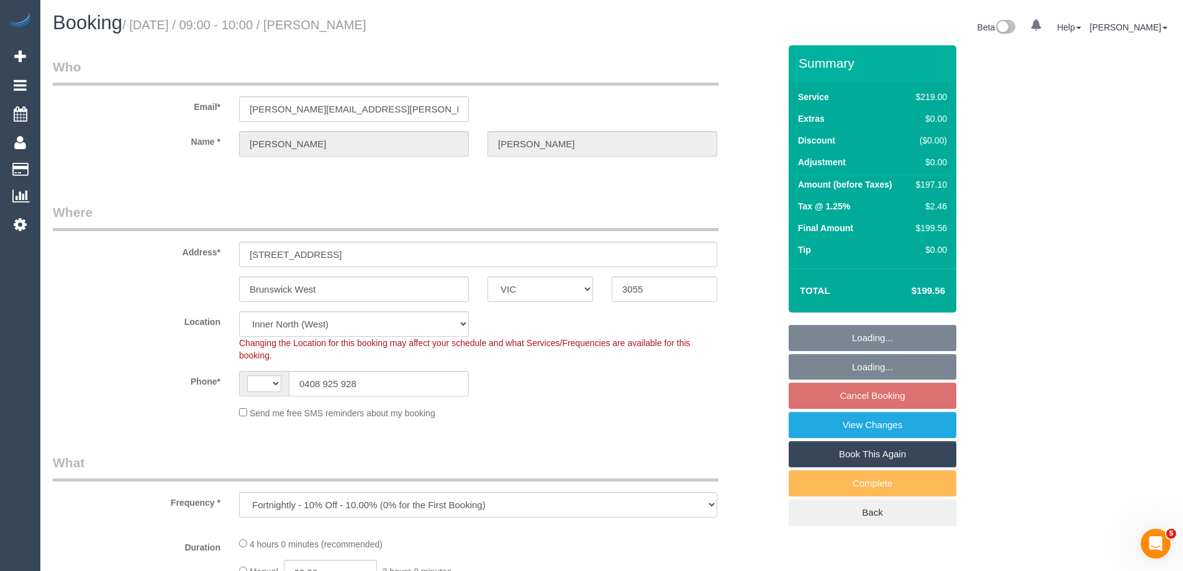
select select "object:838"
select select "string:AU"
select select "number:28"
select select "number:15"
select select "number:18"
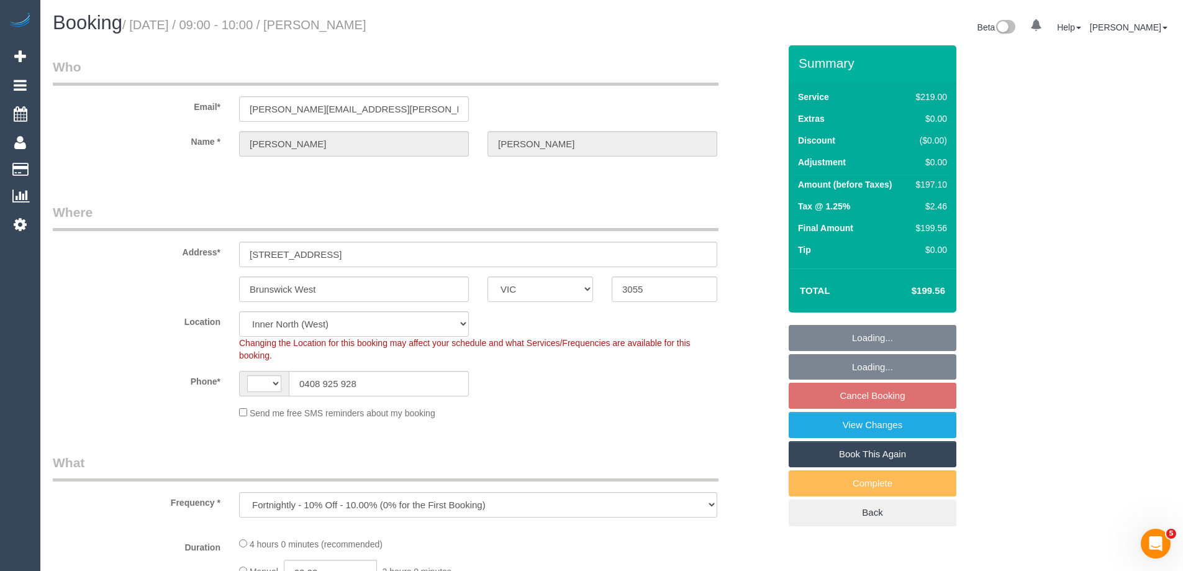
select select "number:22"
select select "number:12"
select select "string:stripe-pm_1PSTU82GScqysDRVltfeHtEI"
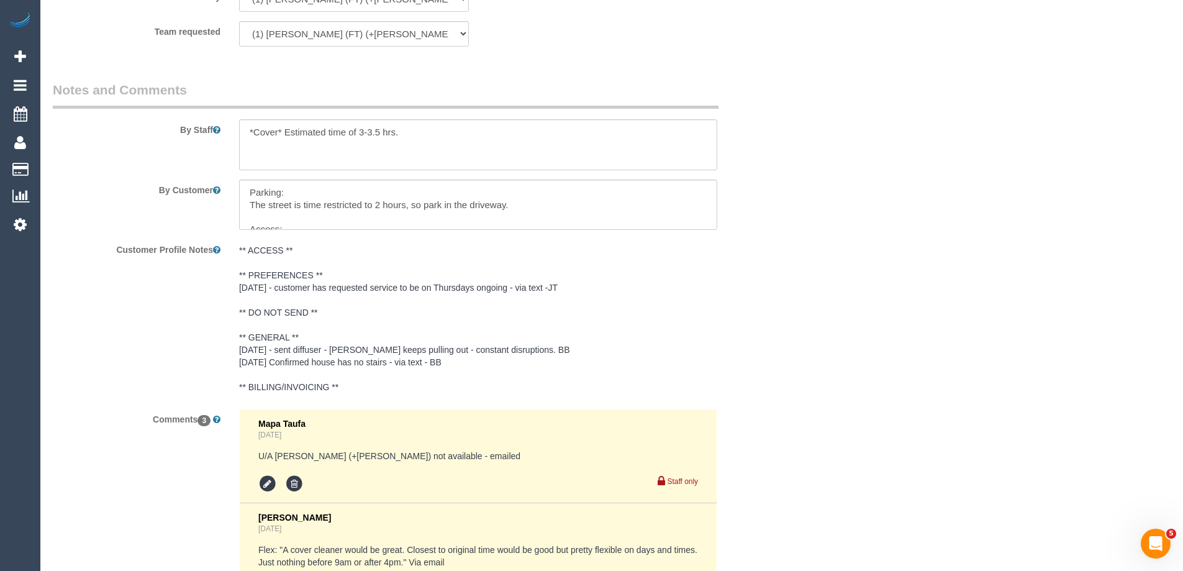
scroll to position [1987, 0]
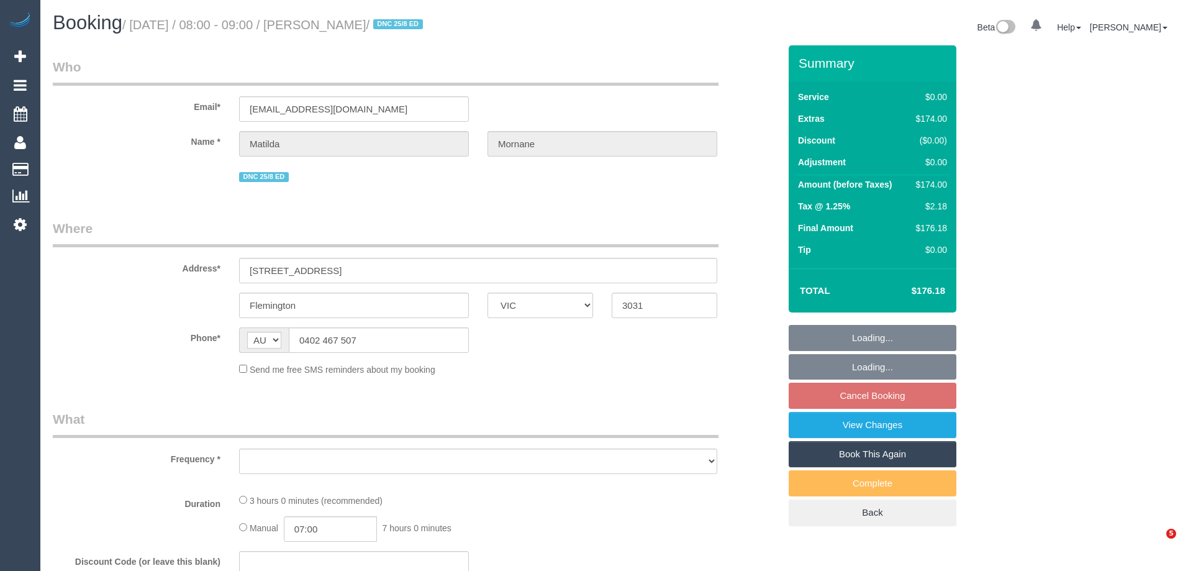
select select "VIC"
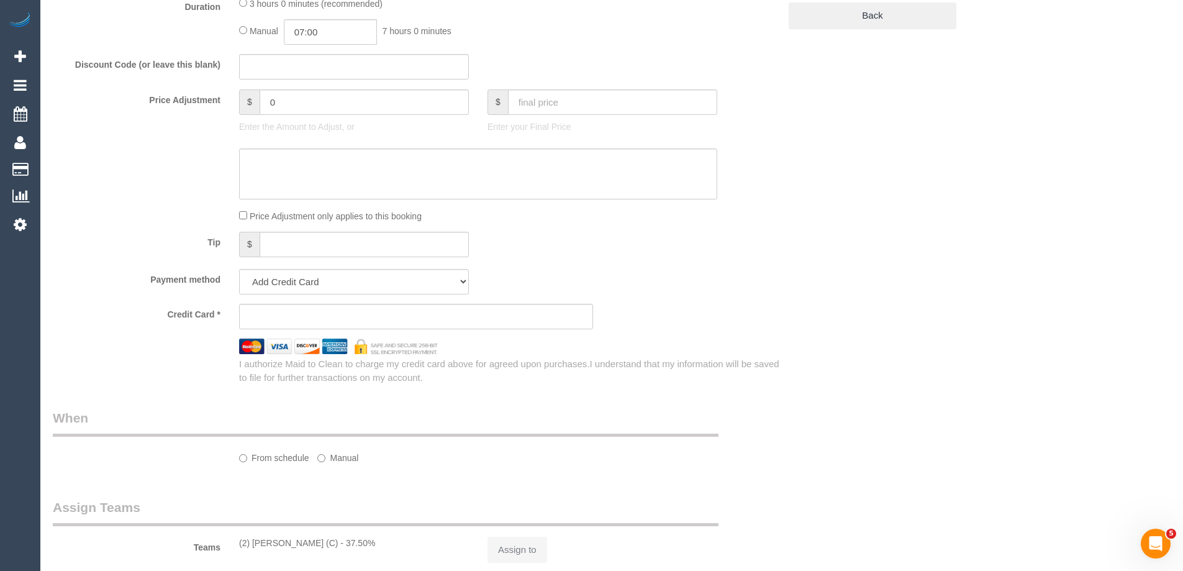
select select "object:558"
select select "string:stripe-pm_1RsFsd2GScqysDRVgSeO7wtR"
select select "number:29"
select select "number:14"
select select "number:18"
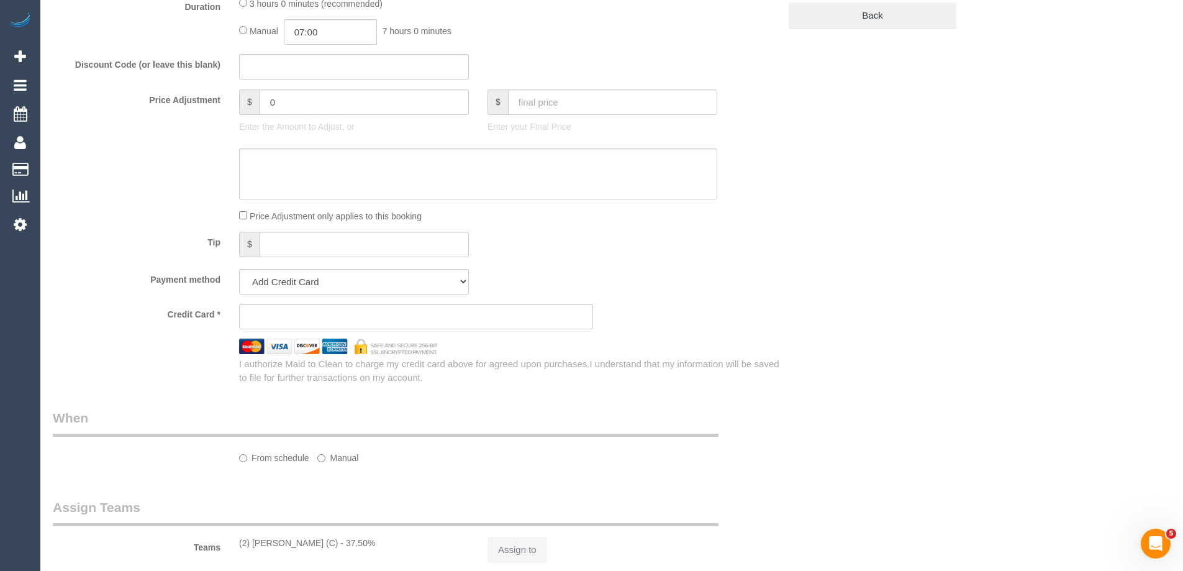
select select "number:24"
select select "number:13"
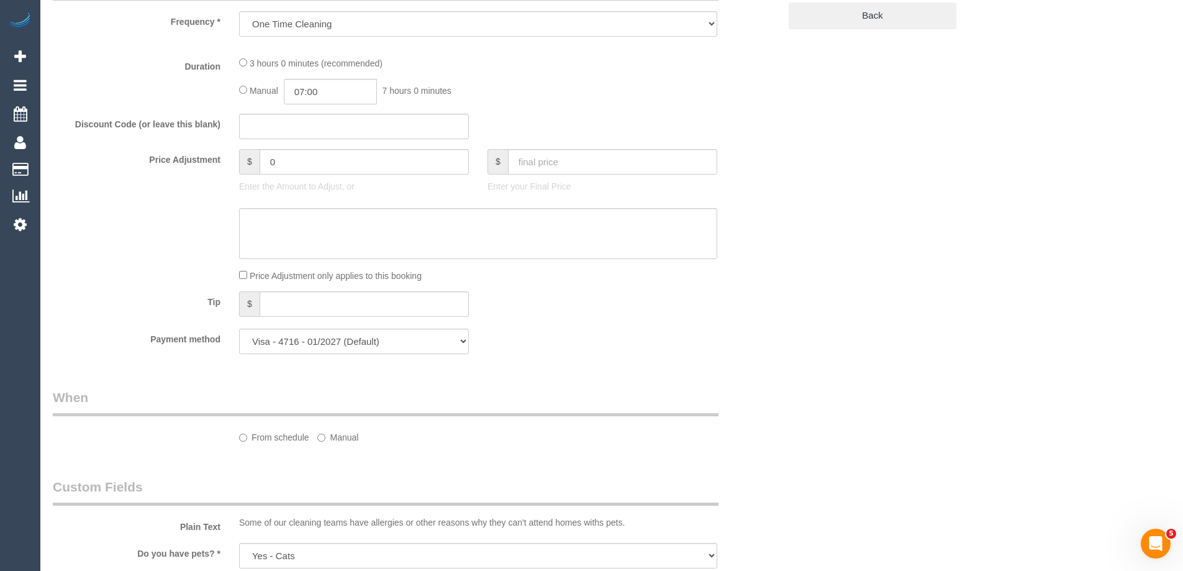
select select "object:711"
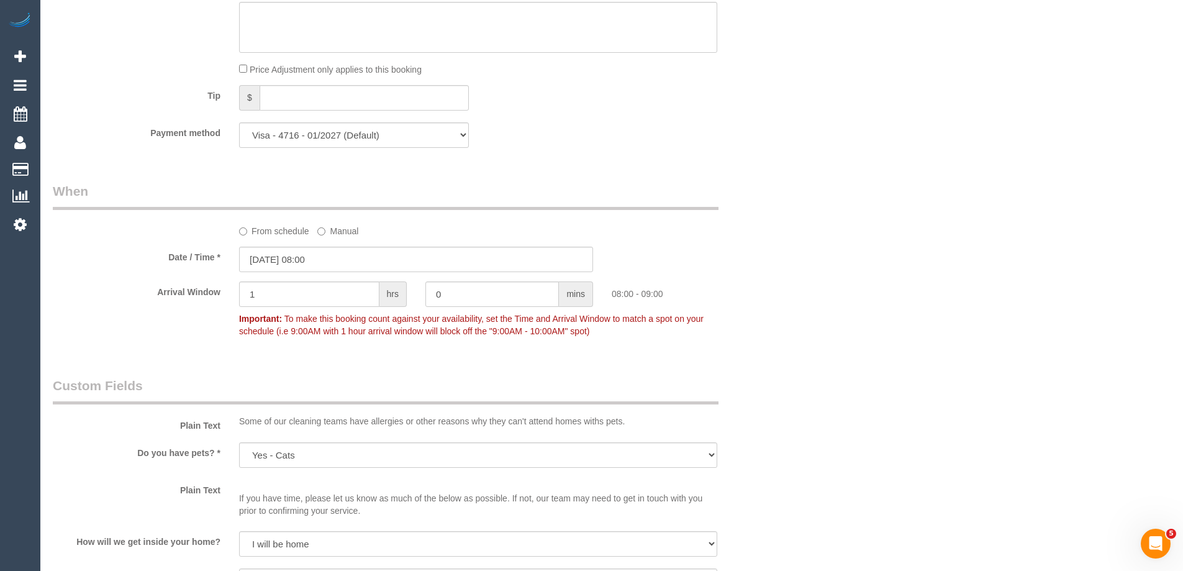
scroll to position [1967, 0]
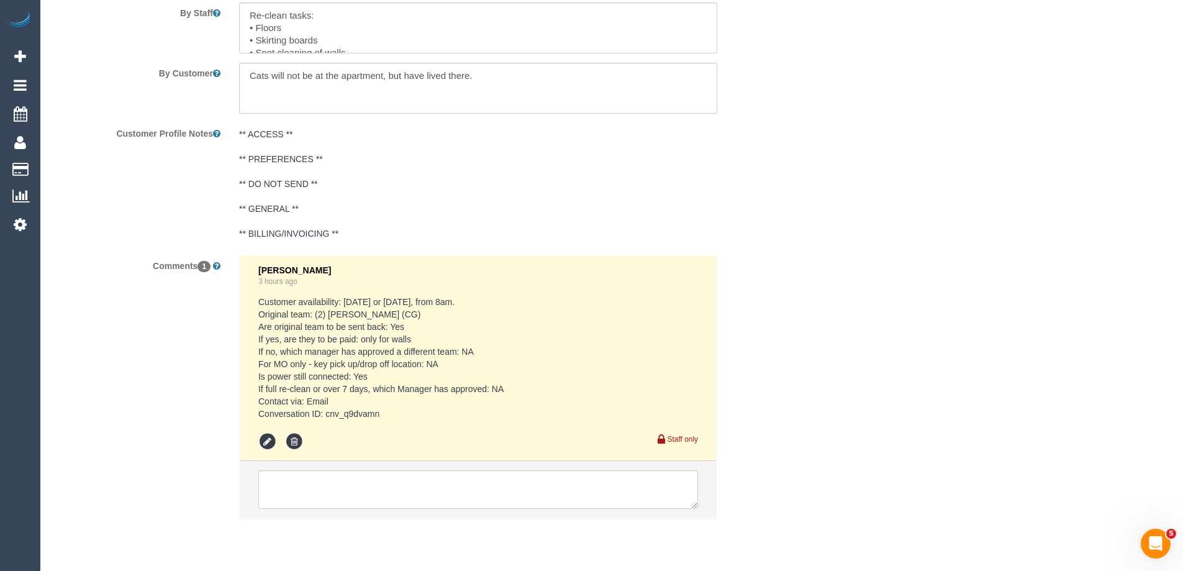
click at [345, 410] on pre "Customer availability: Thu 28/8 or Fri 29/8, from 8am. Original team: (2) Paris…" at bounding box center [478, 358] width 440 height 124
click at [379, 428] on div "Eleni Diacos 3 hours ago Customer availability: Thu 28/8 or Fri 29/8, from 8am.…" at bounding box center [478, 358] width 440 height 186
drag, startPoint x: 387, startPoint y: 416, endPoint x: 327, endPoint y: 417, distance: 60.9
click at [327, 417] on pre "Customer availability: Thu 28/8 or Fri 29/8, from 8am. Original team: (2) Paris…" at bounding box center [478, 358] width 440 height 124
copy pre "cnv_q9dvamn"
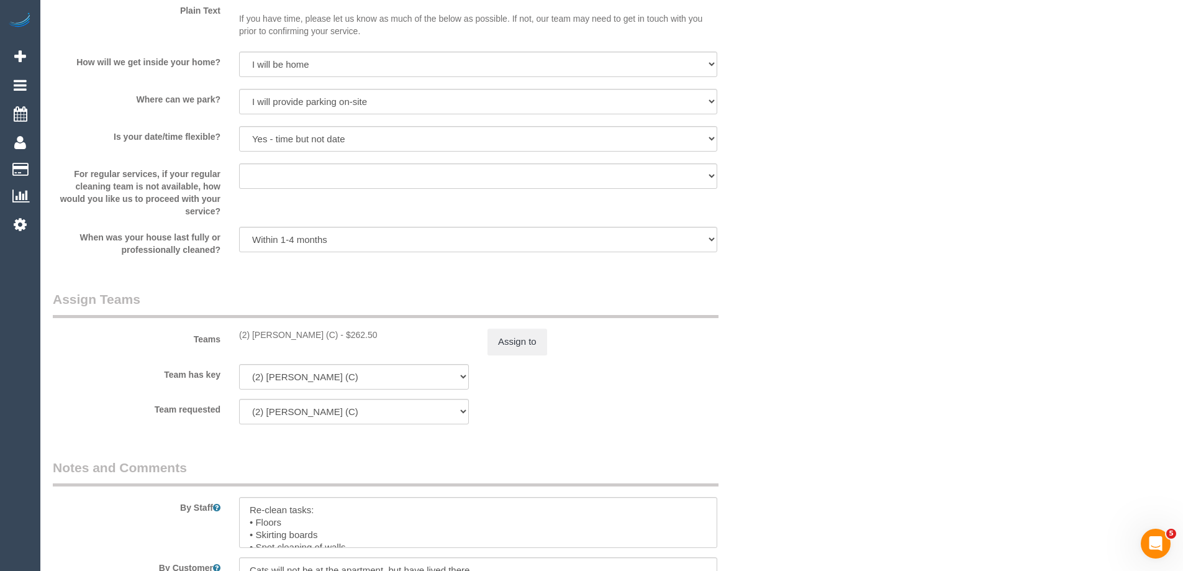
scroll to position [1595, 0]
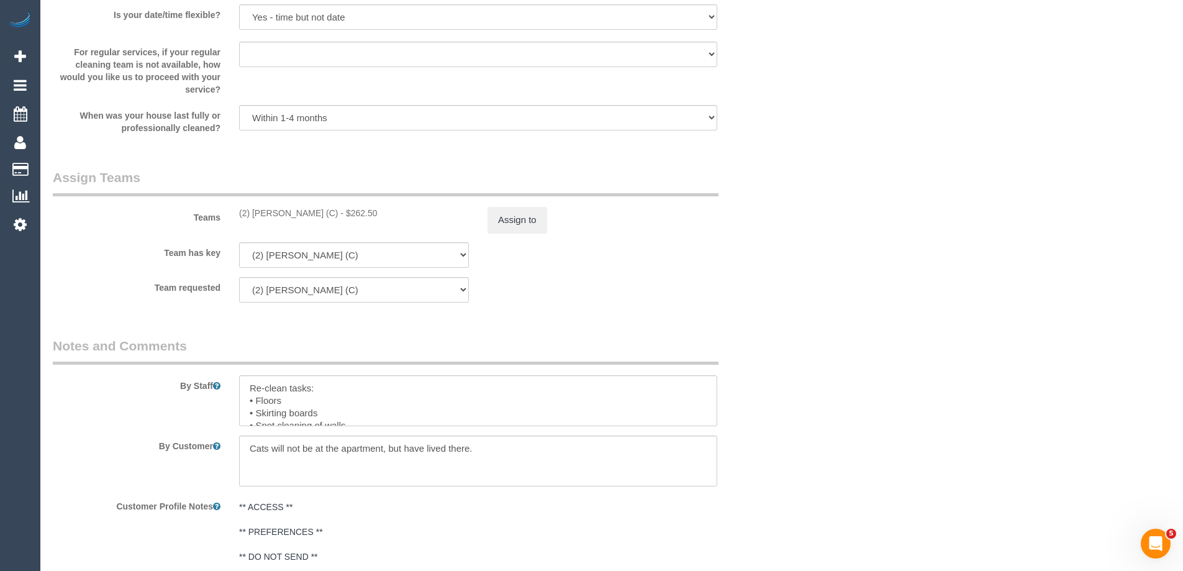
click at [515, 206] on div "Teams (2) Eray Mertturk (C) - $262.50 Assign to" at bounding box center [415, 200] width 745 height 65
click at [512, 220] on button "Assign to" at bounding box center [517, 220] width 60 height 26
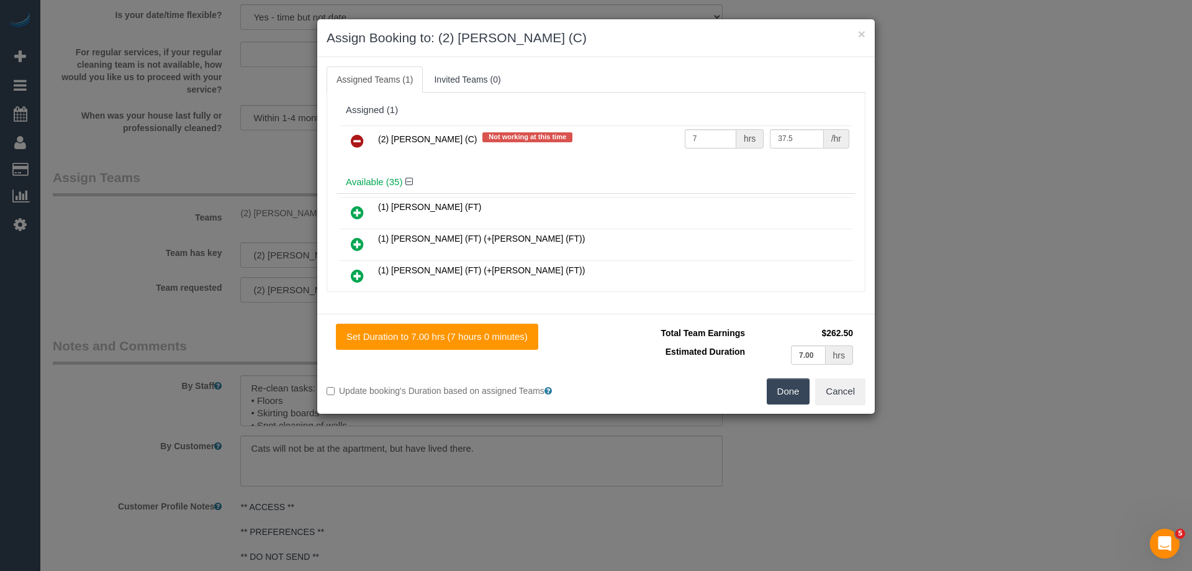
click at [359, 134] on icon at bounding box center [357, 141] width 13 height 15
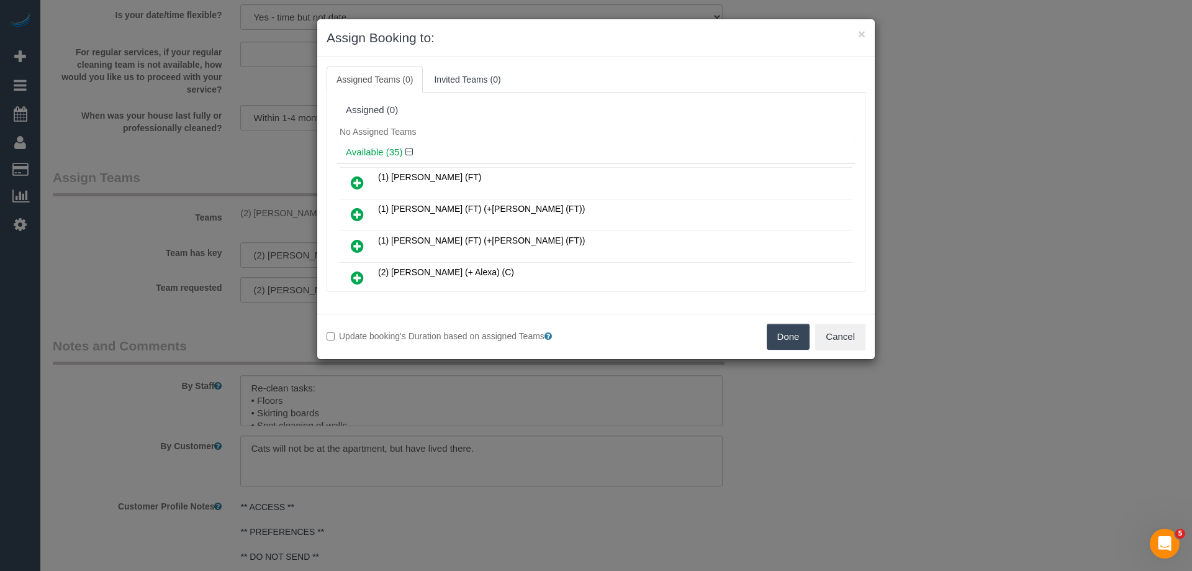
click at [788, 335] on button "Done" at bounding box center [788, 337] width 43 height 26
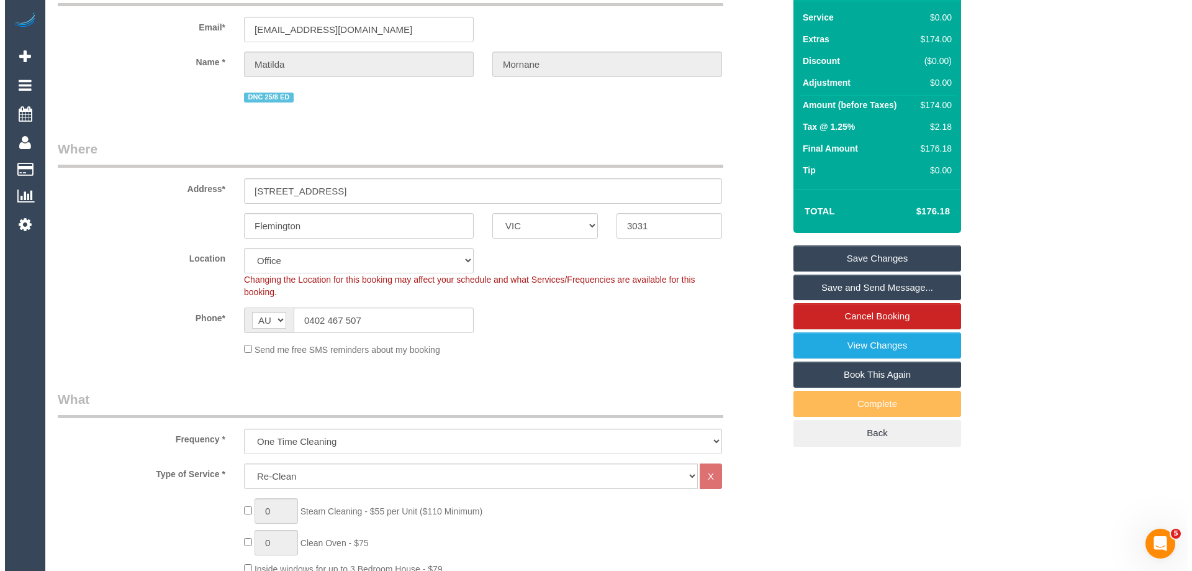
scroll to position [0, 0]
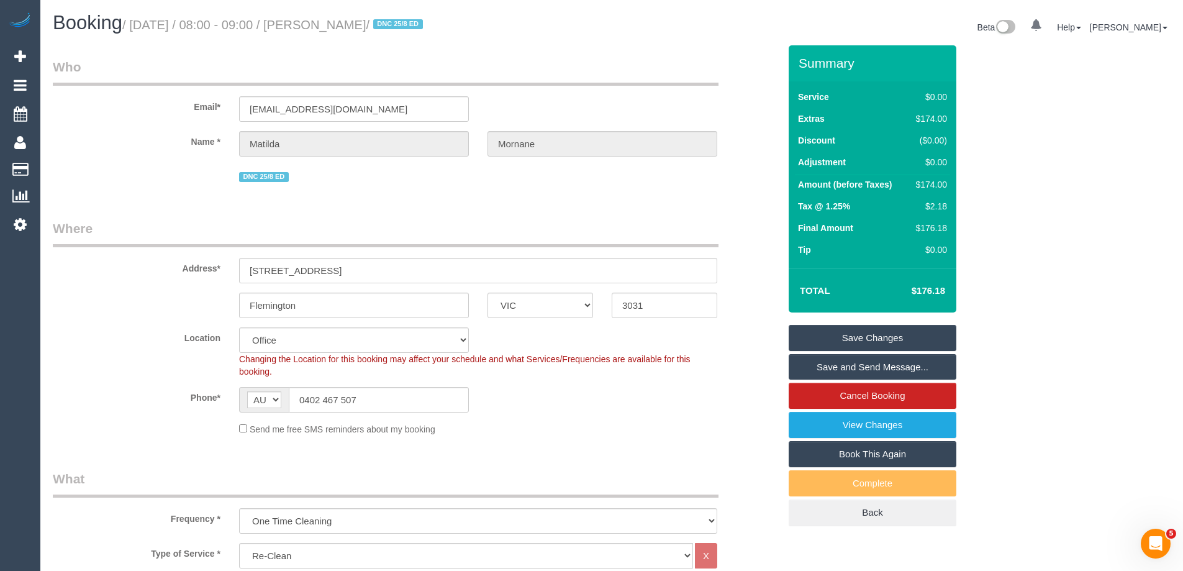
click at [830, 341] on link "Save Changes" at bounding box center [873, 338] width 168 height 26
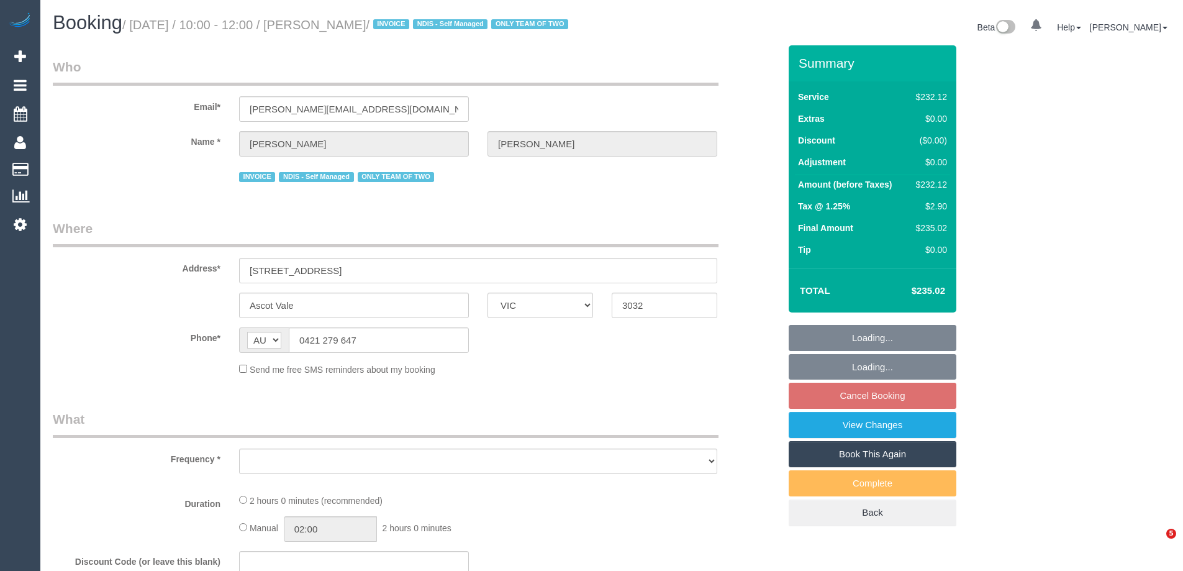
select select "VIC"
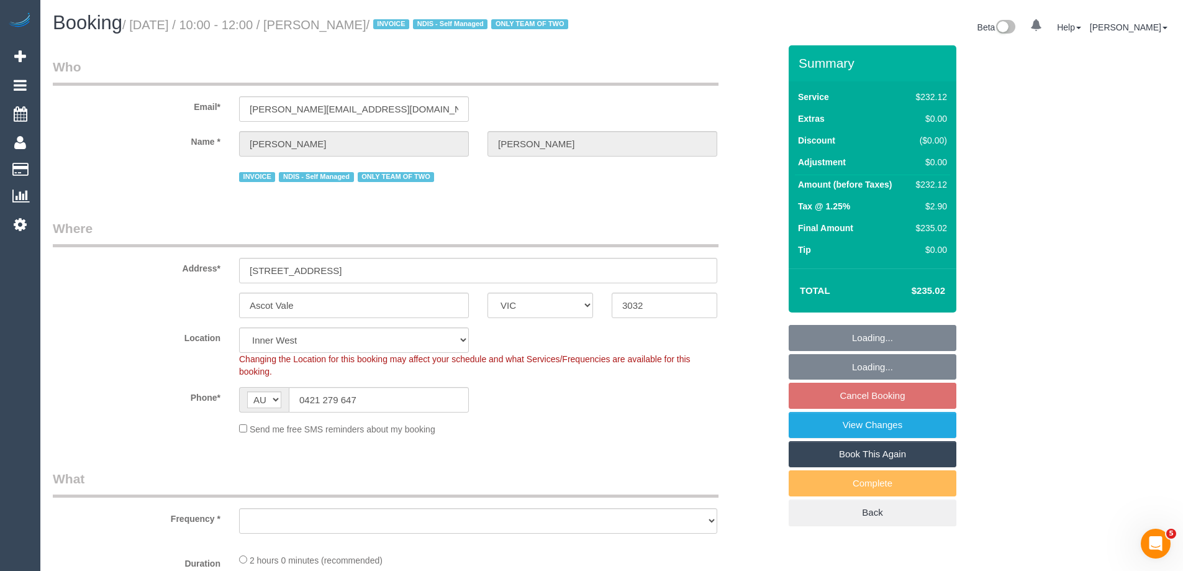
select select "object:736"
select select "2"
select select "spot1"
select select "number:27"
select select "number:14"
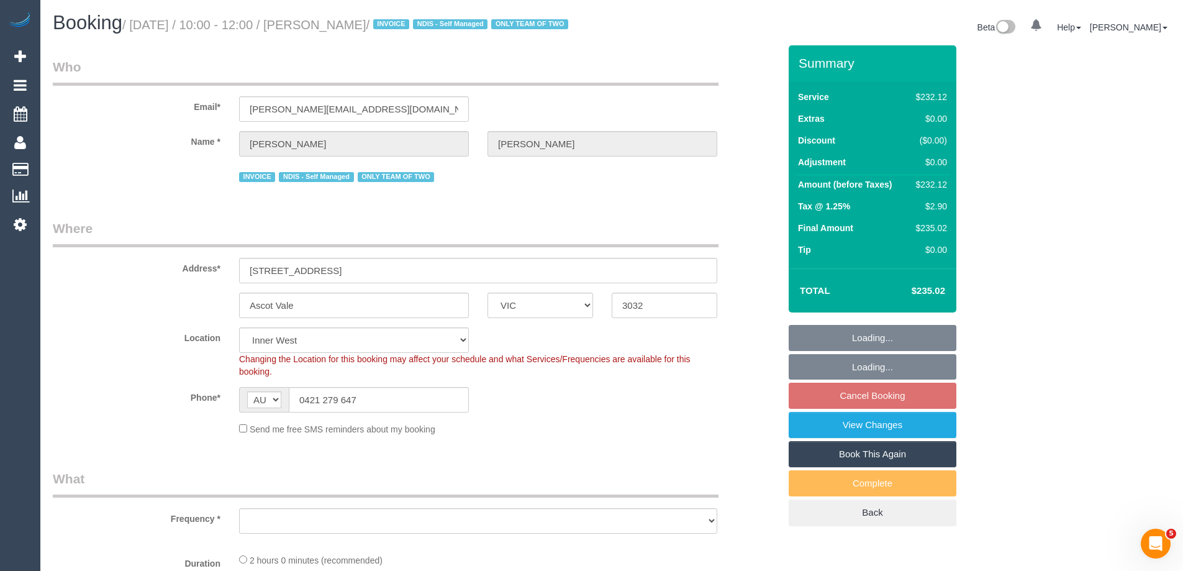
select select "number:19"
select select "number:22"
select select "number:34"
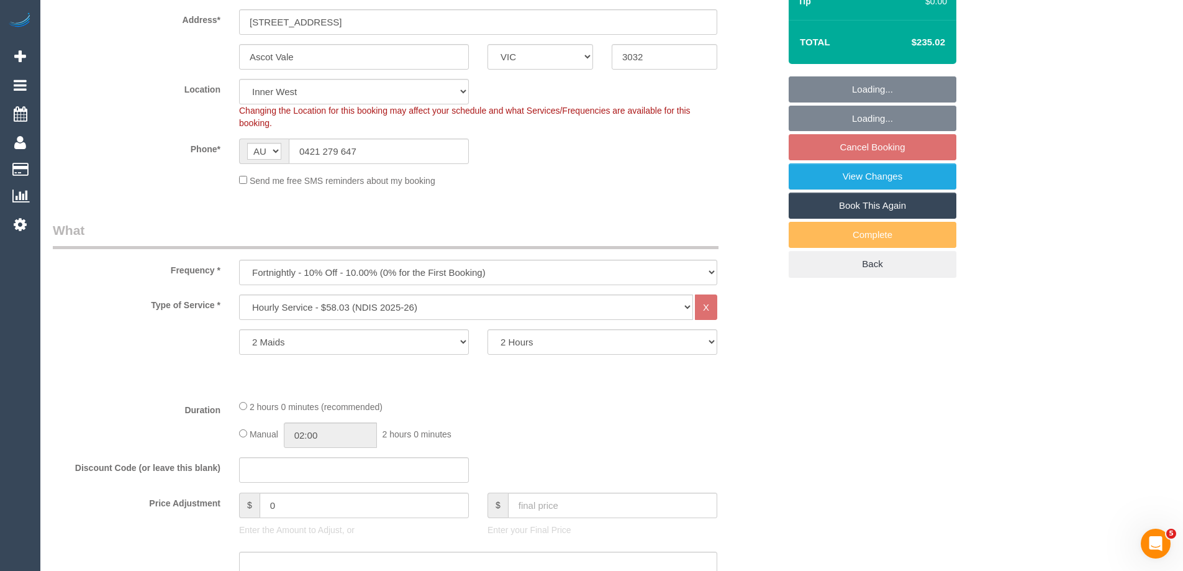
select select "object:746"
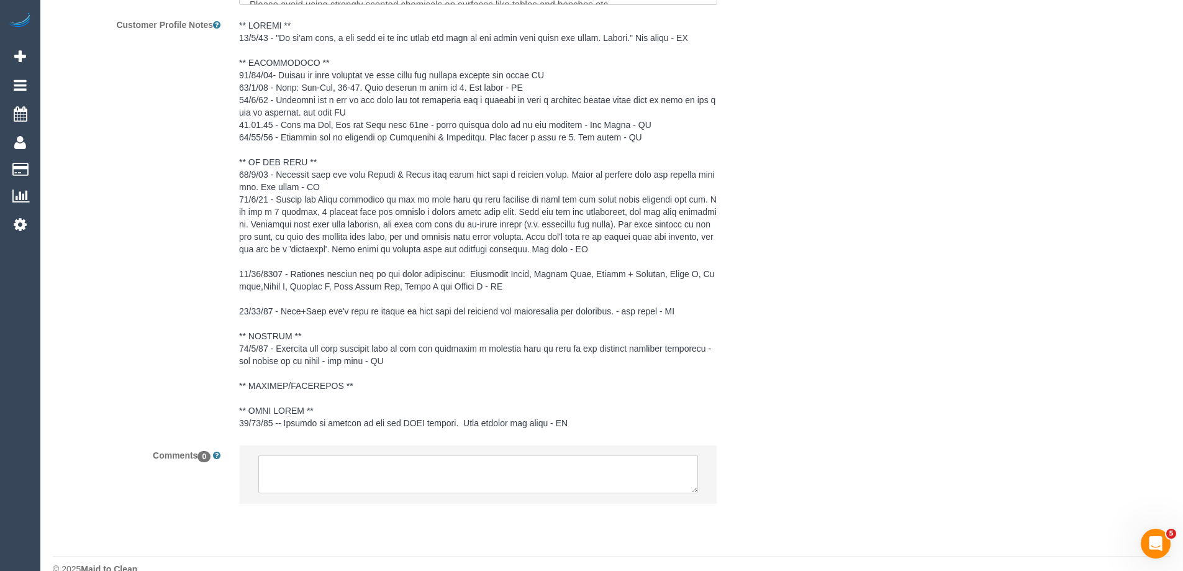
scroll to position [1849, 0]
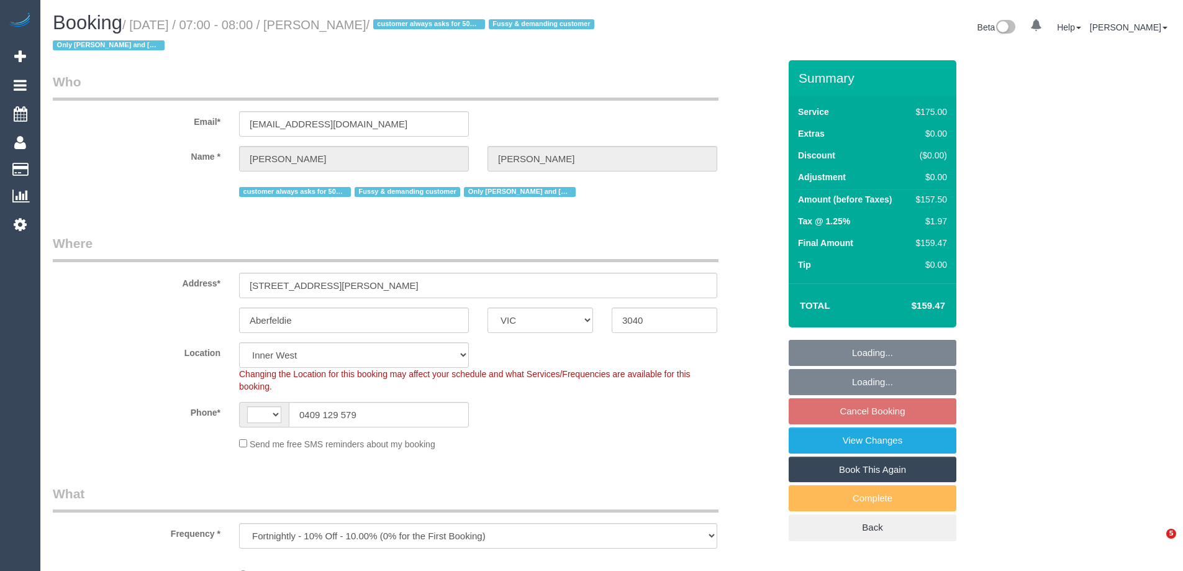
select select "VIC"
select select "object:451"
select select "string:AU"
select select "string:stripe-pm_1PEhPk2GScqysDRVbJkjG1lK"
select select "spot1"
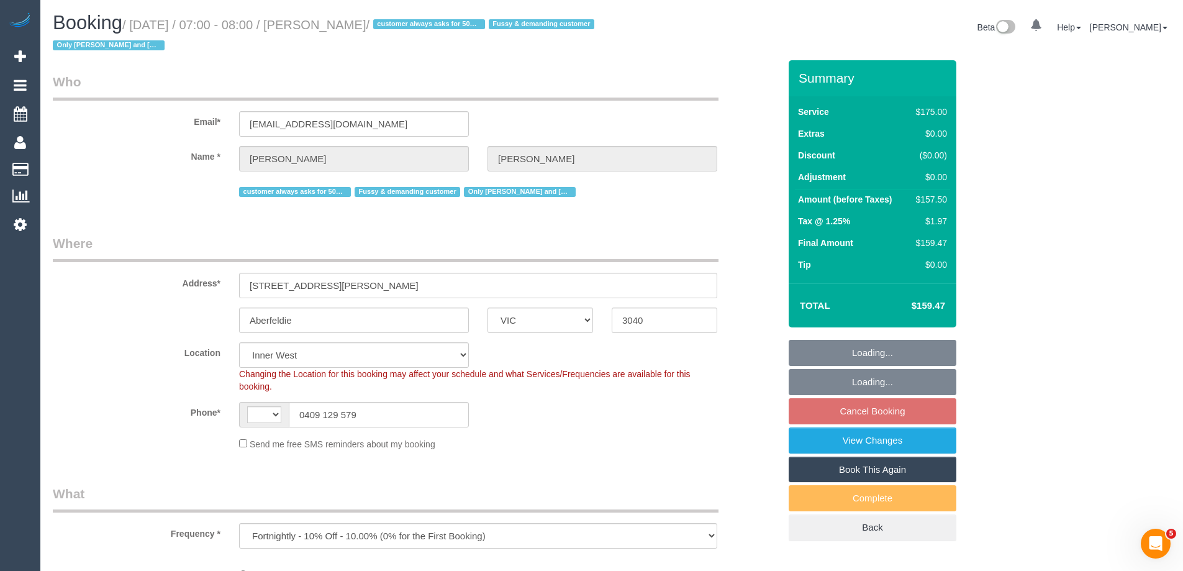
select select "number:27"
select select "number:14"
select select "number:19"
select select "number:22"
select select "number:35"
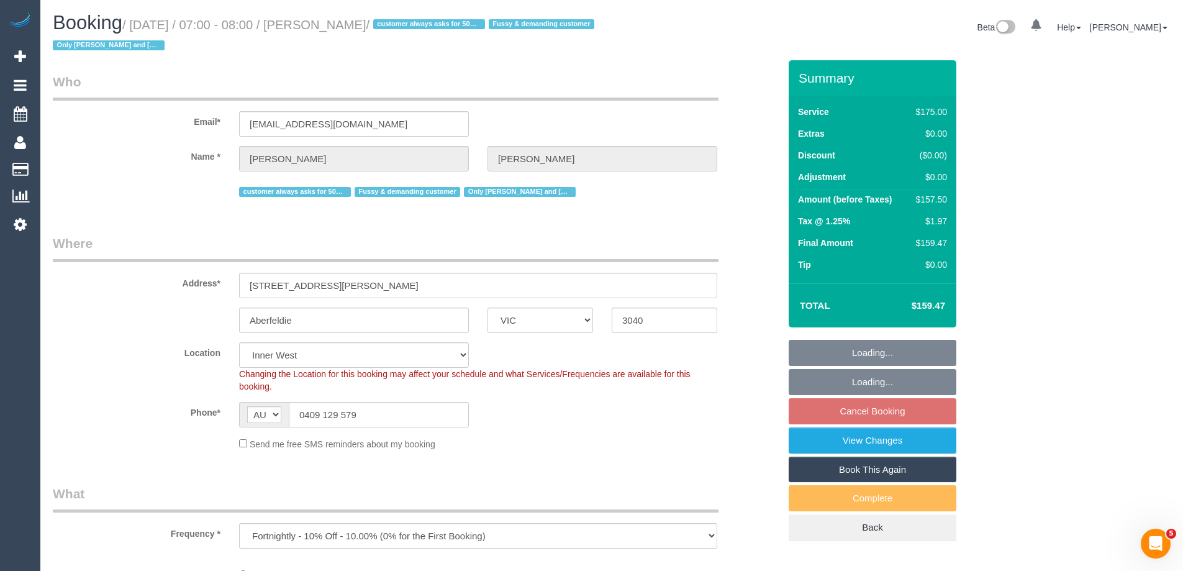
select select "150"
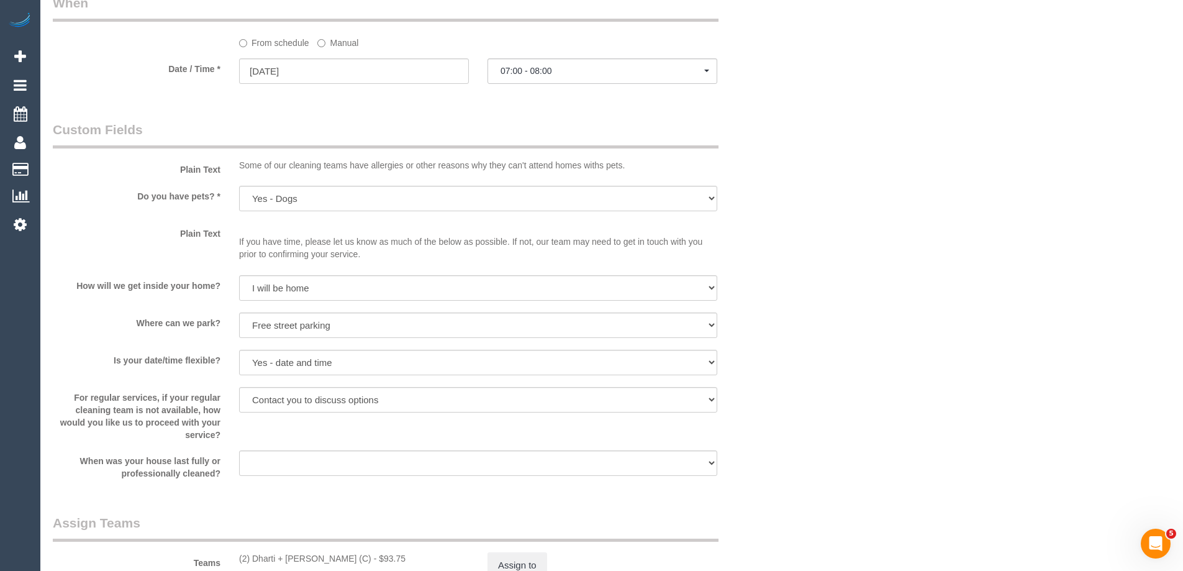
scroll to position [1552, 0]
